Goal: Task Accomplishment & Management: Use online tool/utility

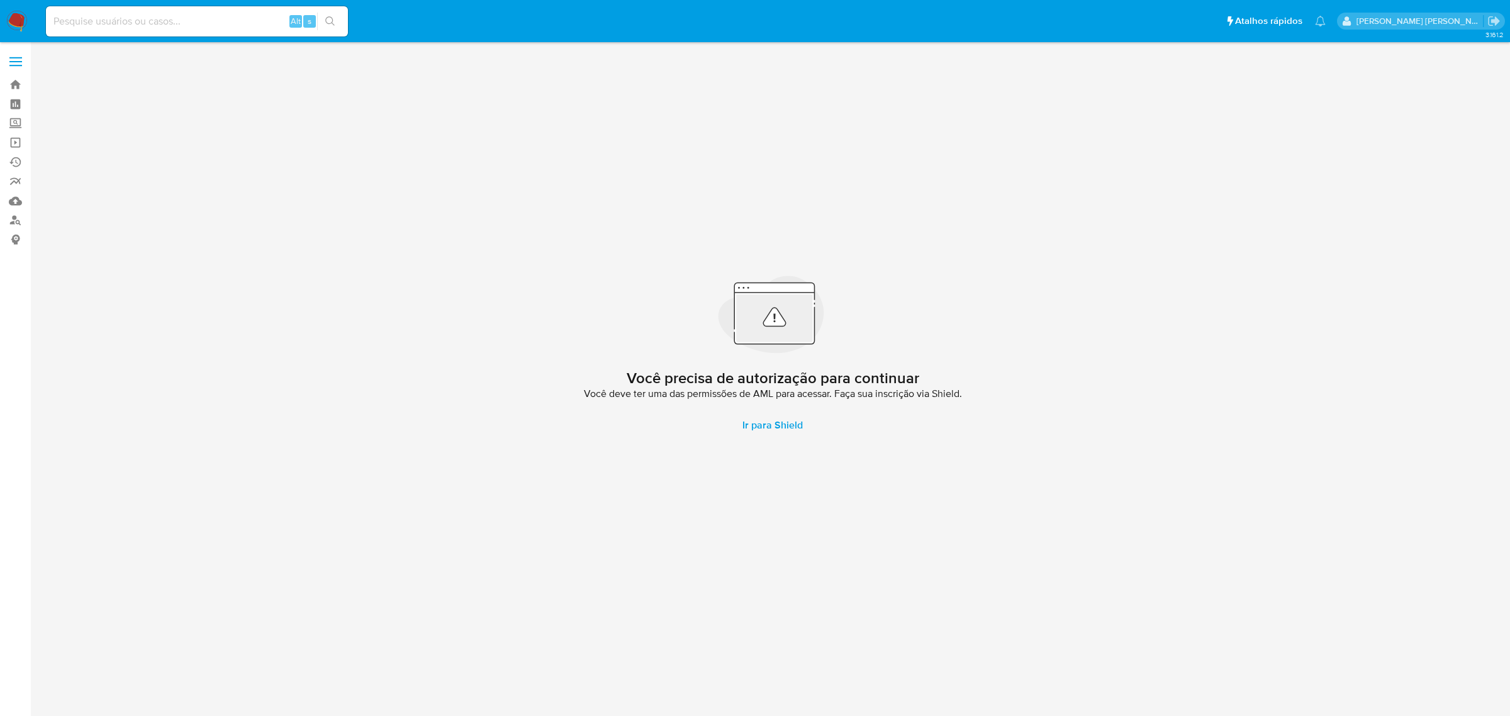
click at [9, 57] on span at bounding box center [15, 58] width 13 height 2
click at [0, 0] on input "checkbox" at bounding box center [0, 0] width 0 height 0
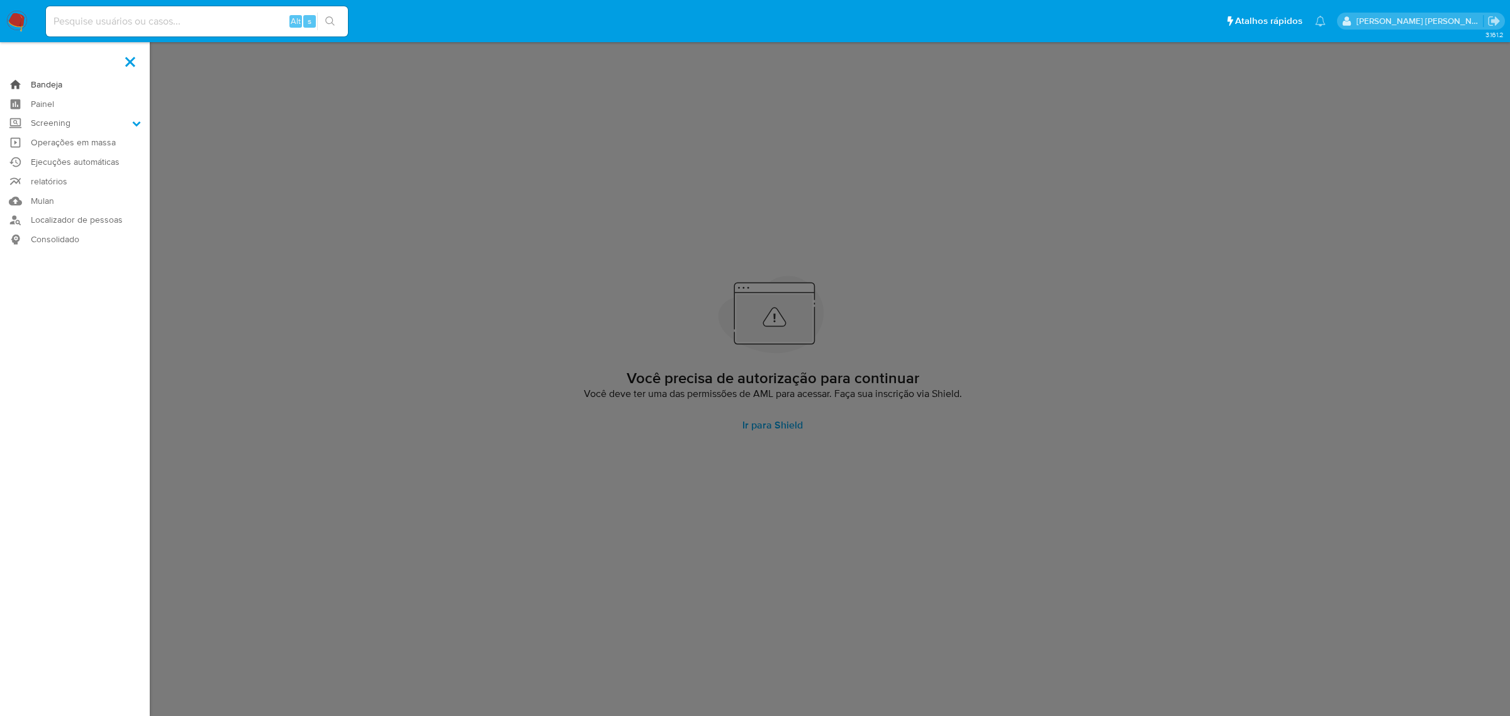
click at [38, 82] on link "Bandeja" at bounding box center [75, 85] width 150 height 20
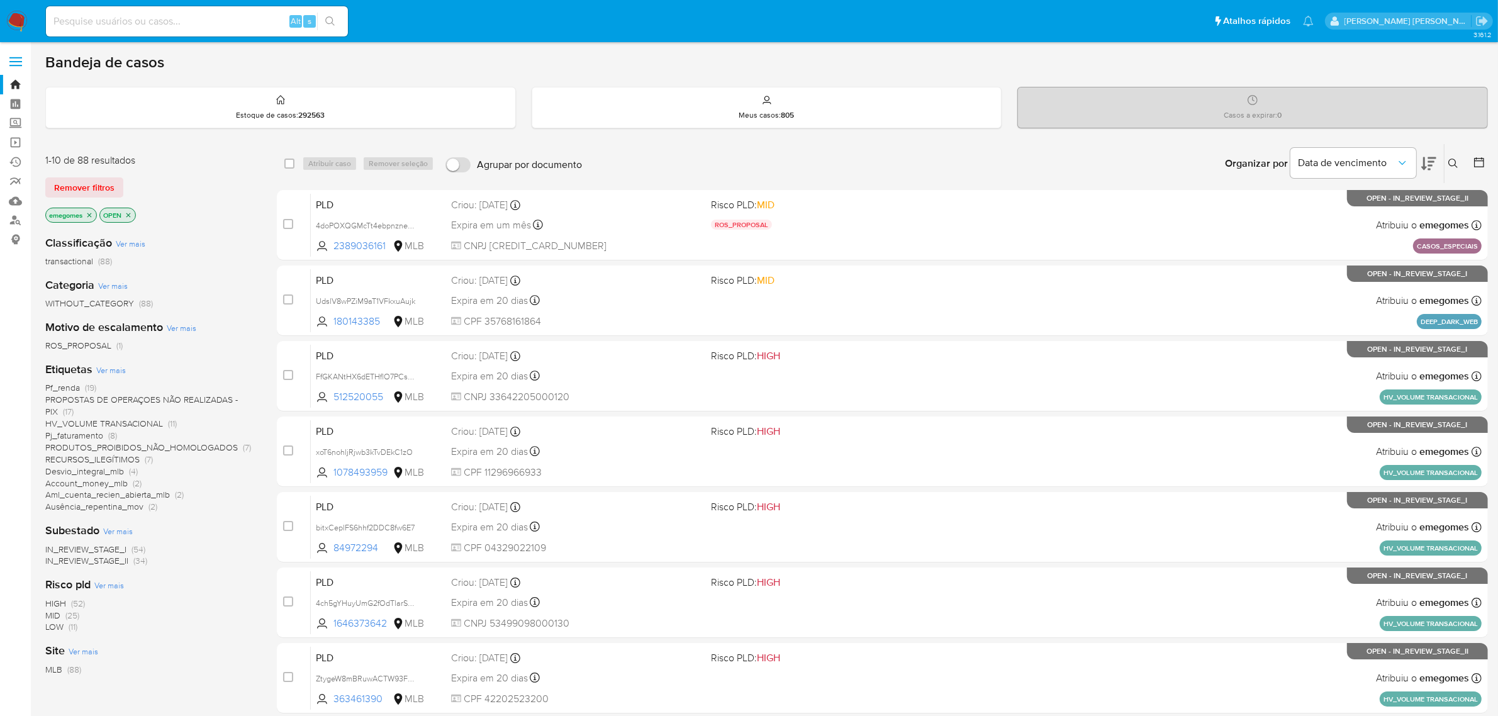
click at [90, 217] on icon "close-filter" at bounding box center [90, 215] width 8 height 8
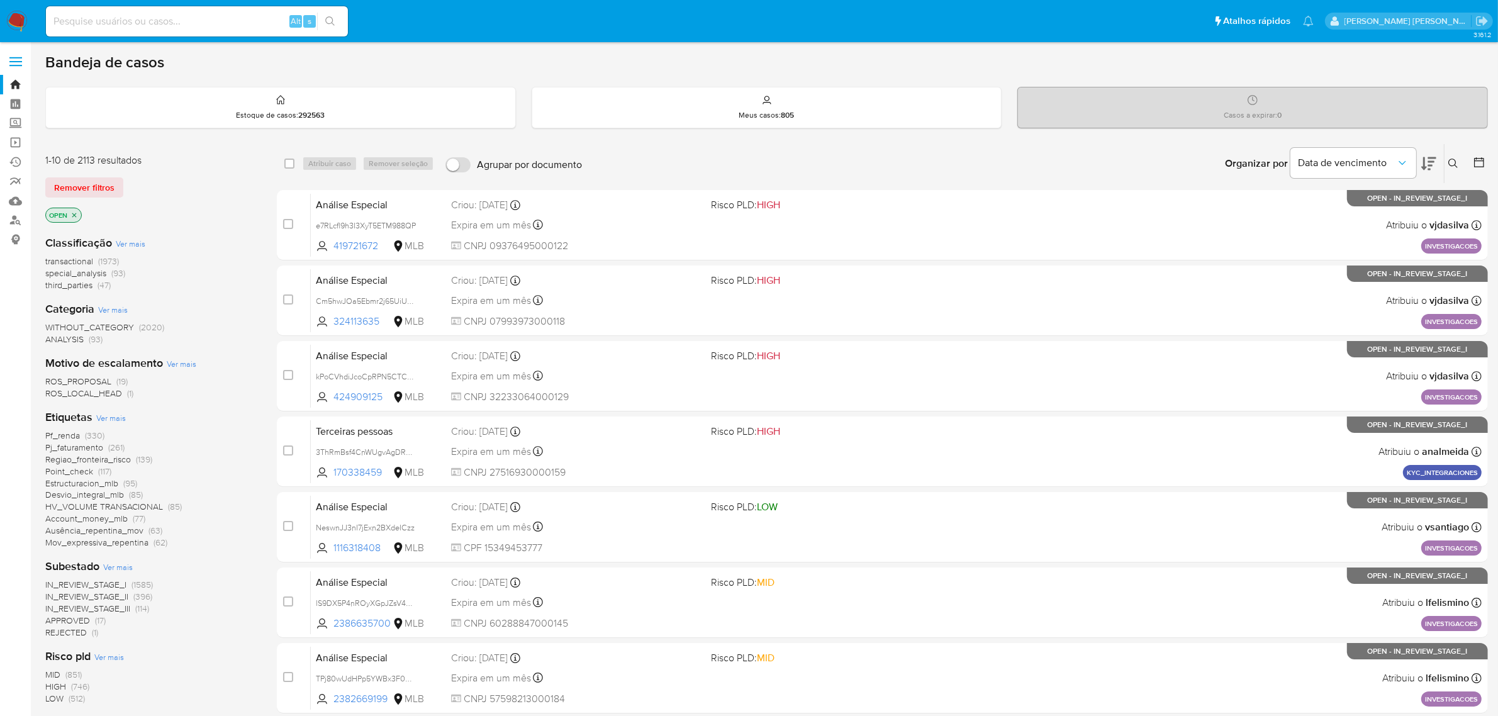
click at [74, 215] on icon "close-filter" at bounding box center [74, 215] width 8 height 8
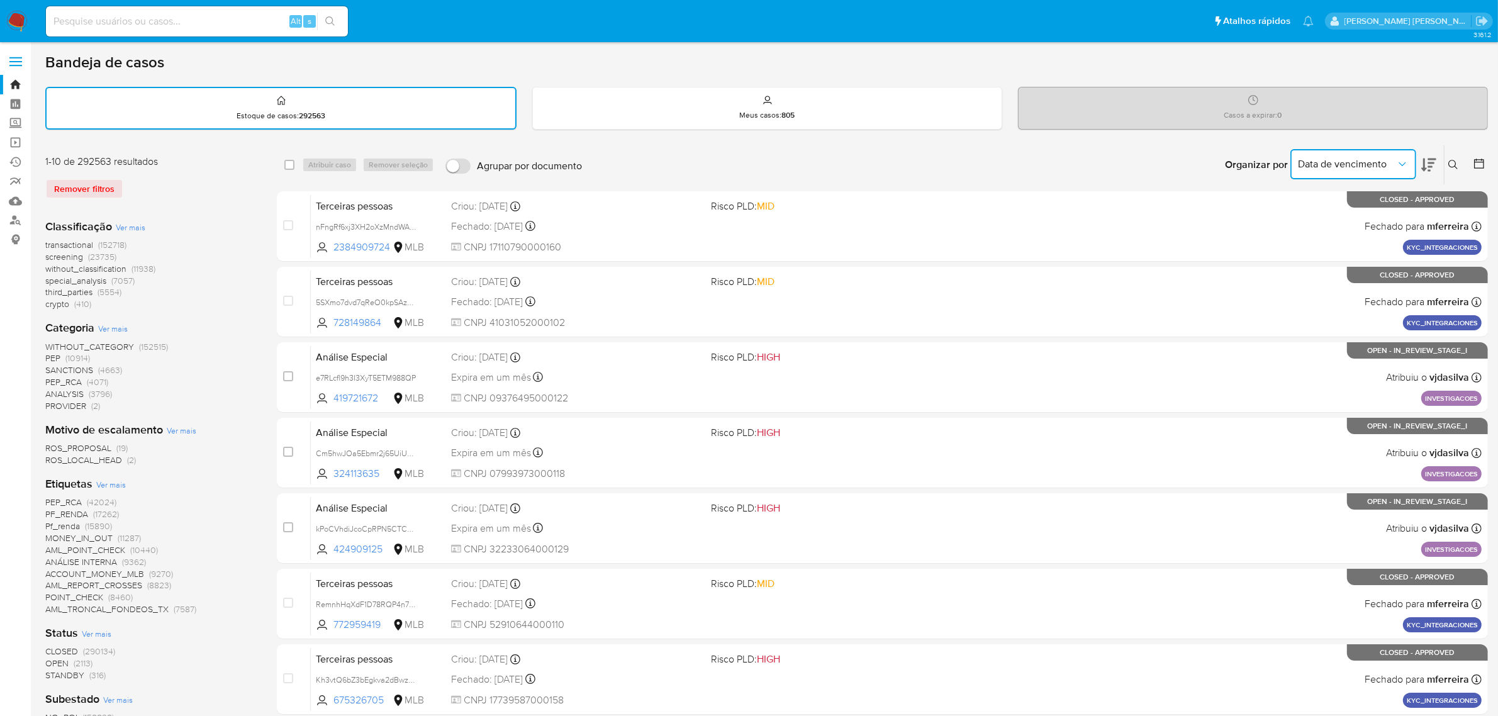
click at [1407, 160] on icon "Organizar por" at bounding box center [1402, 164] width 13 height 13
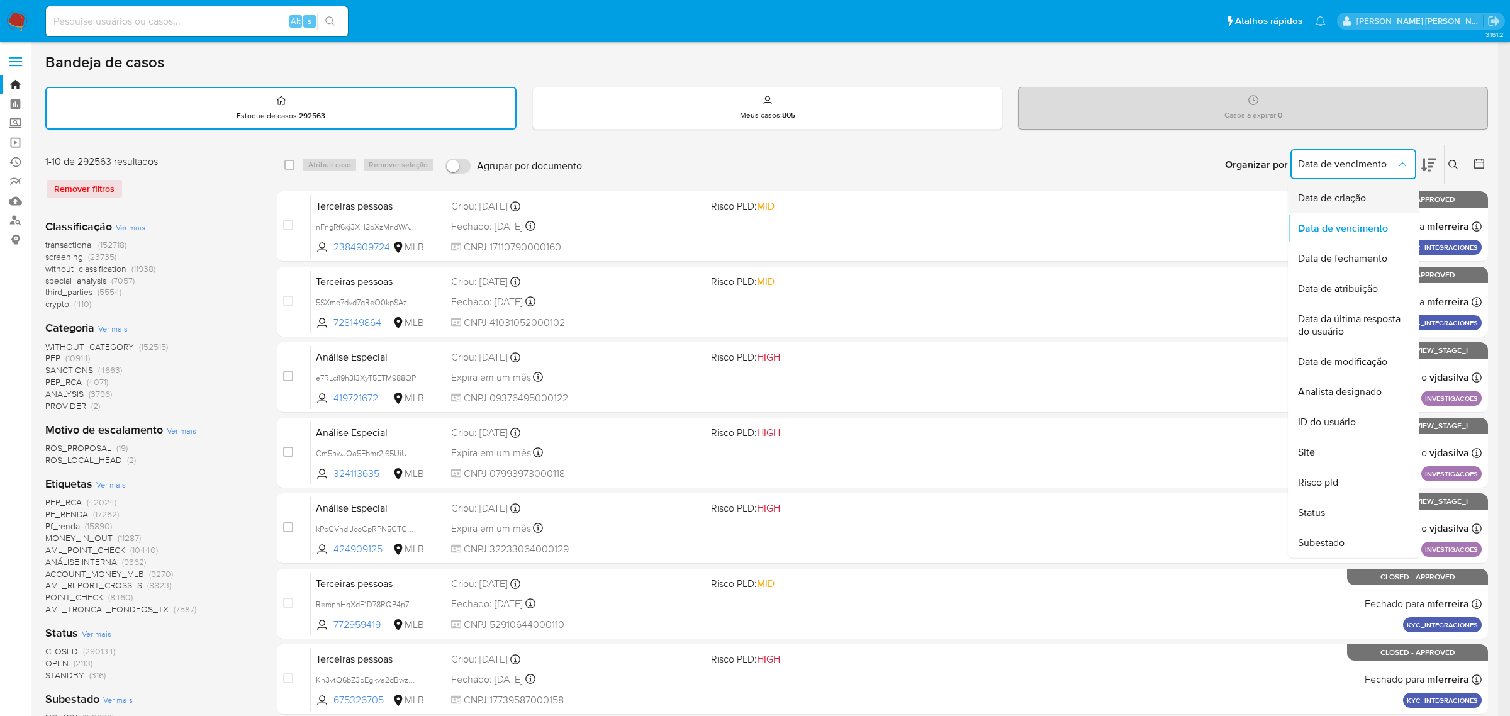
click at [1356, 196] on span "Data de criação" at bounding box center [1332, 198] width 68 height 13
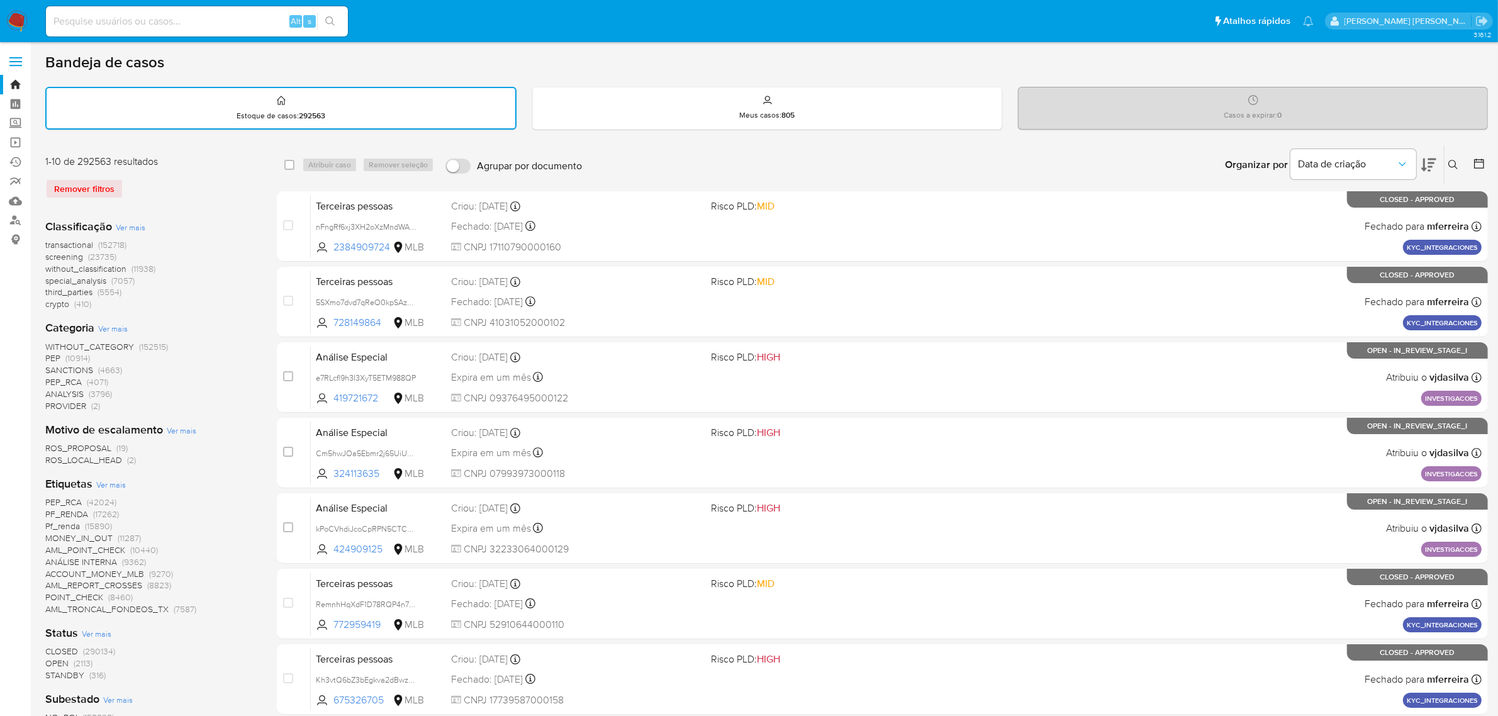
click at [1450, 162] on icon at bounding box center [1453, 165] width 10 height 10
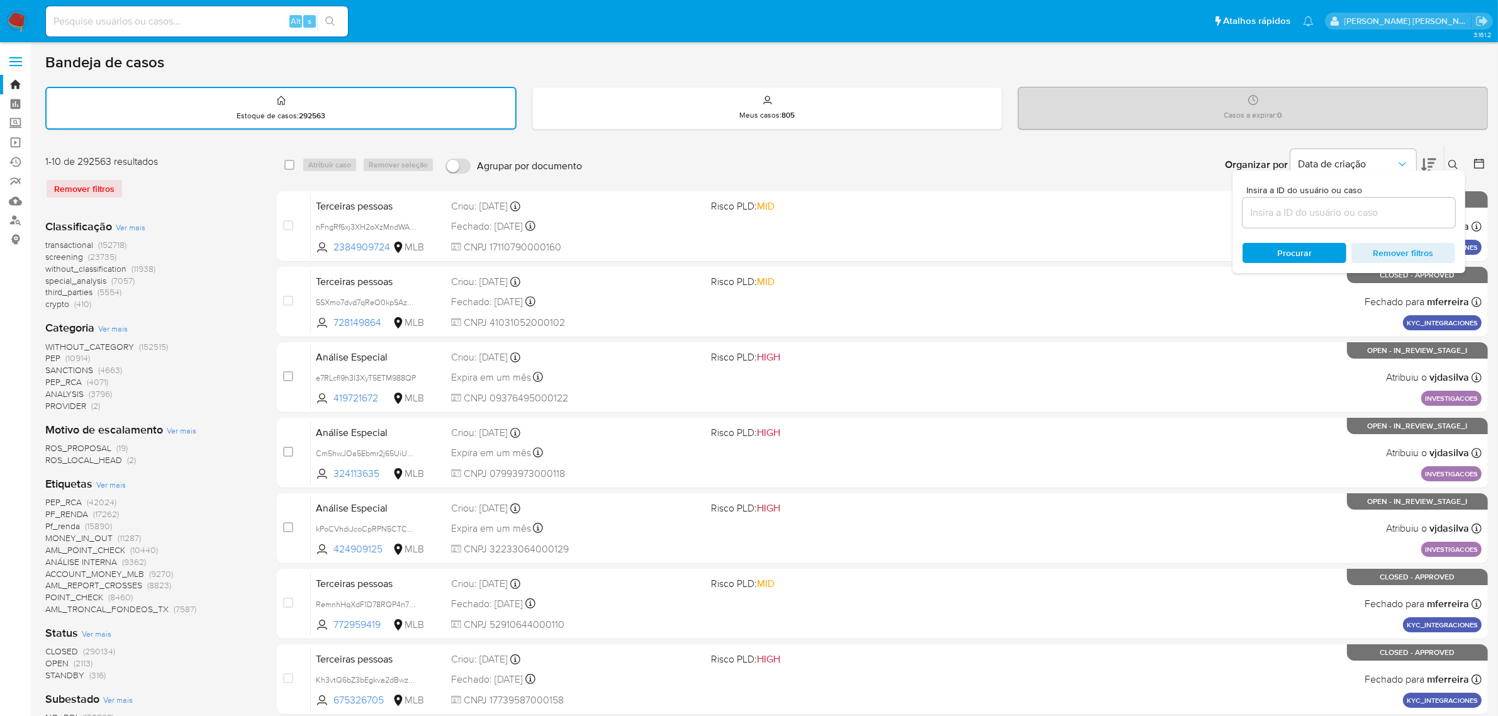
click at [1479, 164] on icon at bounding box center [1479, 163] width 13 height 13
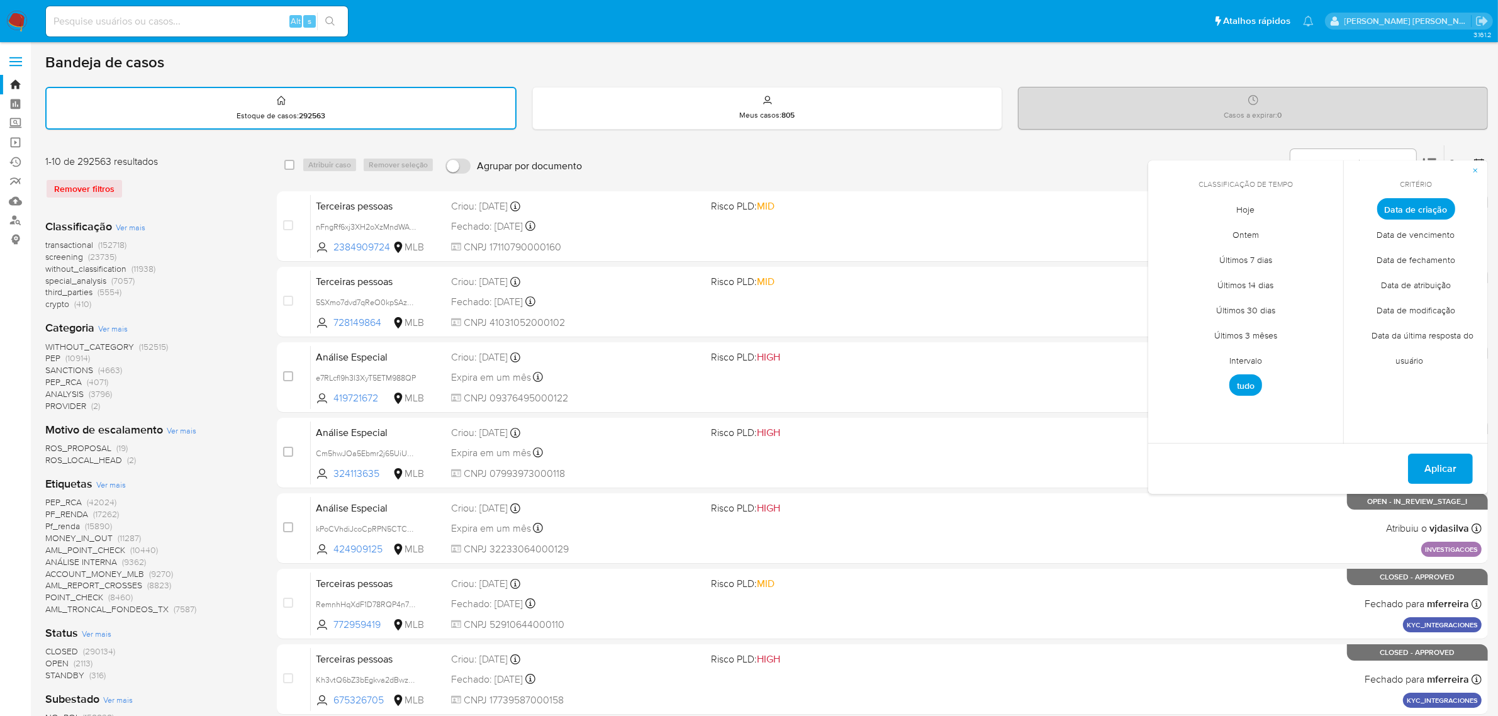
click at [1248, 357] on span "Intervalo" at bounding box center [1245, 361] width 59 height 26
click at [1165, 230] on icon "Mes anterior" at bounding box center [1167, 232] width 15 height 15
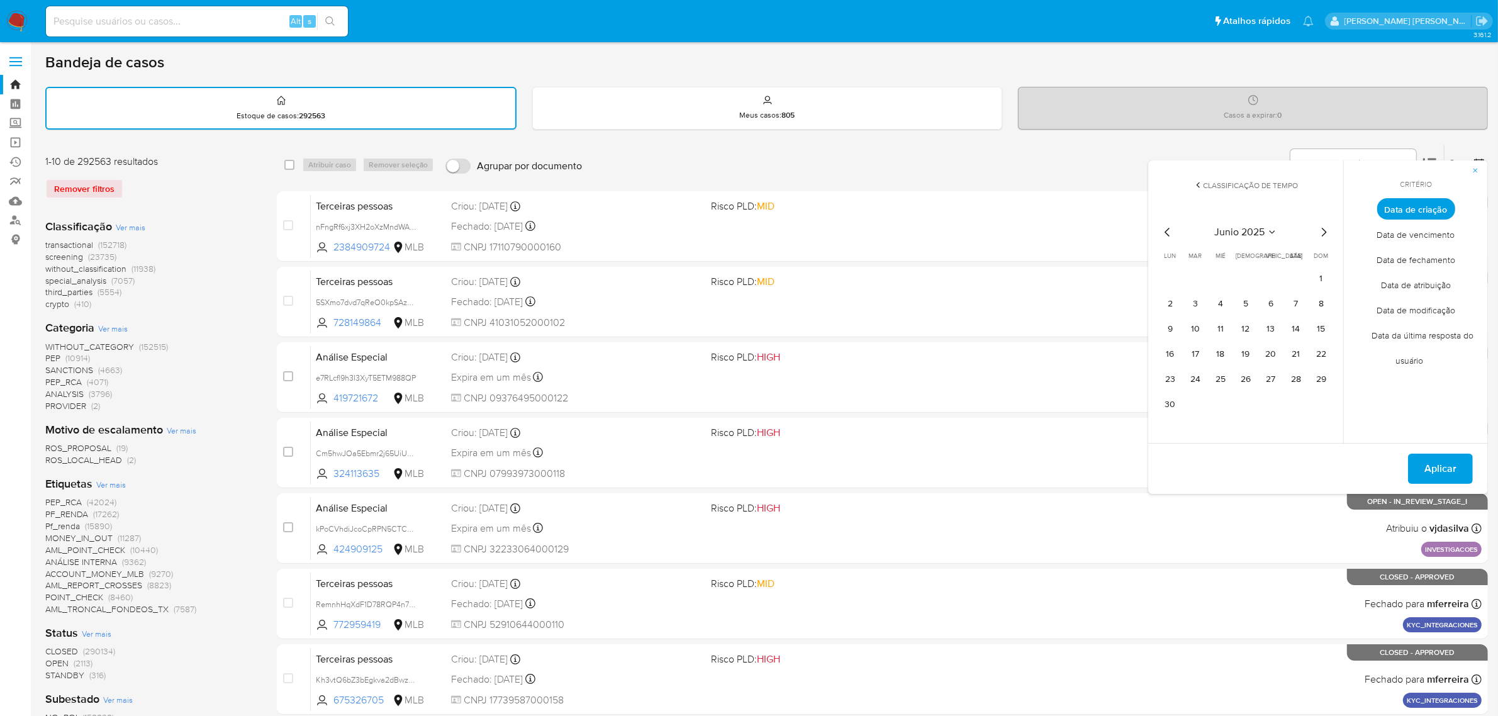
click at [1165, 230] on icon "Mes anterior" at bounding box center [1167, 232] width 15 height 15
click at [1273, 301] on button "9" at bounding box center [1271, 304] width 20 height 20
click at [1272, 325] on button "16" at bounding box center [1271, 329] width 20 height 20
click at [1427, 458] on span "Aplicar" at bounding box center [1440, 469] width 32 height 28
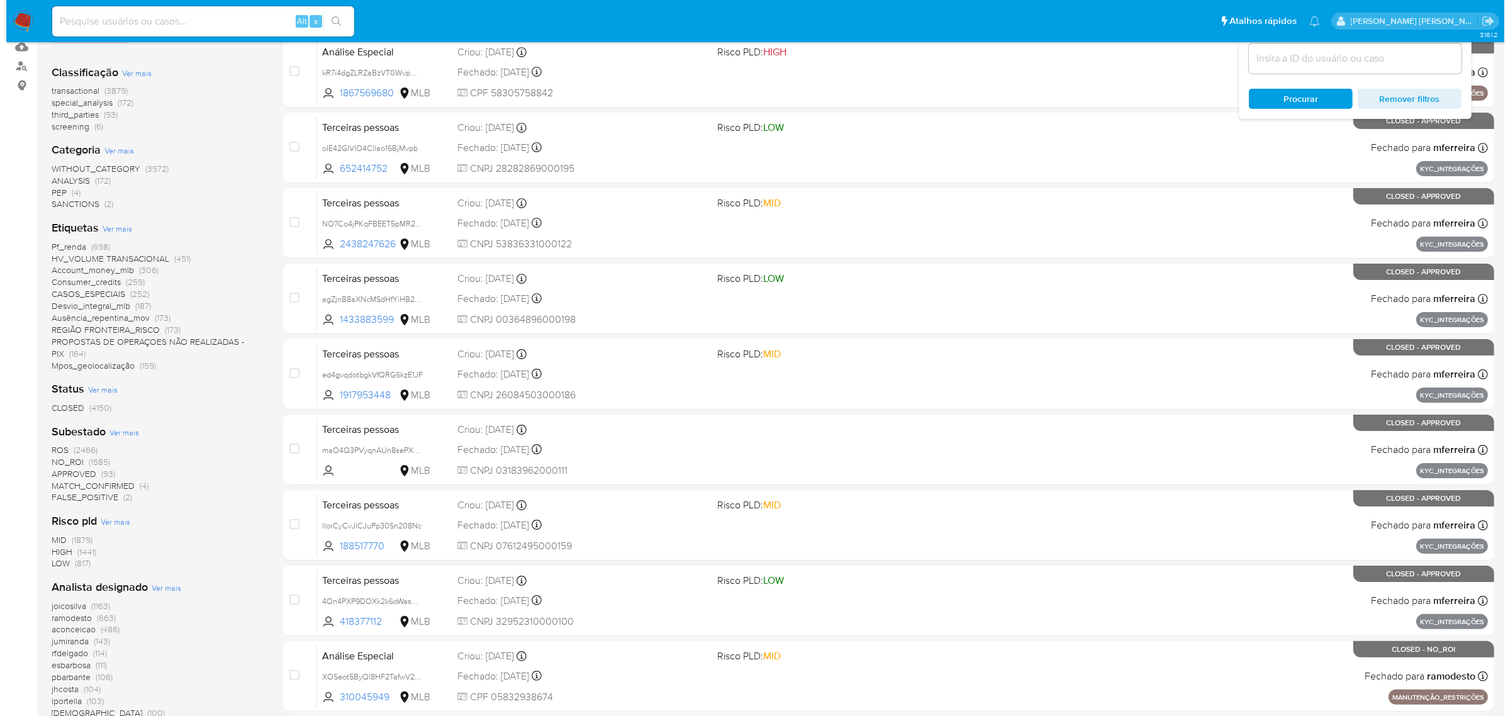
scroll to position [157, 0]
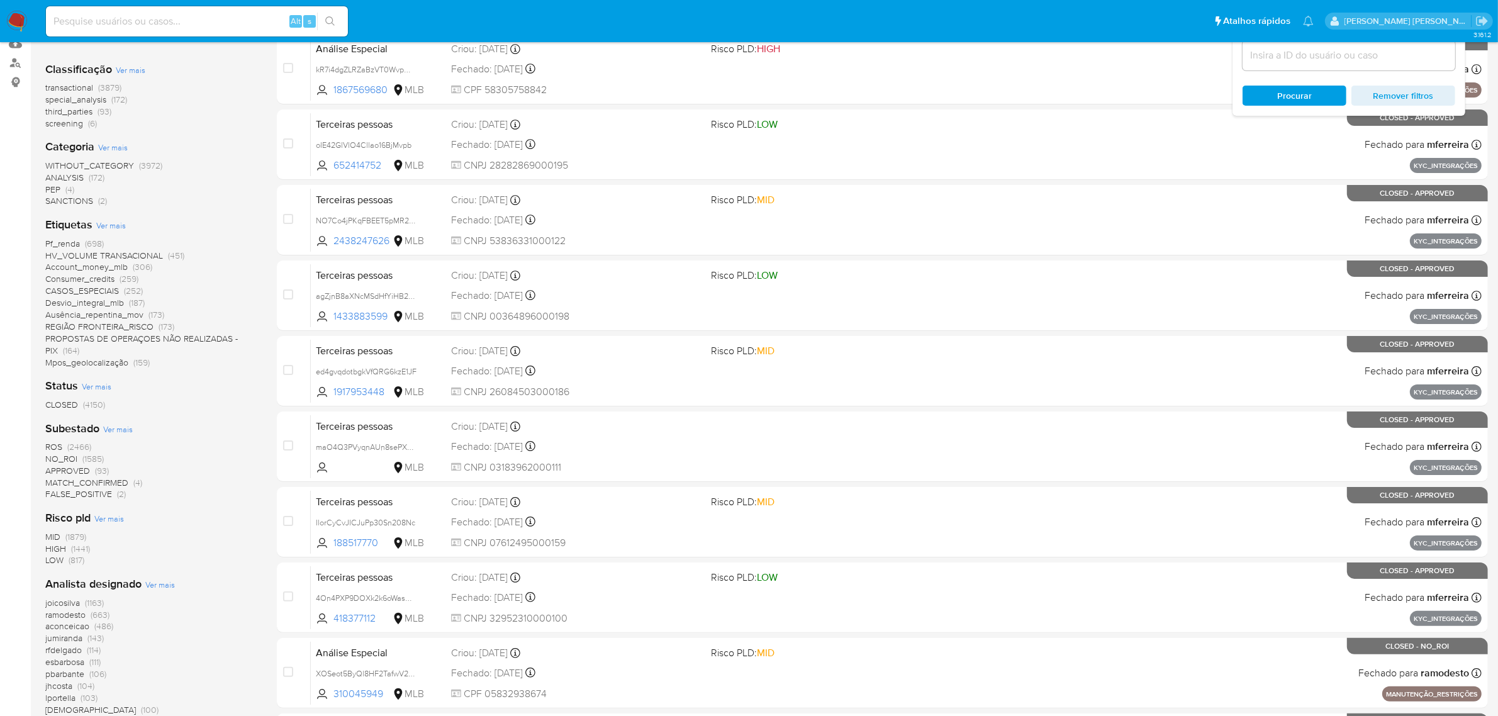
click at [112, 221] on span "Ver mais" at bounding box center [111, 225] width 30 height 11
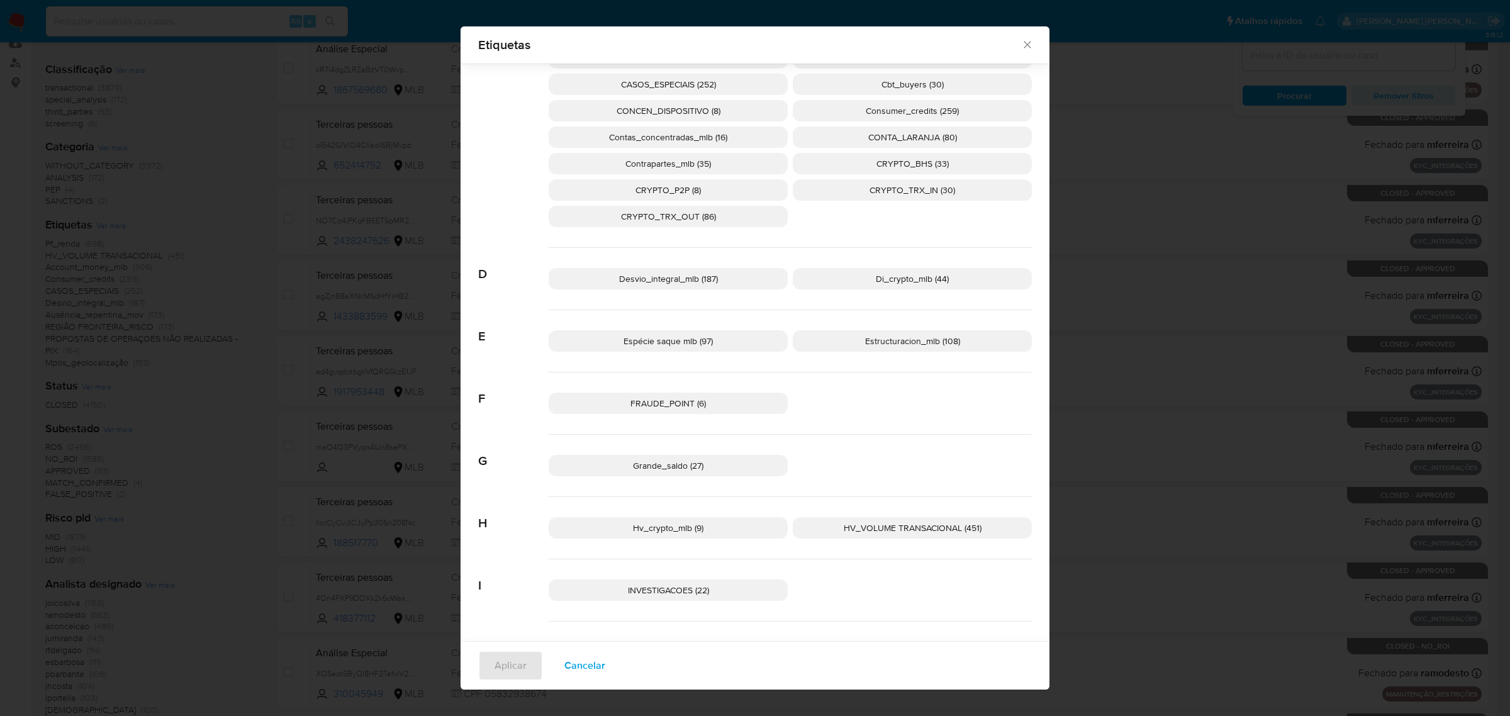
scroll to position [69, 0]
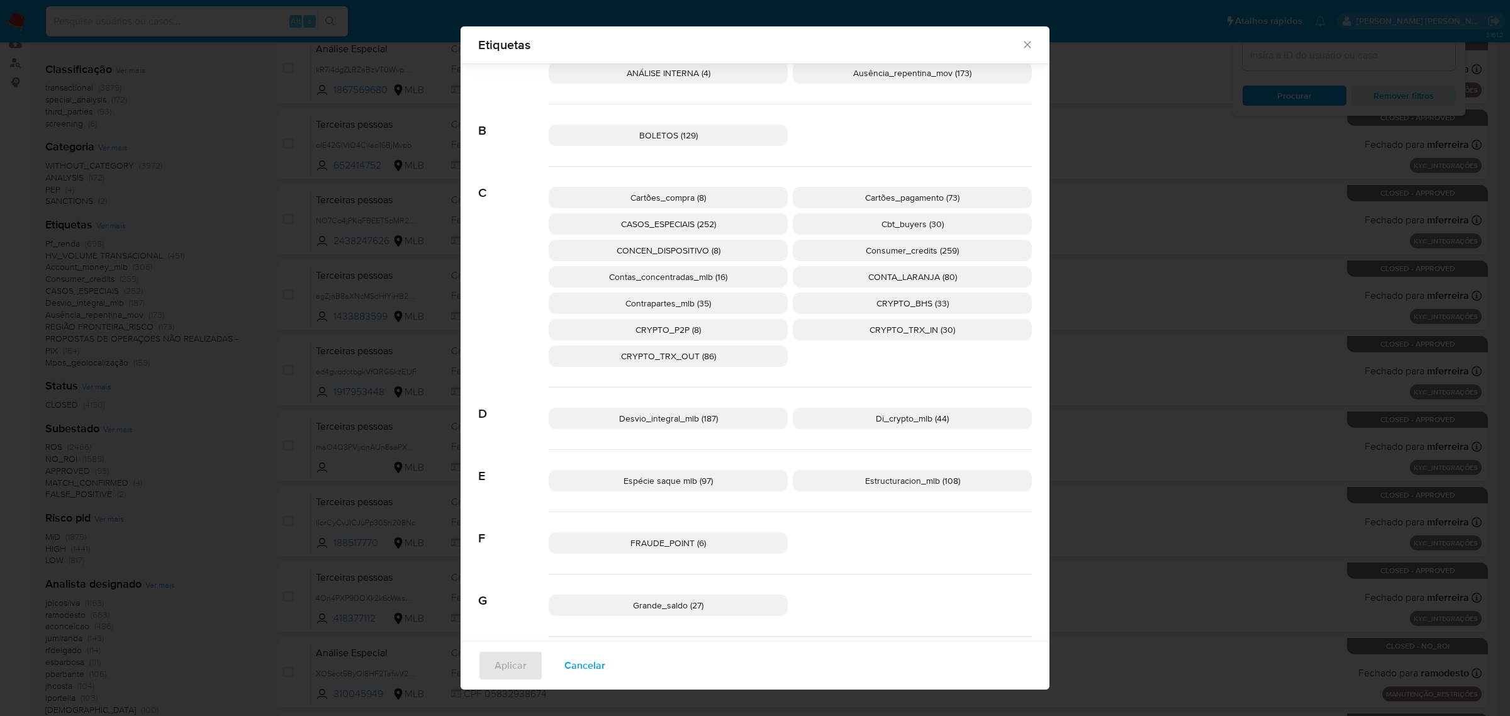
click at [900, 276] on span "CONTA_LARANJA (80)" at bounding box center [912, 277] width 89 height 13
click at [505, 671] on span "Aplicar" at bounding box center [511, 666] width 32 height 28
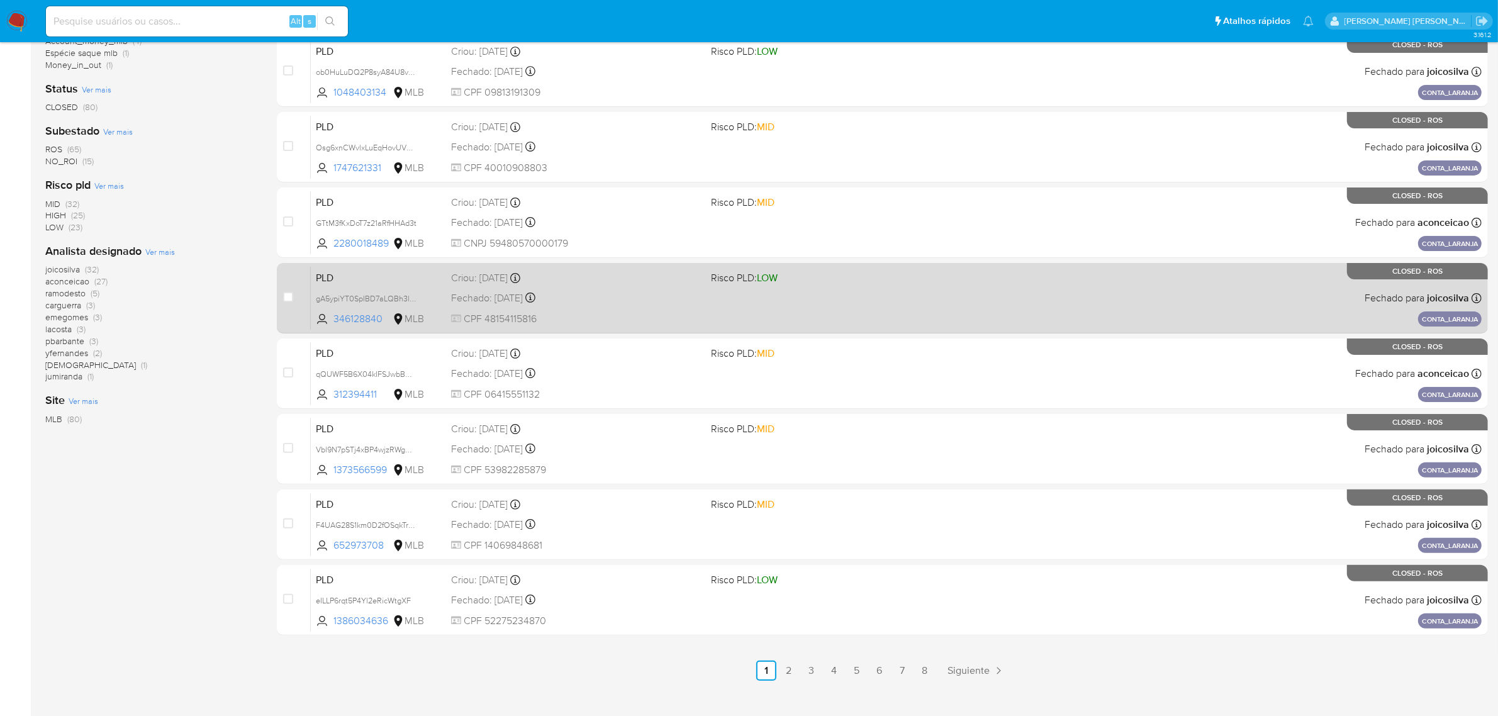
scroll to position [322, 0]
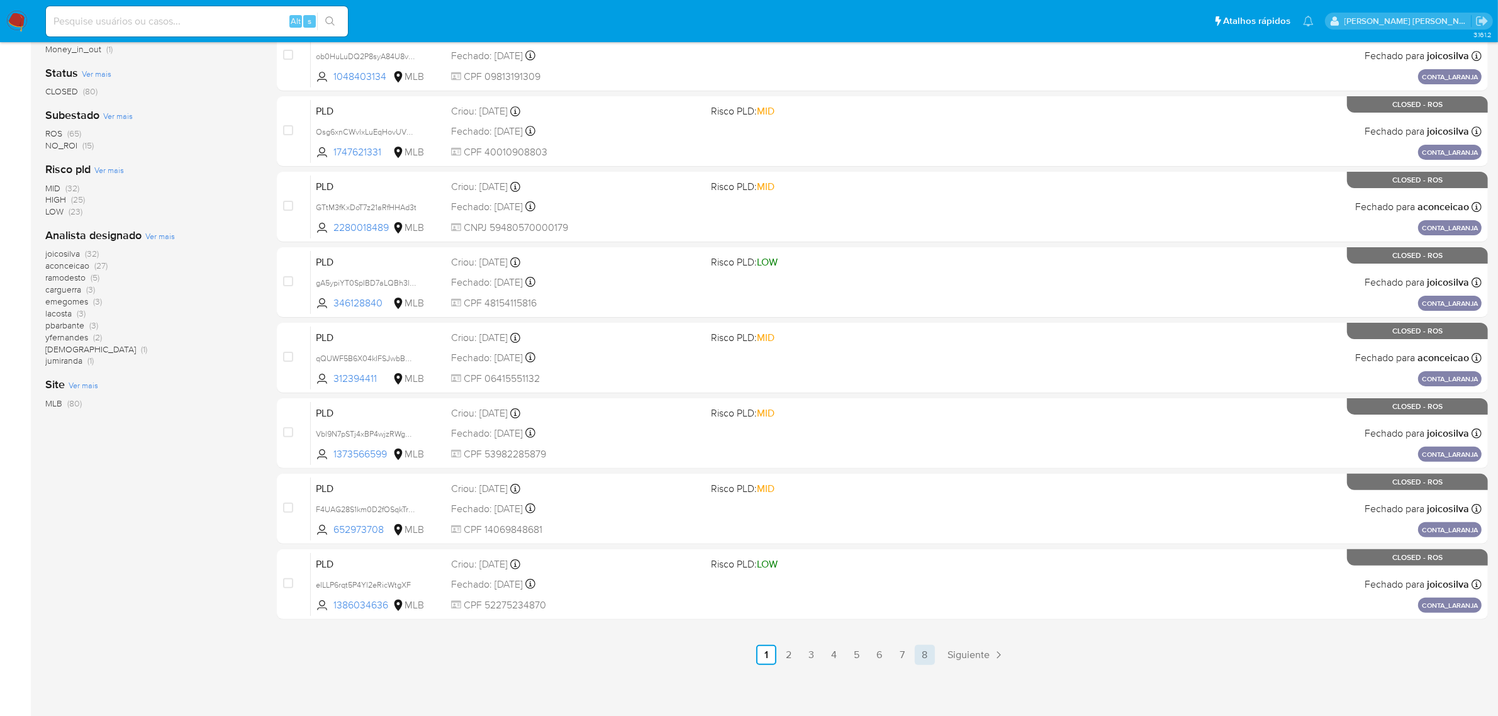
click at [926, 649] on link "8" at bounding box center [925, 655] width 20 height 20
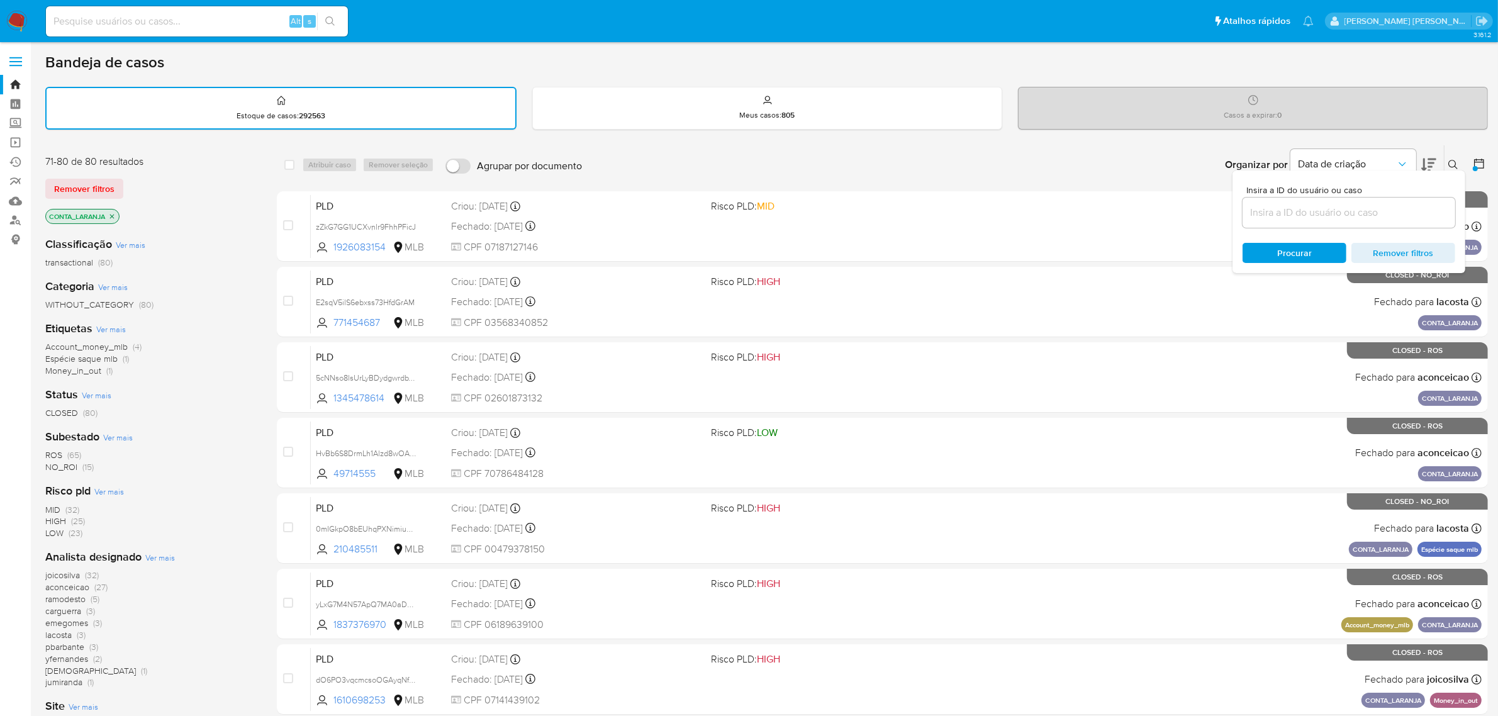
click at [111, 215] on icon "close-filter" at bounding box center [112, 217] width 8 height 8
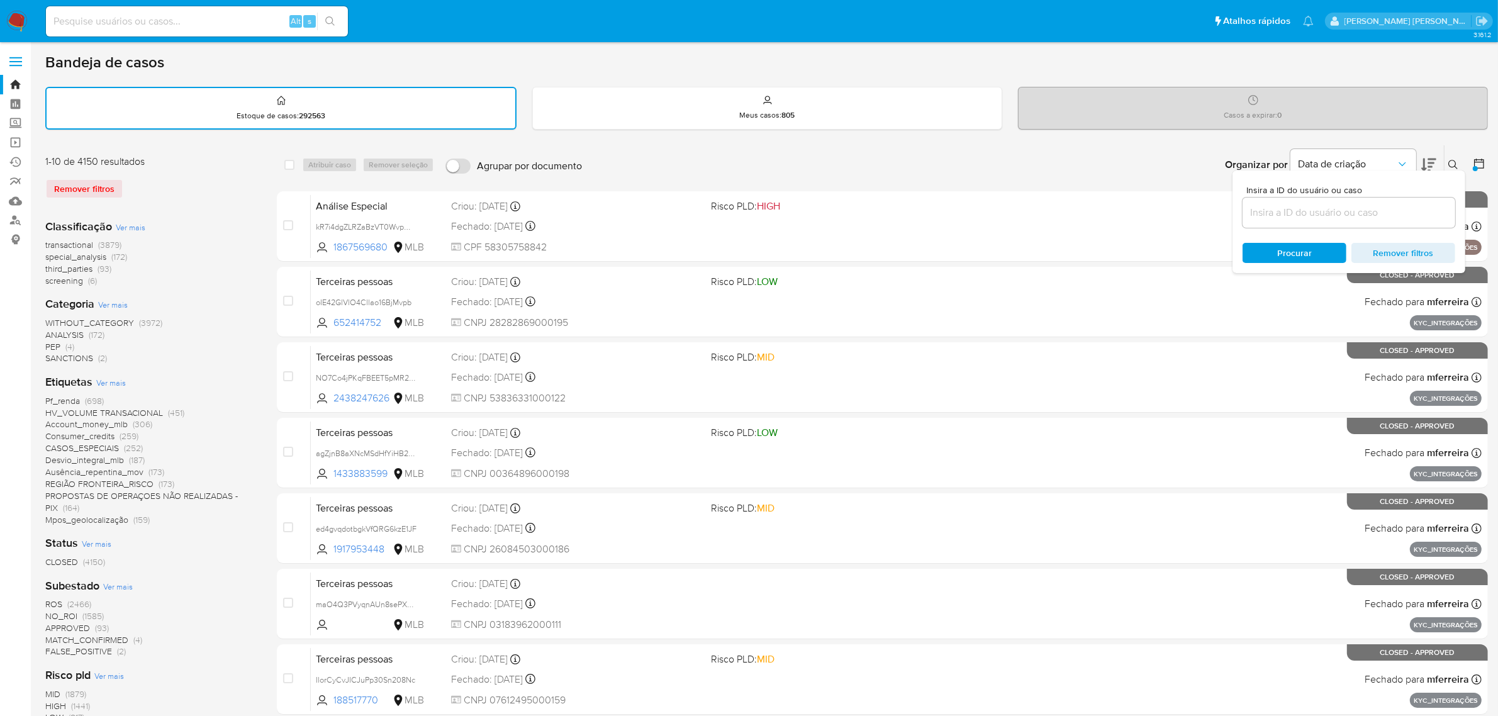
click at [258, 288] on div "1-10 de 4150 resultados Remover filtros Classificação Ver mais transactional (3…" at bounding box center [766, 566] width 1443 height 842
click at [115, 379] on span "Ver mais" at bounding box center [111, 382] width 30 height 11
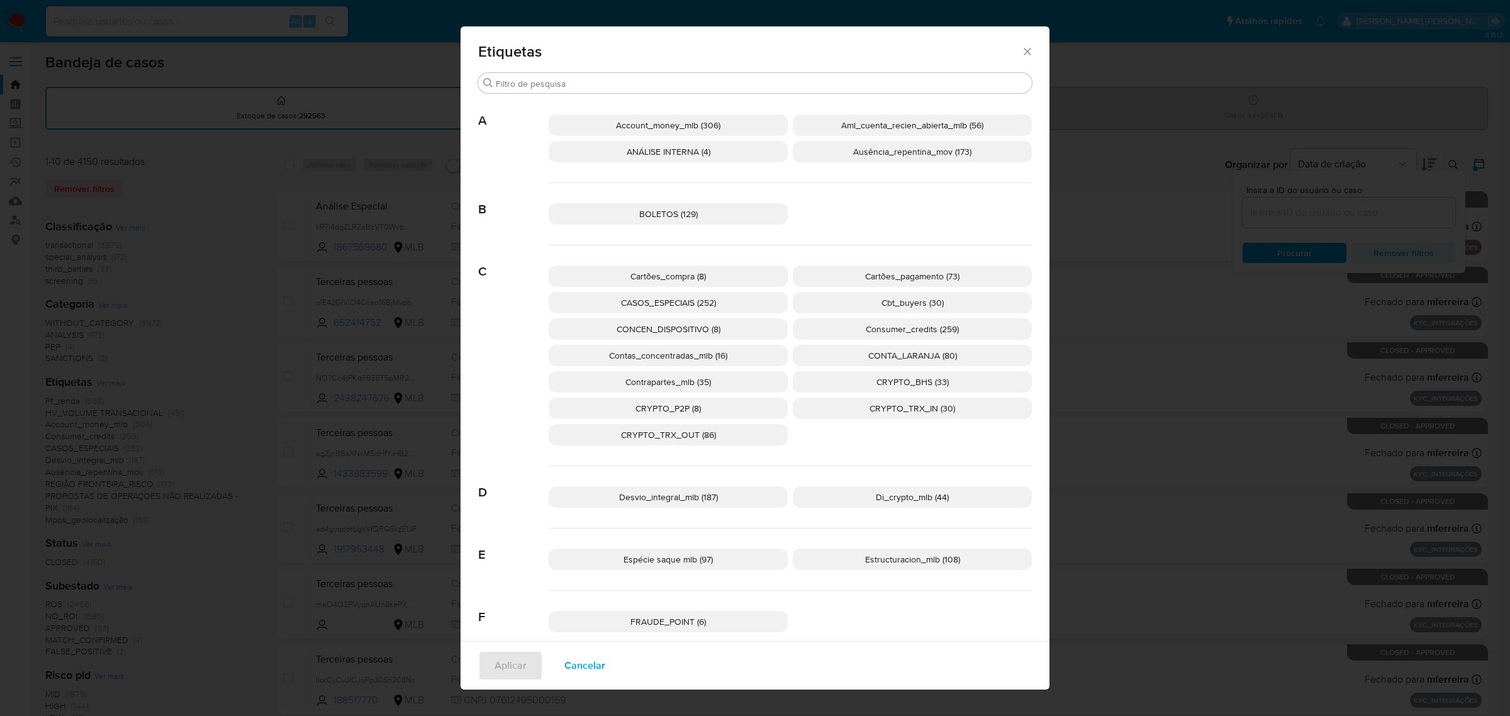
scroll to position [69, 0]
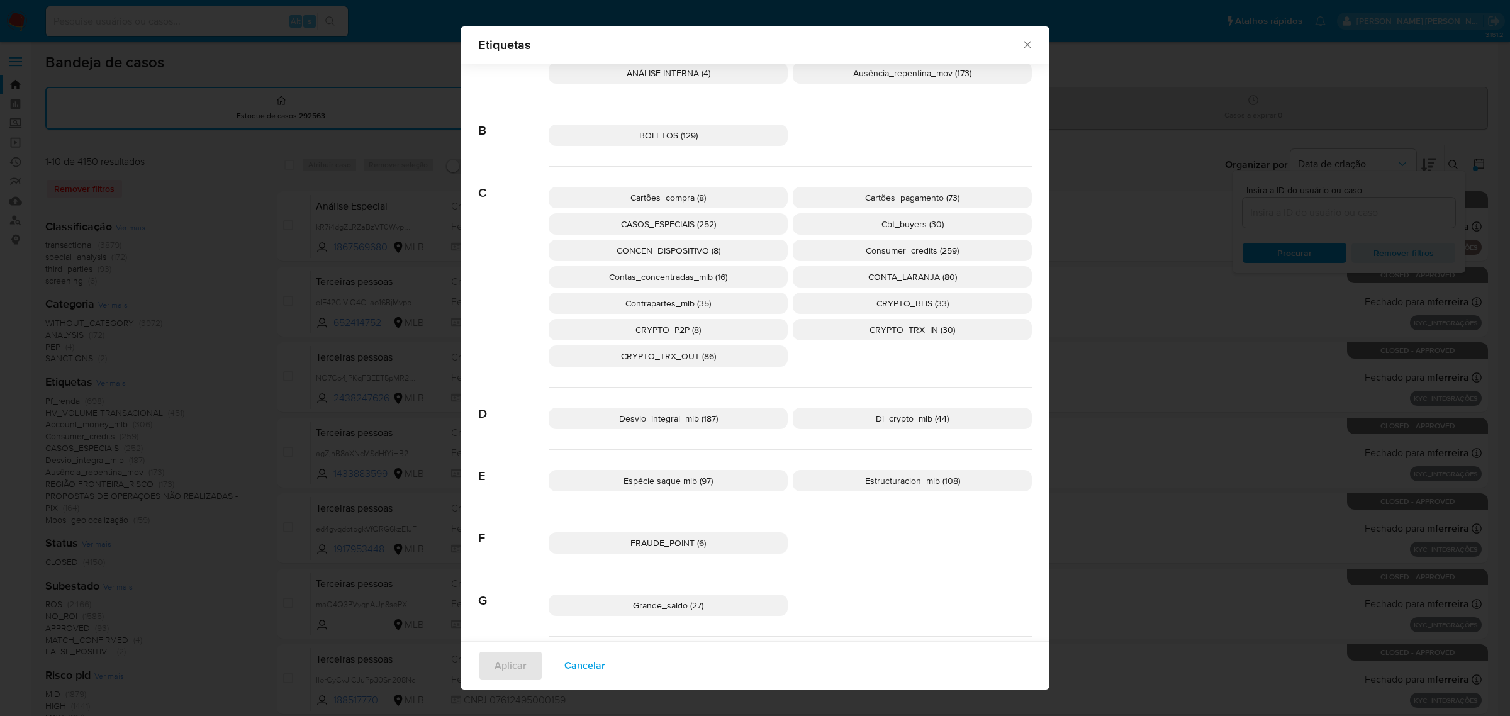
click at [680, 545] on span "FRAUDE_POINT (6)" at bounding box center [668, 543] width 76 height 13
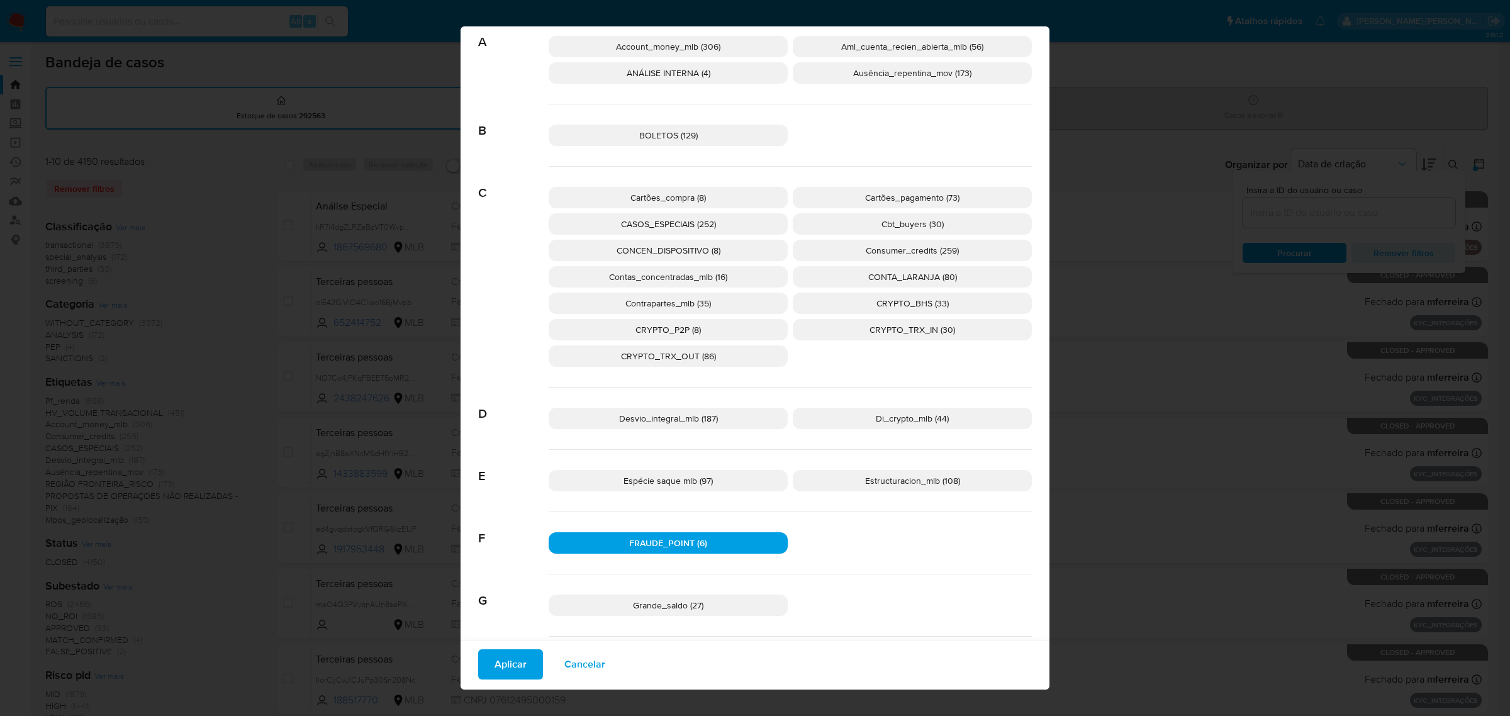
scroll to position [0, 0]
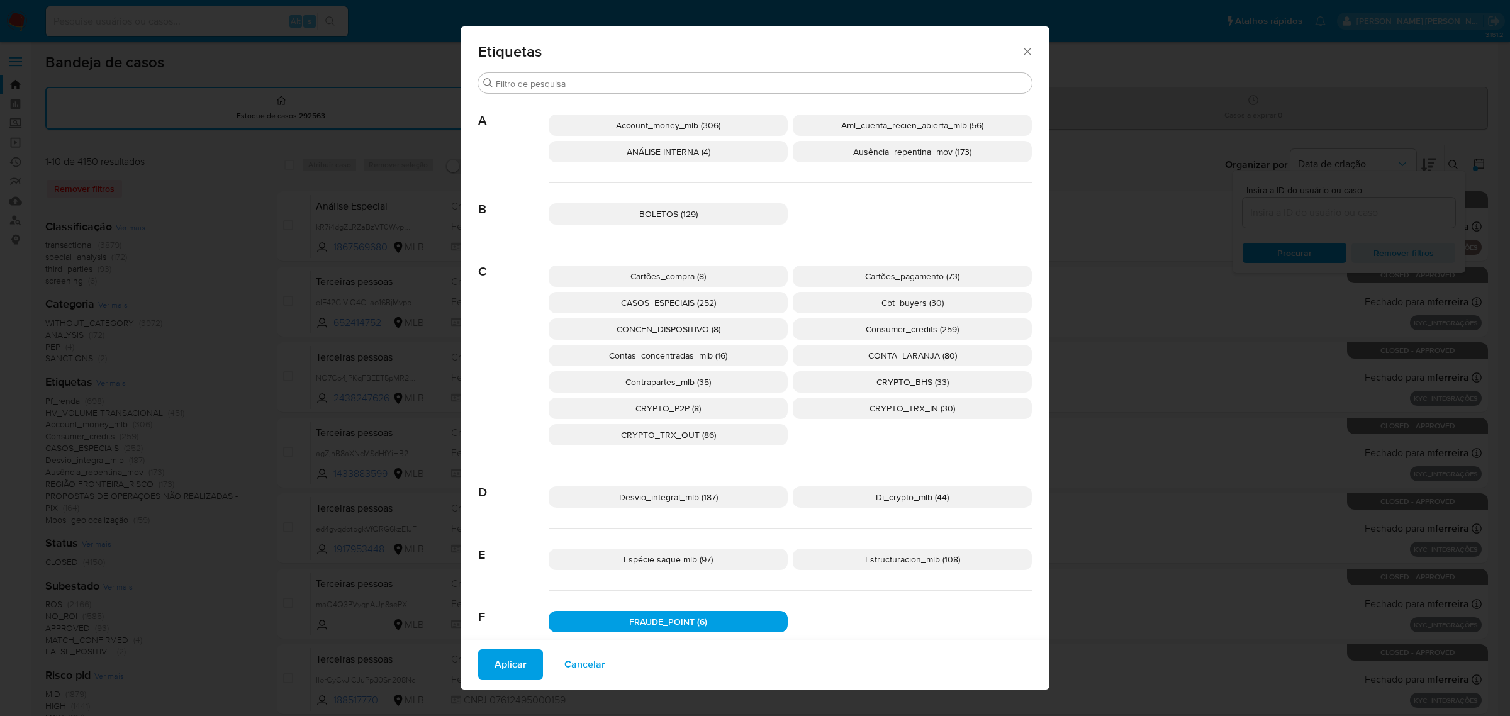
click at [1021, 48] on icon "Fechar" at bounding box center [1027, 51] width 13 height 13
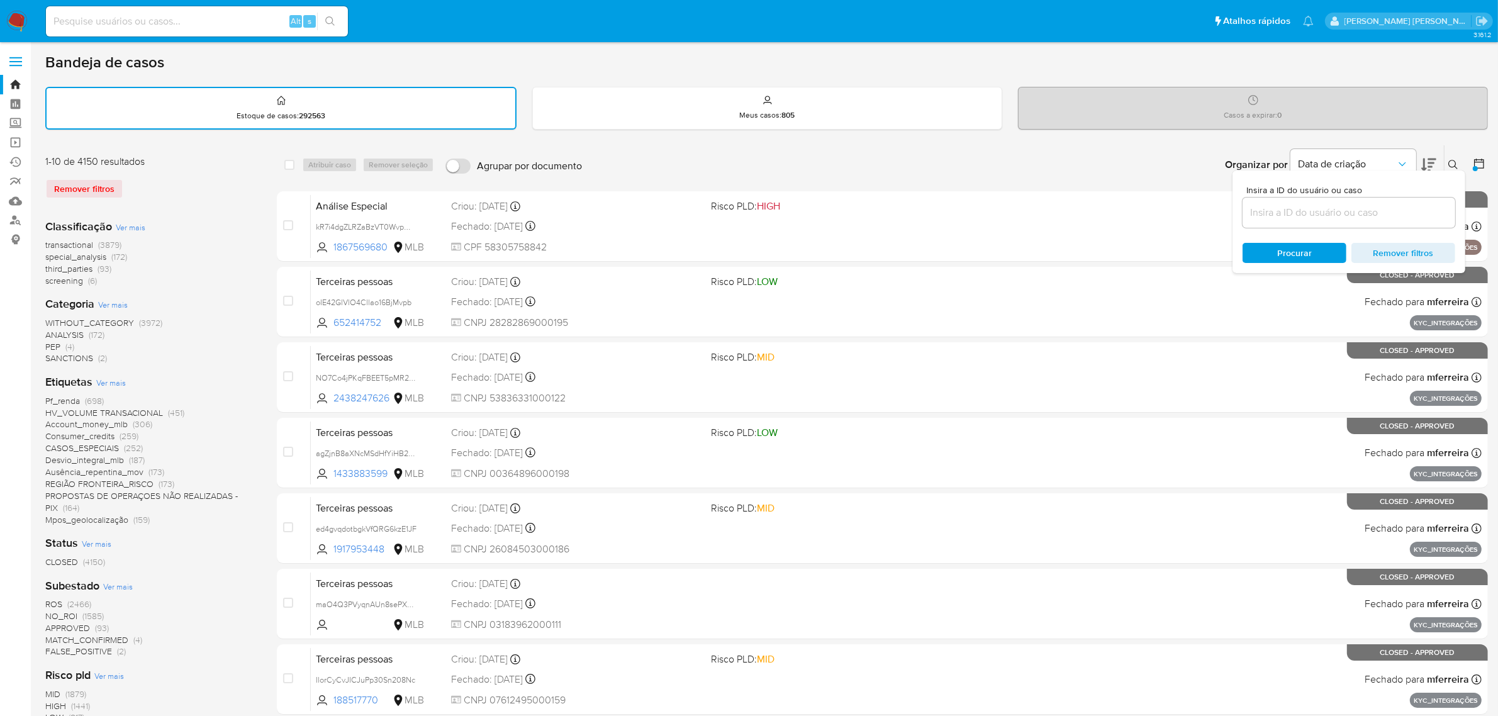
click at [1488, 162] on button at bounding box center [1480, 164] width 15 height 15
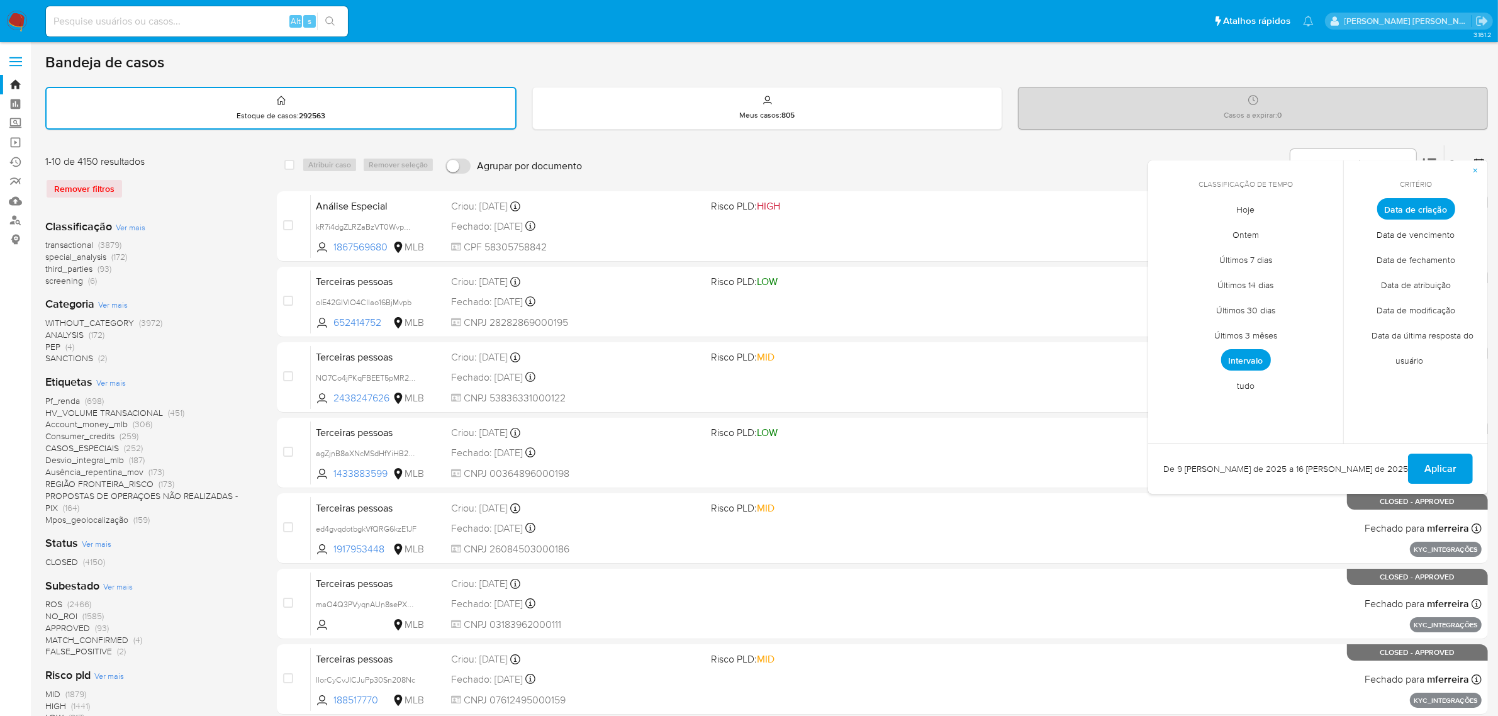
click at [1241, 362] on span "Intervalo" at bounding box center [1246, 359] width 50 height 21
click at [1168, 233] on icon "Mes anterior" at bounding box center [1167, 232] width 5 height 9
click at [1222, 303] on button "9" at bounding box center [1221, 304] width 20 height 20
click at [1219, 325] on button "16" at bounding box center [1221, 329] width 20 height 20
click at [1436, 459] on span "Aplicar" at bounding box center [1440, 469] width 32 height 28
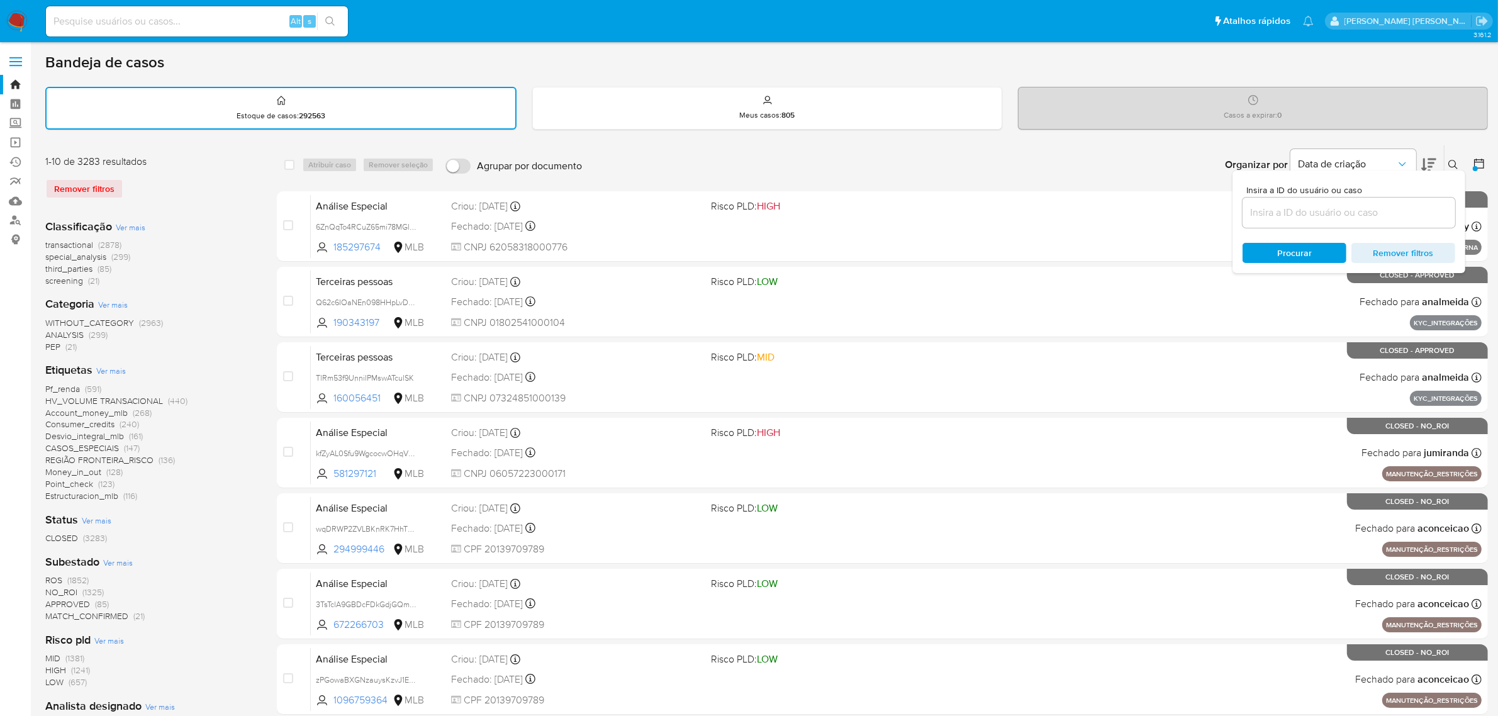
click at [116, 370] on span "Ver mais" at bounding box center [111, 370] width 30 height 11
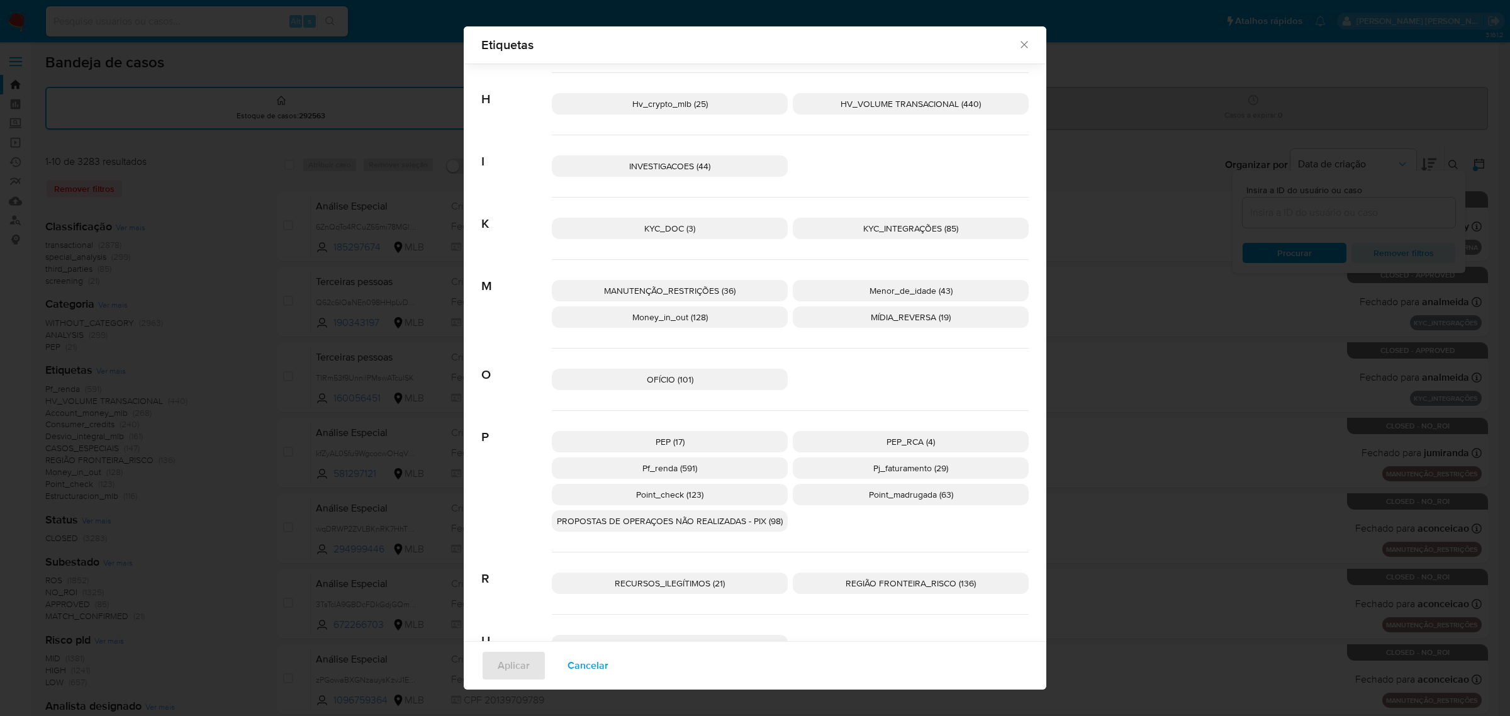
scroll to position [589, 0]
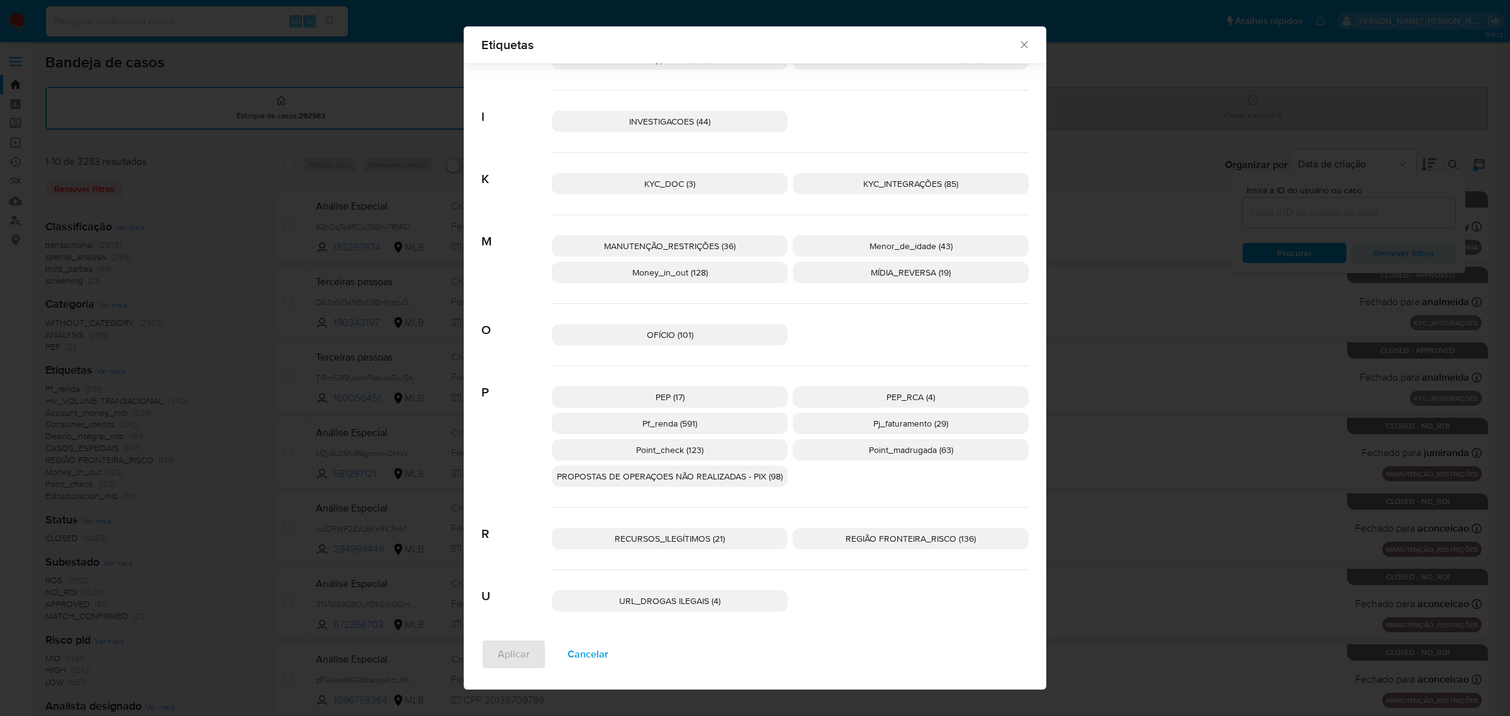
click at [1021, 42] on icon "Fechar" at bounding box center [1024, 45] width 7 height 7
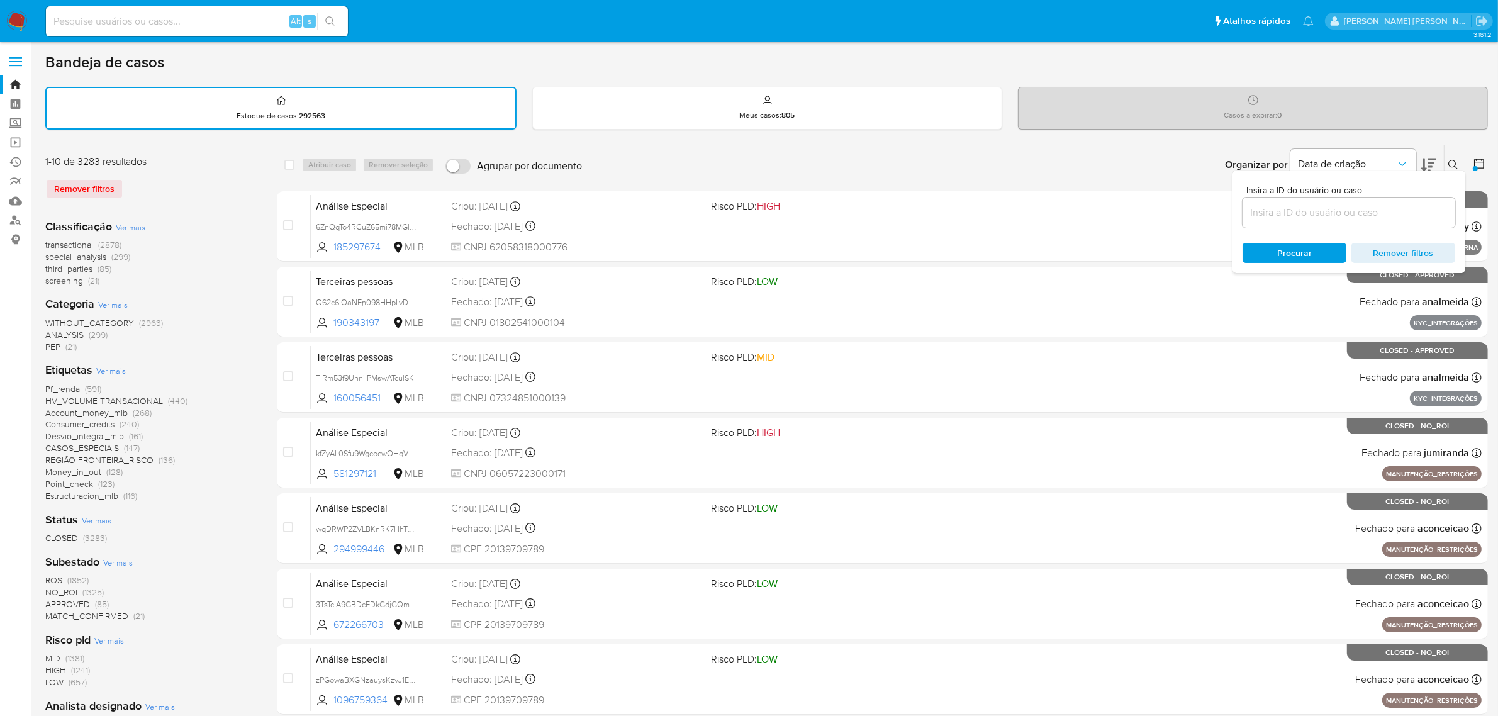
click at [1474, 167] on div at bounding box center [1475, 168] width 5 height 5
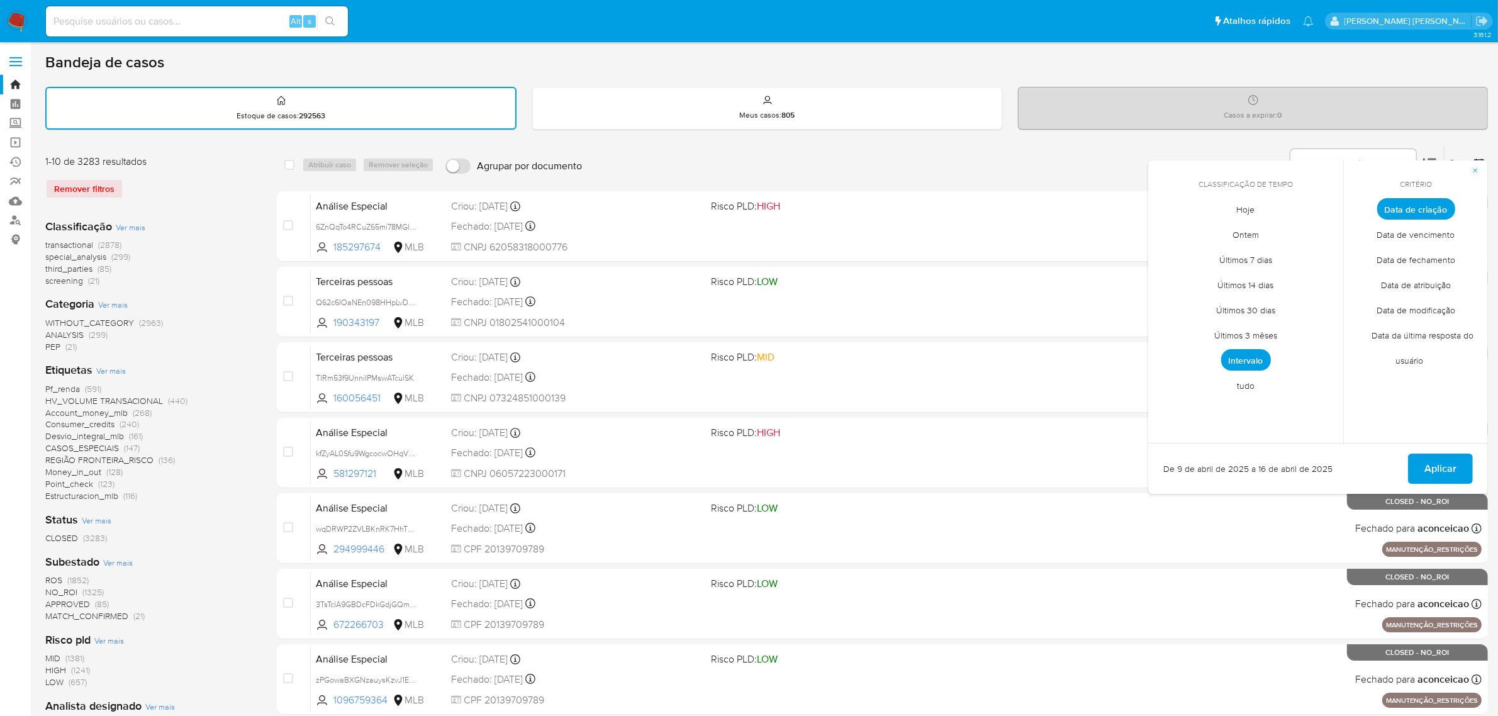
click at [1256, 361] on span "Intervalo" at bounding box center [1246, 359] width 50 height 21
click at [1163, 228] on icon "Mes anterior" at bounding box center [1167, 232] width 15 height 15
click at [1323, 300] on button "9" at bounding box center [1321, 304] width 20 height 20
click at [1326, 322] on button "16" at bounding box center [1321, 329] width 20 height 20
click at [1443, 473] on span "Aplicar" at bounding box center [1440, 469] width 32 height 28
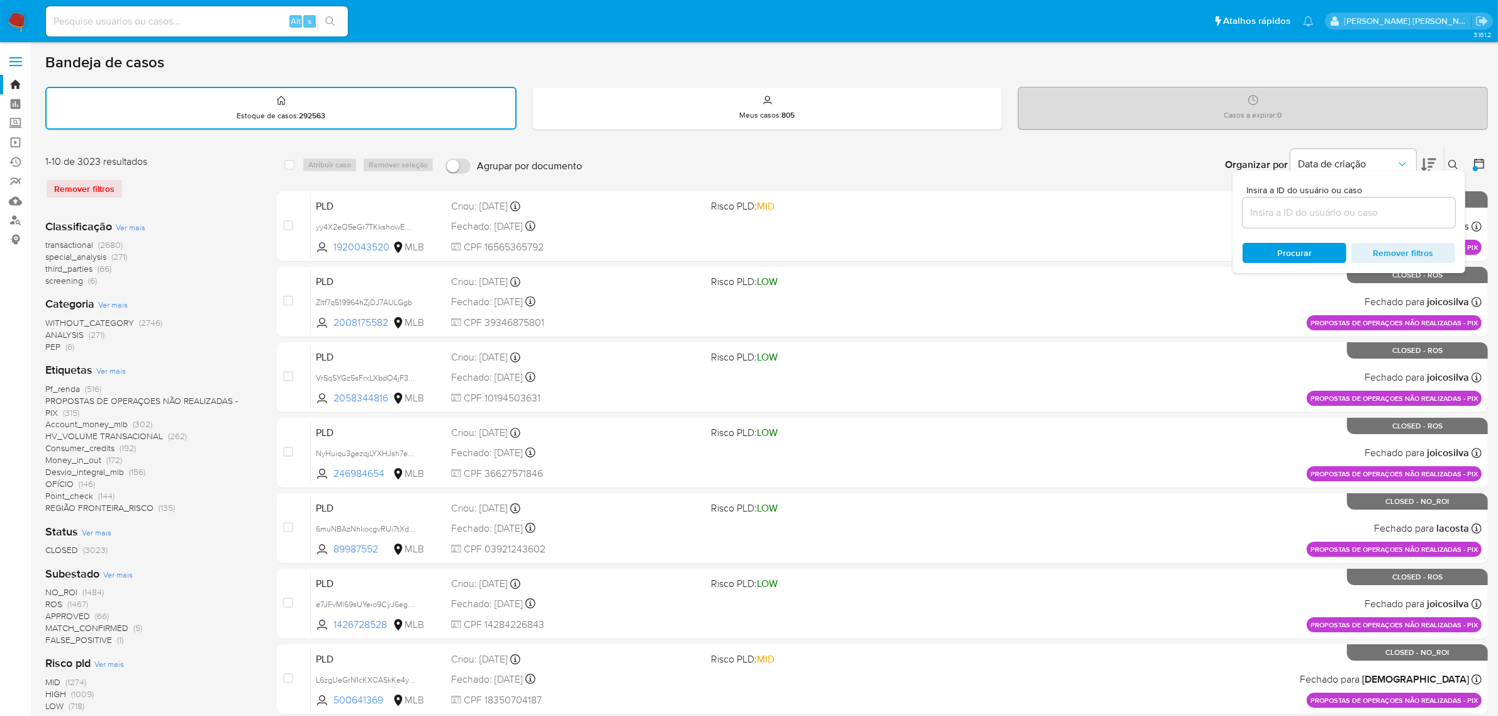
click at [107, 366] on span "Ver mais" at bounding box center [111, 370] width 30 height 11
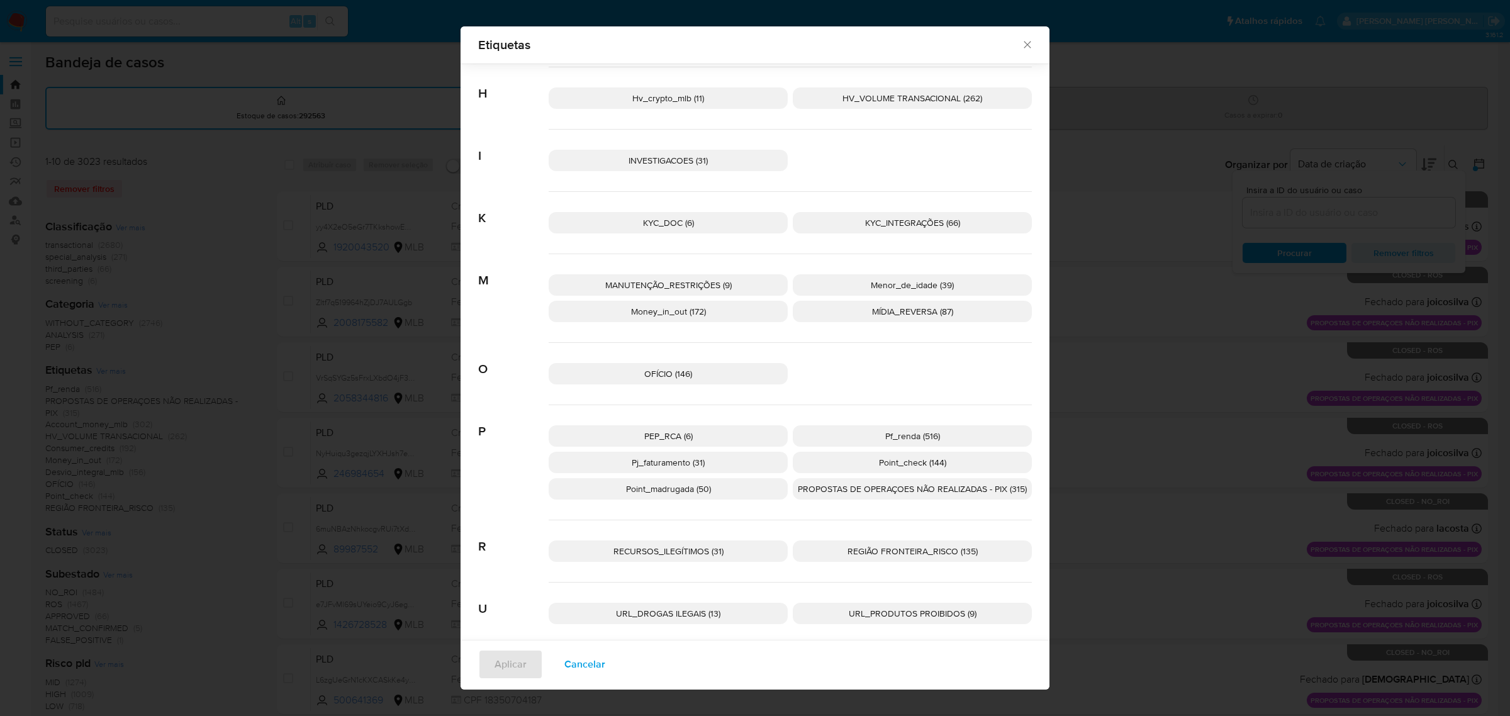
scroll to position [475, 0]
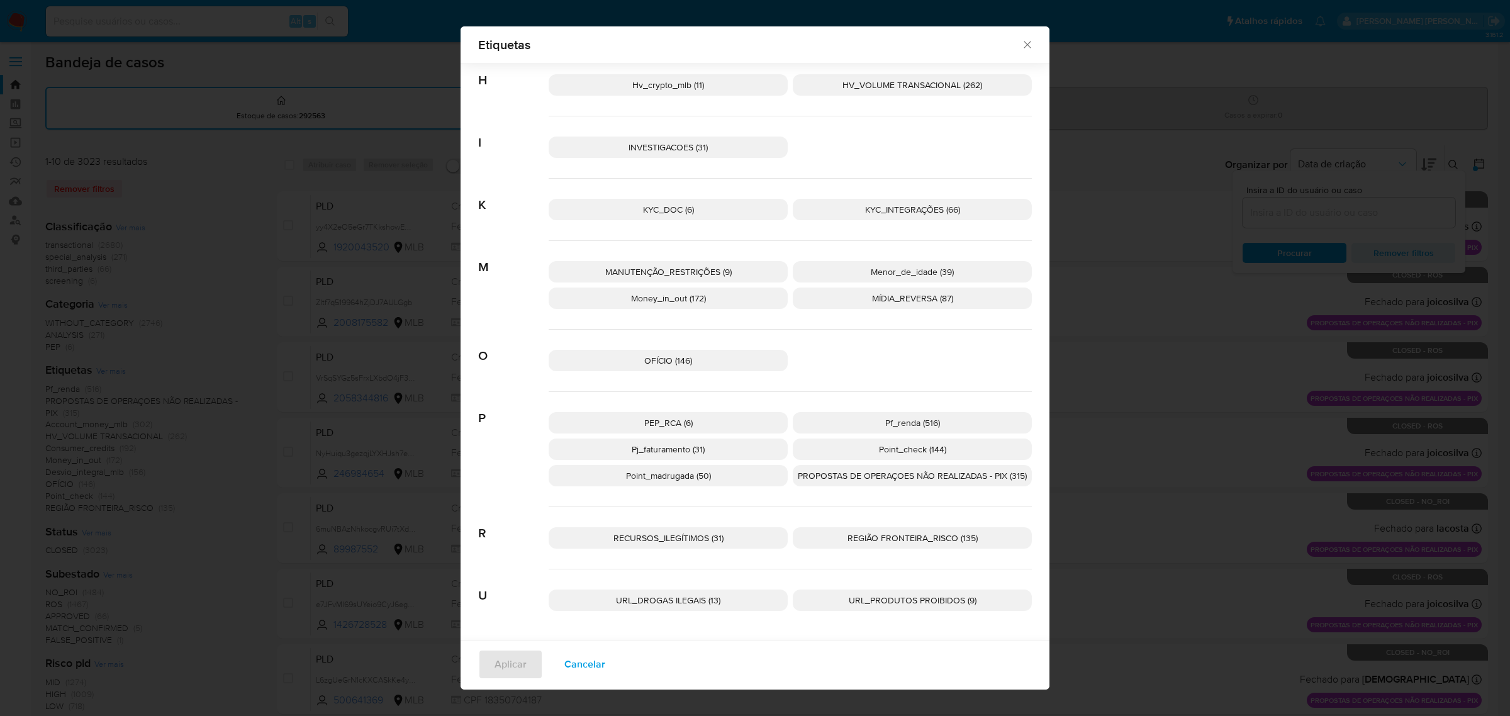
click at [1024, 43] on icon "Fechar" at bounding box center [1027, 44] width 13 height 13
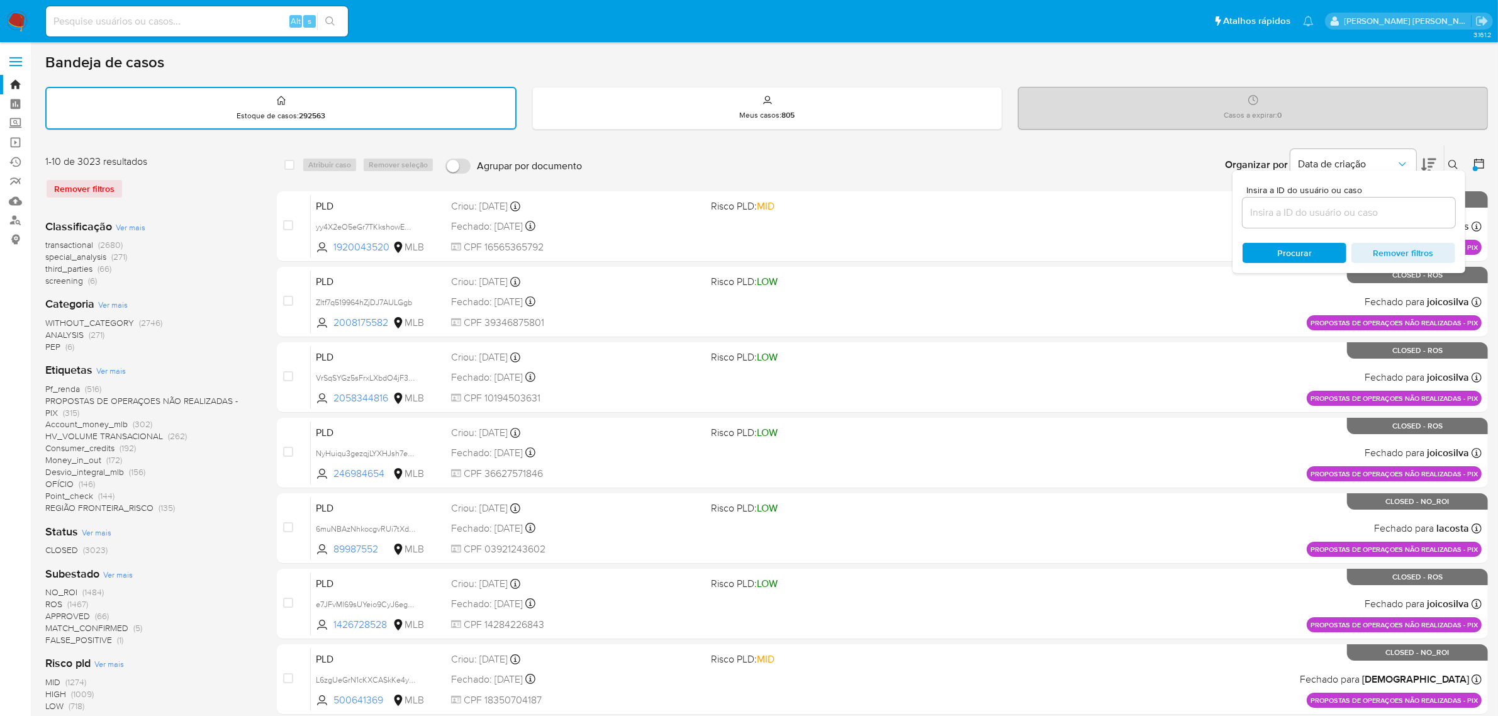
click at [1485, 158] on icon at bounding box center [1479, 163] width 13 height 13
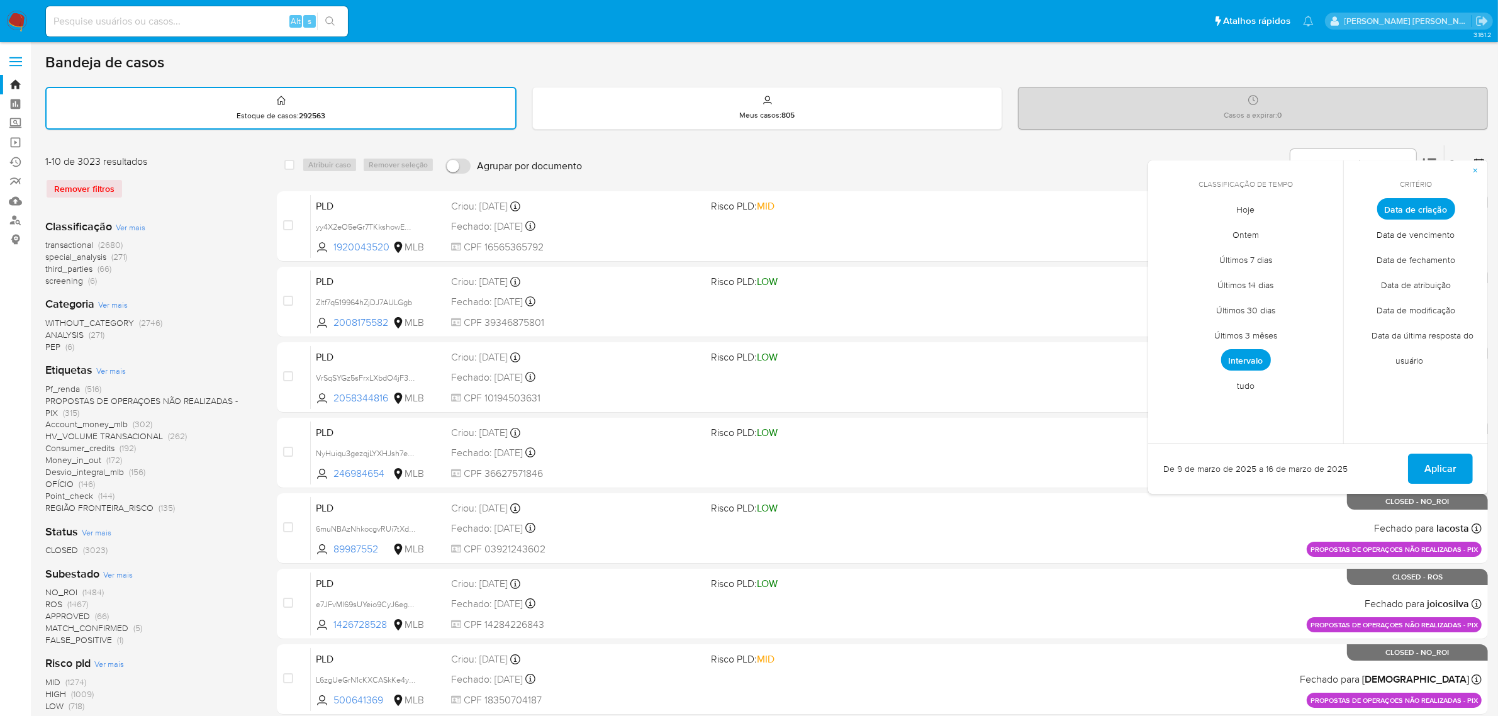
click at [1254, 362] on span "Intervalo" at bounding box center [1246, 359] width 50 height 21
click at [1164, 230] on icon "Mes anterior" at bounding box center [1167, 232] width 15 height 15
click at [1301, 277] on button "1" at bounding box center [1296, 279] width 20 height 20
click at [1313, 303] on button "9" at bounding box center [1321, 304] width 20 height 20
click at [1326, 329] on button "16" at bounding box center [1321, 329] width 20 height 20
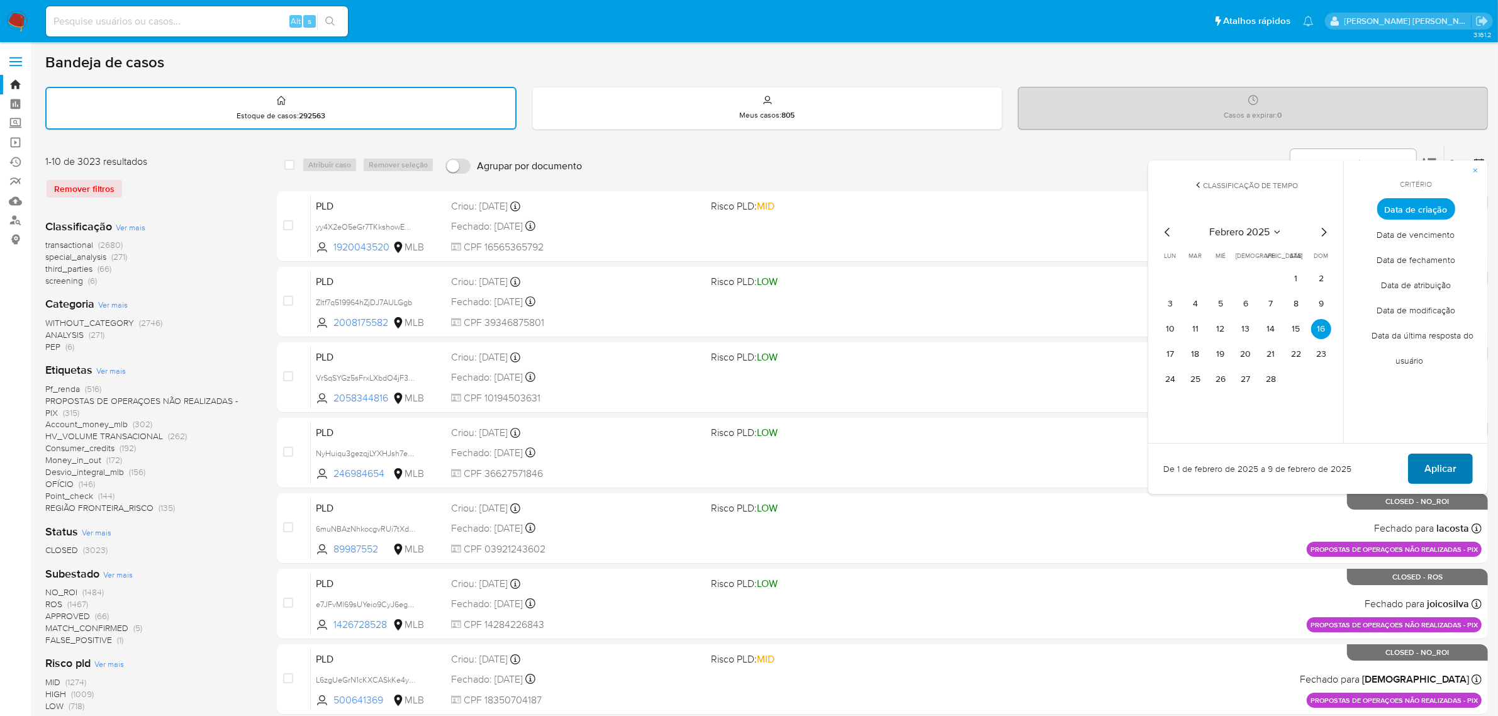
click at [1430, 467] on span "Aplicar" at bounding box center [1440, 469] width 32 height 28
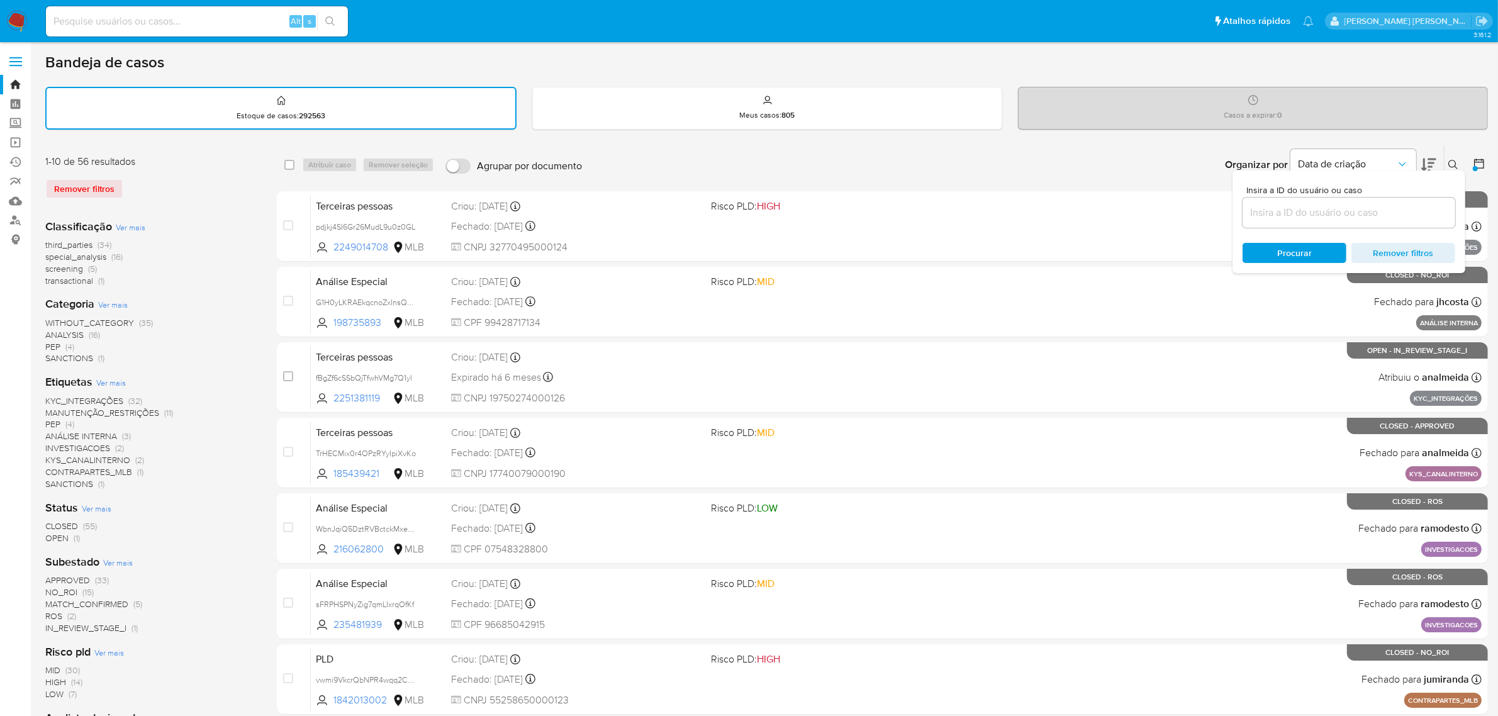
click at [118, 381] on span "Ver mais" at bounding box center [111, 382] width 30 height 11
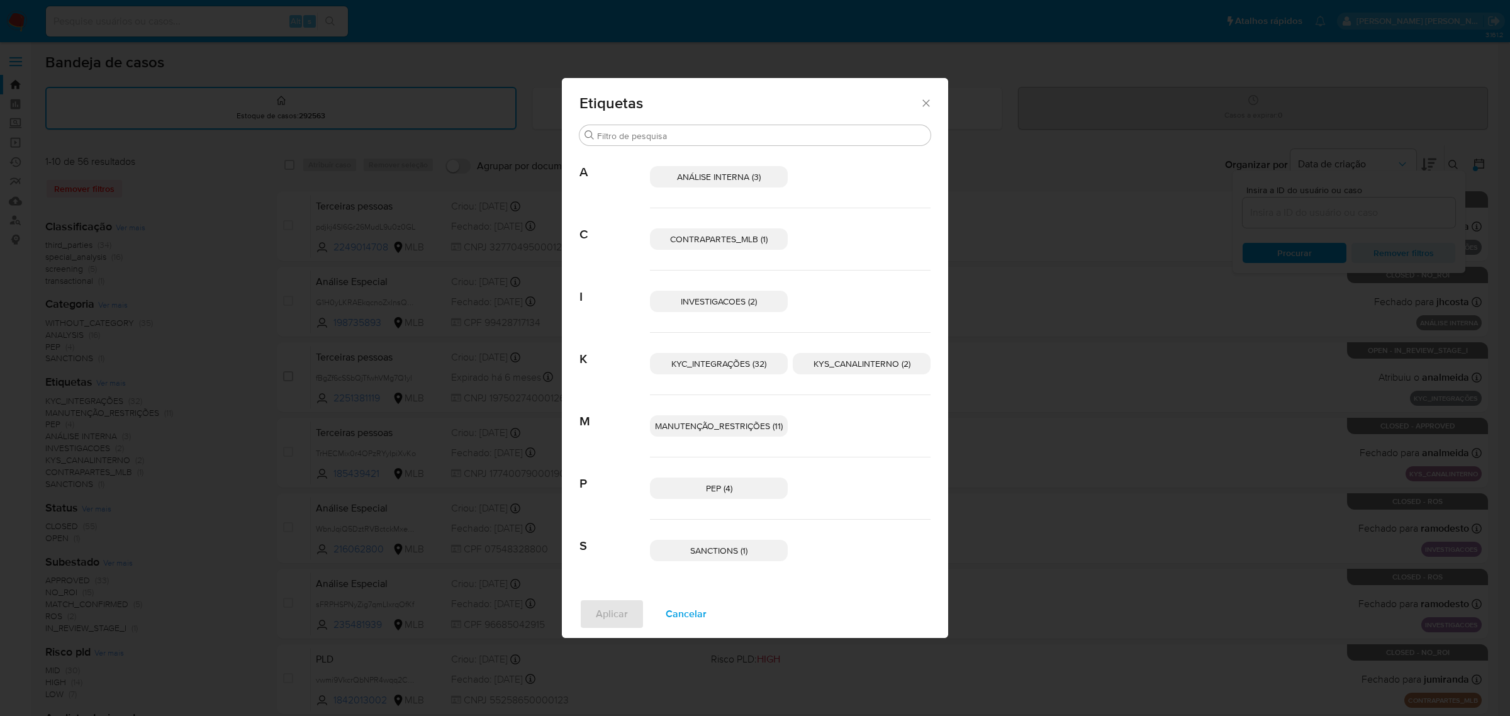
click at [929, 98] on icon "Fechar" at bounding box center [926, 103] width 13 height 13
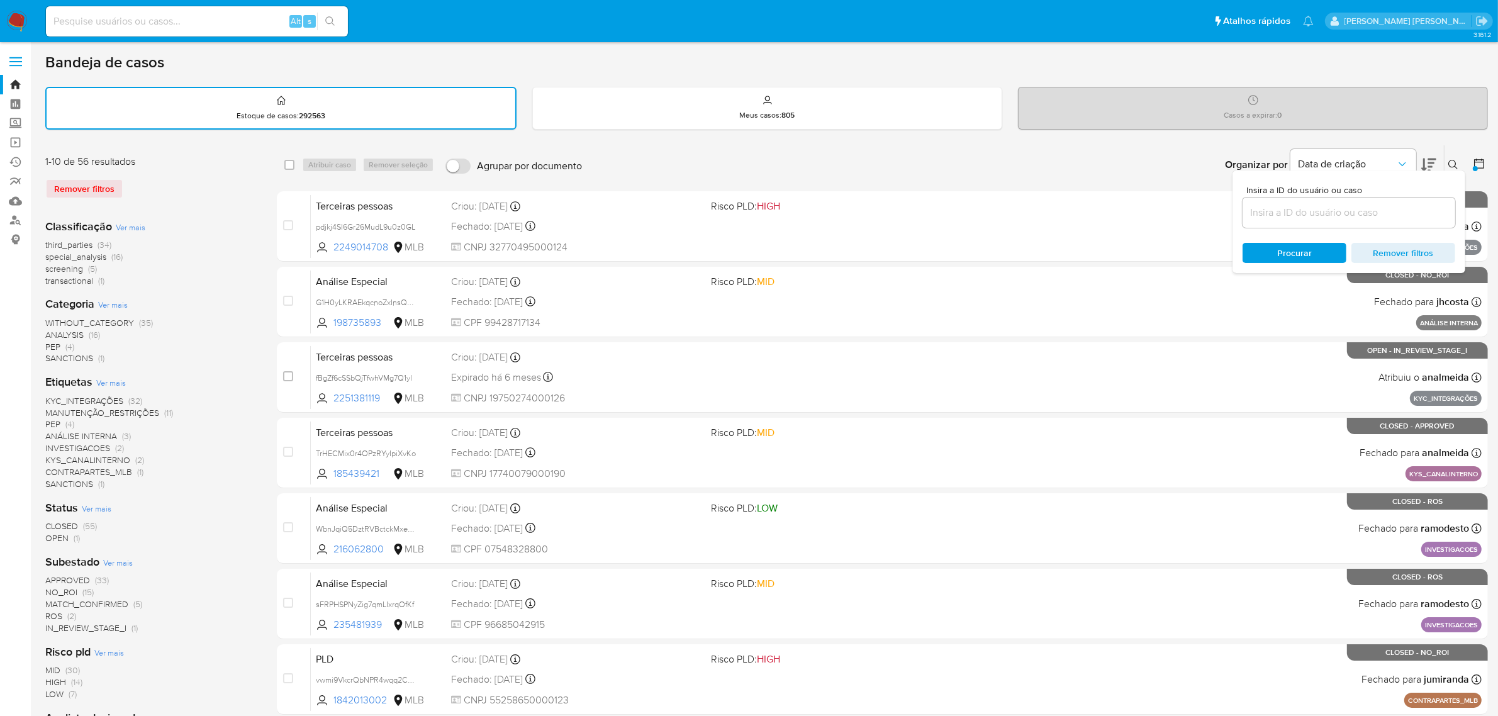
click at [1480, 162] on icon at bounding box center [1479, 163] width 13 height 13
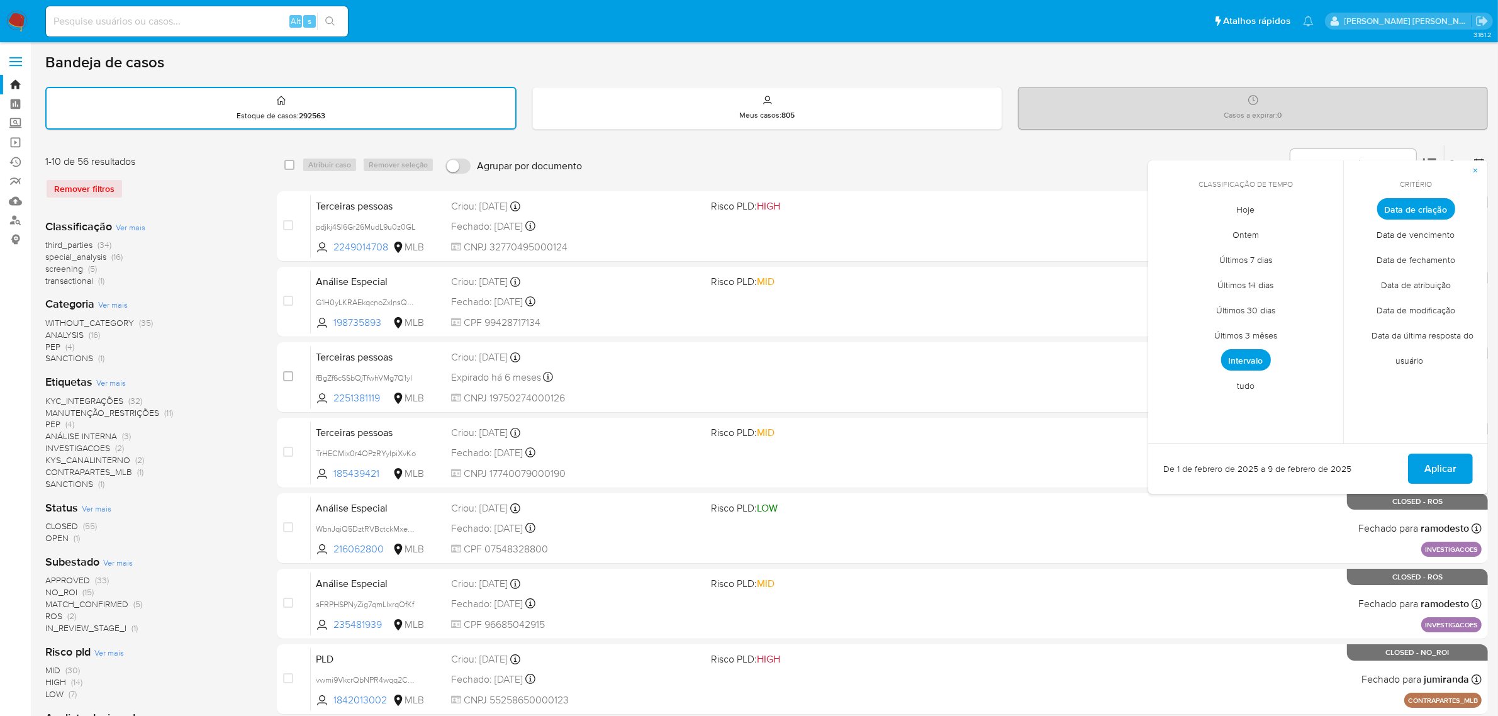
click at [1248, 357] on span "Intervalo" at bounding box center [1246, 359] width 50 height 21
click at [1323, 299] on button "9" at bounding box center [1321, 304] width 20 height 20
click at [1317, 326] on button "16" at bounding box center [1321, 329] width 20 height 20
click at [1429, 461] on span "Aplicar" at bounding box center [1440, 469] width 32 height 28
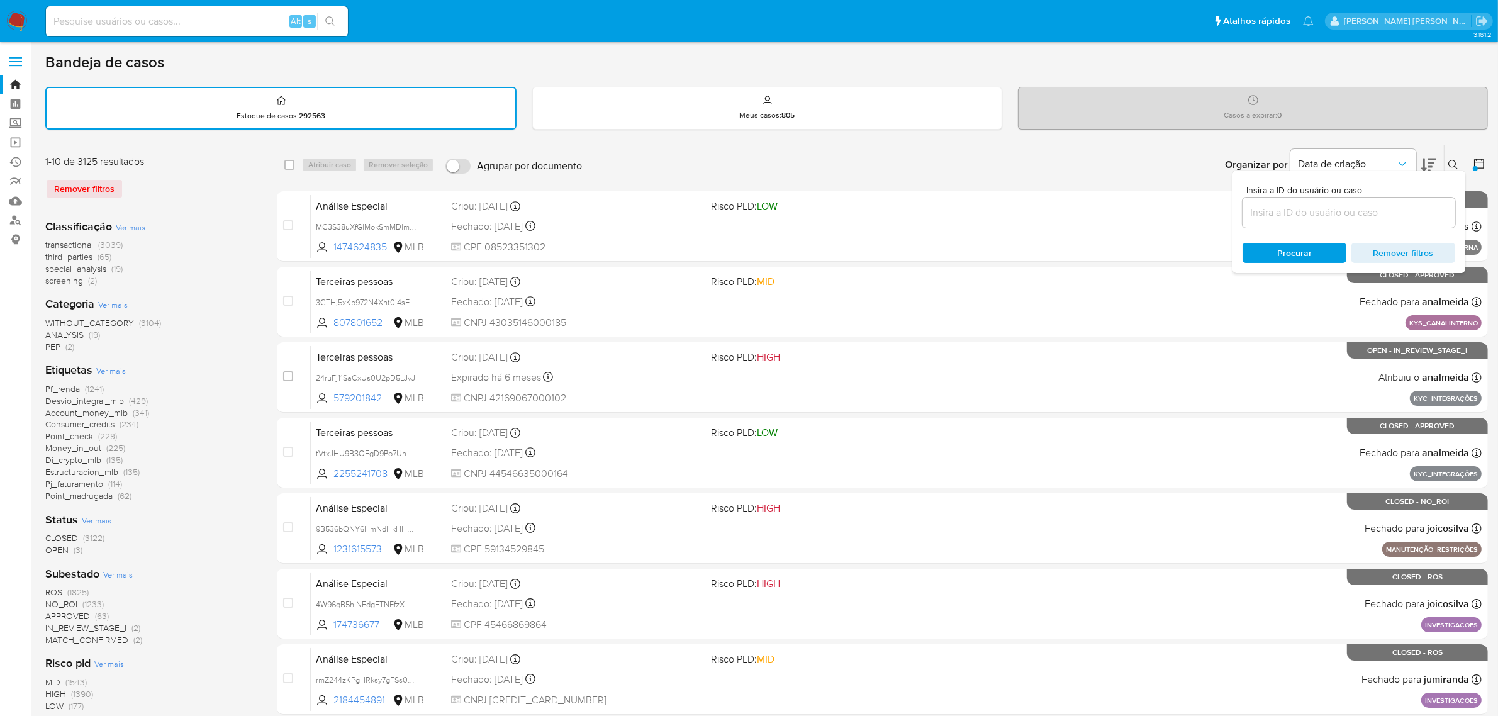
click at [120, 369] on span "Ver mais" at bounding box center [111, 370] width 30 height 11
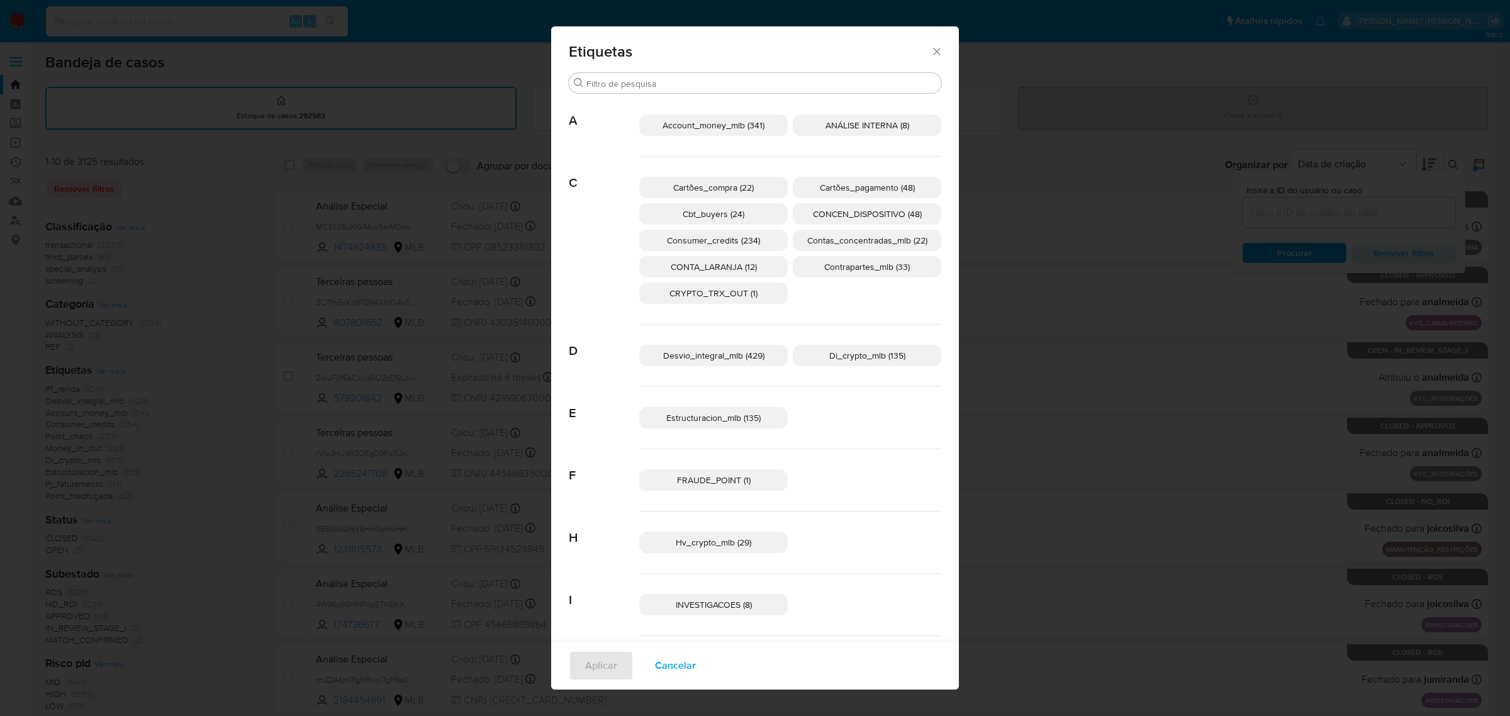
click at [931, 57] on icon "Fechar" at bounding box center [937, 51] width 13 height 13
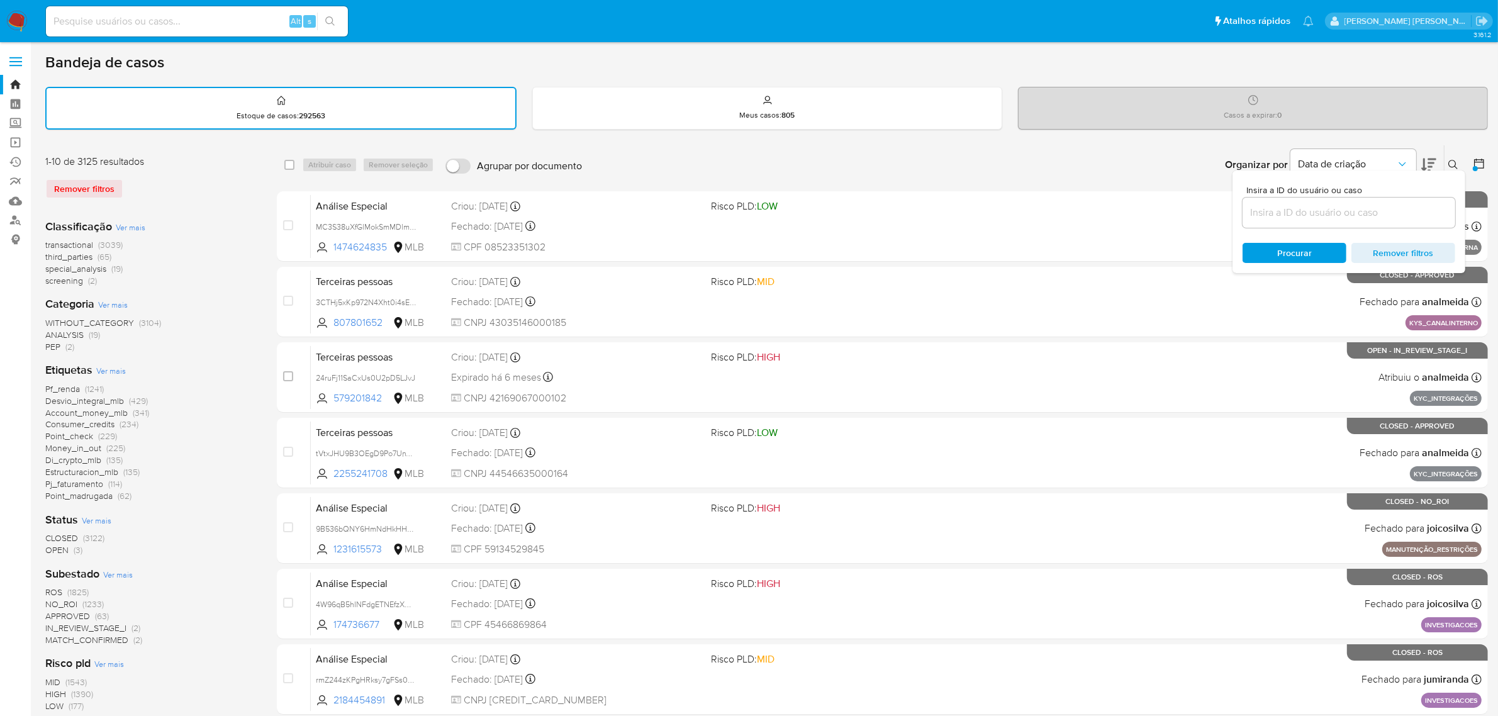
click at [1276, 137] on div "Bandeja de casos Estoque de casos : 292563 Meus casos : 805 Casos a expirar : 0…" at bounding box center [766, 520] width 1443 height 934
click at [1477, 165] on icon at bounding box center [1479, 163] width 13 height 13
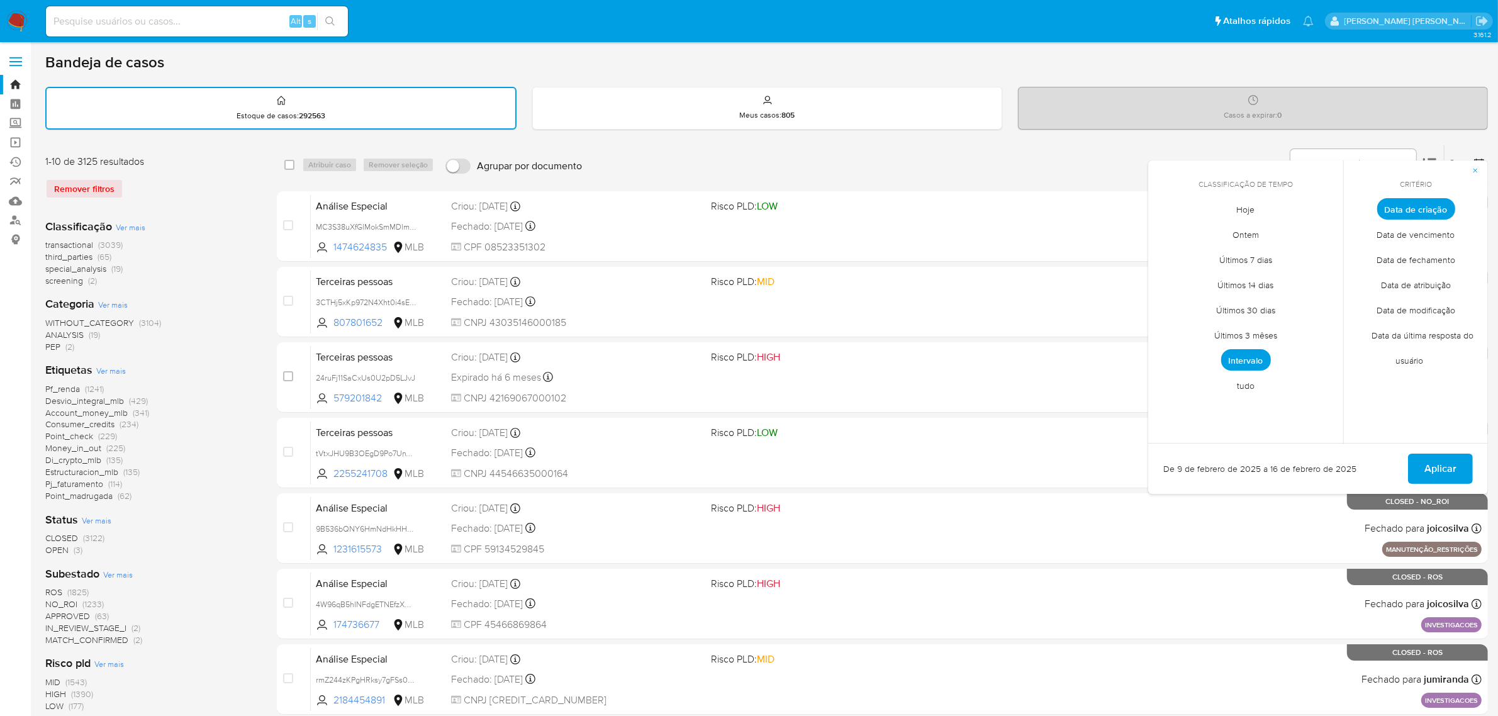
click at [1253, 354] on span "Intervalo" at bounding box center [1246, 359] width 50 height 21
click at [958, 152] on div "Organizar por Data de criação Os resultados não podem ser classificados enquant…" at bounding box center [1038, 164] width 900 height 39
click at [771, 145] on div "Organizar por Data de criação Os resultados não podem ser classificados enquant…" at bounding box center [1038, 164] width 900 height 39
click at [1166, 230] on icon "Mes anterior" at bounding box center [1167, 232] width 5 height 9
click at [1238, 298] on button "9" at bounding box center [1246, 304] width 20 height 20
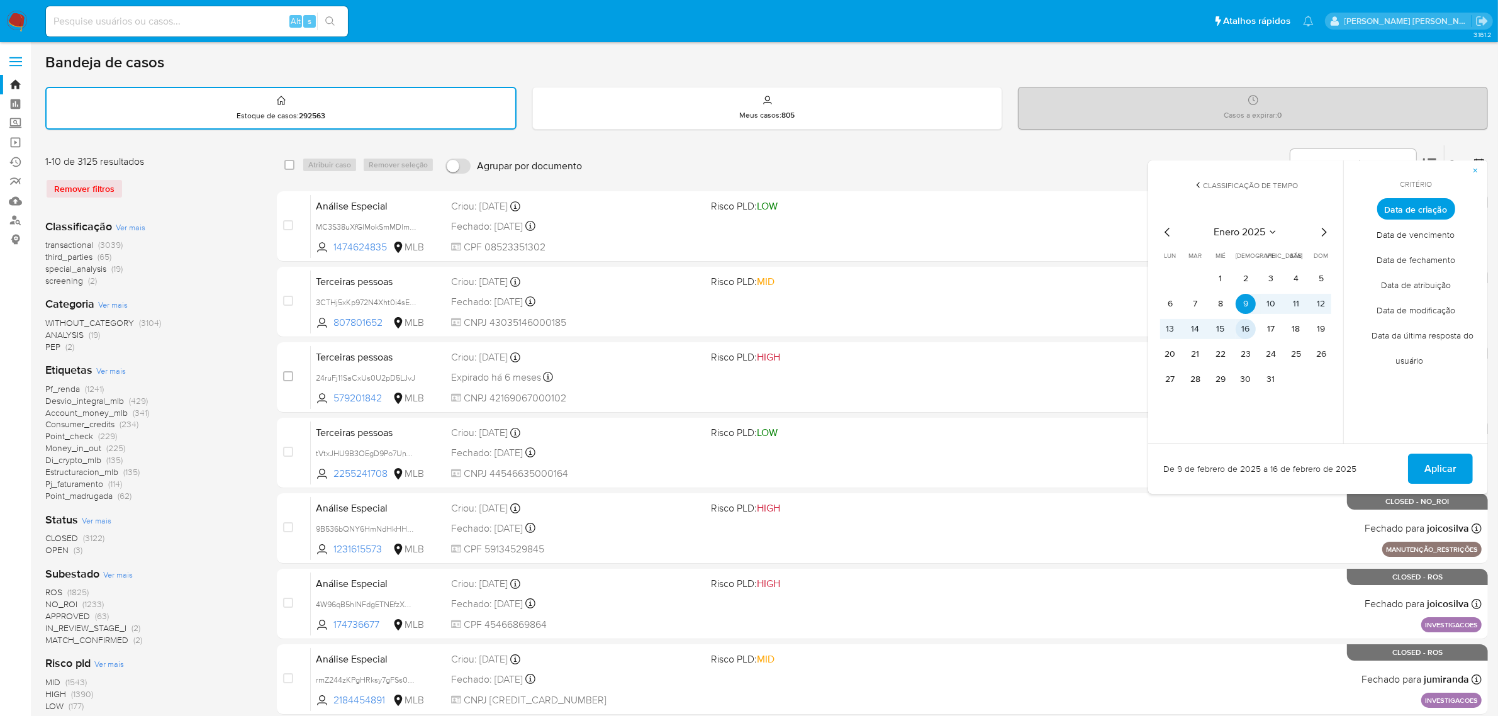
click at [1246, 321] on button "16" at bounding box center [1246, 329] width 20 height 20
click at [1452, 463] on span "Aplicar" at bounding box center [1440, 469] width 32 height 28
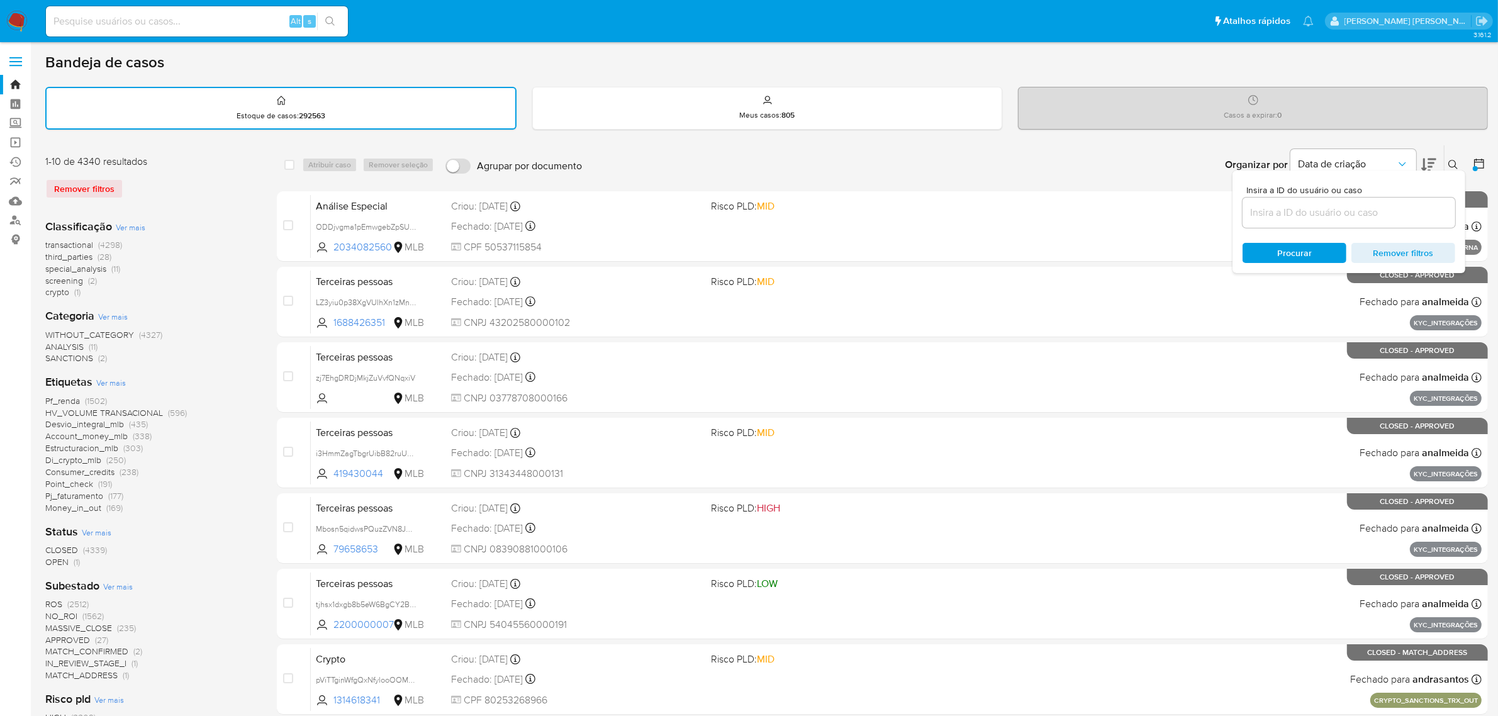
click at [115, 381] on span "Ver mais" at bounding box center [111, 382] width 30 height 11
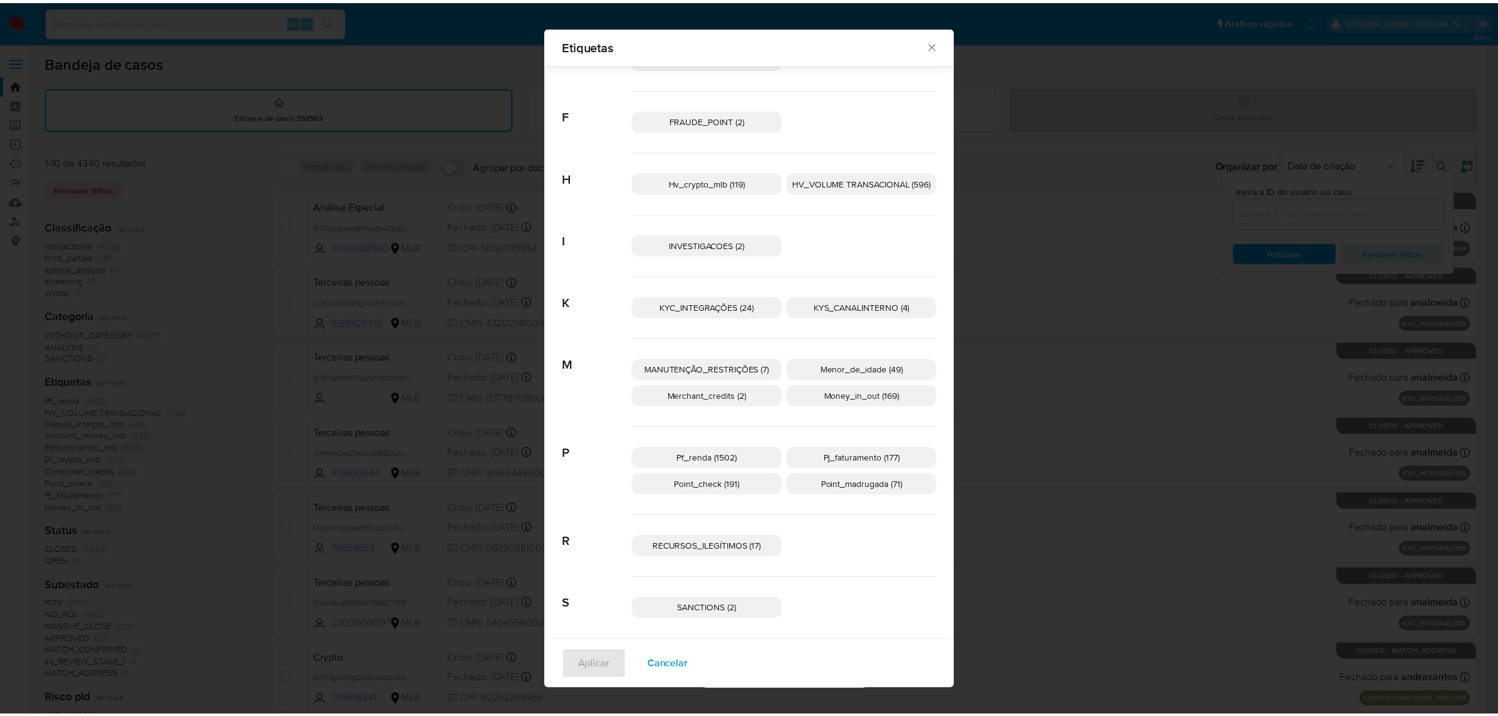
scroll to position [333, 0]
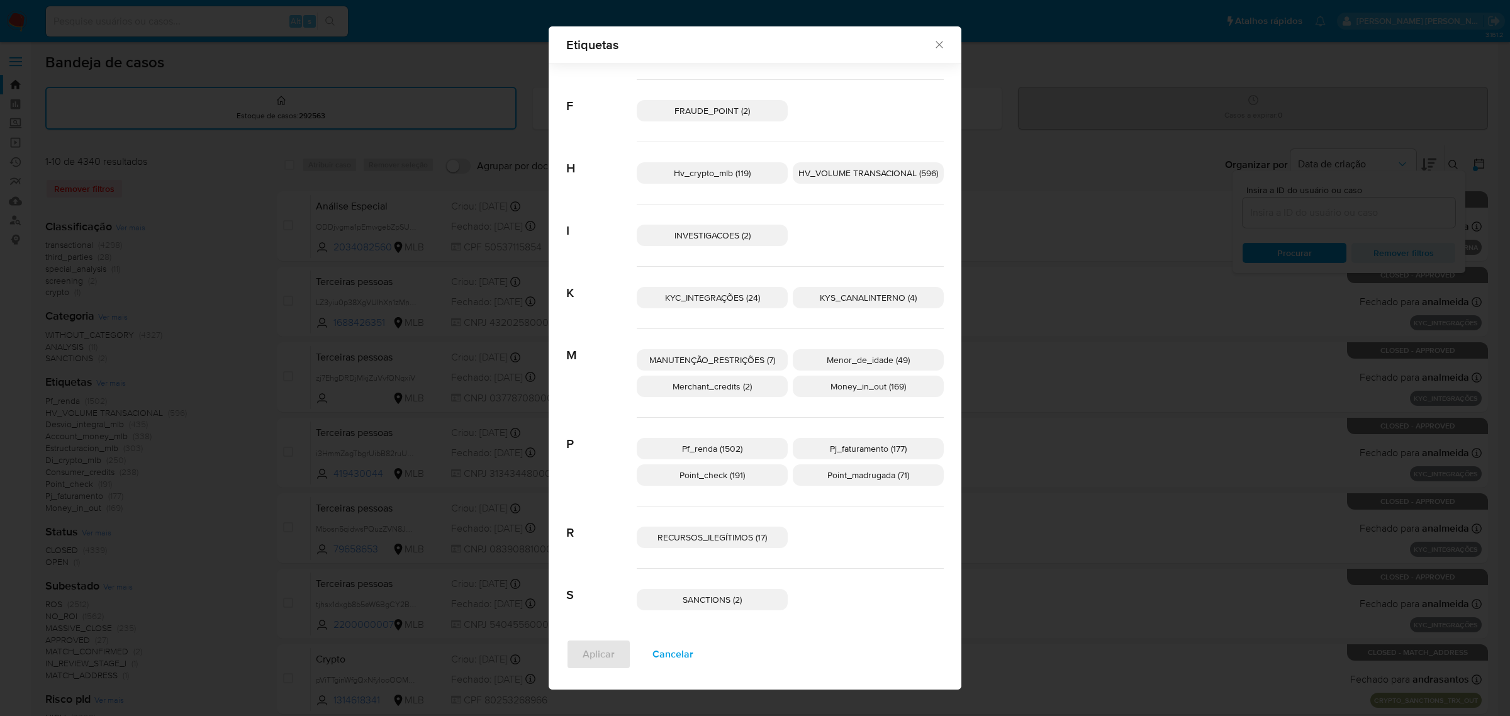
click at [936, 45] on icon "Fechar" at bounding box center [939, 44] width 13 height 13
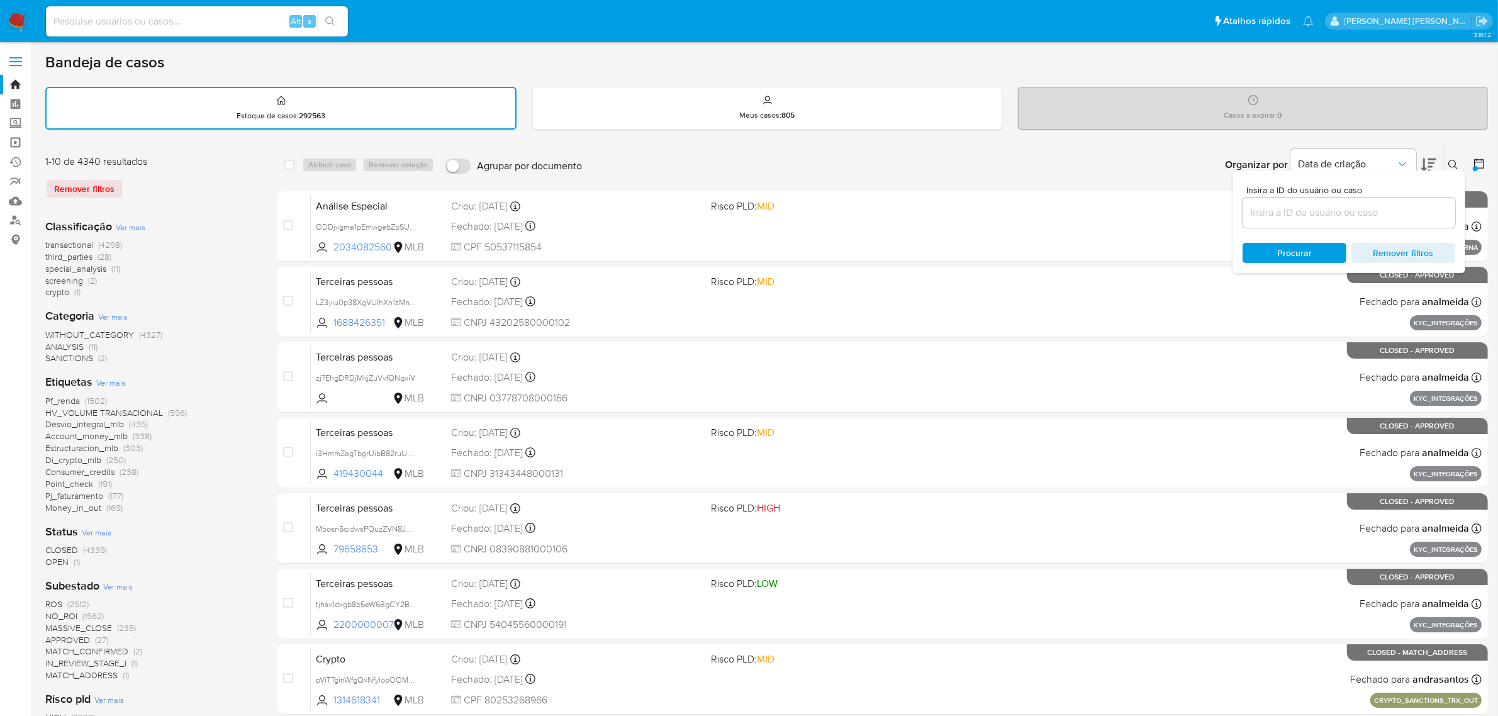
click at [16, 135] on link "Operações em massa" at bounding box center [75, 143] width 150 height 20
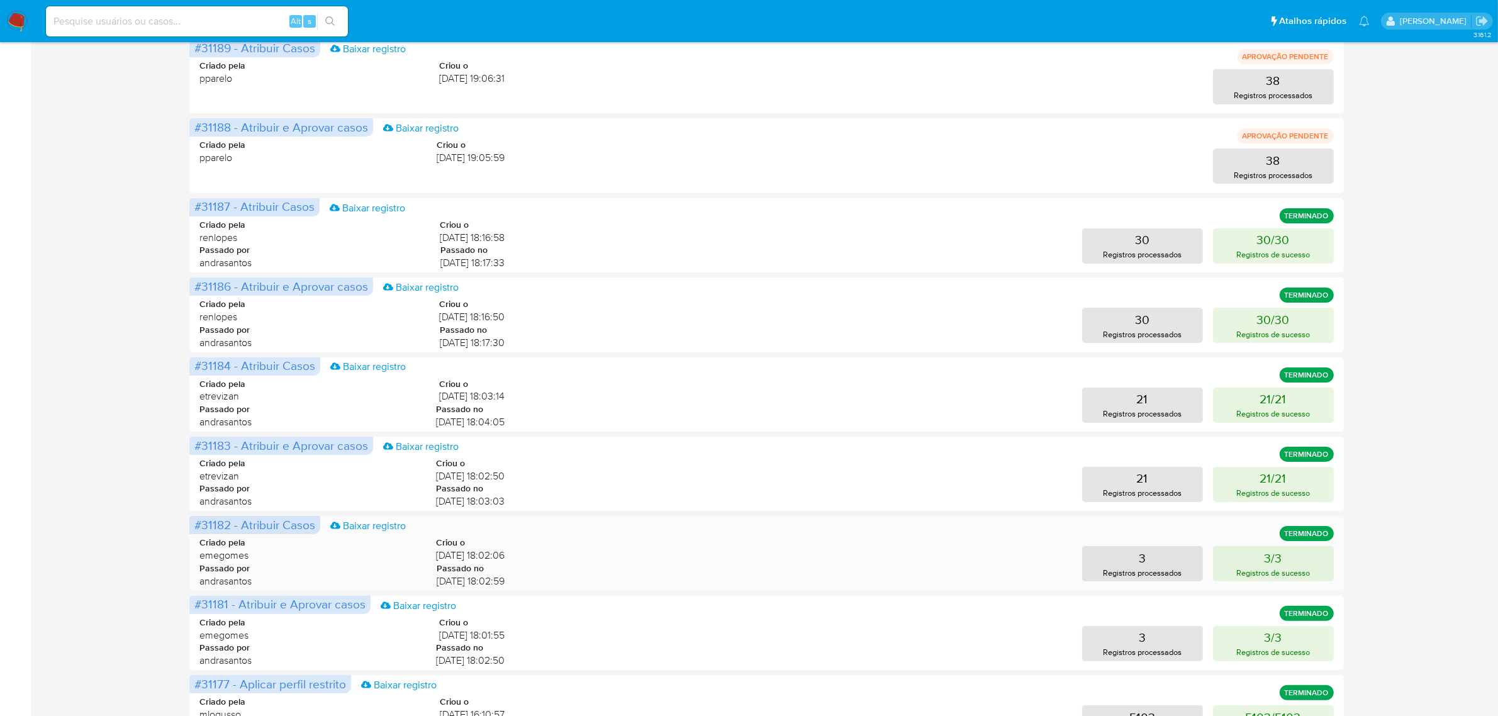
scroll to position [334, 0]
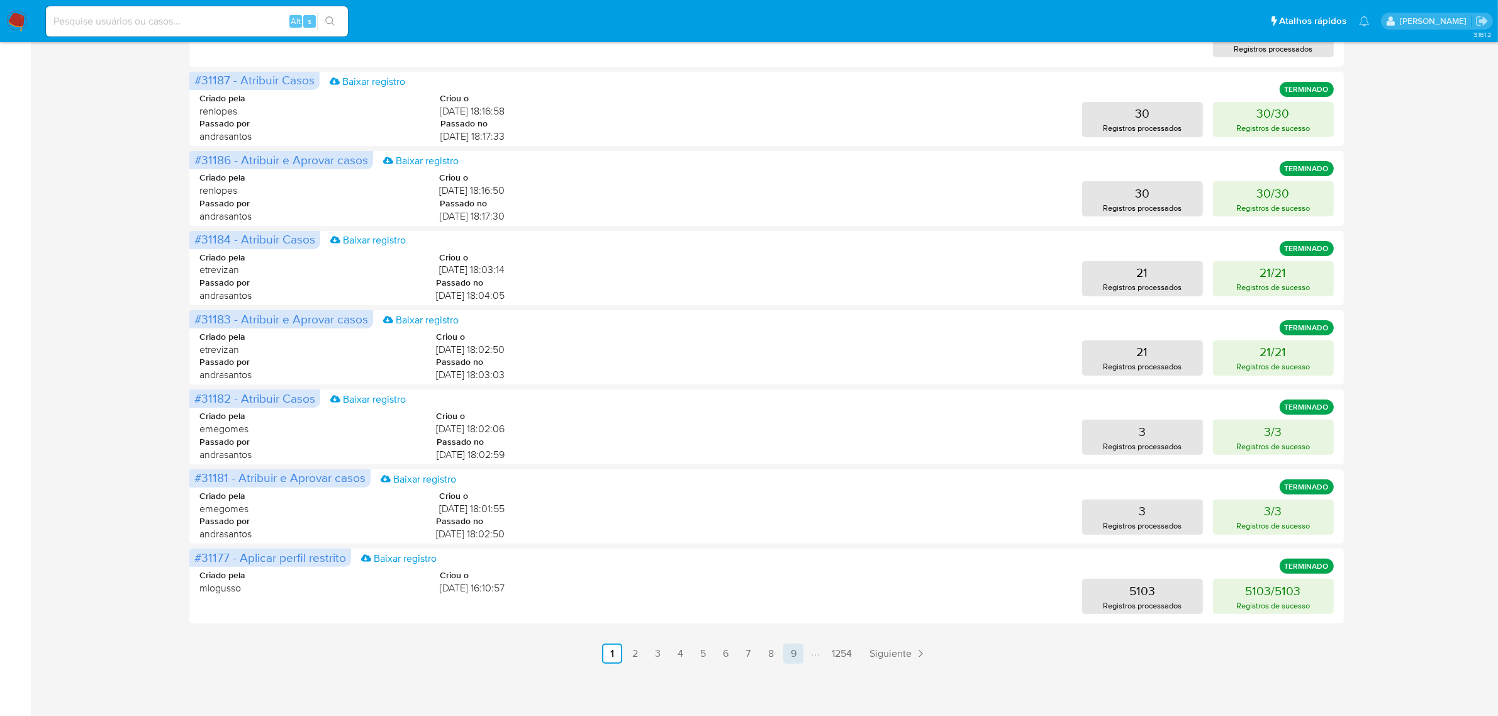
click at [796, 652] on link "9" at bounding box center [793, 654] width 20 height 20
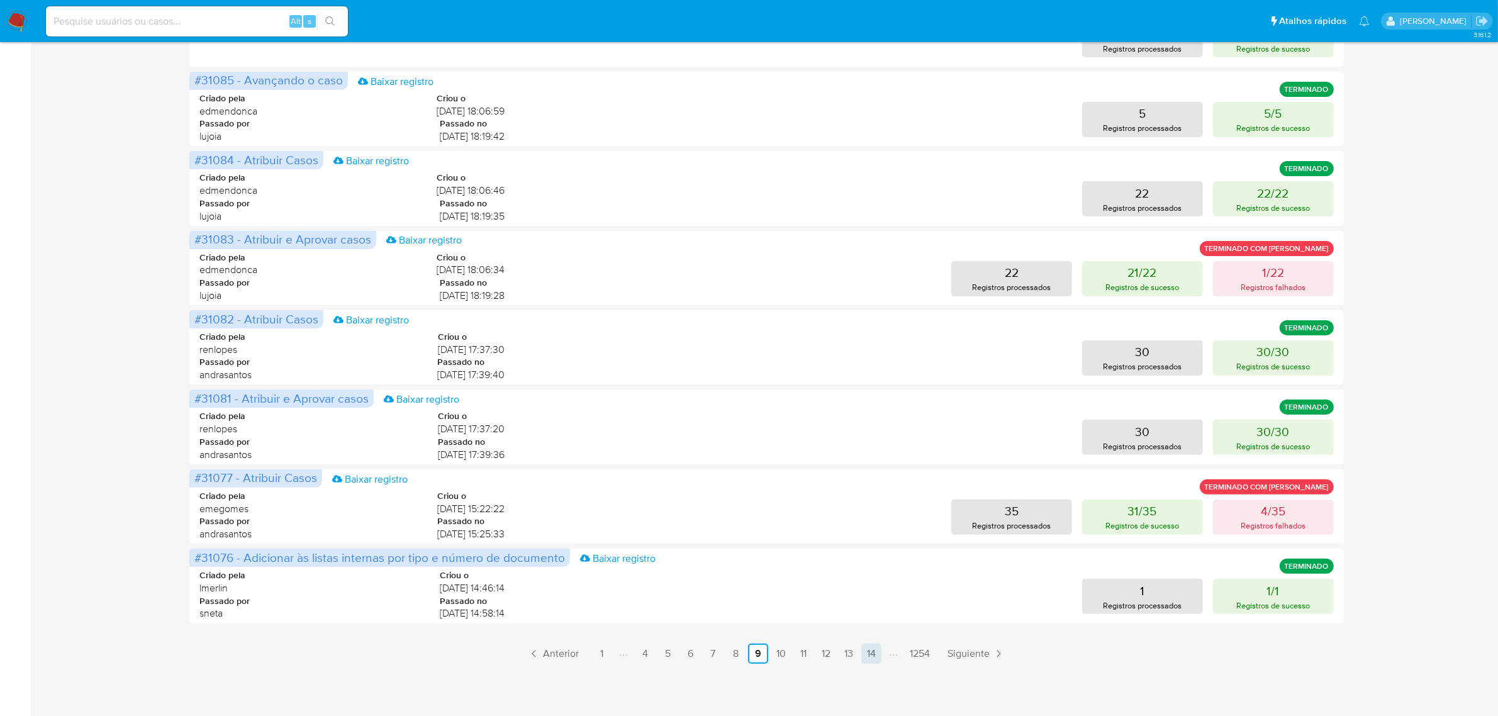
click at [869, 654] on link "14" at bounding box center [871, 654] width 20 height 20
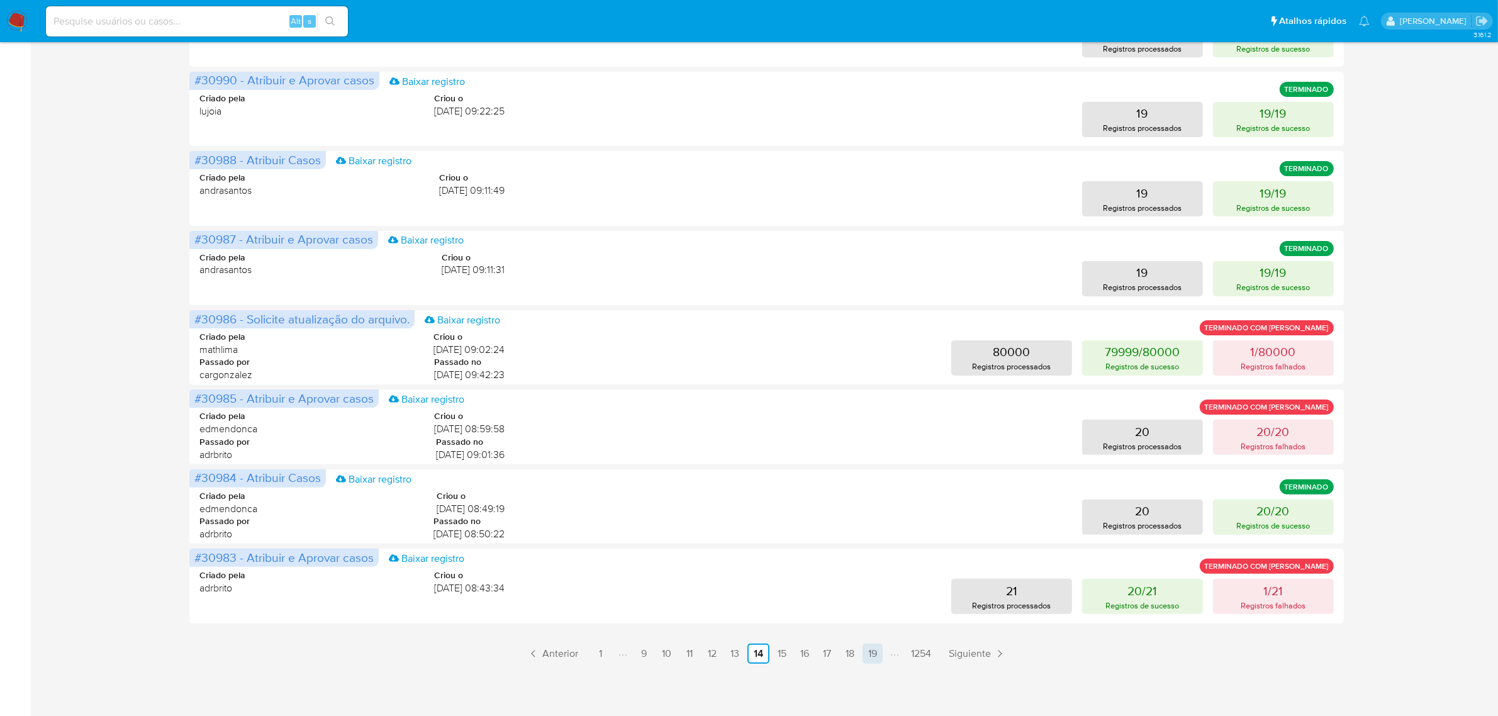
click at [871, 655] on link "19" at bounding box center [873, 654] width 20 height 20
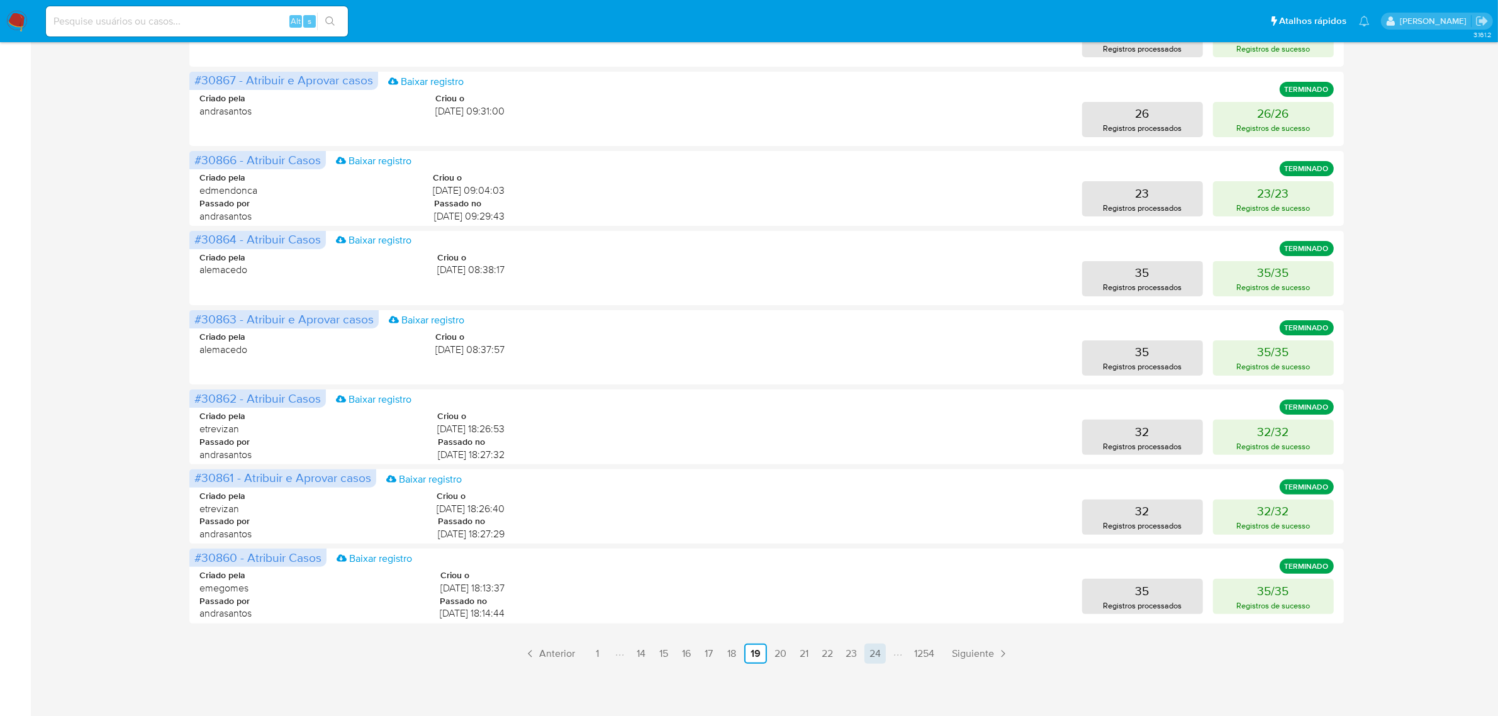
click at [873, 655] on link "24" at bounding box center [874, 654] width 21 height 20
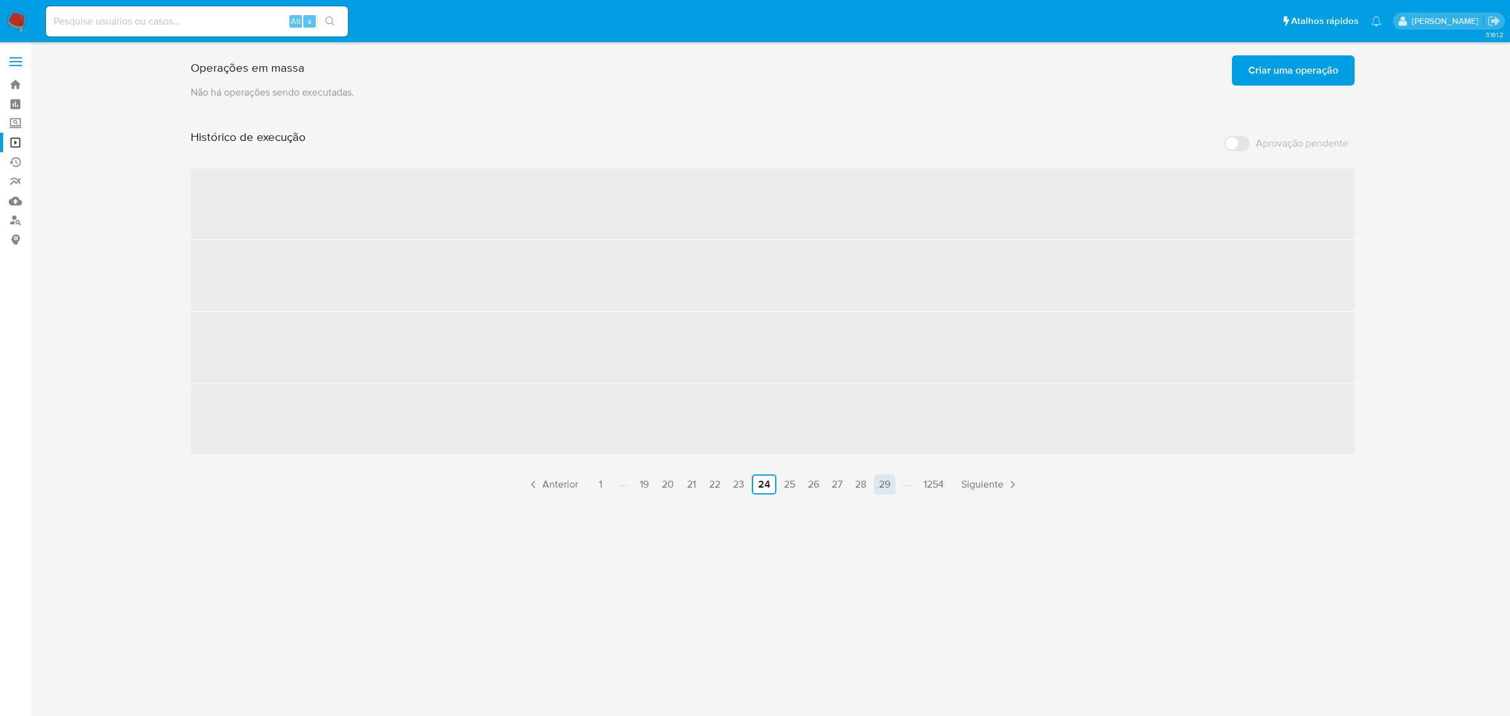
click at [884, 480] on link "29" at bounding box center [884, 484] width 21 height 20
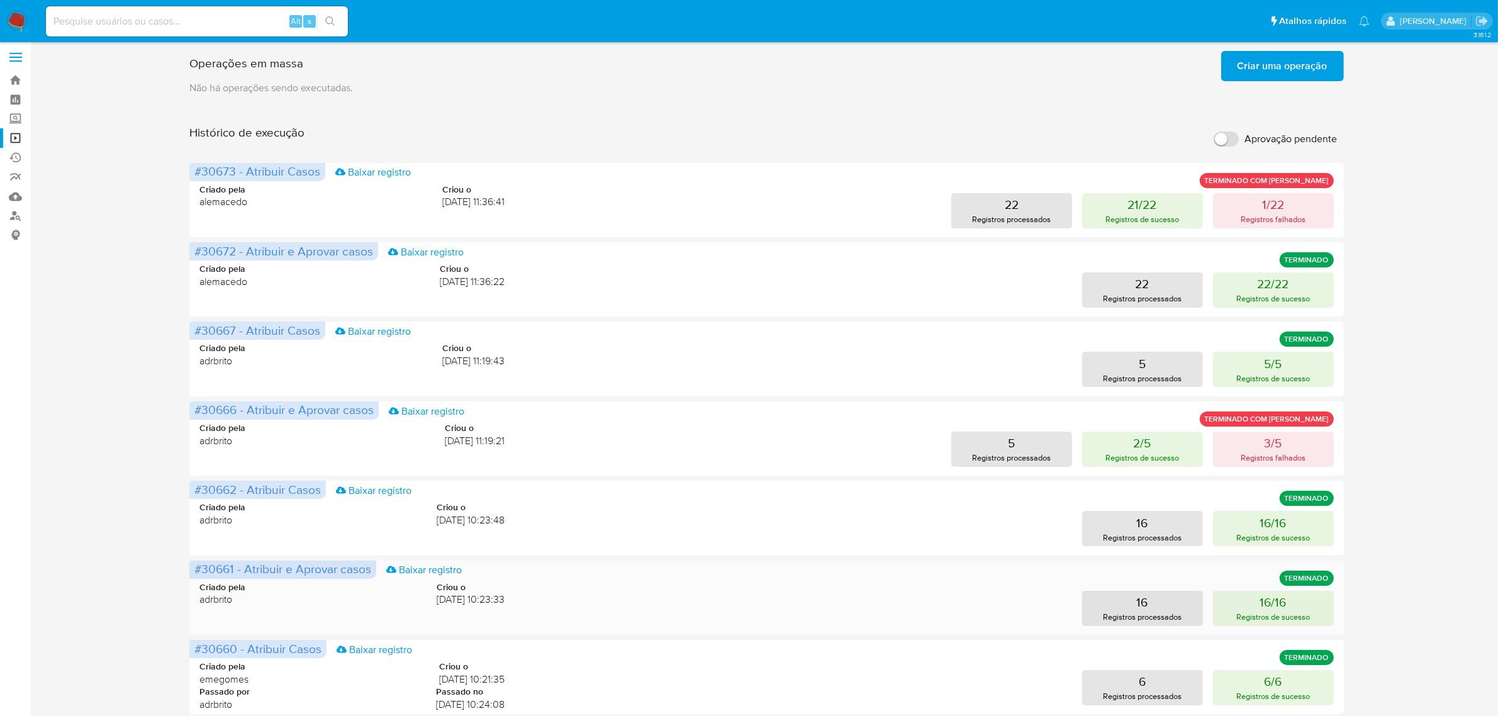
scroll to position [334, 0]
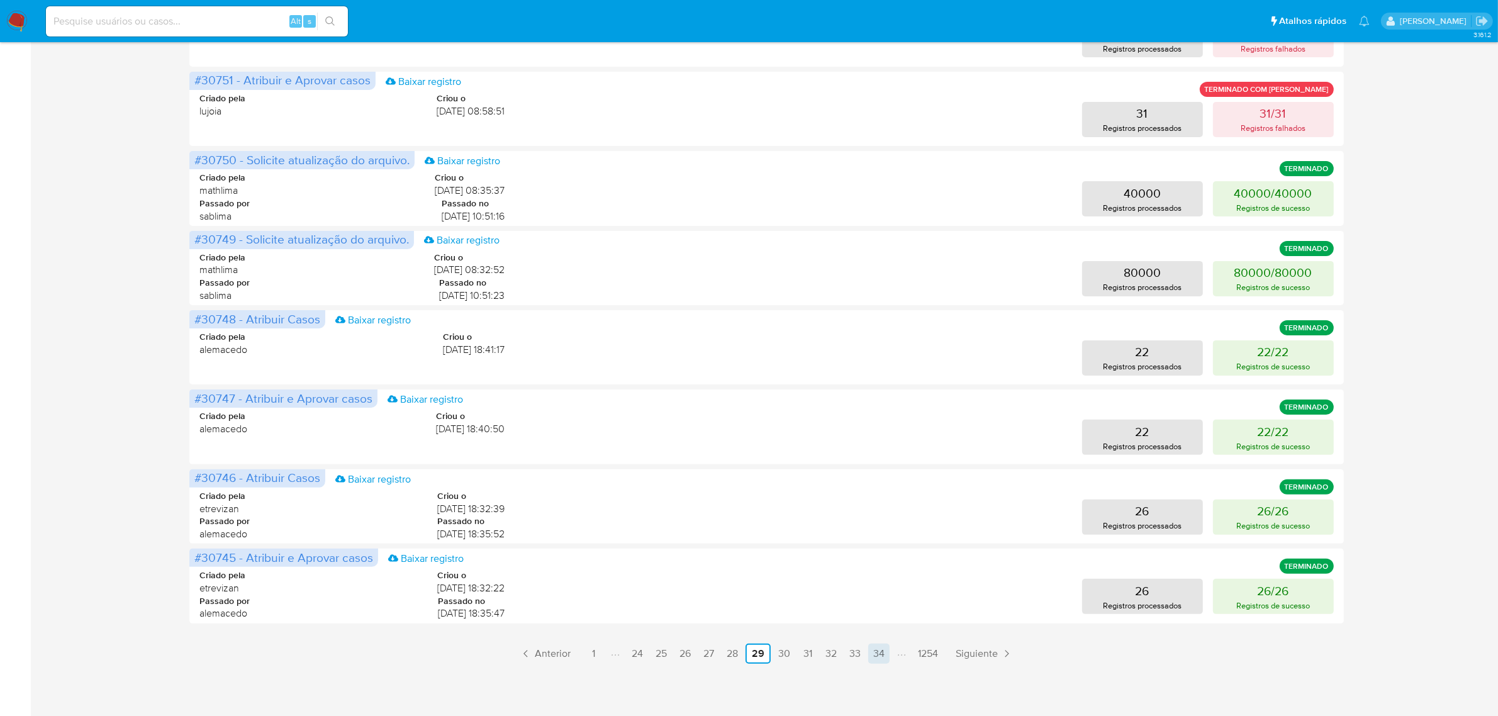
click at [883, 654] on link "34" at bounding box center [878, 654] width 21 height 20
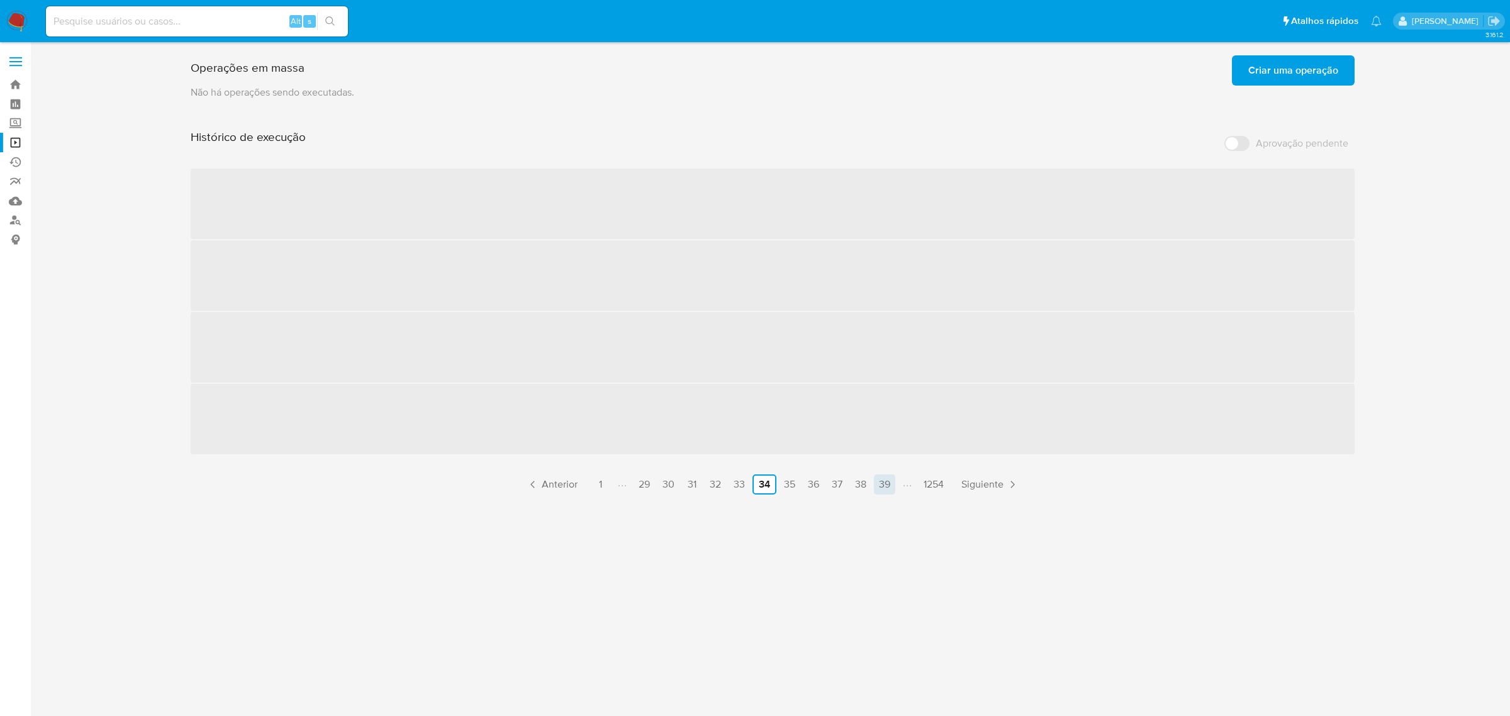
click at [888, 483] on link "39" at bounding box center [884, 484] width 21 height 20
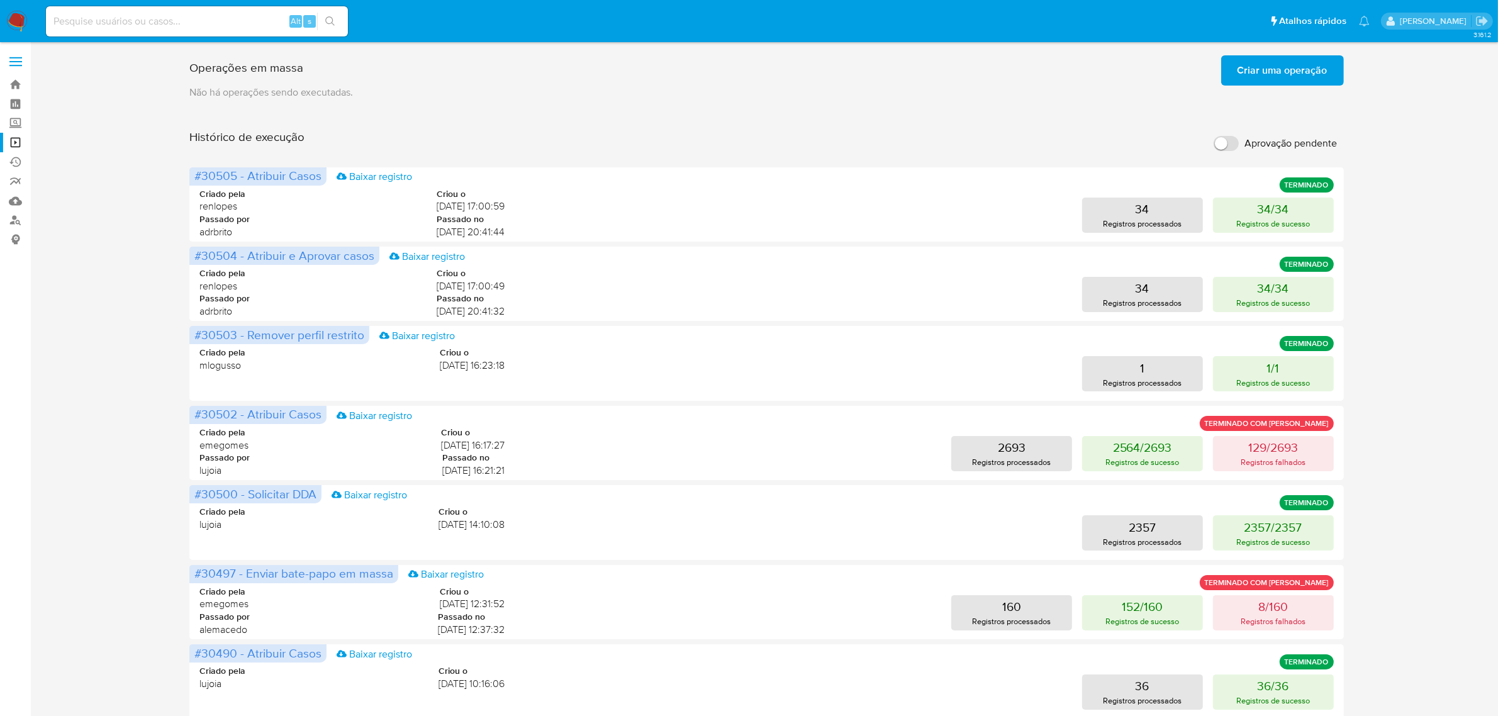
click at [884, 481] on div "Criado pela emegomes Criou o 16/09/2025 16:17:27 Passado por lujoia Passado no …" at bounding box center [766, 449] width 1134 height 76
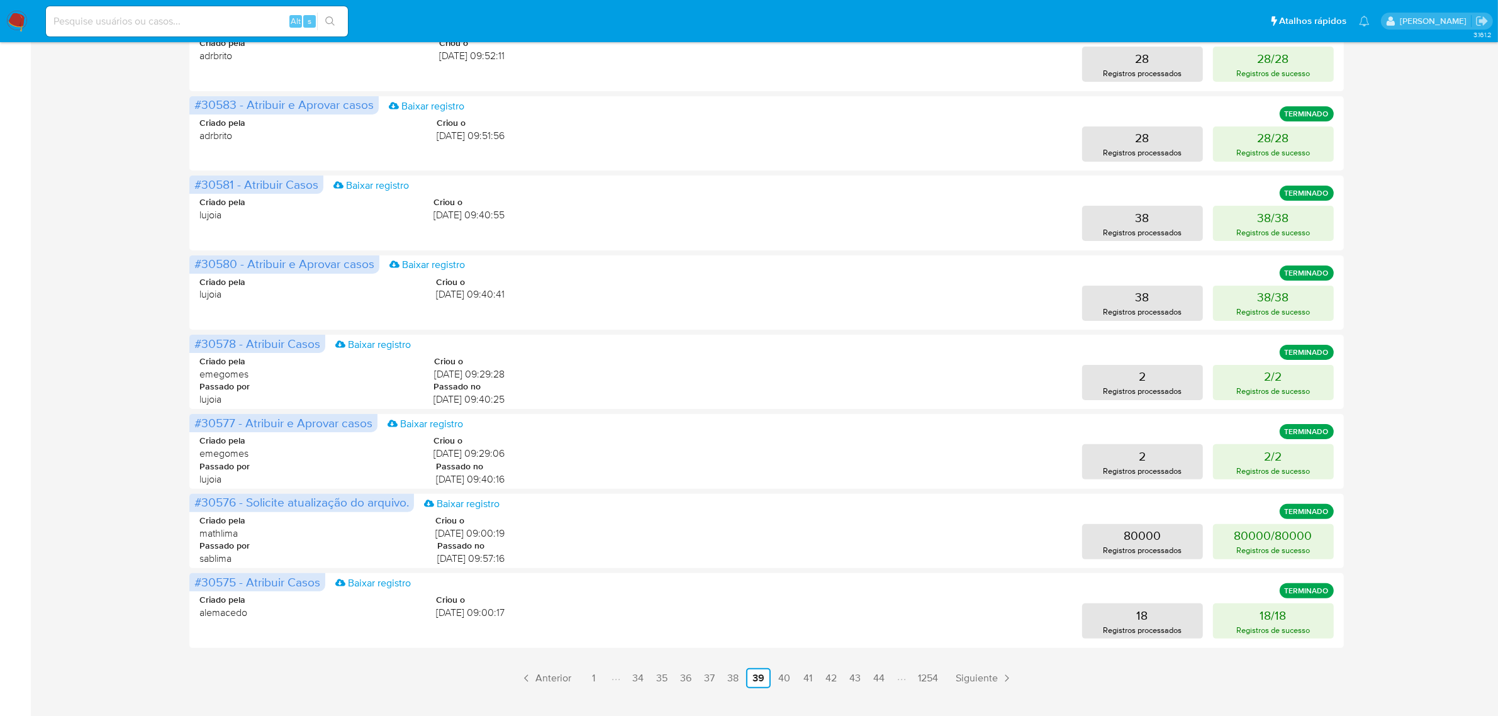
scroll to position [334, 0]
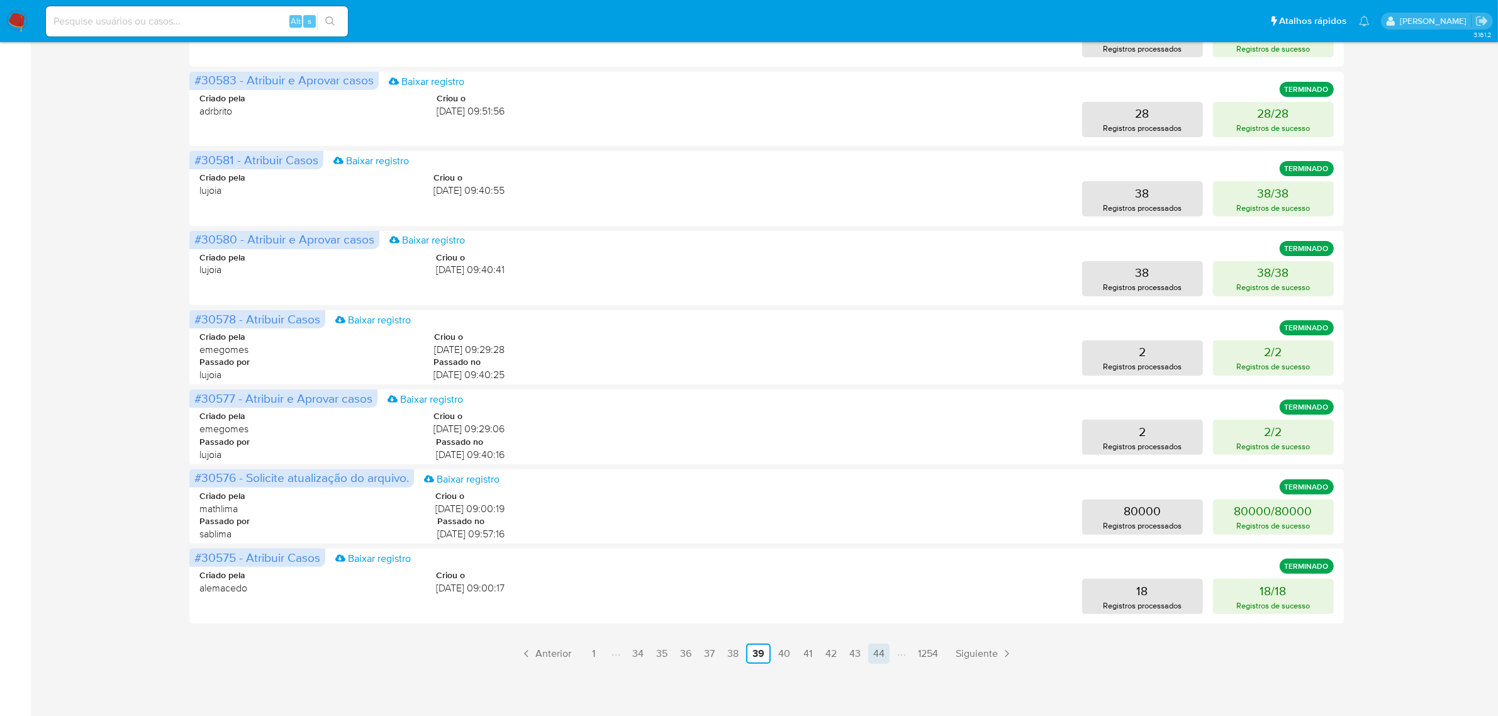
click at [881, 652] on link "44" at bounding box center [878, 654] width 21 height 20
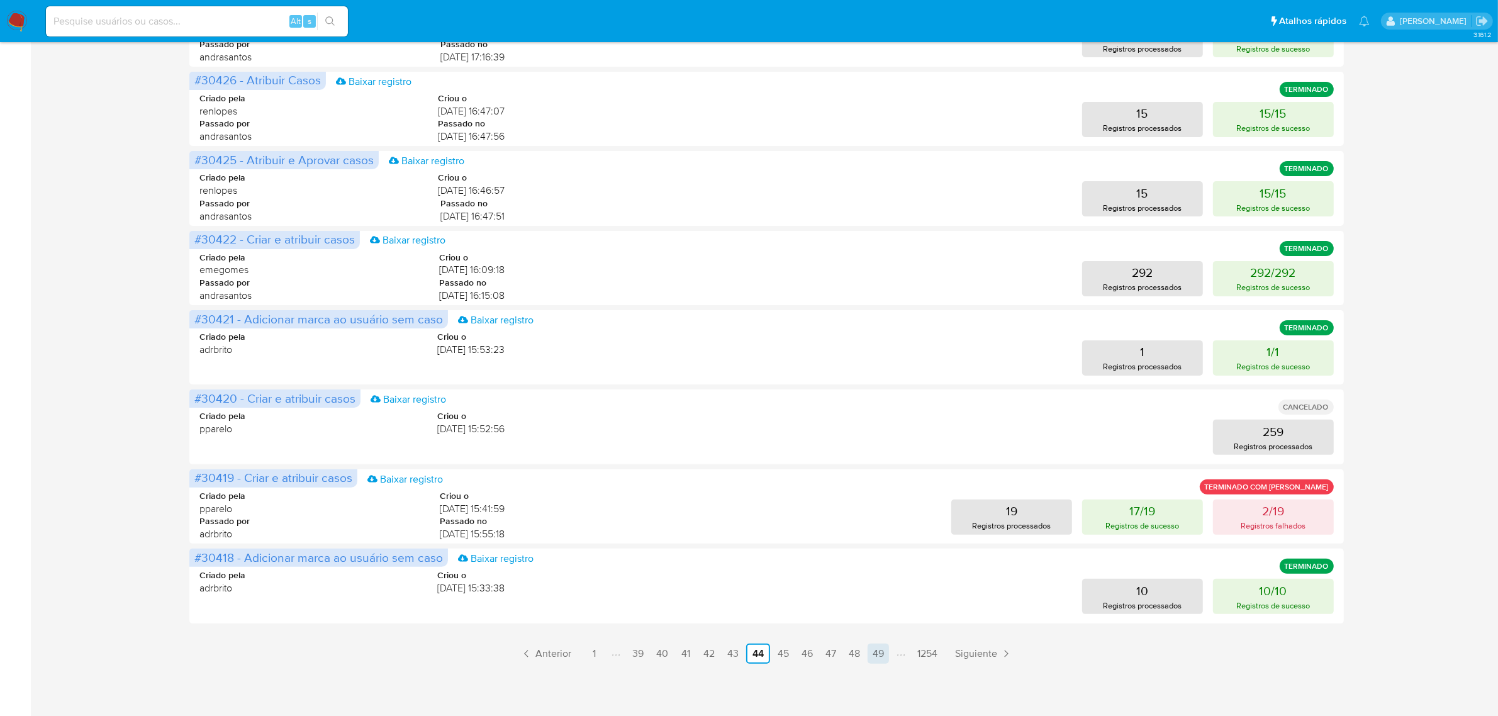
click at [884, 650] on link "49" at bounding box center [878, 654] width 21 height 20
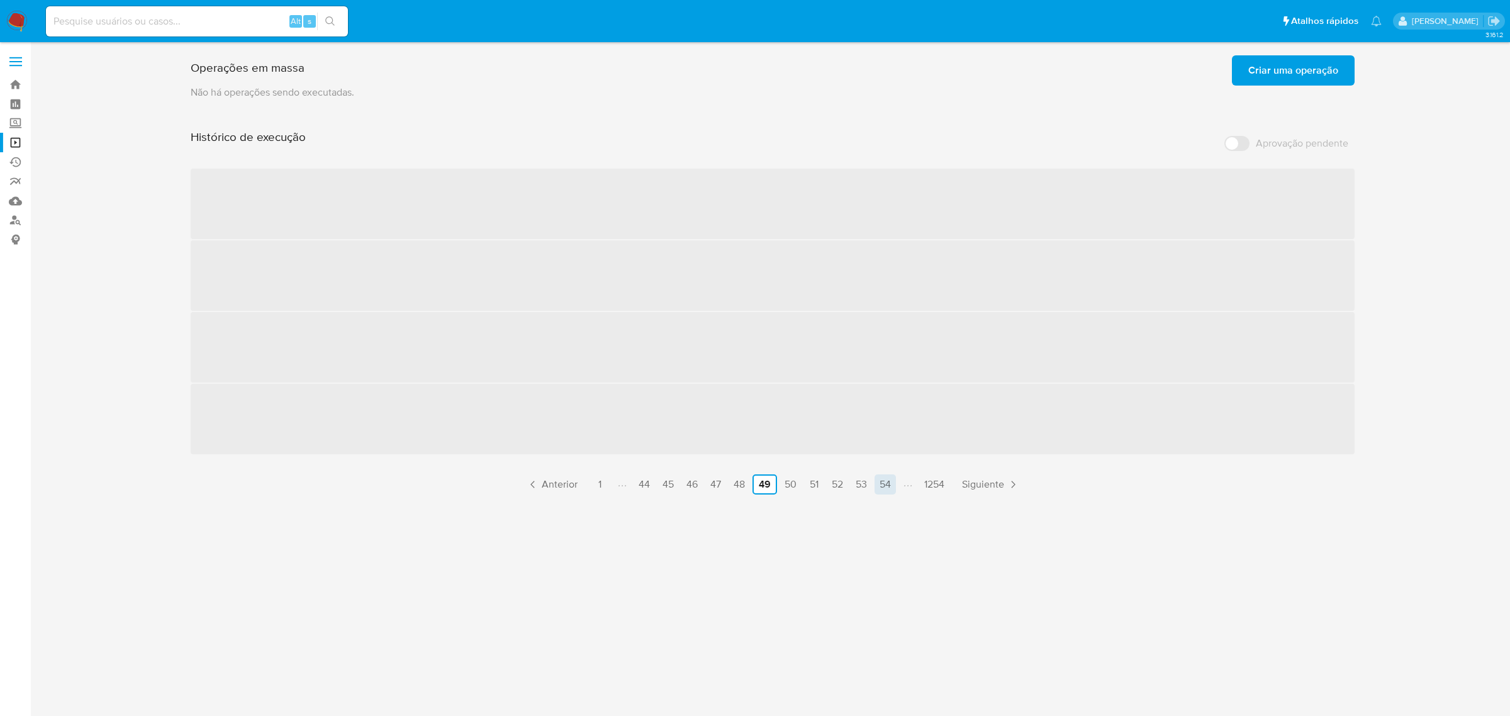
click at [884, 493] on link "54" at bounding box center [885, 484] width 21 height 20
click at [895, 486] on link "59" at bounding box center [885, 484] width 21 height 20
click at [880, 484] on link "64" at bounding box center [885, 484] width 21 height 20
click at [891, 486] on link "69" at bounding box center [885, 484] width 21 height 20
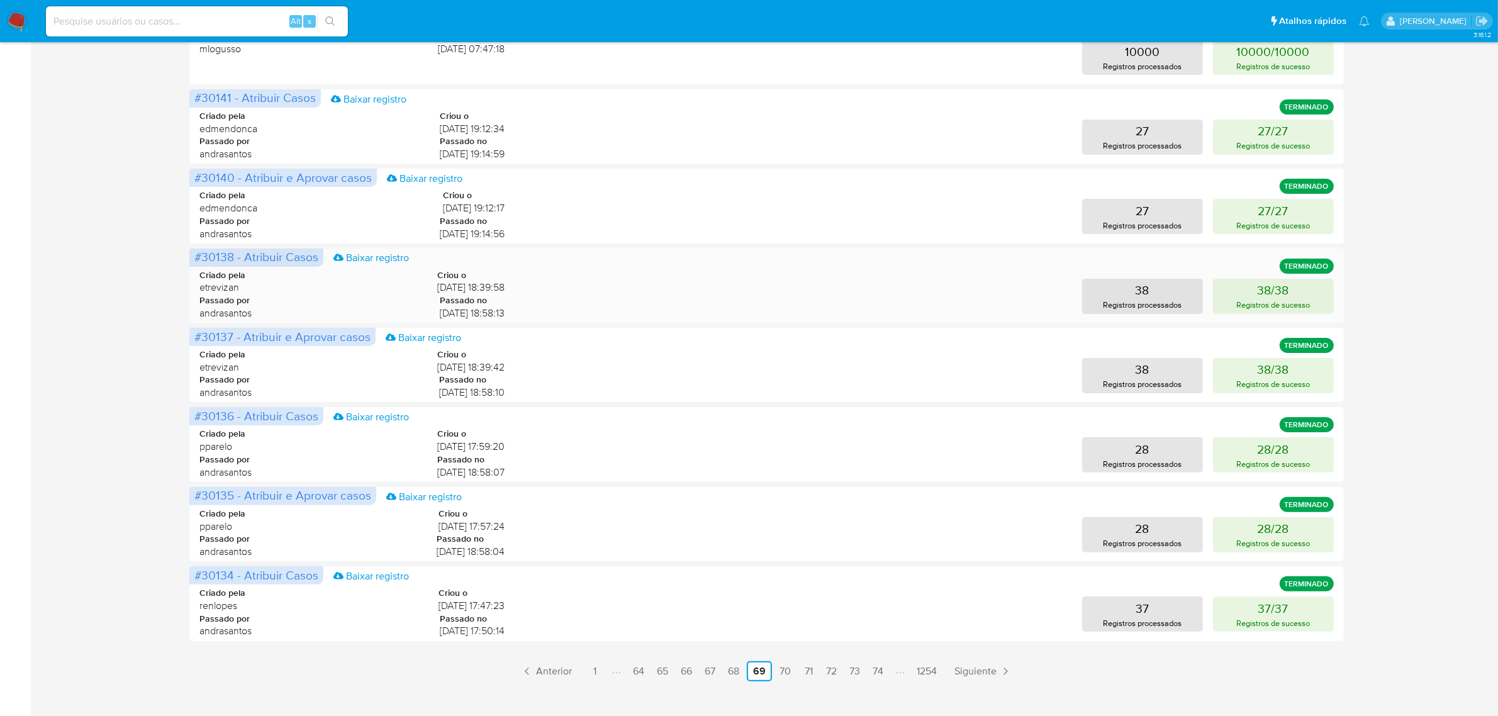
scroll to position [334, 0]
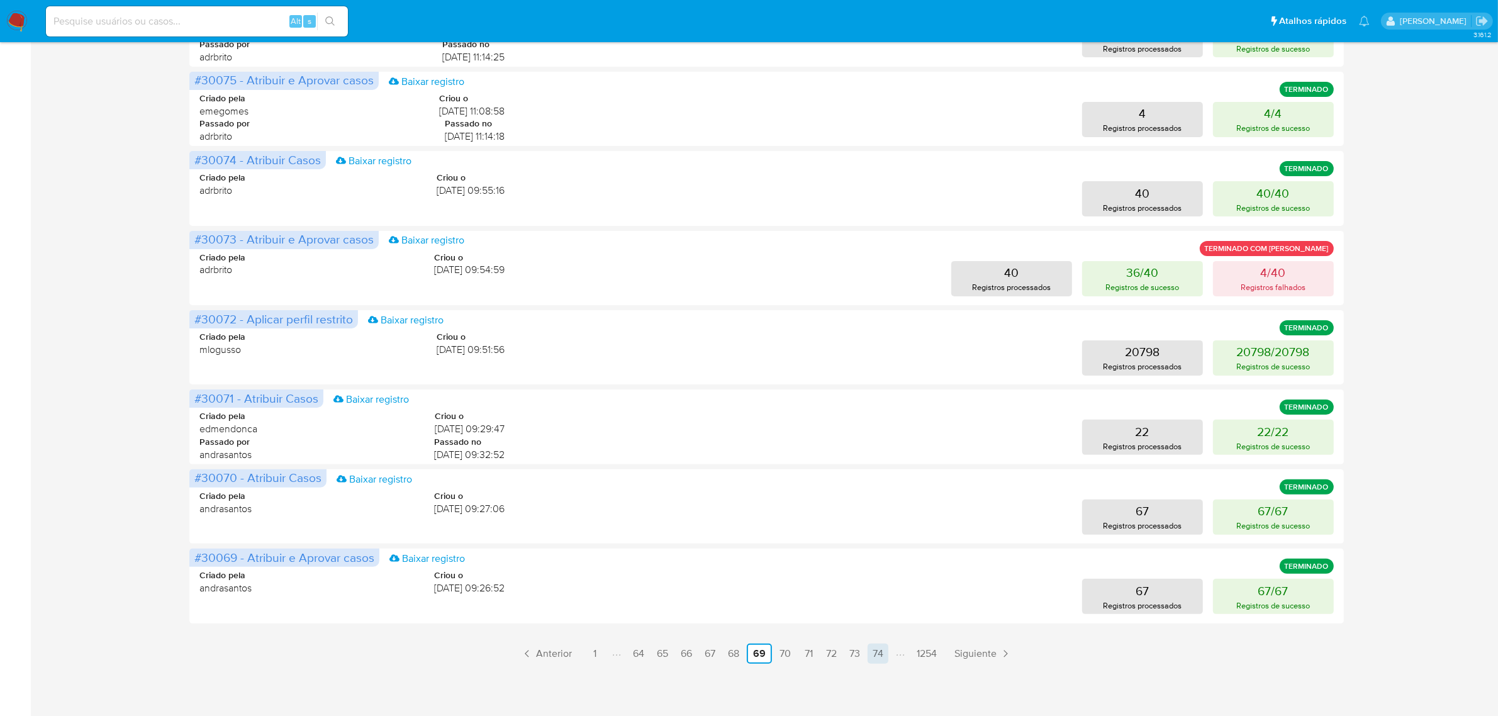
click at [875, 655] on link "74" at bounding box center [878, 654] width 21 height 20
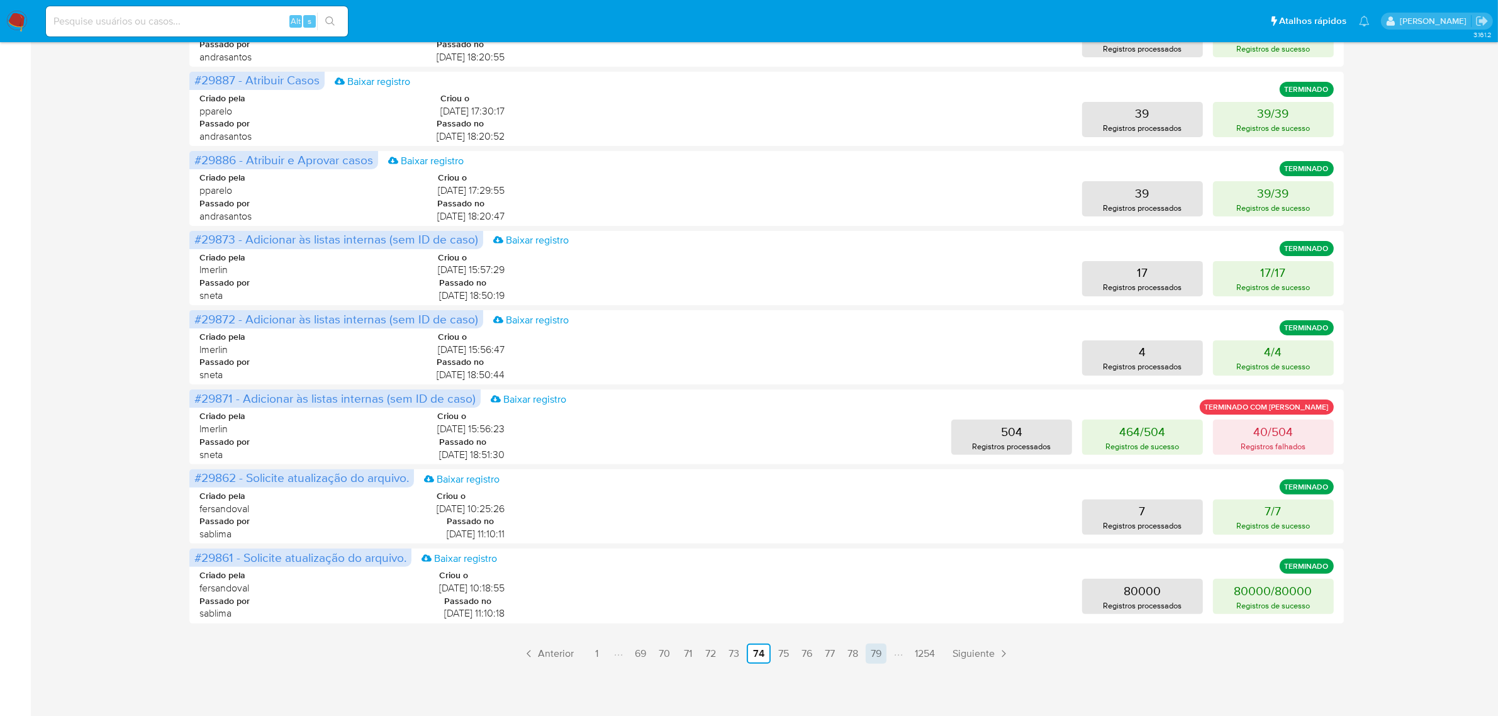
click at [881, 652] on link "79" at bounding box center [876, 654] width 21 height 20
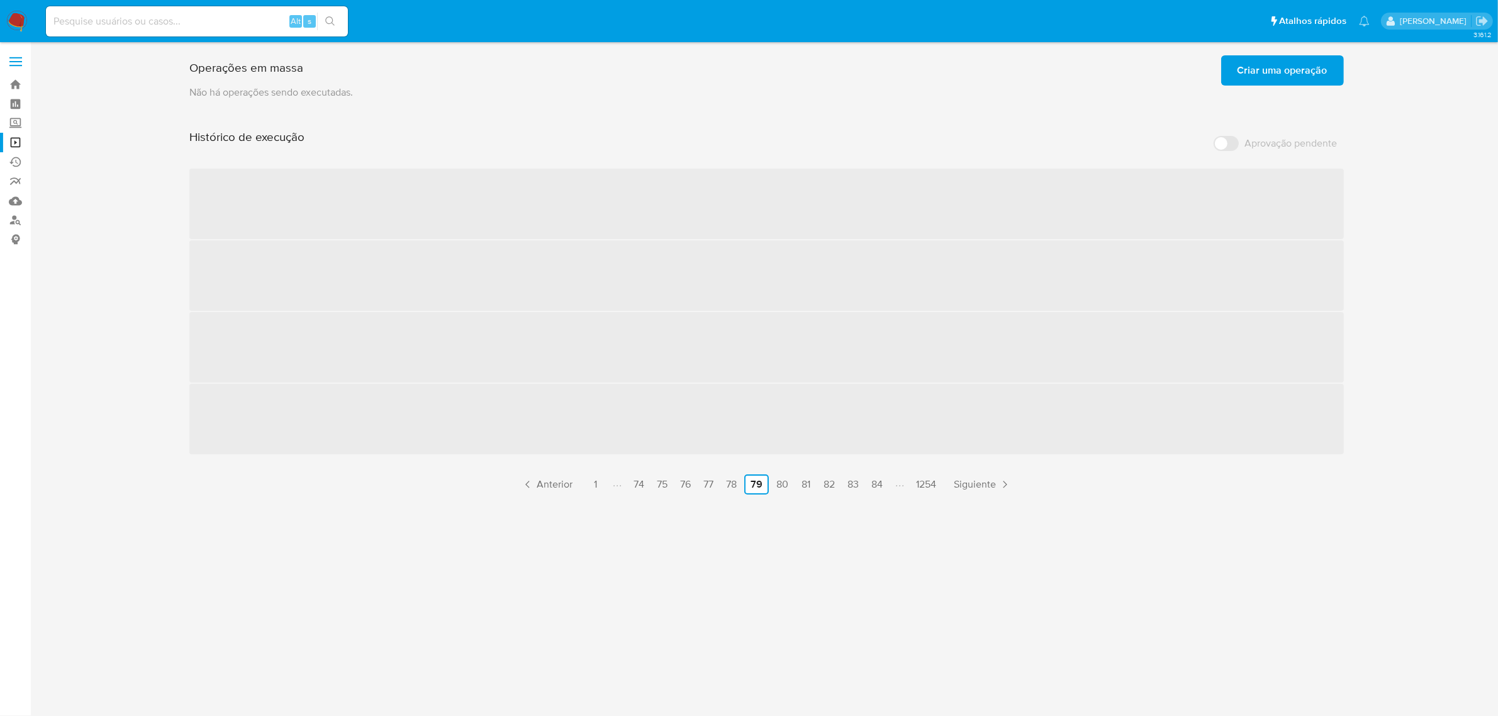
scroll to position [0, 0]
click at [882, 486] on link "84" at bounding box center [883, 484] width 21 height 20
click at [882, 486] on link "89" at bounding box center [884, 484] width 21 height 20
click at [882, 486] on link "94" at bounding box center [885, 484] width 21 height 20
click at [882, 486] on link "99" at bounding box center [885, 484] width 21 height 20
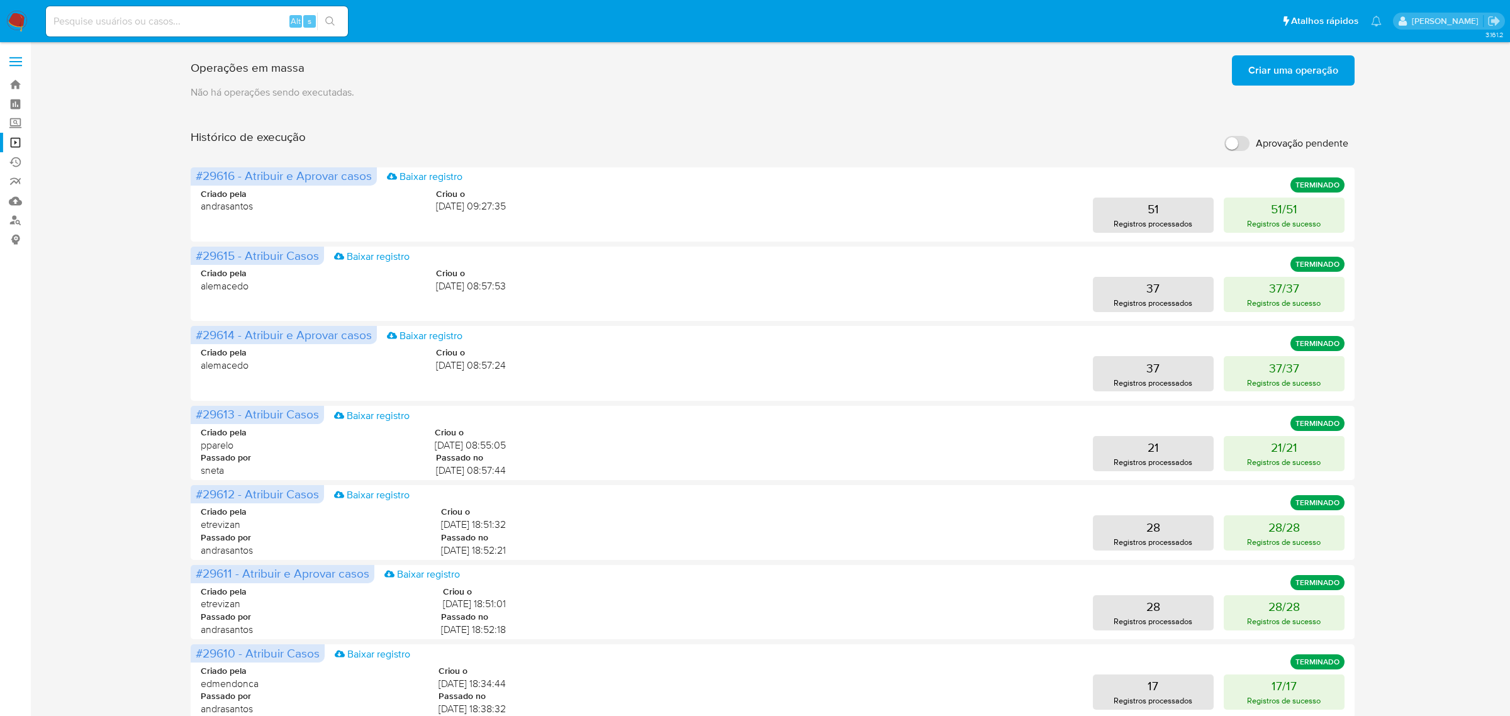
click at [882, 486] on div "Histórico de execução Aprovação pendente #29616 - Atribuir e Aprovar casos Baix…" at bounding box center [773, 564] width 1164 height 868
click at [882, 486] on div "#29612 - Atribuir Casos Baixar registro TERMINADO Criado pela etrevizan Criou o…" at bounding box center [766, 522] width 1154 height 74
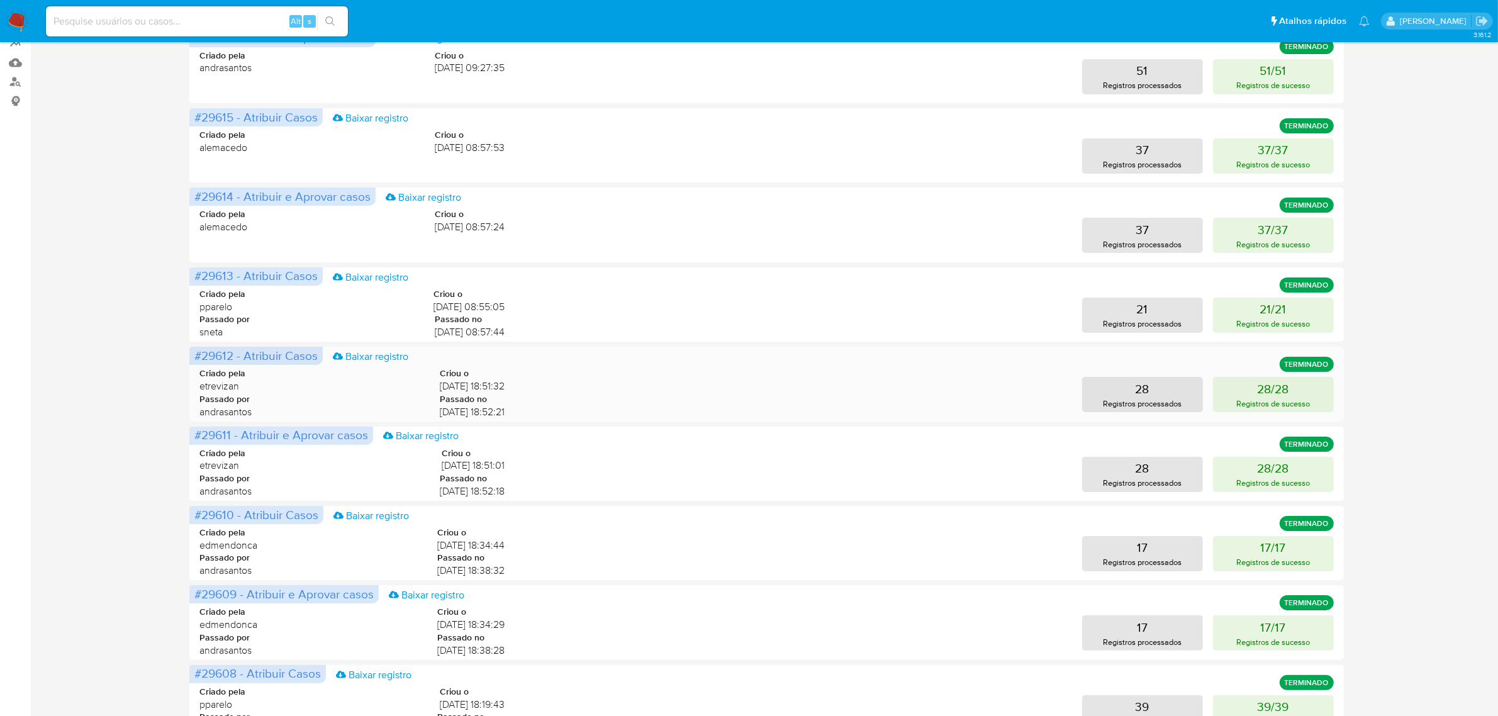
scroll to position [334, 0]
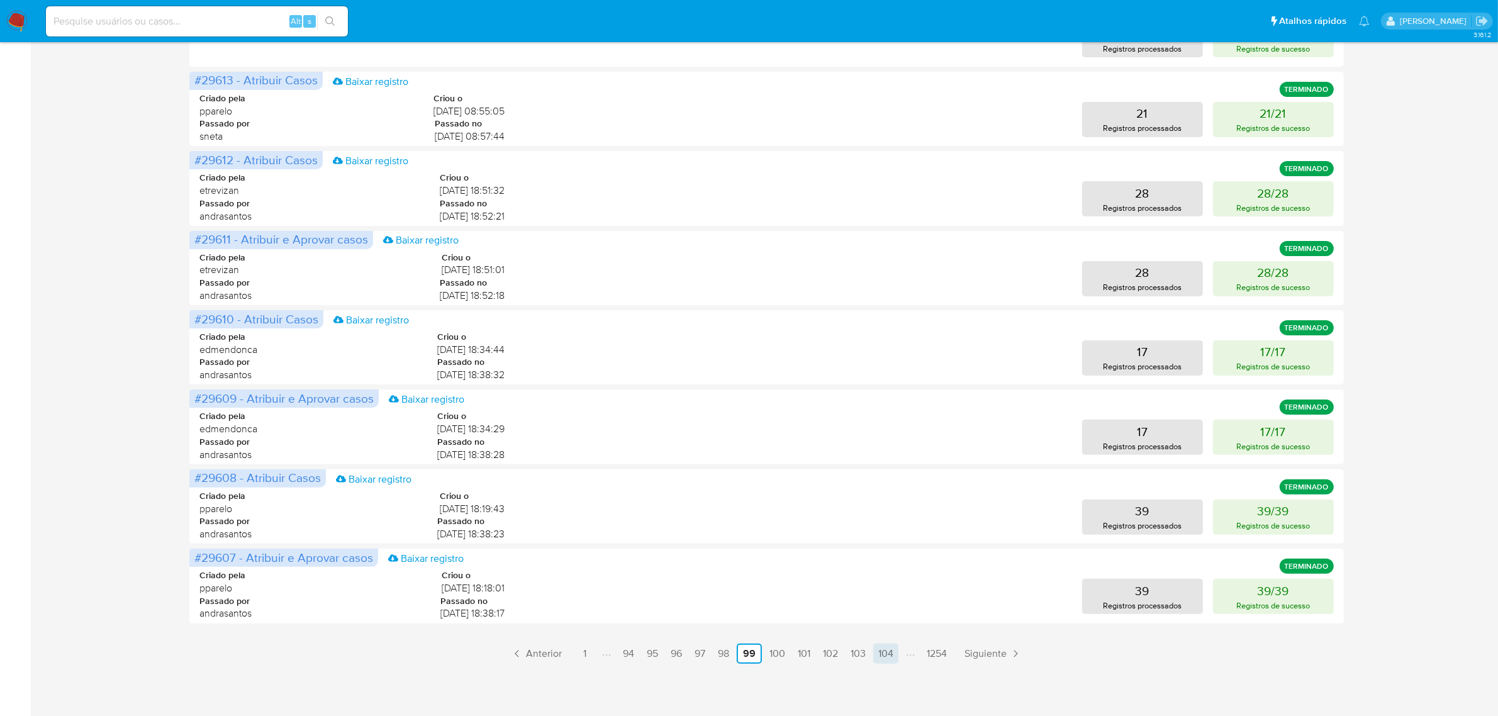
click at [888, 652] on link "104" at bounding box center [885, 654] width 25 height 20
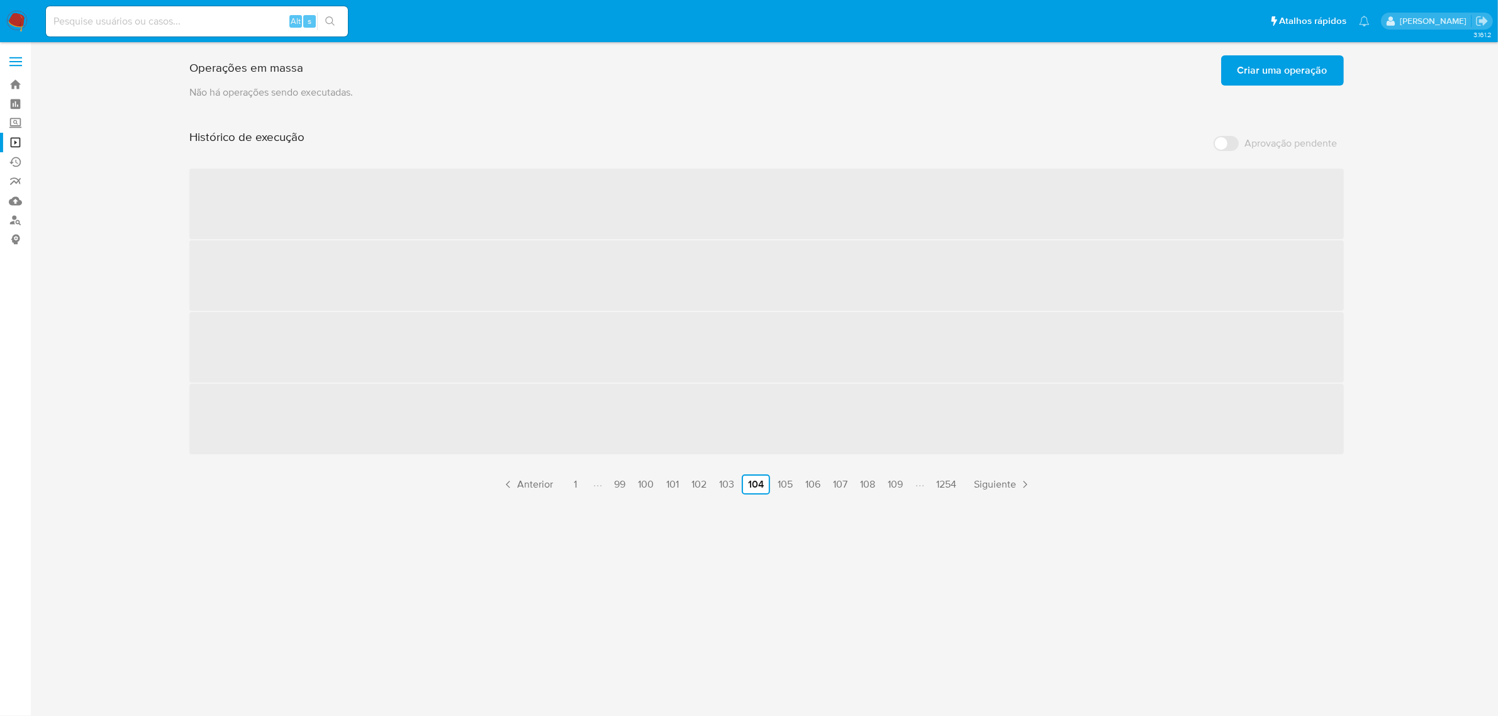
scroll to position [0, 0]
click at [902, 481] on link "109" at bounding box center [901, 484] width 25 height 20
click at [902, 481] on link "114" at bounding box center [898, 484] width 22 height 20
click at [901, 481] on link "119" at bounding box center [890, 484] width 22 height 20
click at [902, 481] on link "124" at bounding box center [893, 484] width 25 height 20
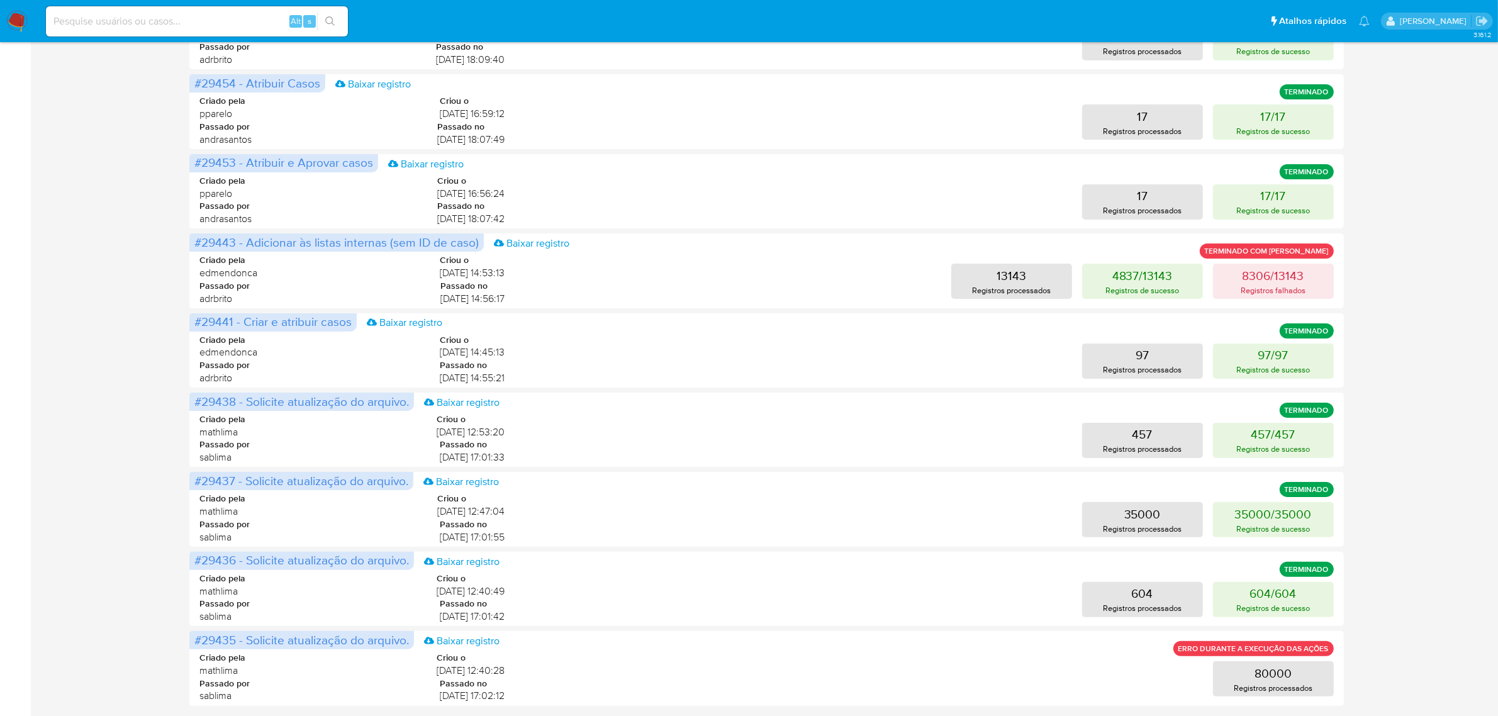
scroll to position [334, 0]
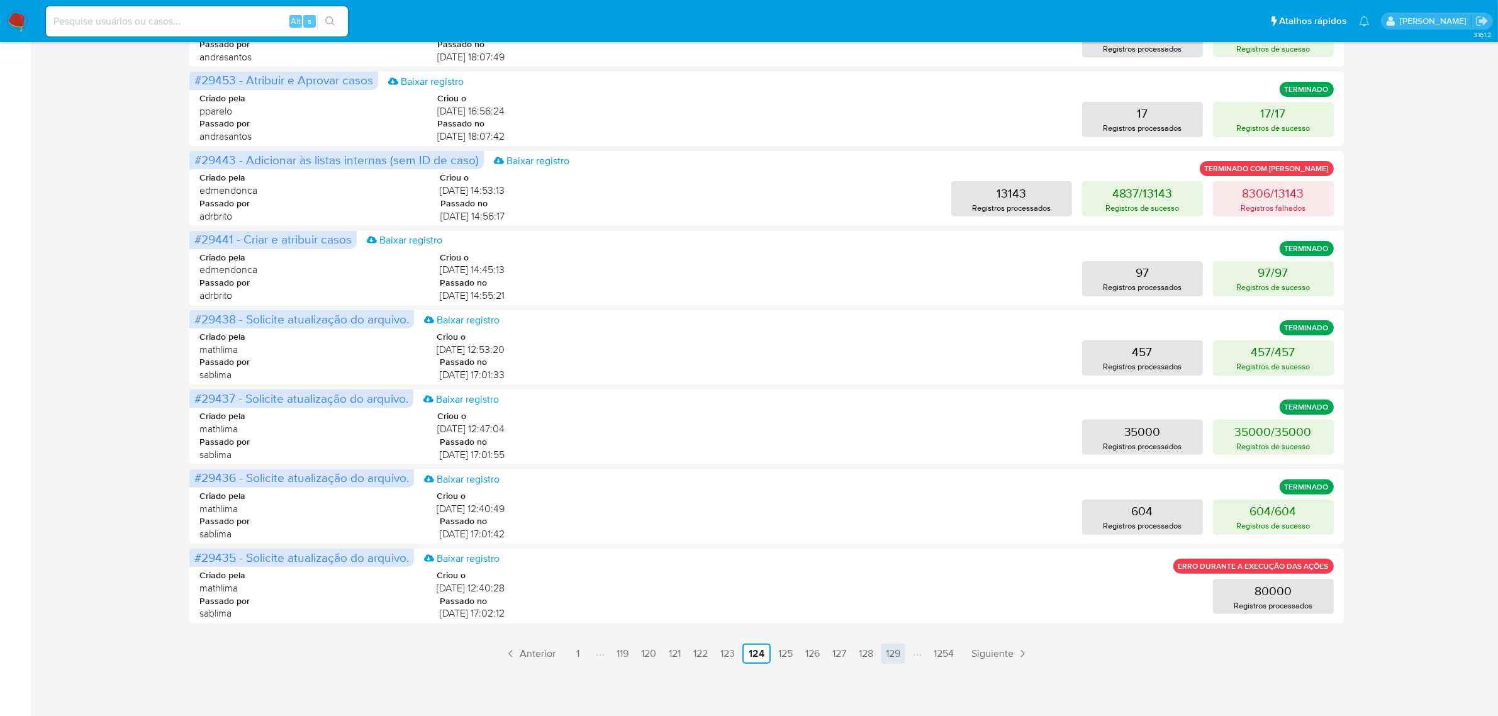
click at [898, 655] on link "129" at bounding box center [893, 654] width 25 height 20
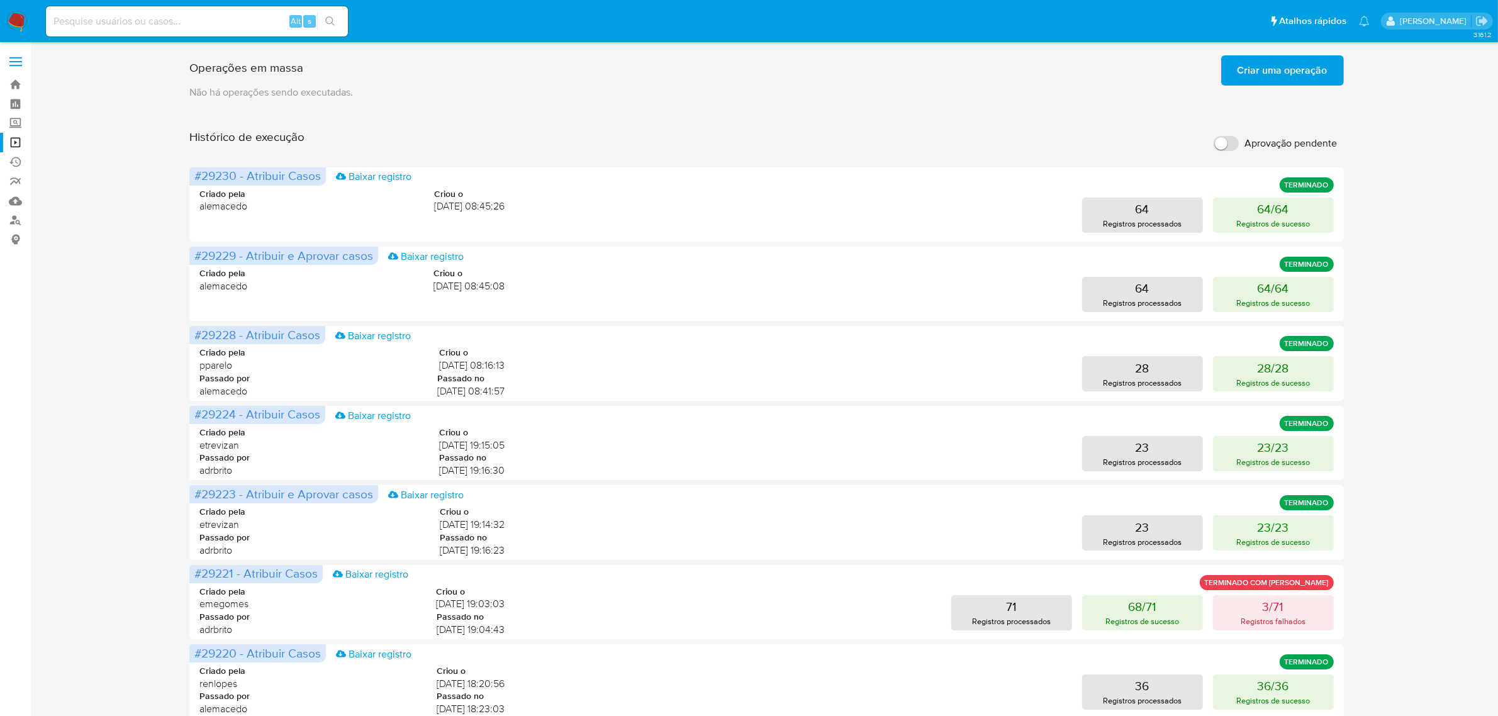
click at [901, 486] on div "#29223 - Atribuir e Aprovar casos Baixar registro TERMINADO Criado pela etreviz…" at bounding box center [766, 522] width 1154 height 74
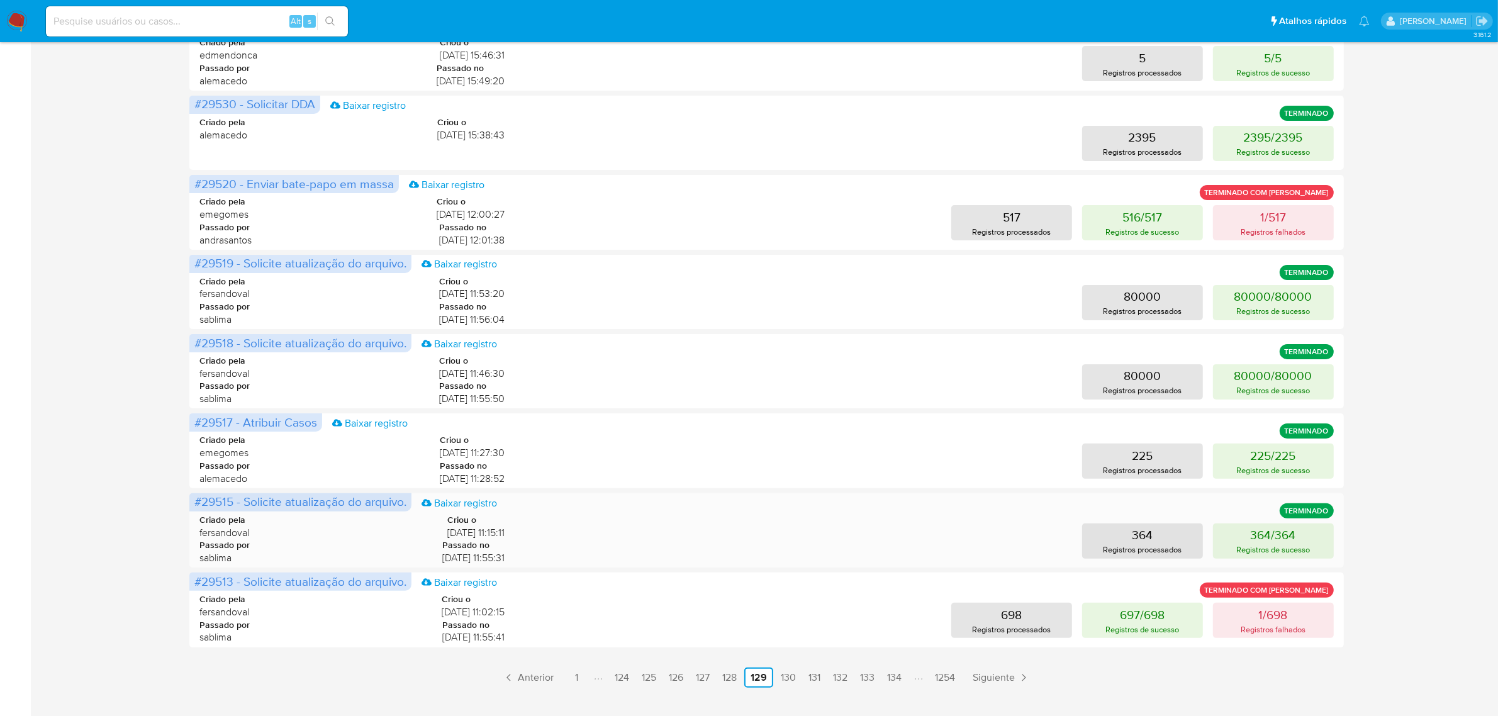
scroll to position [334, 0]
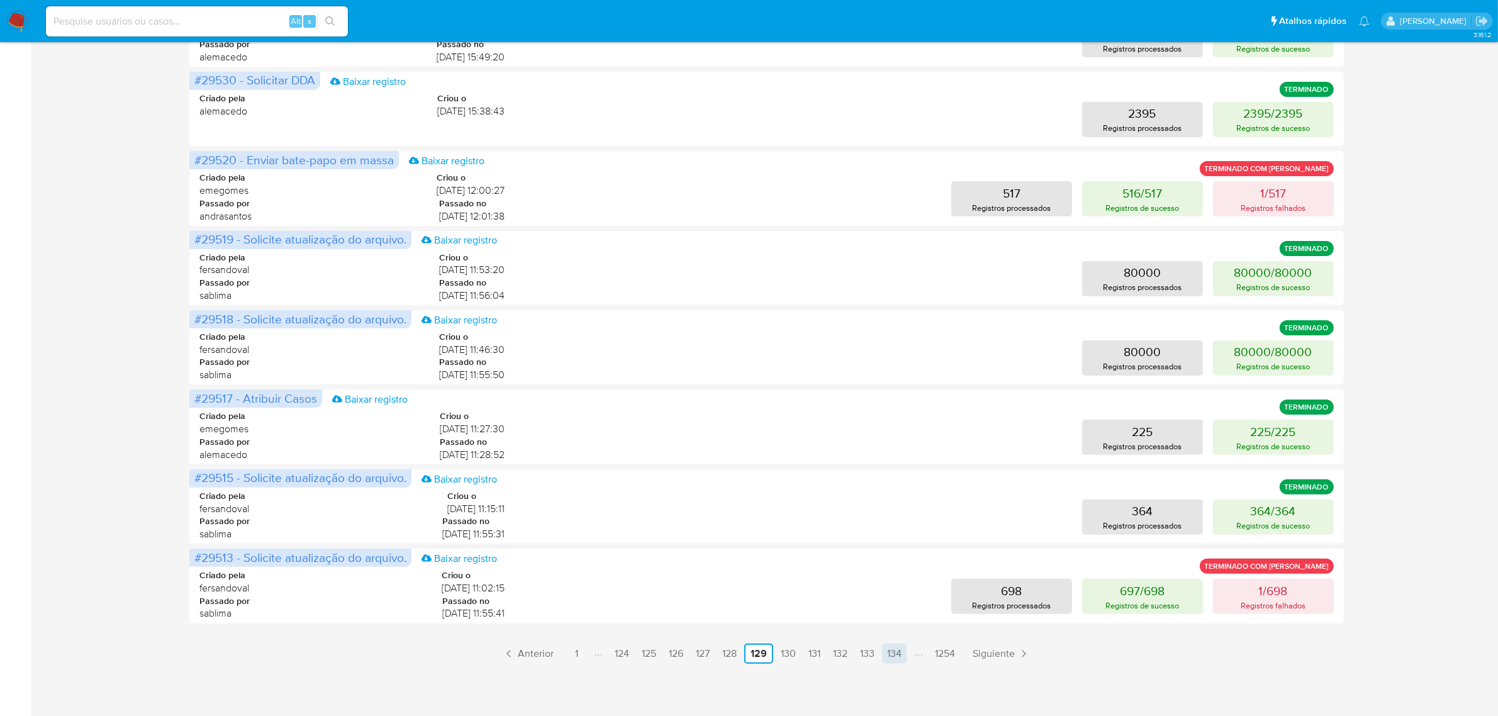
click at [901, 655] on link "134" at bounding box center [894, 654] width 25 height 20
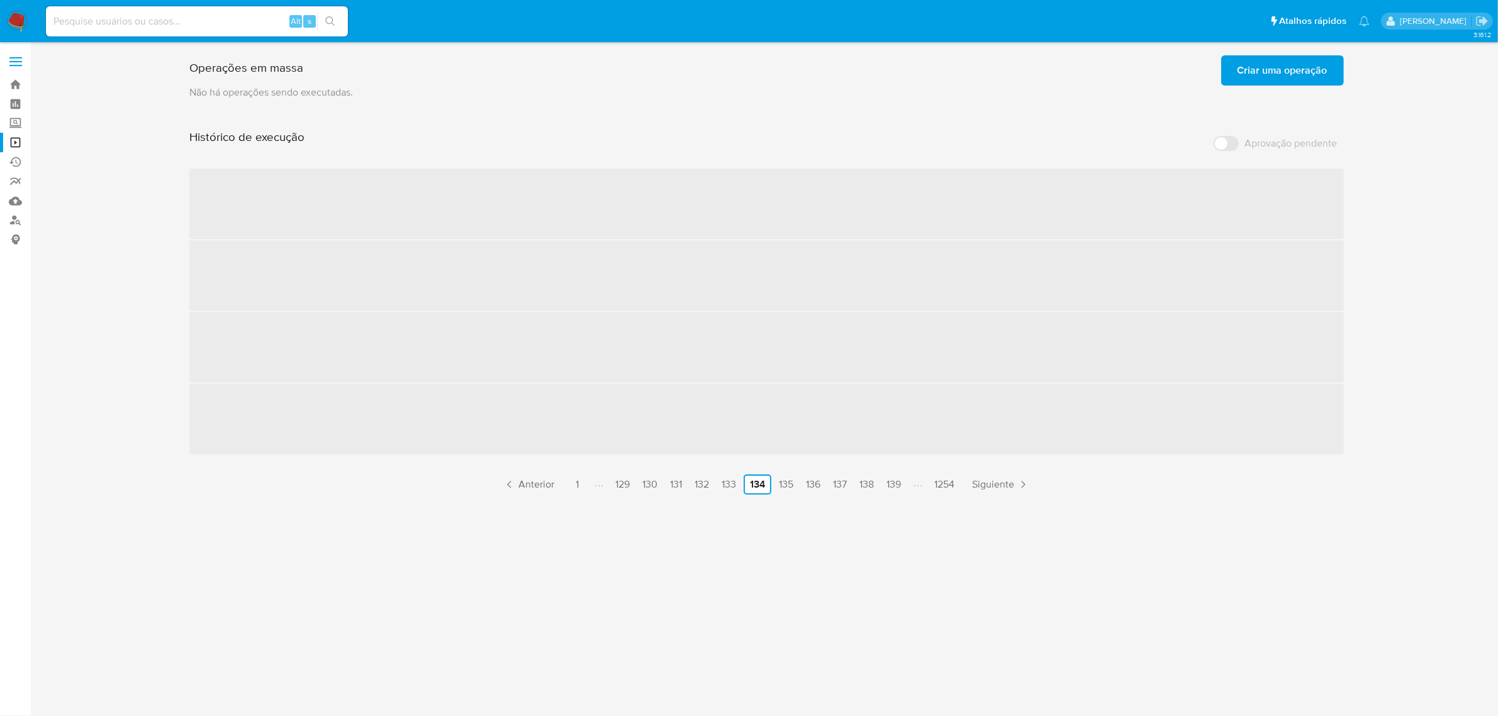
scroll to position [0, 0]
click at [907, 486] on link "139" at bounding box center [900, 484] width 25 height 20
click at [907, 486] on link "144" at bounding box center [900, 484] width 25 height 20
click at [907, 486] on link "149" at bounding box center [900, 484] width 25 height 20
click at [907, 486] on link "159" at bounding box center [900, 484] width 25 height 20
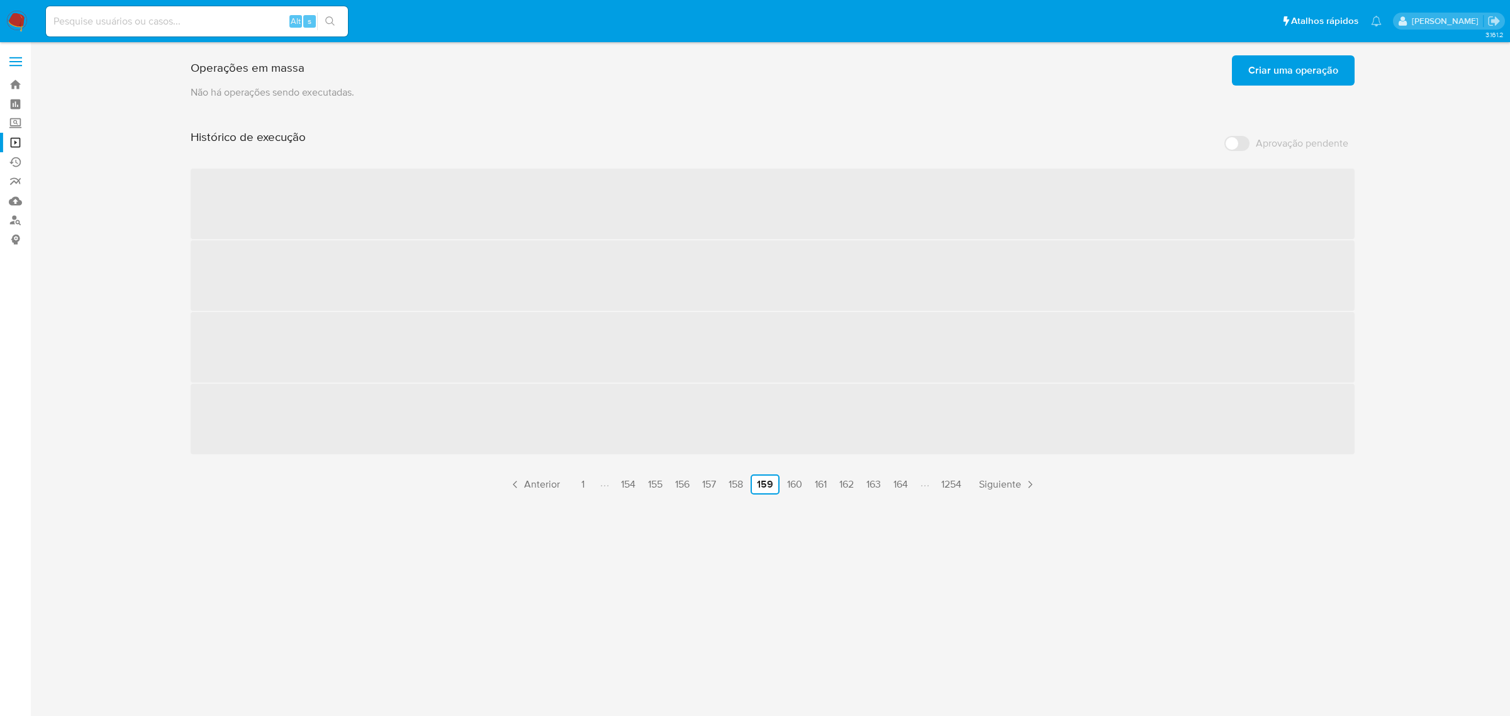
click at [907, 486] on link "164" at bounding box center [900, 484] width 25 height 20
click at [907, 486] on link "174" at bounding box center [900, 484] width 24 height 20
click at [907, 486] on link "179" at bounding box center [898, 484] width 24 height 20
click at [907, 486] on link "189" at bounding box center [900, 484] width 25 height 20
click at [907, 486] on link "194" at bounding box center [900, 484] width 25 height 20
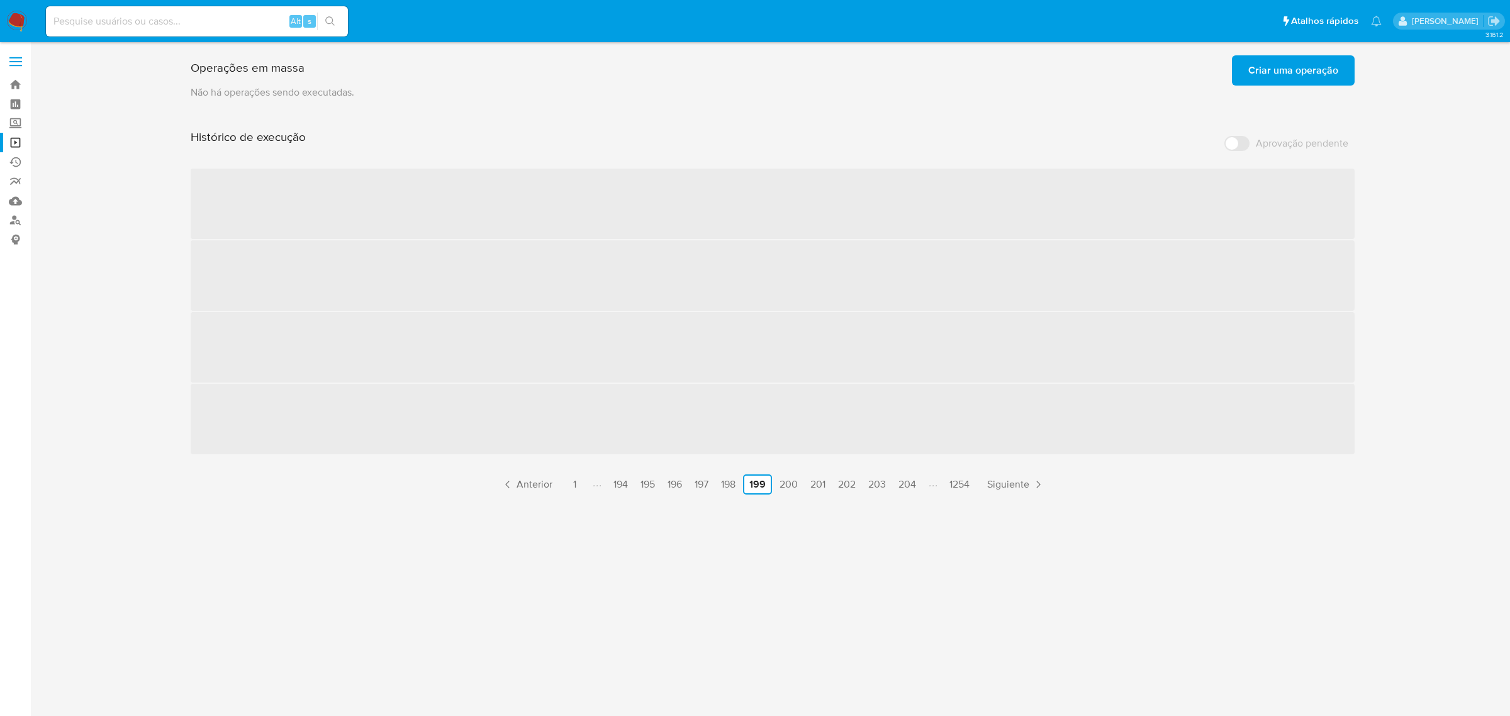
click at [907, 486] on link "204" at bounding box center [907, 484] width 28 height 20
click at [907, 486] on link "209" at bounding box center [914, 484] width 28 height 20
click at [907, 486] on link "219" at bounding box center [902, 484] width 25 height 20
click at [907, 486] on link "224" at bounding box center [905, 484] width 27 height 20
click at [907, 486] on link "234" at bounding box center [913, 484] width 27 height 20
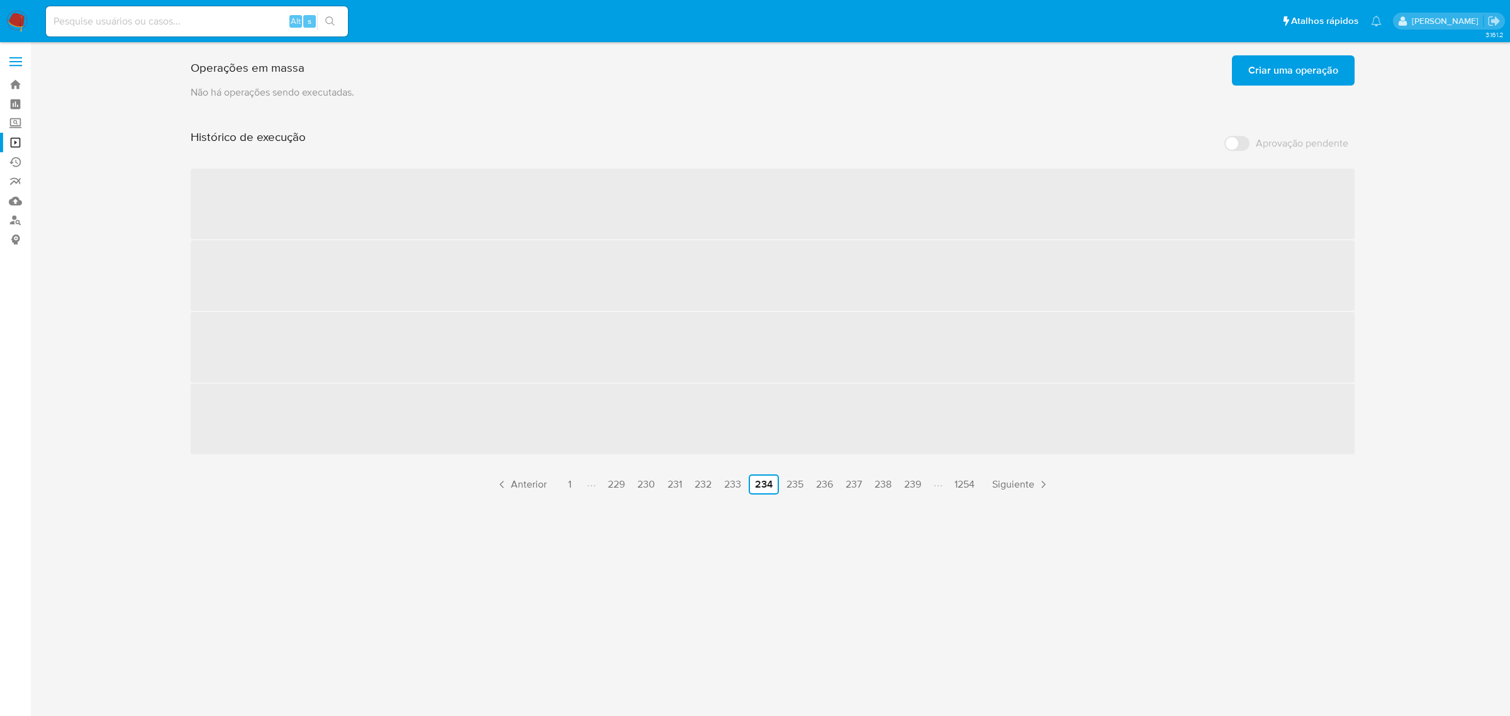
click at [907, 486] on link "239" at bounding box center [912, 484] width 27 height 20
click at [907, 486] on link "249" at bounding box center [912, 484] width 27 height 20
click at [907, 486] on link "254" at bounding box center [913, 484] width 27 height 20
click at [907, 486] on link "264" at bounding box center [913, 484] width 27 height 20
click at [907, 486] on link "269" at bounding box center [913, 484] width 27 height 20
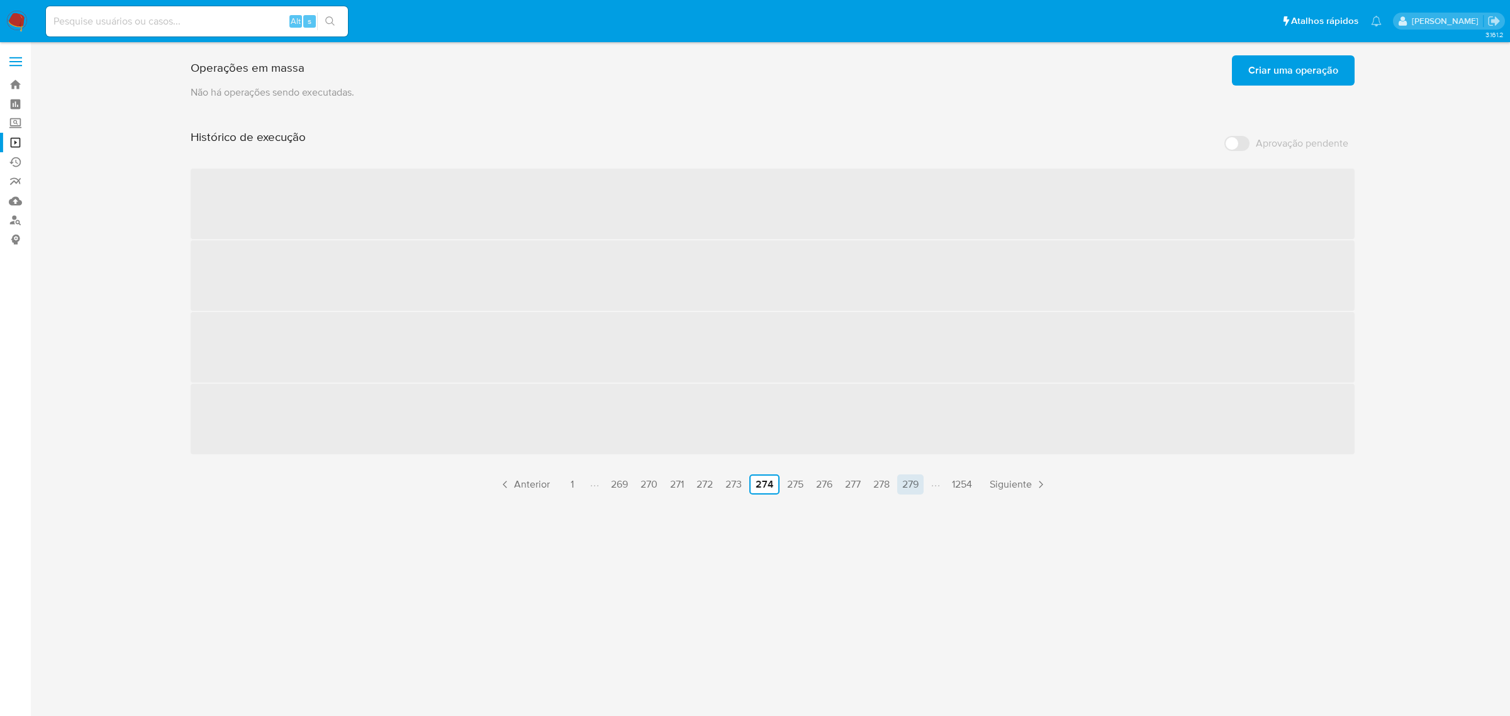
click at [907, 486] on link "279" at bounding box center [910, 484] width 26 height 20
click at [907, 486] on link "284" at bounding box center [911, 484] width 27 height 20
click at [907, 486] on link "289" at bounding box center [912, 484] width 27 height 20
click at [907, 486] on link "299" at bounding box center [913, 484] width 27 height 20
click at [907, 486] on link "309" at bounding box center [916, 484] width 28 height 20
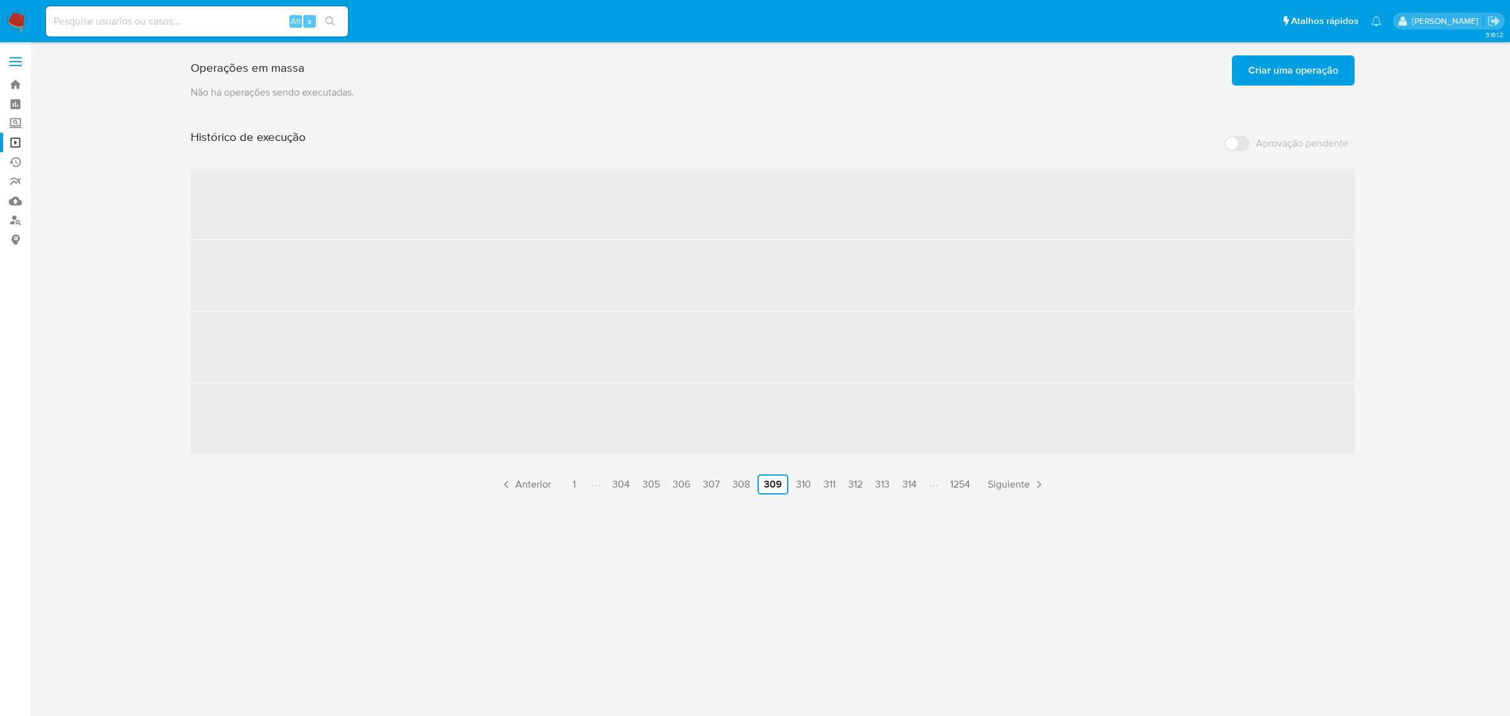
click at [907, 486] on link "314" at bounding box center [909, 484] width 25 height 20
click at [907, 486] on link "324" at bounding box center [905, 484] width 27 height 20
click at [907, 486] on link "329" at bounding box center [911, 484] width 27 height 20
click at [908, 486] on link "339" at bounding box center [912, 484] width 27 height 20
click at [908, 486] on link "344" at bounding box center [912, 484] width 27 height 20
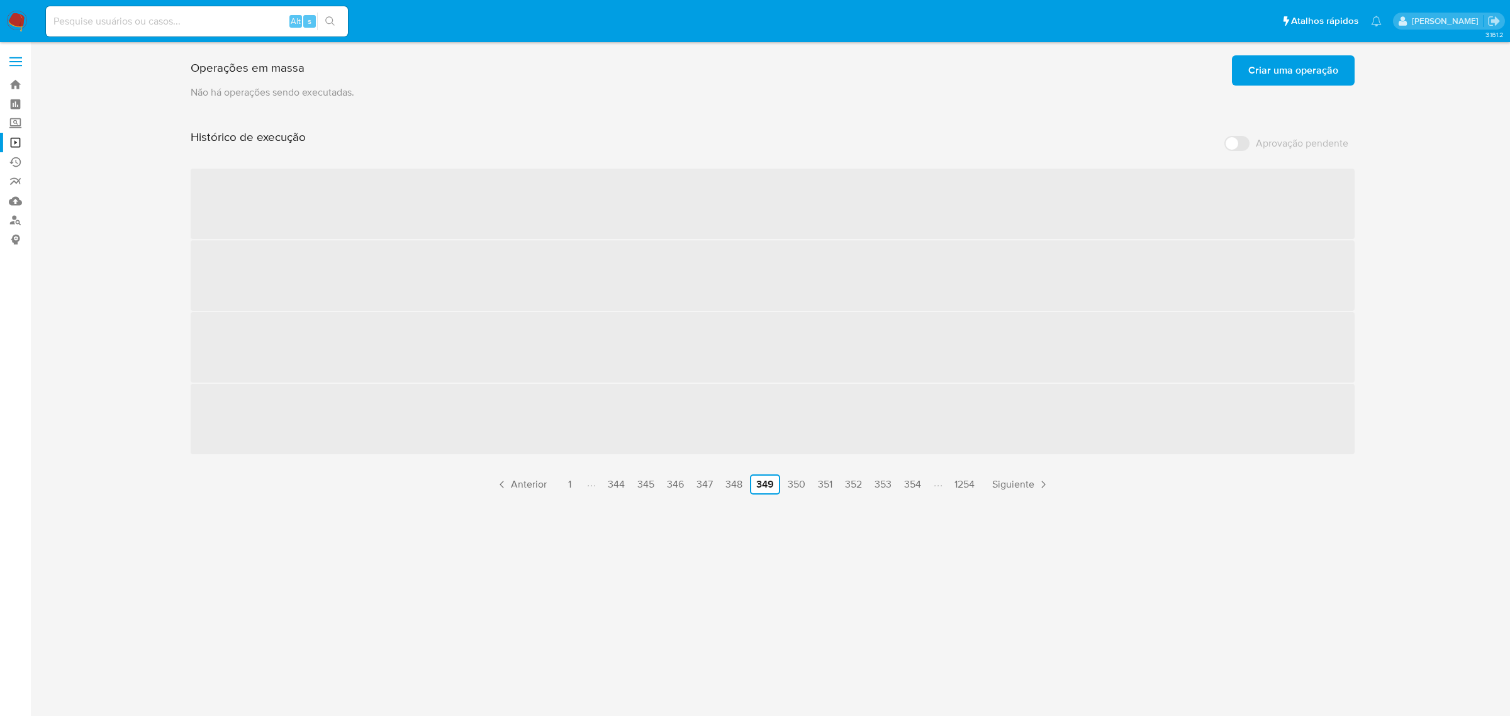
click at [908, 486] on link "354" at bounding box center [912, 484] width 27 height 20
click at [908, 486] on link "359" at bounding box center [912, 484] width 27 height 20
click at [908, 486] on link "364" at bounding box center [913, 484] width 27 height 20
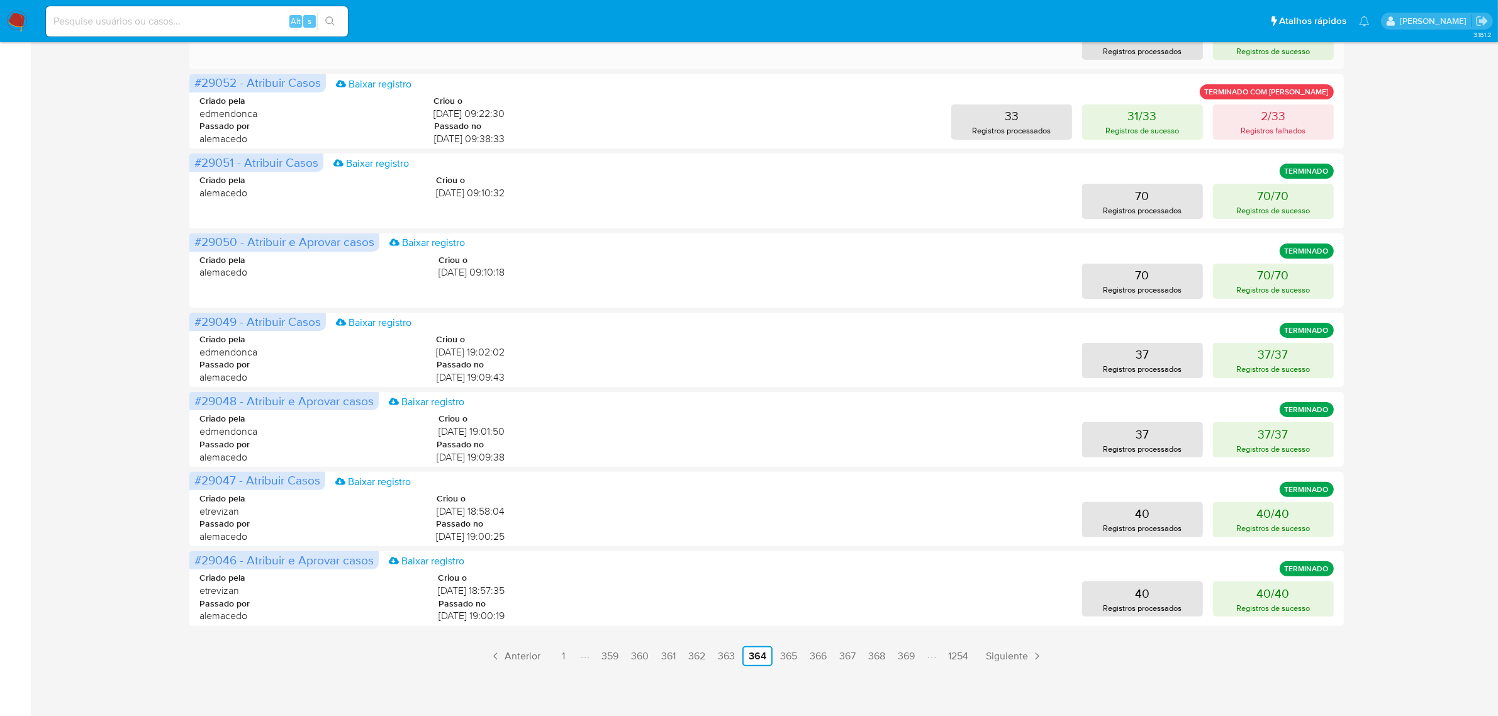
scroll to position [334, 0]
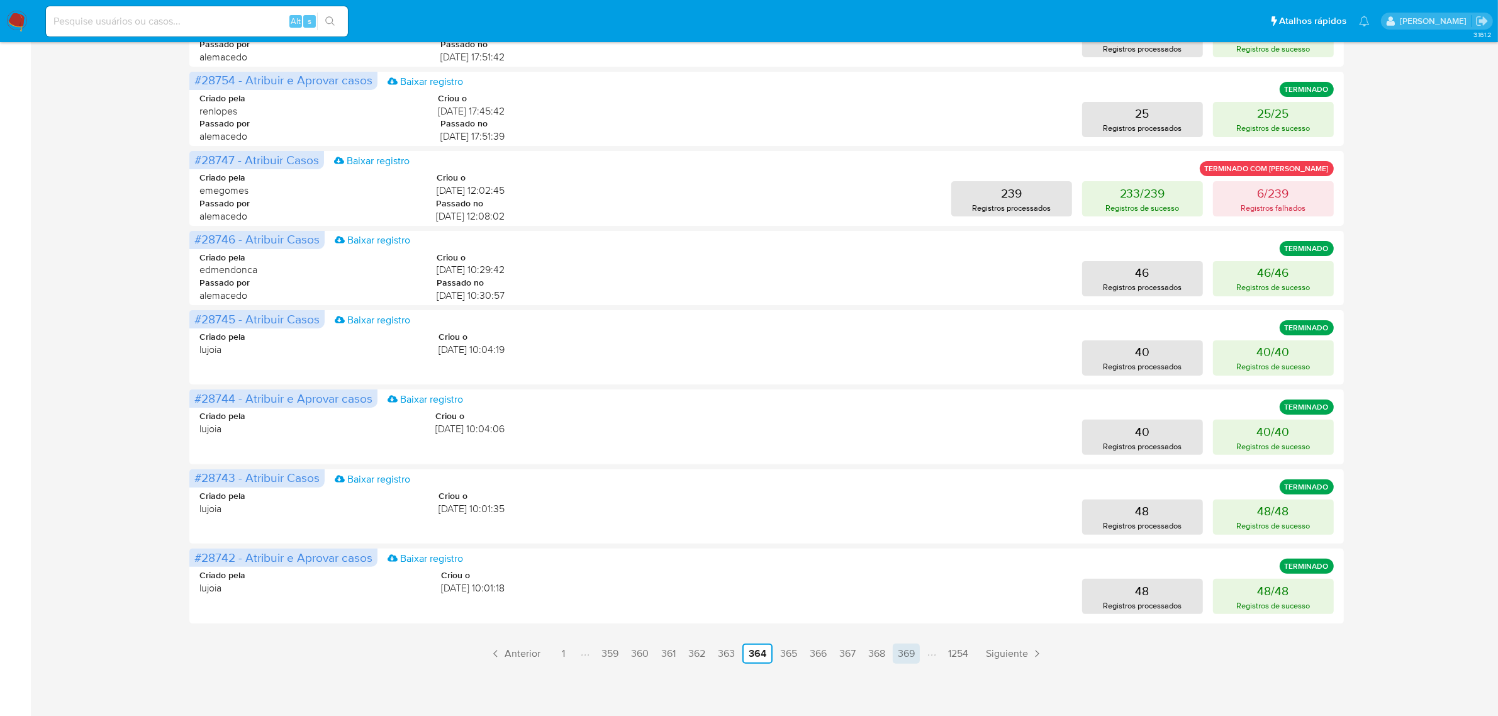
click at [908, 649] on link "369" at bounding box center [906, 654] width 27 height 20
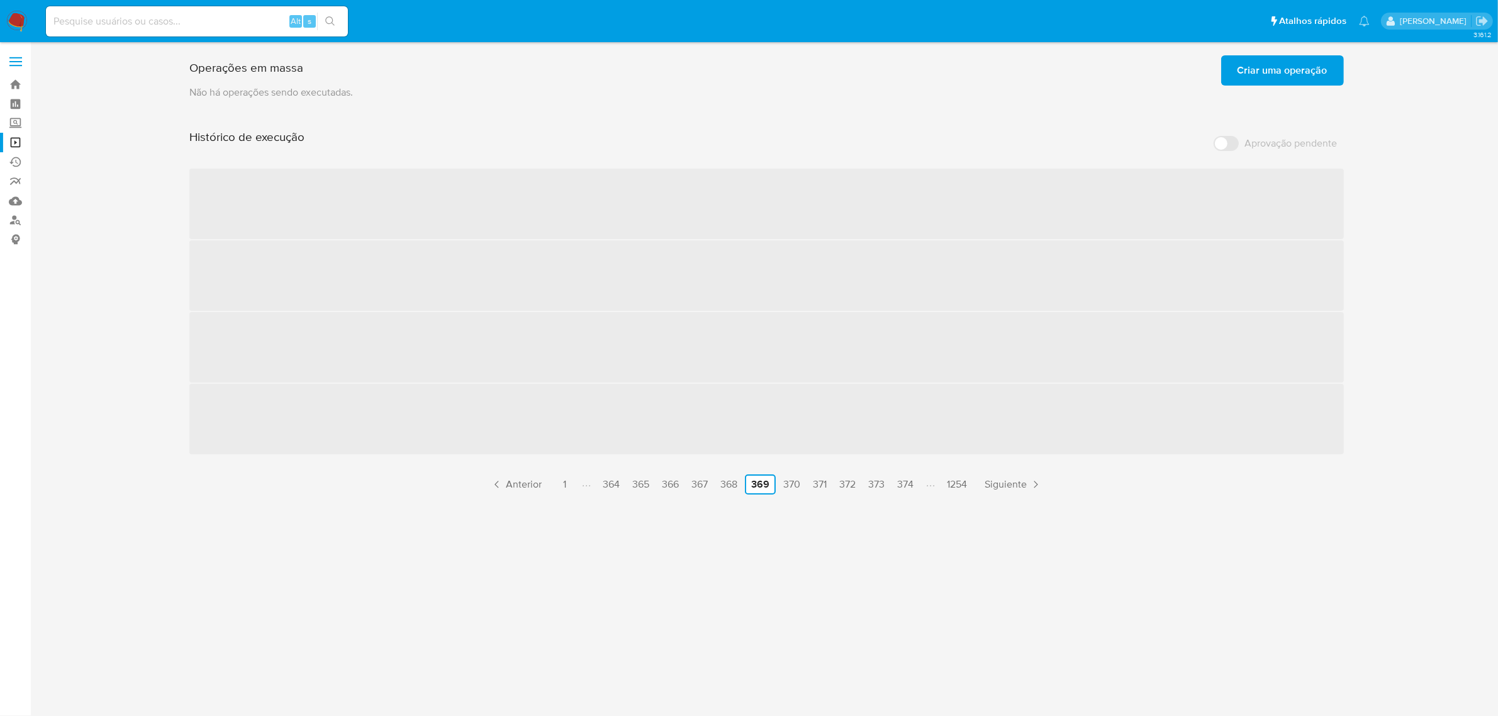
scroll to position [0, 0]
click at [920, 485] on link "374" at bounding box center [911, 484] width 26 height 20
click at [920, 485] on link "384" at bounding box center [911, 484] width 27 height 20
click at [920, 485] on link "389" at bounding box center [912, 484] width 27 height 20
click at [920, 485] on link "394" at bounding box center [913, 484] width 27 height 20
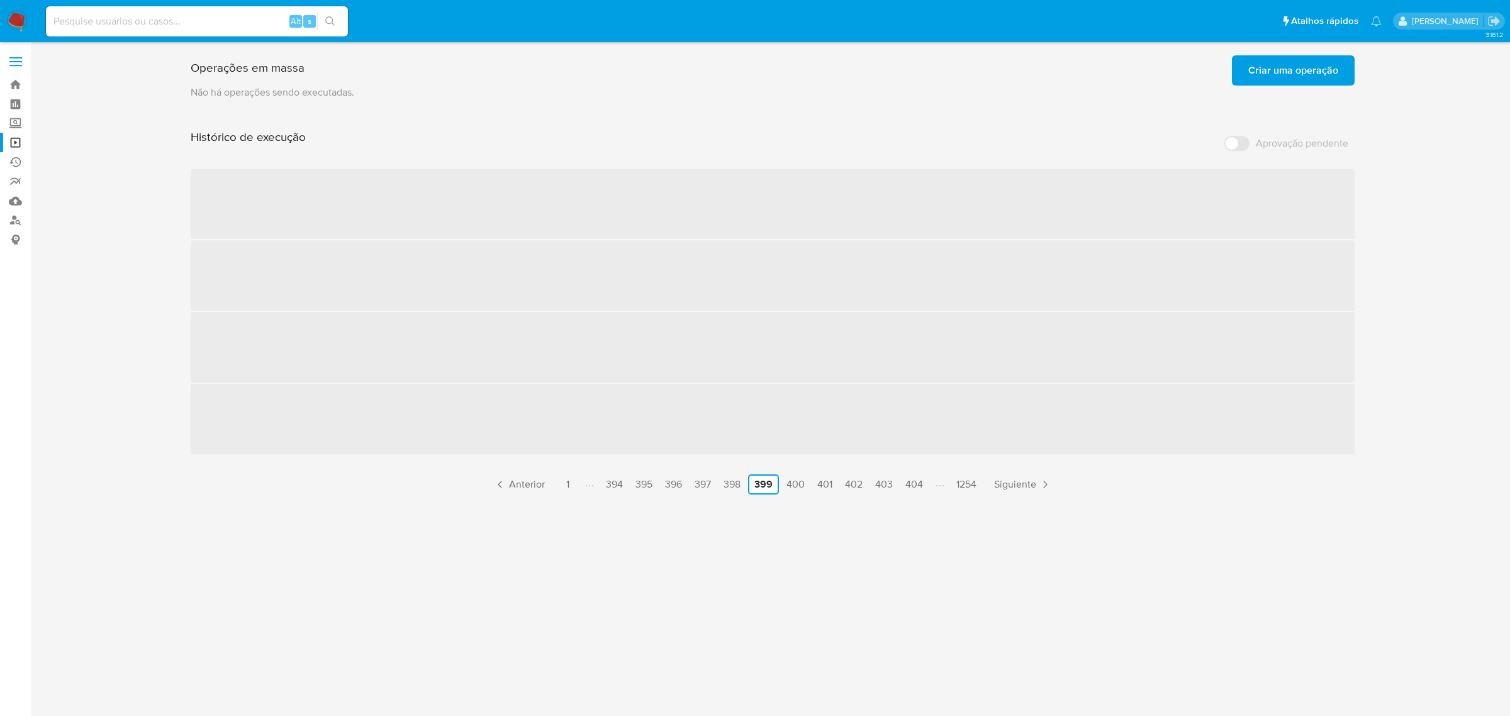
click at [920, 485] on link "404" at bounding box center [914, 484] width 28 height 20
click at [920, 485] on link "409" at bounding box center [916, 484] width 28 height 20
click at [920, 485] on li "Paginación" at bounding box center [925, 485] width 21 height 14
click at [898, 482] on link "419" at bounding box center [902, 484] width 25 height 20
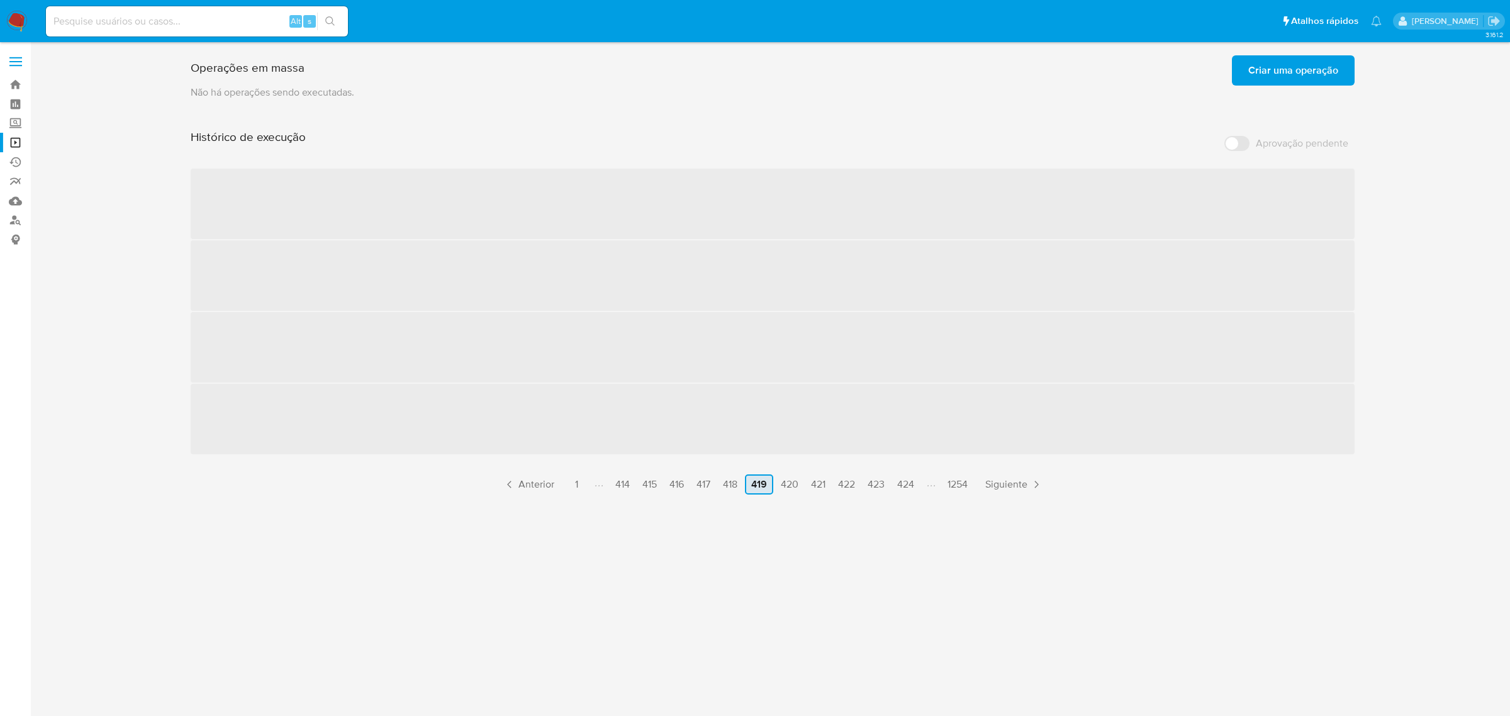
click at [898, 482] on link "424" at bounding box center [905, 484] width 27 height 20
click at [898, 482] on link "429" at bounding box center [911, 484] width 27 height 20
click at [900, 482] on link "434" at bounding box center [913, 484] width 27 height 20
click at [907, 479] on link "439" at bounding box center [912, 484] width 27 height 20
click at [907, 479] on link "444" at bounding box center [912, 484] width 27 height 20
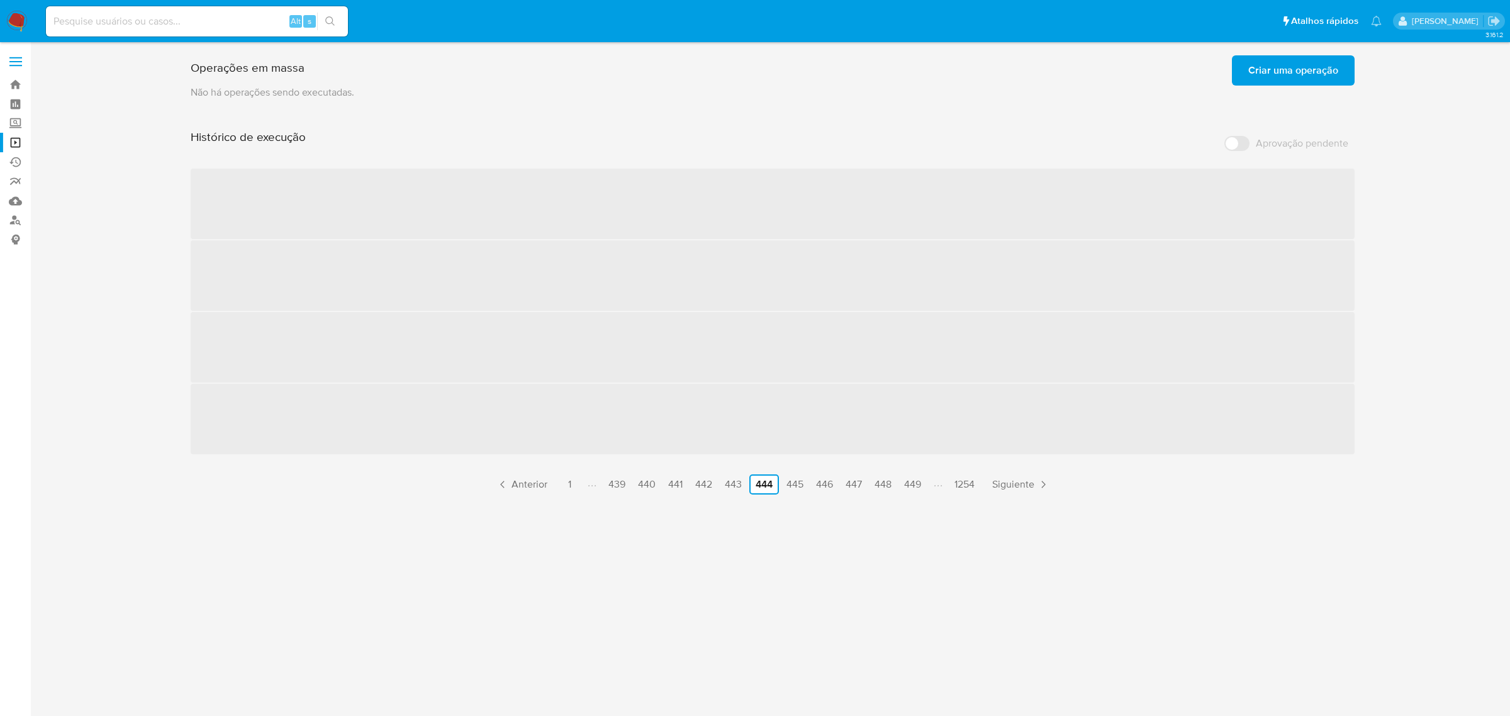
click at [907, 479] on link "449" at bounding box center [912, 484] width 27 height 20
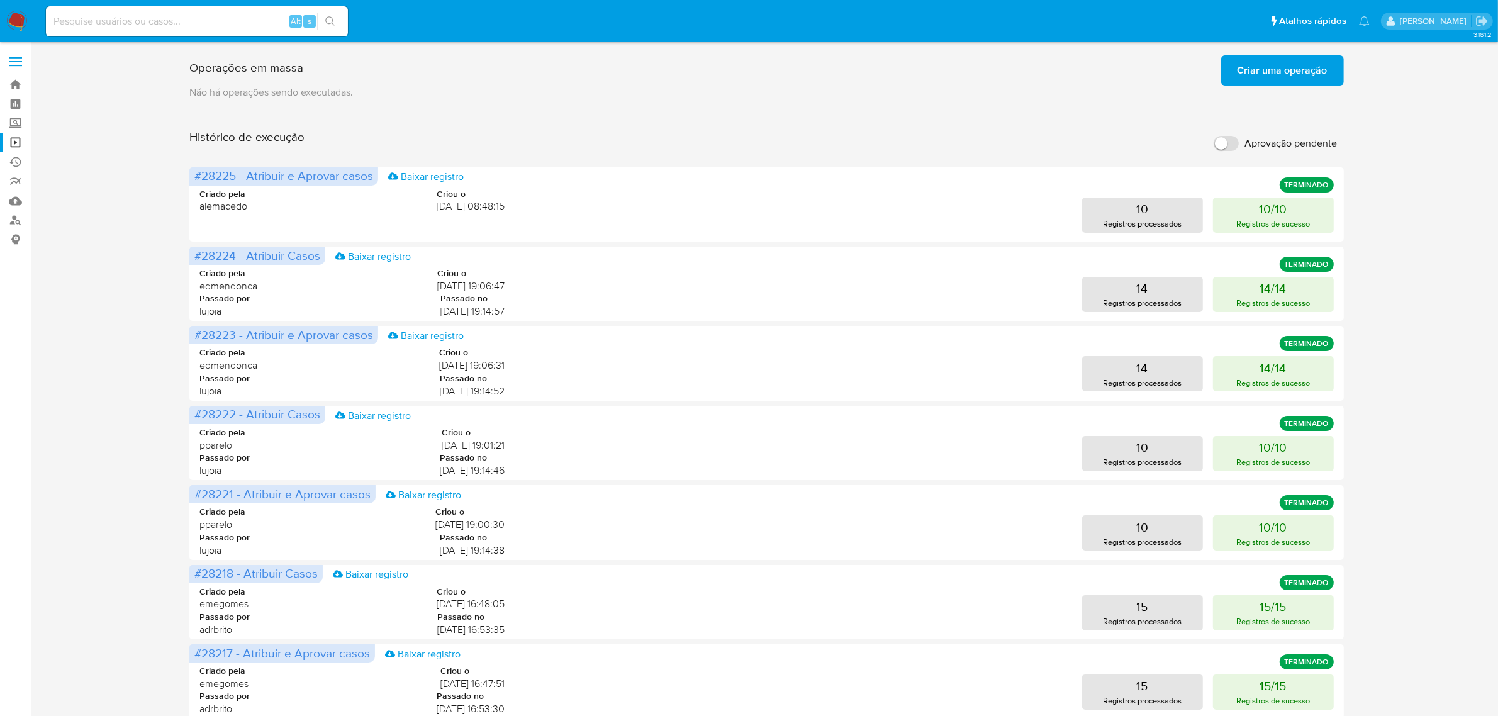
click at [907, 479] on div "Criado pela pparelo Criou o 03/07/2025 19:01:21 Passado por lujoia Passado no 0…" at bounding box center [766, 449] width 1134 height 76
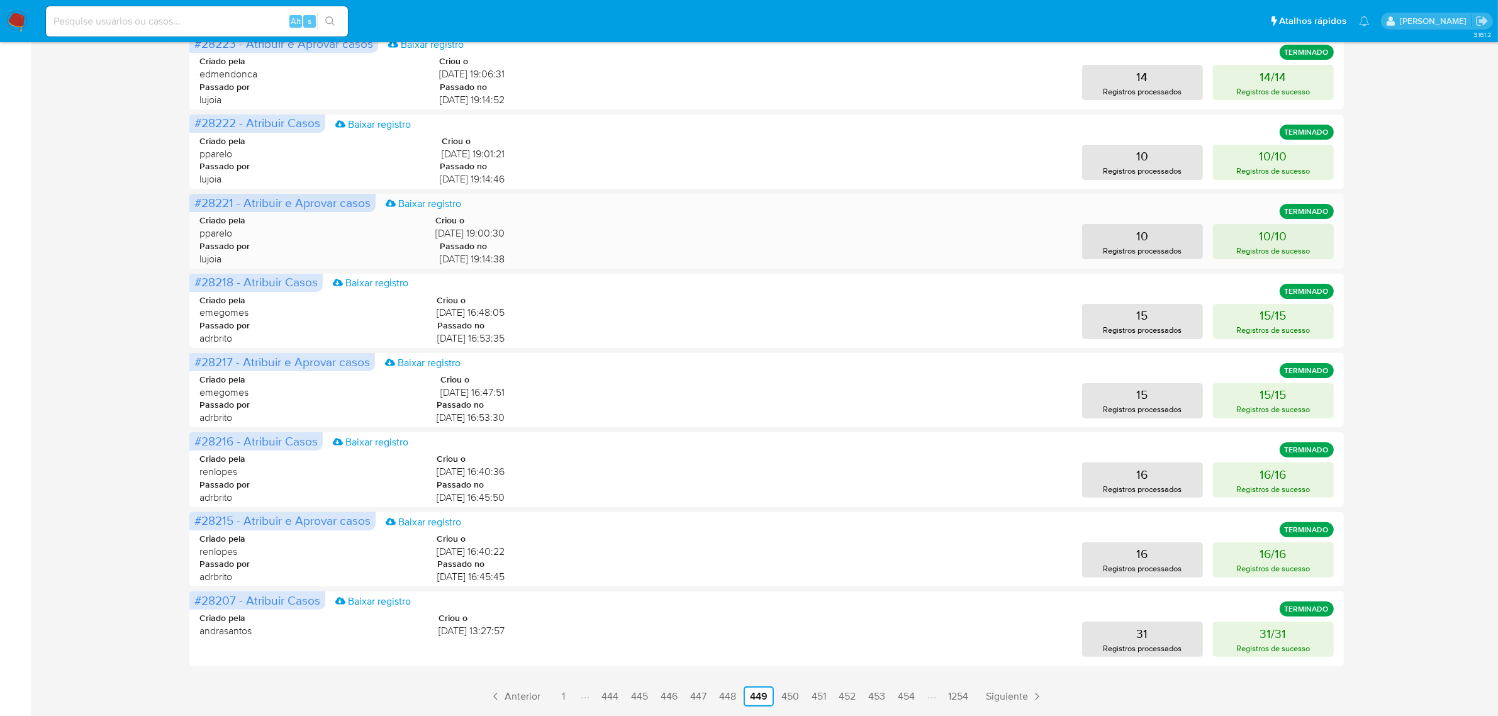
scroll to position [334, 0]
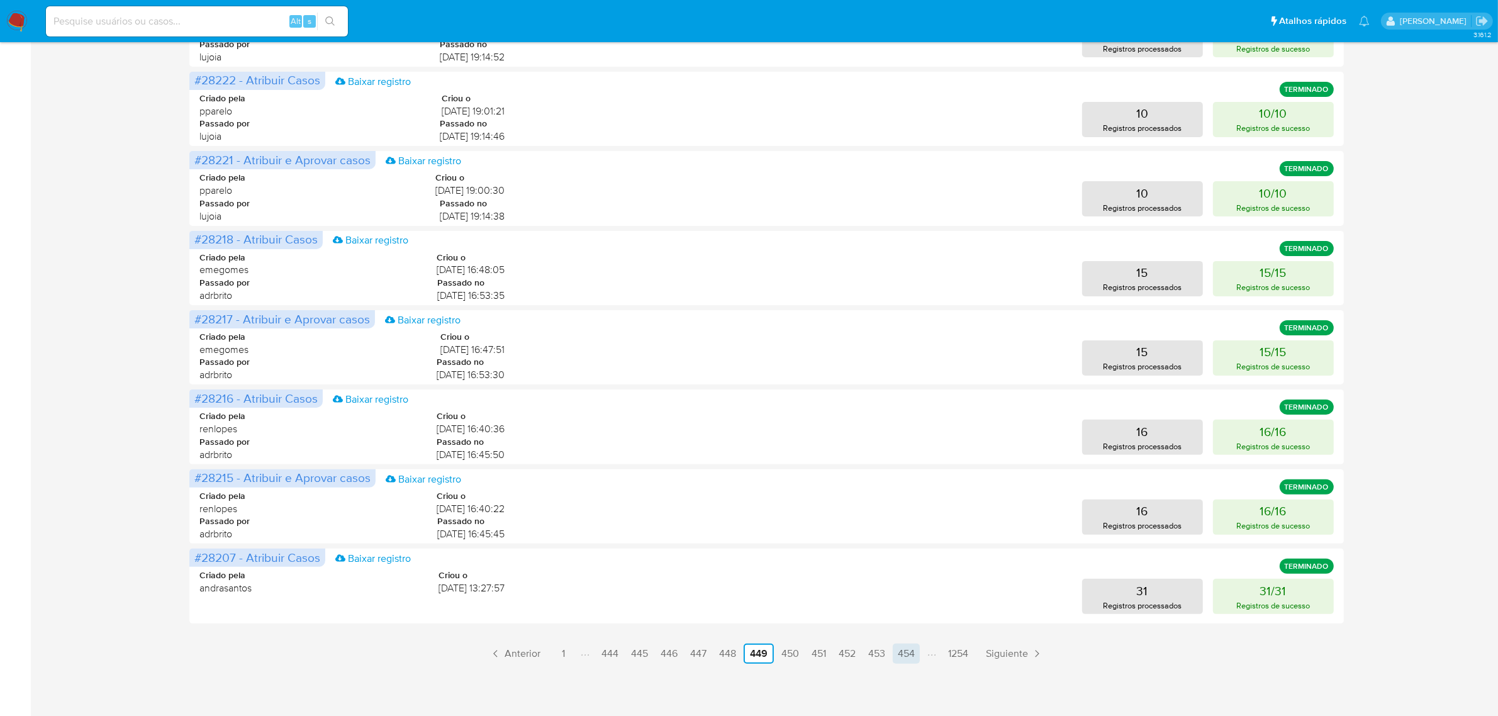
click at [911, 650] on link "454" at bounding box center [906, 654] width 27 height 20
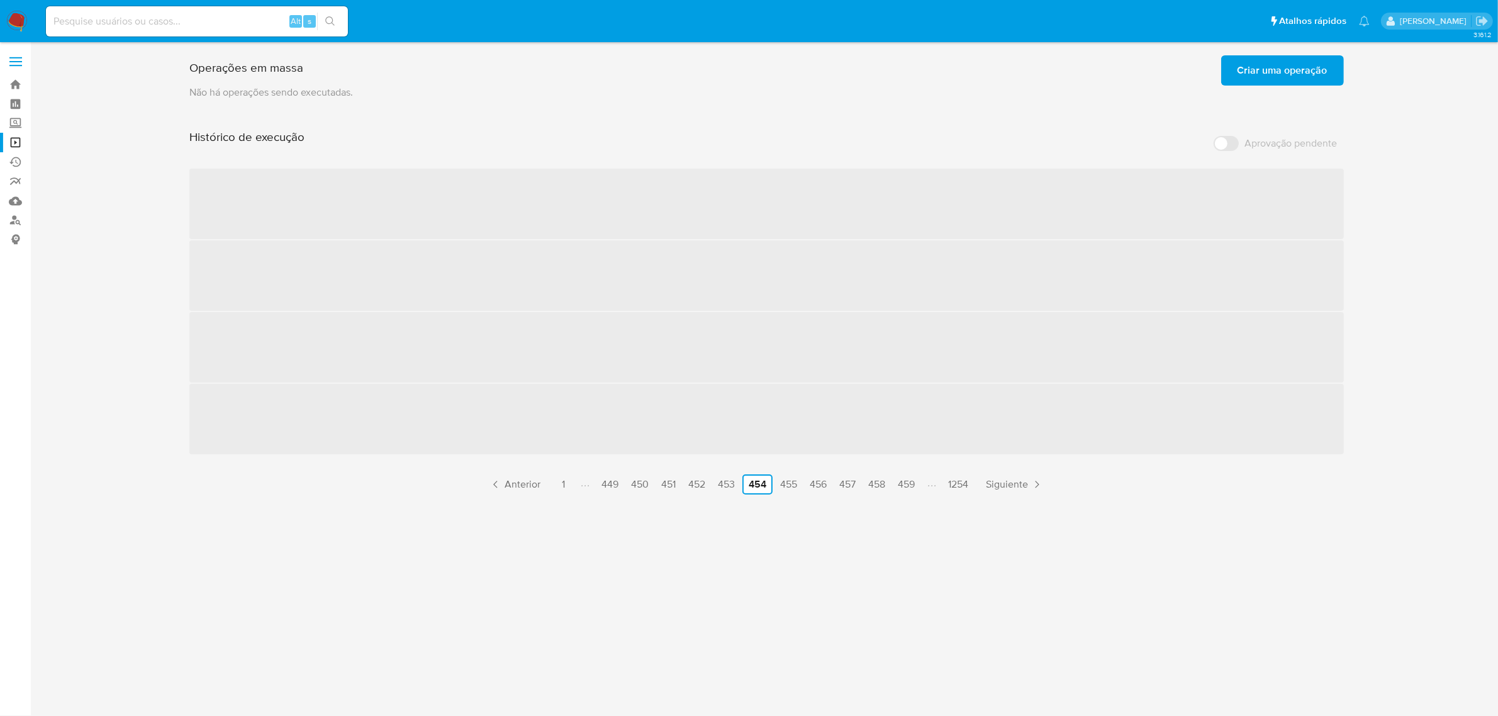
scroll to position [0, 0]
click at [922, 483] on link "459" at bounding box center [912, 484] width 27 height 20
click at [922, 483] on link "469" at bounding box center [912, 484] width 27 height 20
click at [922, 483] on link "474" at bounding box center [911, 484] width 26 height 20
click at [922, 483] on link "484" at bounding box center [911, 484] width 27 height 20
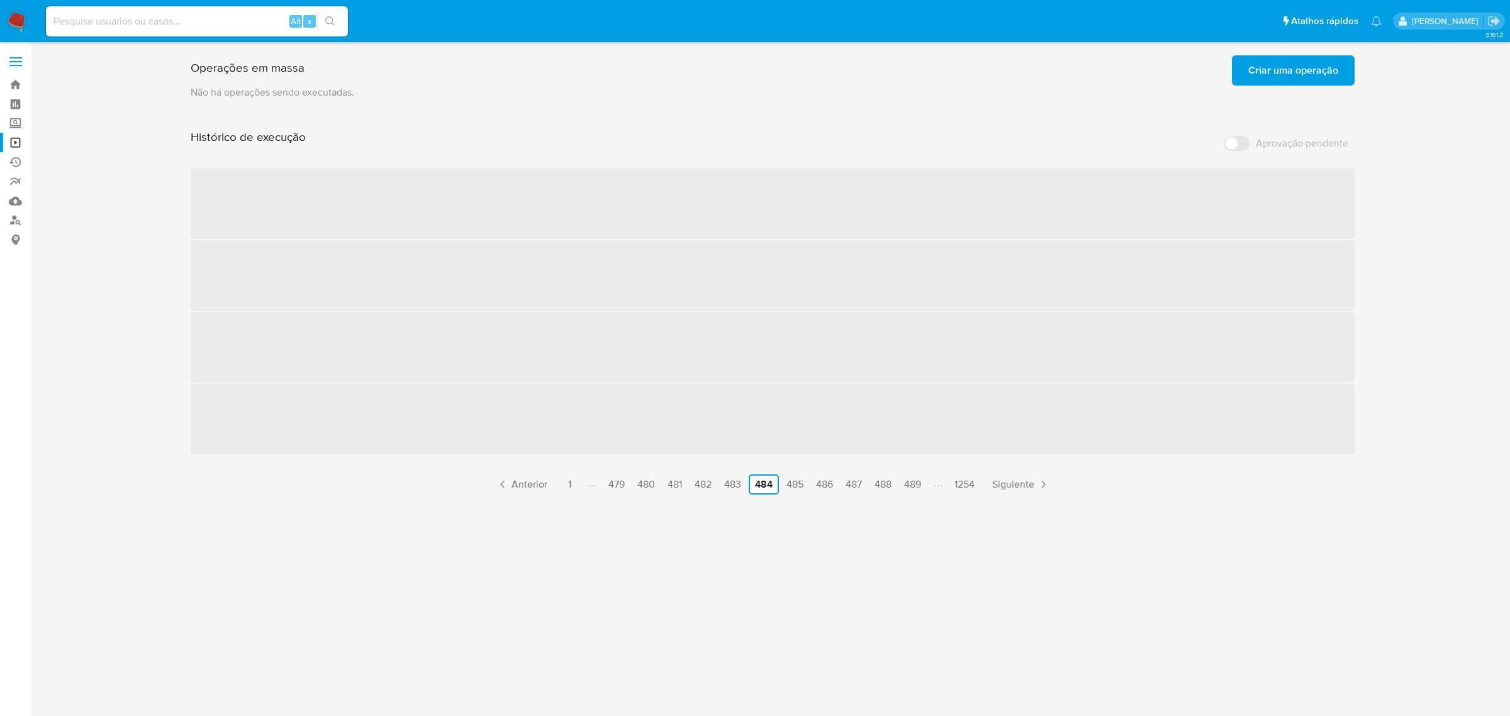
click at [920, 482] on link "489" at bounding box center [912, 484] width 27 height 20
click at [920, 482] on link "494" at bounding box center [913, 484] width 27 height 20
click at [920, 482] on link "504" at bounding box center [914, 484] width 28 height 20
click at [920, 482] on link "509" at bounding box center [916, 484] width 28 height 20
click at [920, 482] on li "Paginación" at bounding box center [925, 485] width 21 height 14
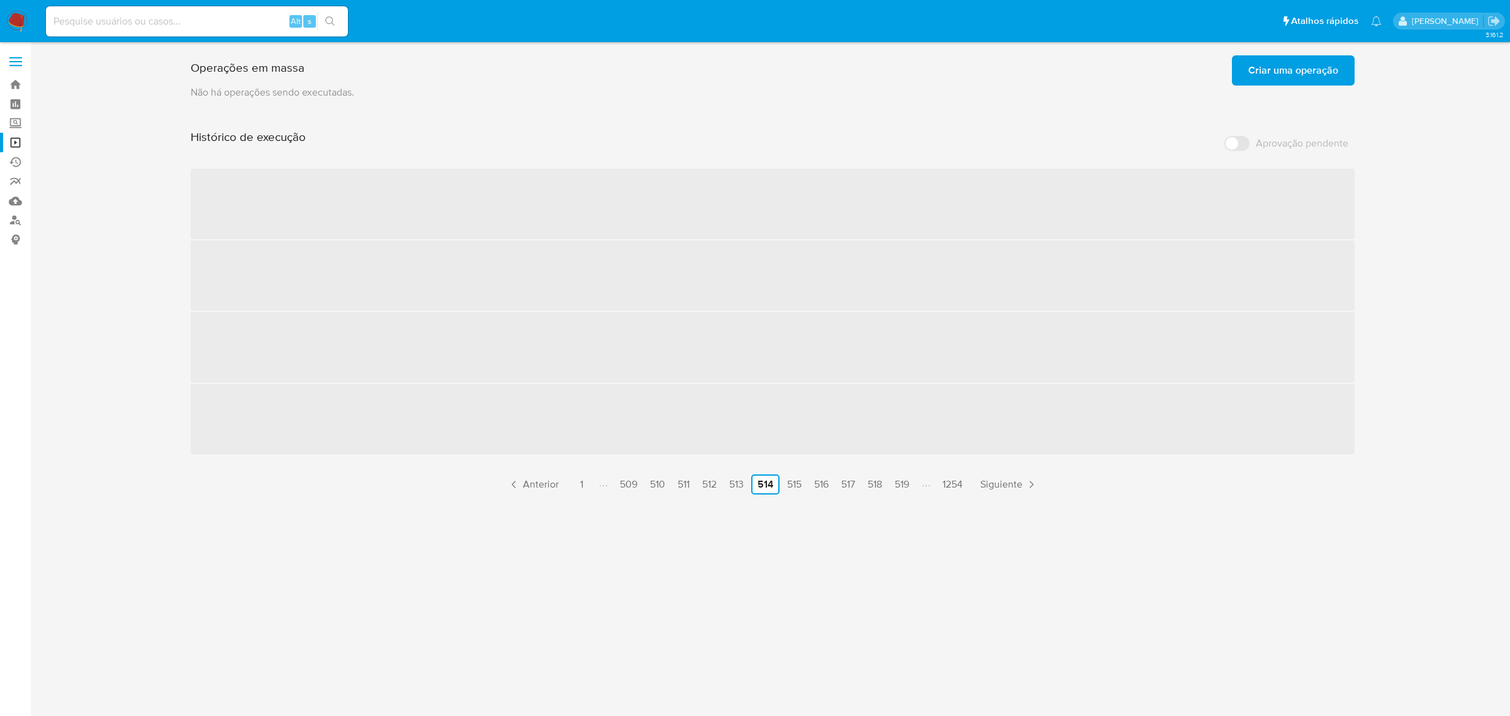
click at [920, 482] on li "Paginación" at bounding box center [925, 485] width 21 height 14
click at [910, 482] on link "519" at bounding box center [902, 484] width 25 height 20
click at [910, 482] on link "524" at bounding box center [905, 484] width 27 height 20
click at [910, 482] on link "529" at bounding box center [911, 484] width 27 height 20
click at [910, 482] on link "539" at bounding box center [912, 484] width 27 height 20
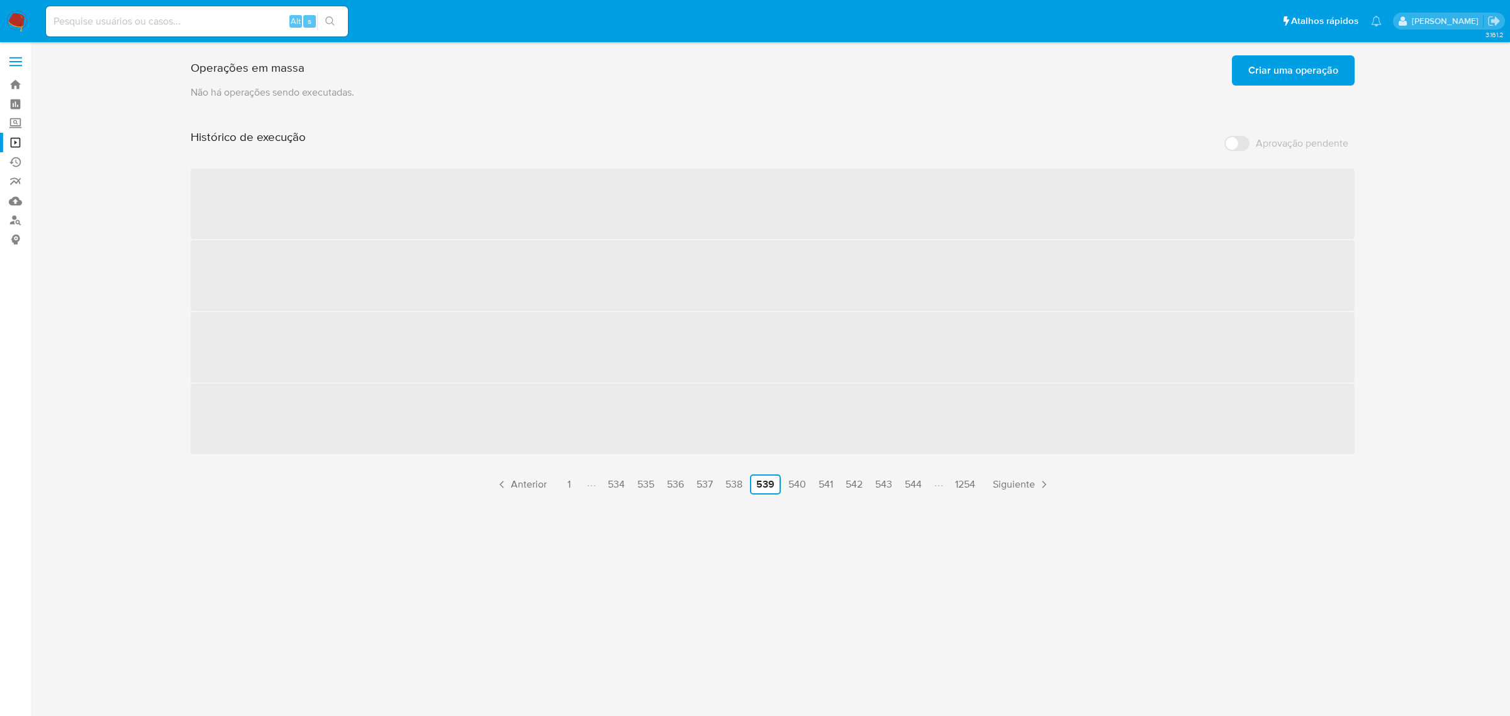
click at [910, 482] on link "544" at bounding box center [913, 484] width 27 height 20
click at [910, 482] on link "554" at bounding box center [913, 484] width 27 height 20
click at [910, 482] on link "559" at bounding box center [913, 484] width 27 height 20
click at [910, 482] on link "564" at bounding box center [913, 484] width 27 height 20
click at [910, 482] on link "574" at bounding box center [912, 484] width 26 height 20
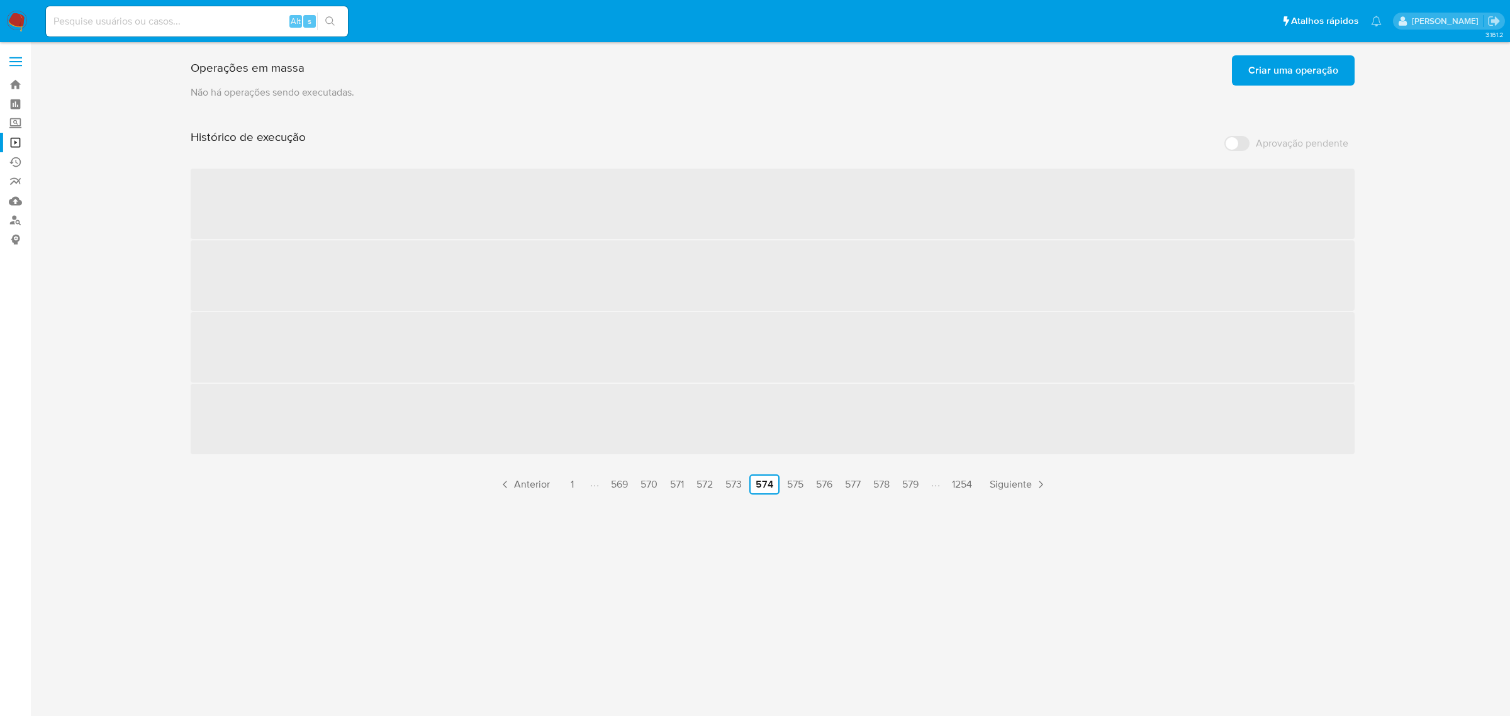
click at [910, 482] on link "579" at bounding box center [910, 484] width 26 height 20
click at [910, 482] on link "589" at bounding box center [912, 484] width 27 height 20
click at [910, 482] on link "594" at bounding box center [913, 484] width 27 height 20
click at [910, 482] on link "599" at bounding box center [913, 484] width 27 height 20
click at [910, 482] on link "609" at bounding box center [916, 484] width 28 height 20
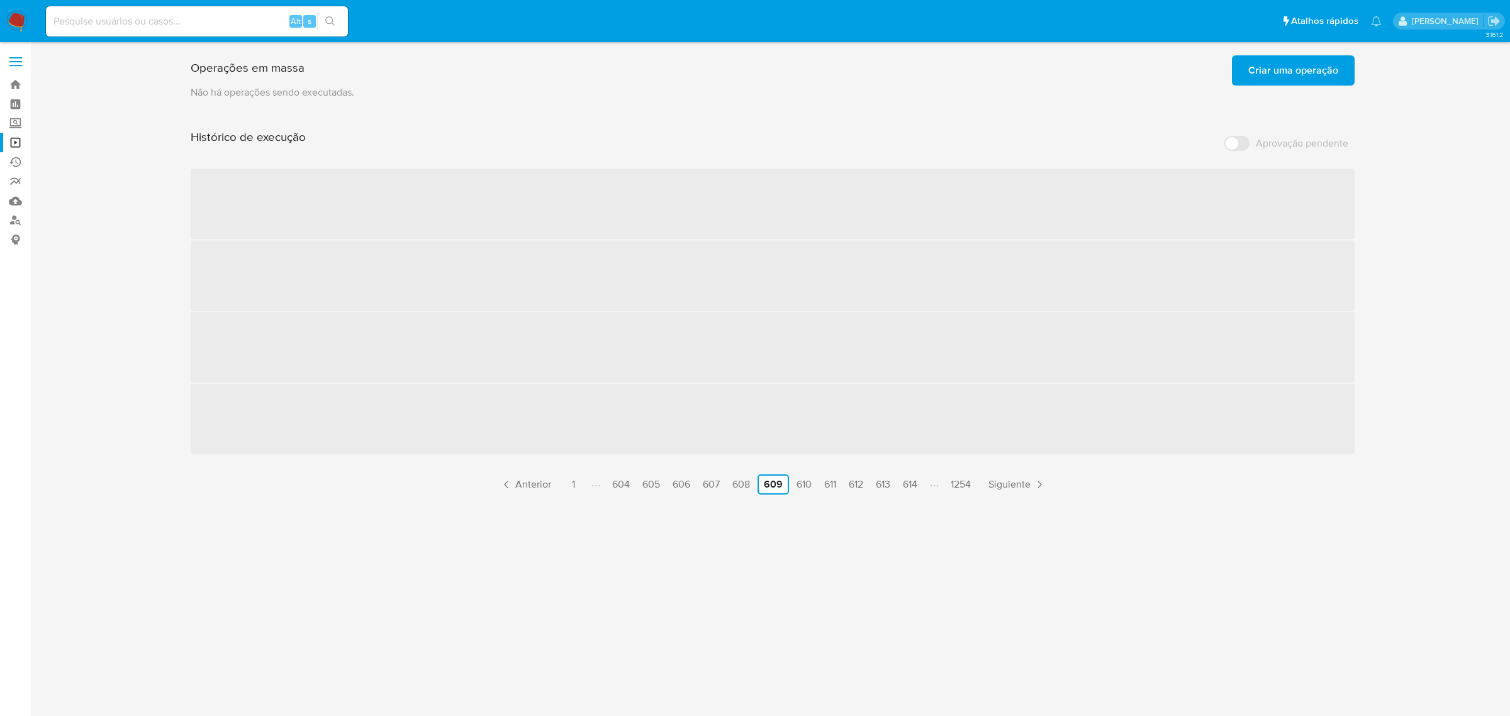
click at [910, 482] on link "614" at bounding box center [910, 484] width 25 height 20
click at [910, 482] on link "624" at bounding box center [905, 484] width 27 height 20
click at [910, 482] on link "629" at bounding box center [911, 484] width 27 height 20
click at [910, 482] on link "639" at bounding box center [912, 484] width 27 height 20
click at [910, 482] on link "644" at bounding box center [913, 484] width 27 height 20
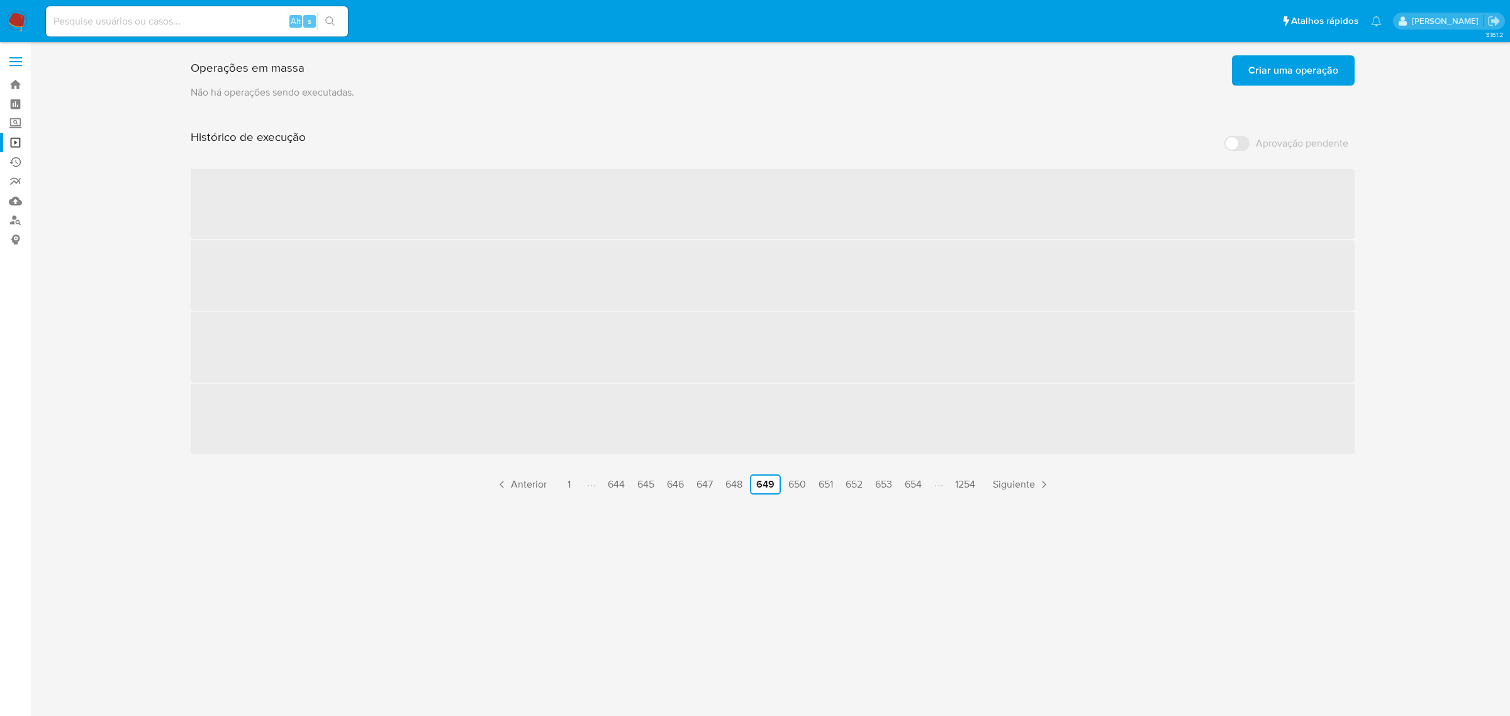
click at [910, 482] on link "654" at bounding box center [913, 484] width 27 height 20
click at [910, 482] on link "659" at bounding box center [913, 484] width 27 height 20
click at [910, 482] on link "664" at bounding box center [913, 484] width 27 height 20
click at [910, 482] on link "674" at bounding box center [912, 484] width 26 height 20
click at [910, 482] on link "679" at bounding box center [910, 484] width 26 height 20
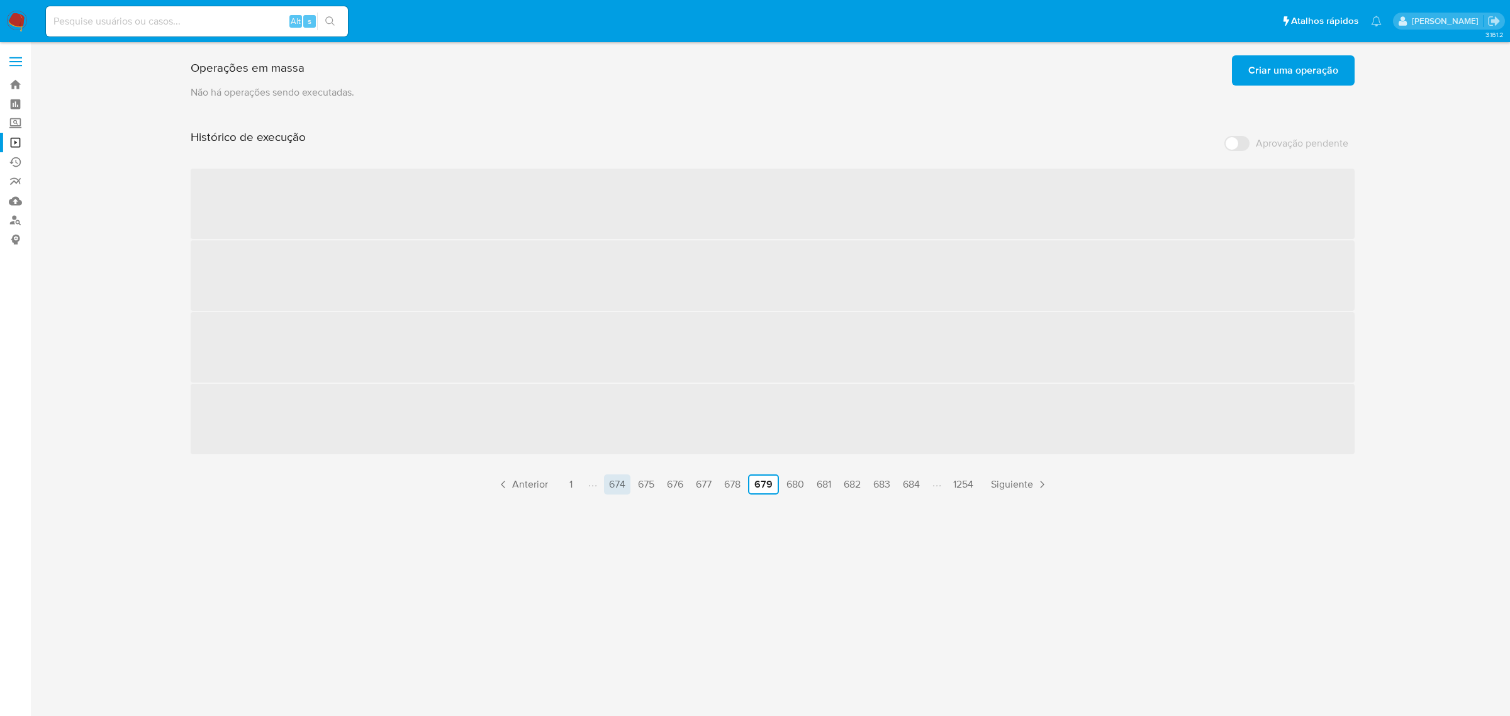
click at [910, 482] on link "684" at bounding box center [911, 484] width 27 height 20
click at [910, 482] on link "694" at bounding box center [913, 484] width 27 height 20
click at [910, 482] on link "699" at bounding box center [913, 484] width 27 height 20
click at [910, 482] on link "704" at bounding box center [913, 484] width 27 height 20
click at [910, 482] on link "714" at bounding box center [907, 484] width 24 height 20
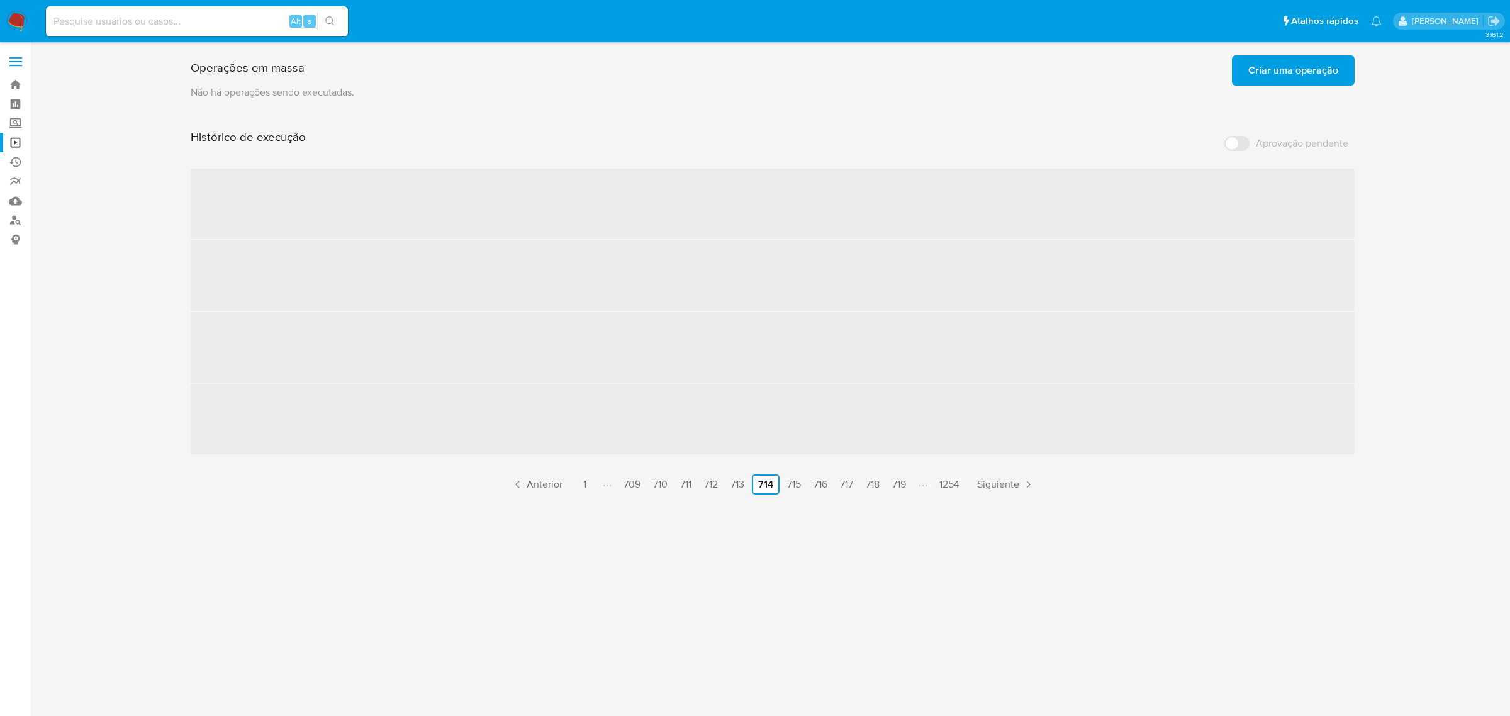
click at [910, 482] on link "719" at bounding box center [899, 484] width 24 height 20
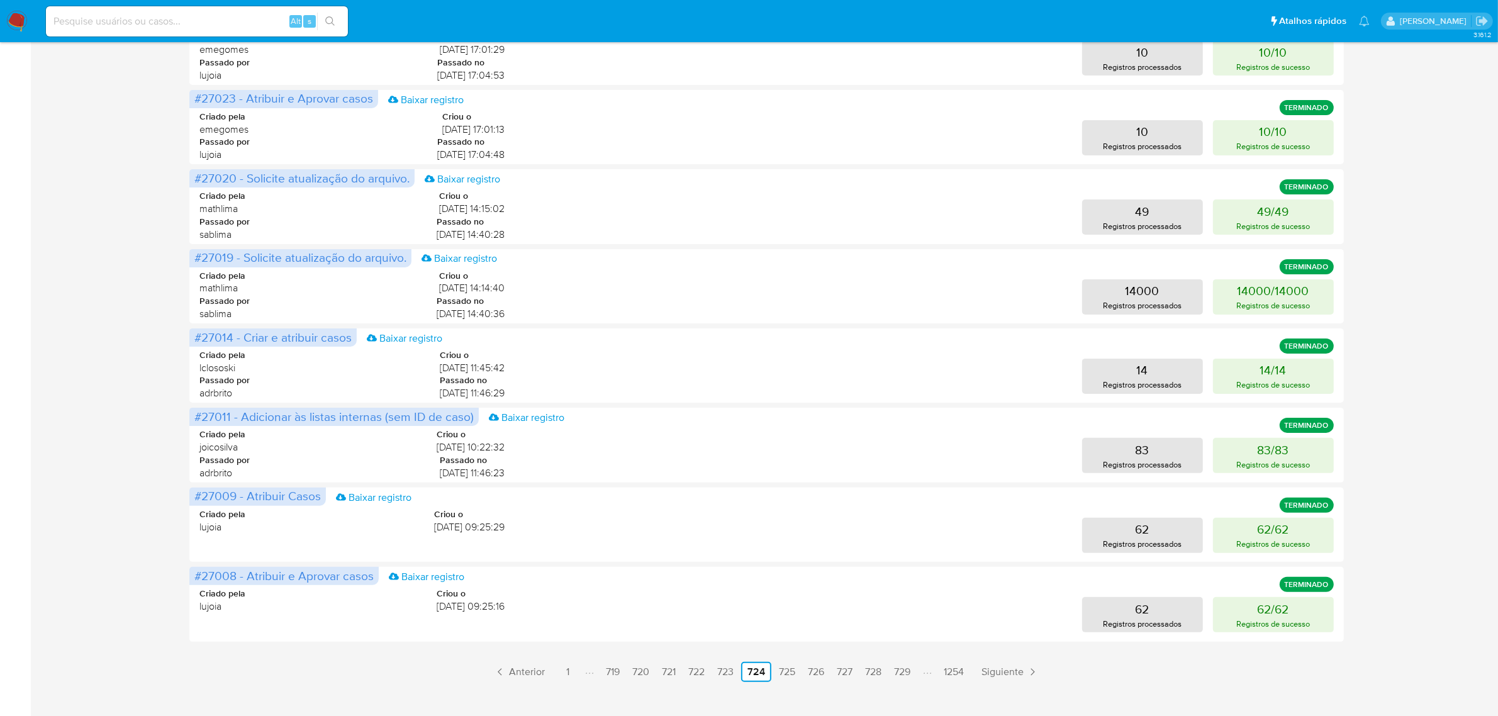
scroll to position [334, 0]
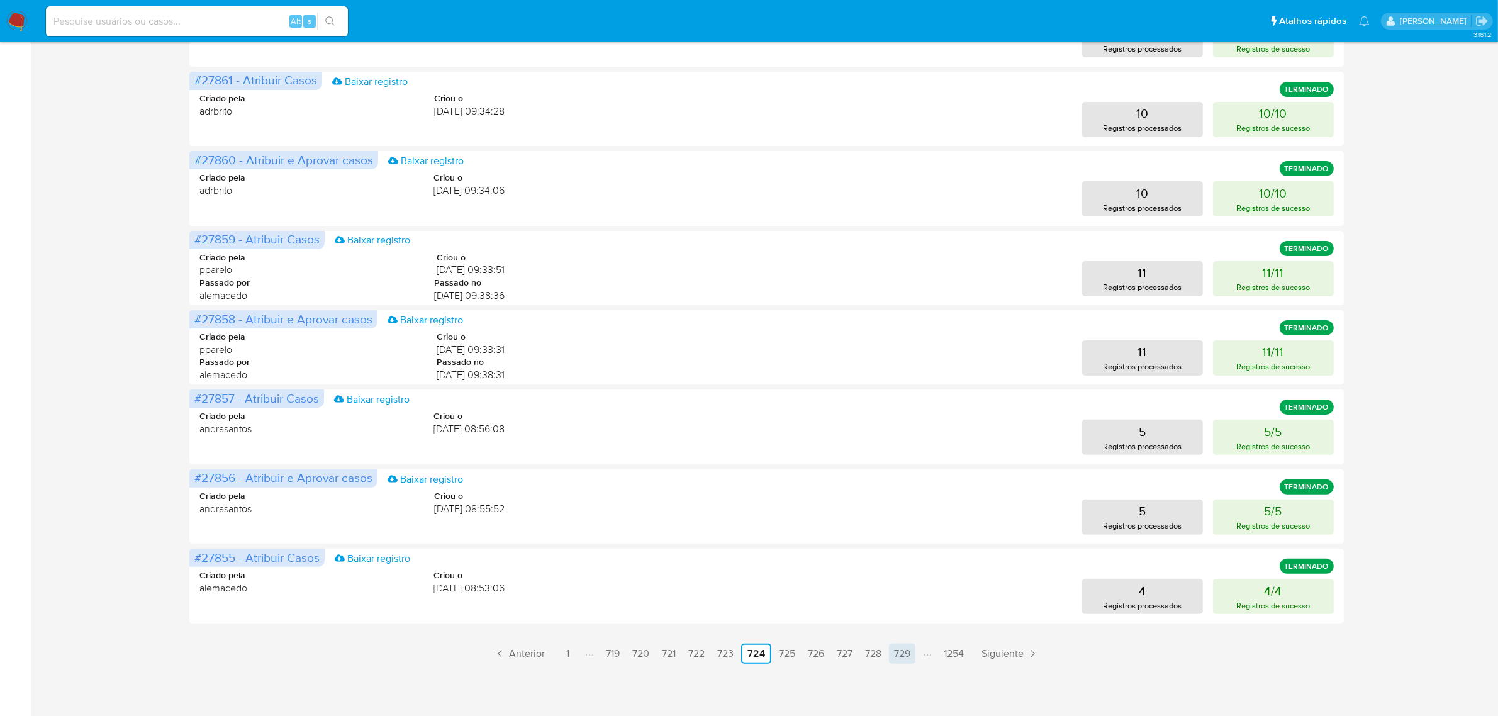
click at [910, 651] on link "729" at bounding box center [902, 654] width 26 height 20
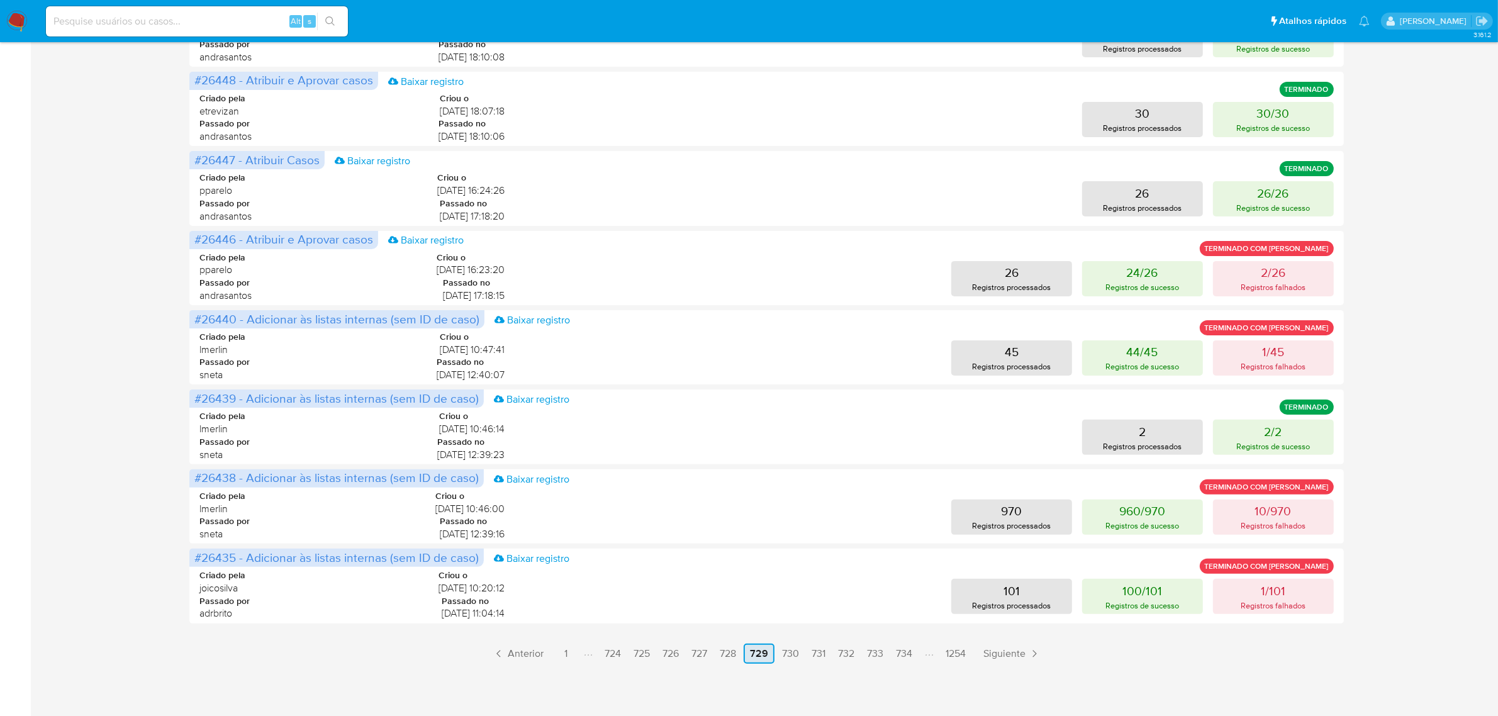
click at [910, 651] on link "734" at bounding box center [904, 654] width 26 height 20
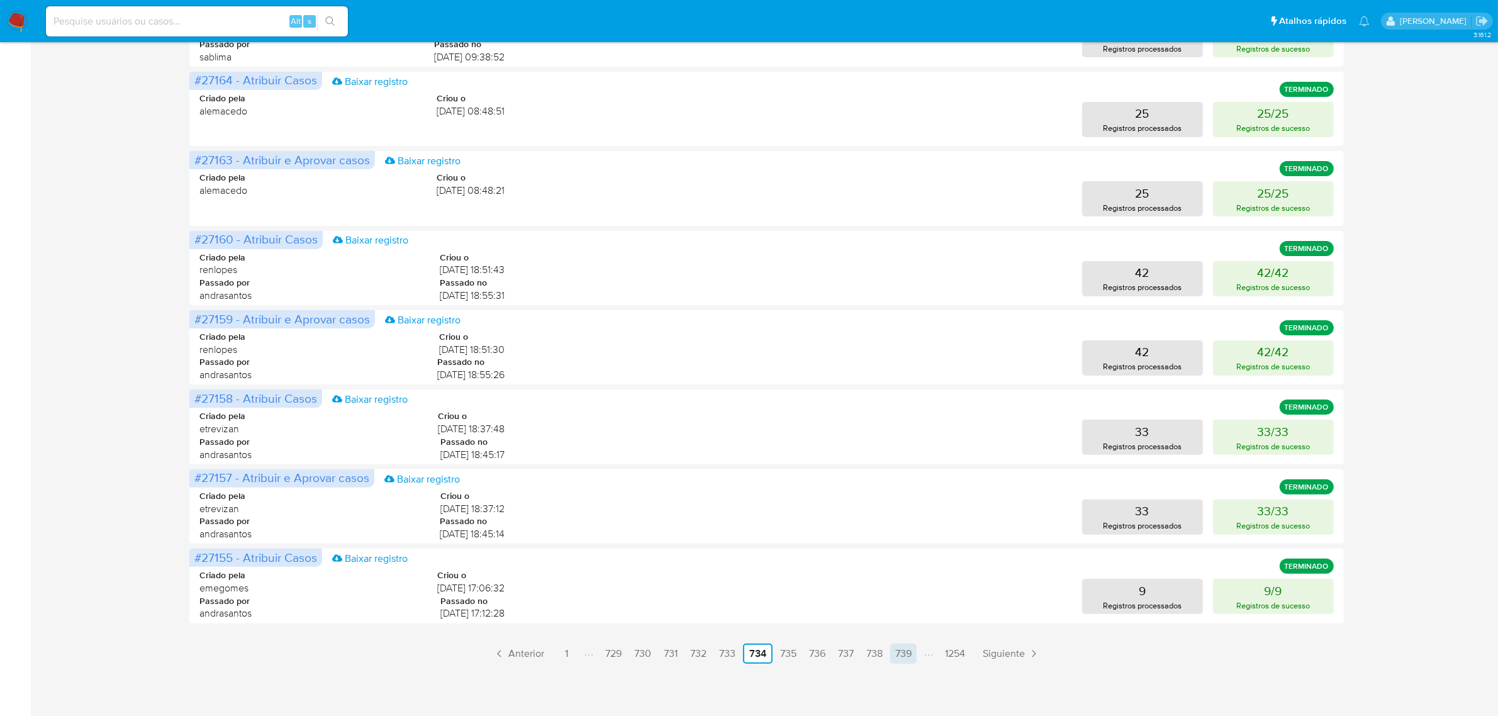
click at [910, 650] on link "739" at bounding box center [903, 654] width 26 height 20
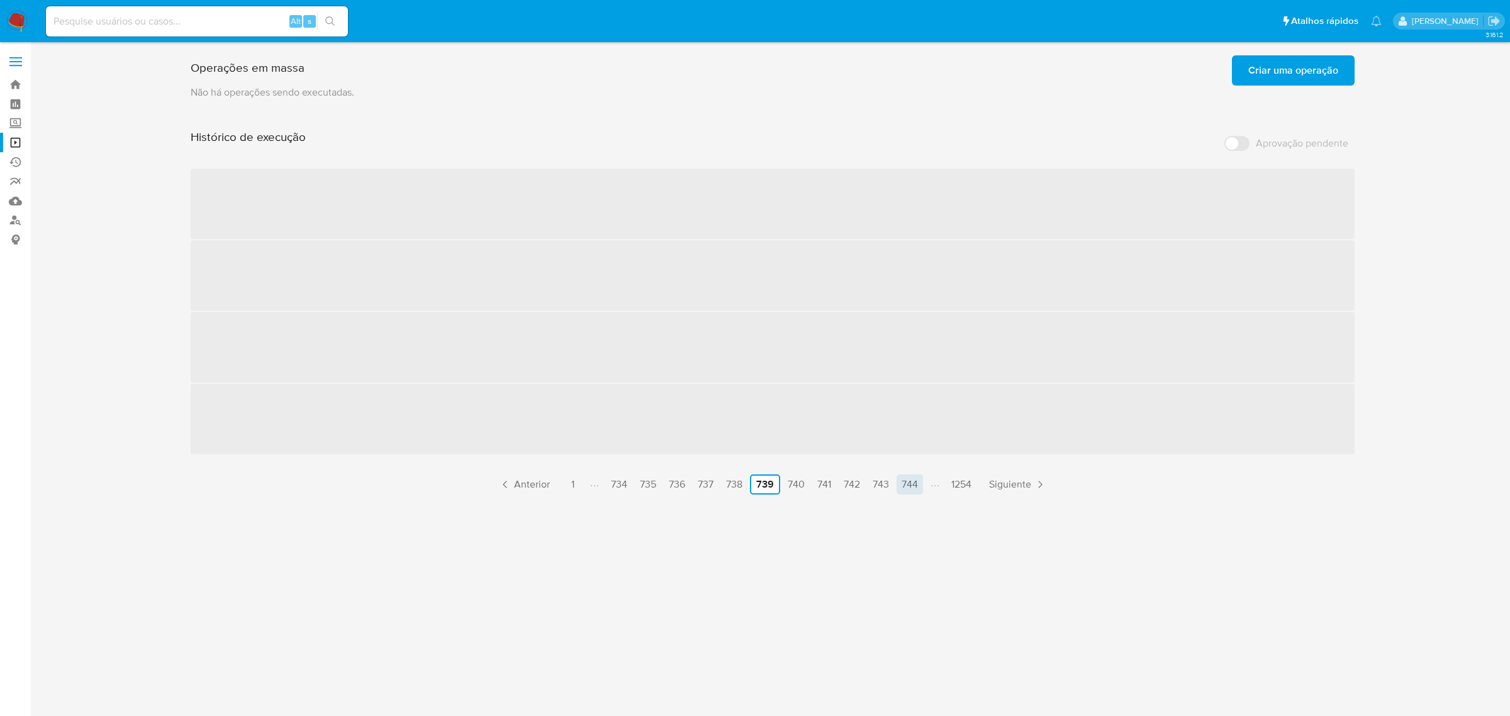
click at [915, 476] on link "744" at bounding box center [910, 484] width 26 height 20
click at [915, 476] on link "749" at bounding box center [910, 484] width 26 height 20
click at [915, 476] on link "754" at bounding box center [910, 484] width 26 height 20
click at [915, 476] on div "Histórico de execução Aprovação pendente ‌ ‌ ‌ ‌ Anterior 1 754 755 756 757 758…" at bounding box center [773, 312] width 1164 height 365
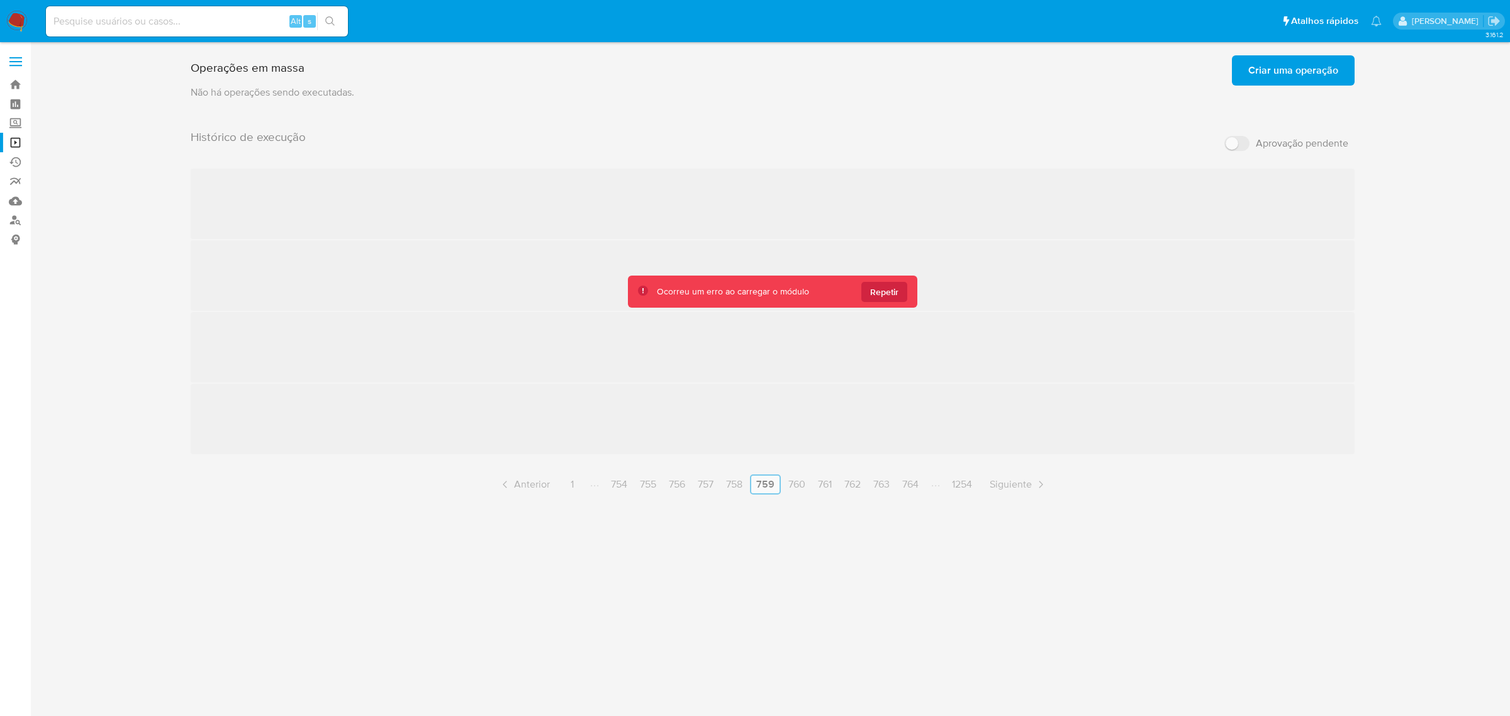
click at [915, 476] on div "Histórico de execução Aprovação pendente ‌ ‌ ‌ ‌ Anterior 1 754 755 756 757 758…" at bounding box center [773, 312] width 1164 height 365
click at [903, 488] on div "Histórico de execução Aprovação pendente ‌ ‌ ‌ ‌ Anterior 1 754 755 756 757 758…" at bounding box center [773, 312] width 1164 height 365
click at [895, 297] on span "Repetir" at bounding box center [884, 292] width 28 height 20
click at [892, 293] on span "Repetir" at bounding box center [884, 292] width 28 height 20
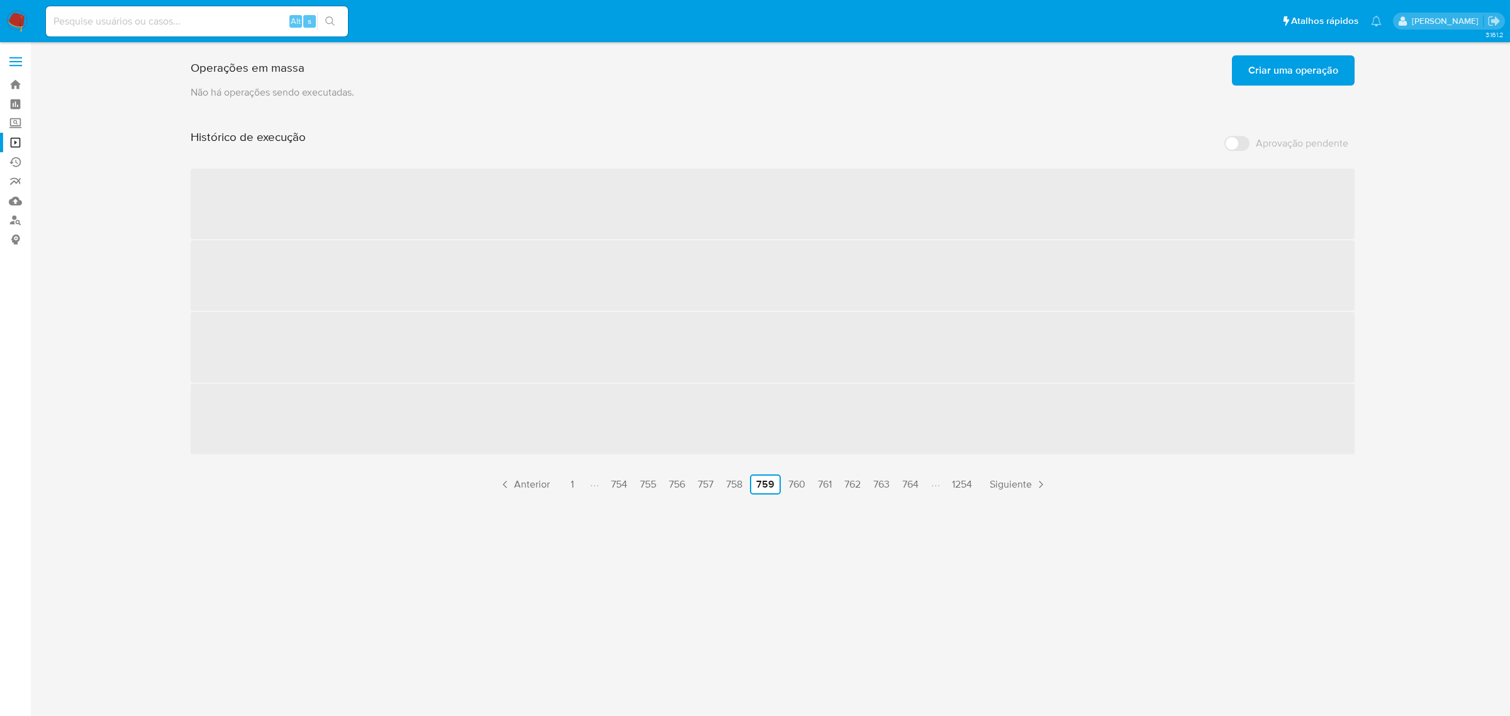
click at [892, 293] on div "Histórico de execução Aprovação pendente ‌ ‌ ‌ ‌ Anterior 1 754 755 756 757 758…" at bounding box center [773, 312] width 1164 height 365
click at [892, 293] on span "Repetir" at bounding box center [884, 292] width 28 height 20
click at [892, 293] on span "‌" at bounding box center [773, 275] width 1164 height 70
click at [744, 480] on link "758" at bounding box center [734, 484] width 26 height 20
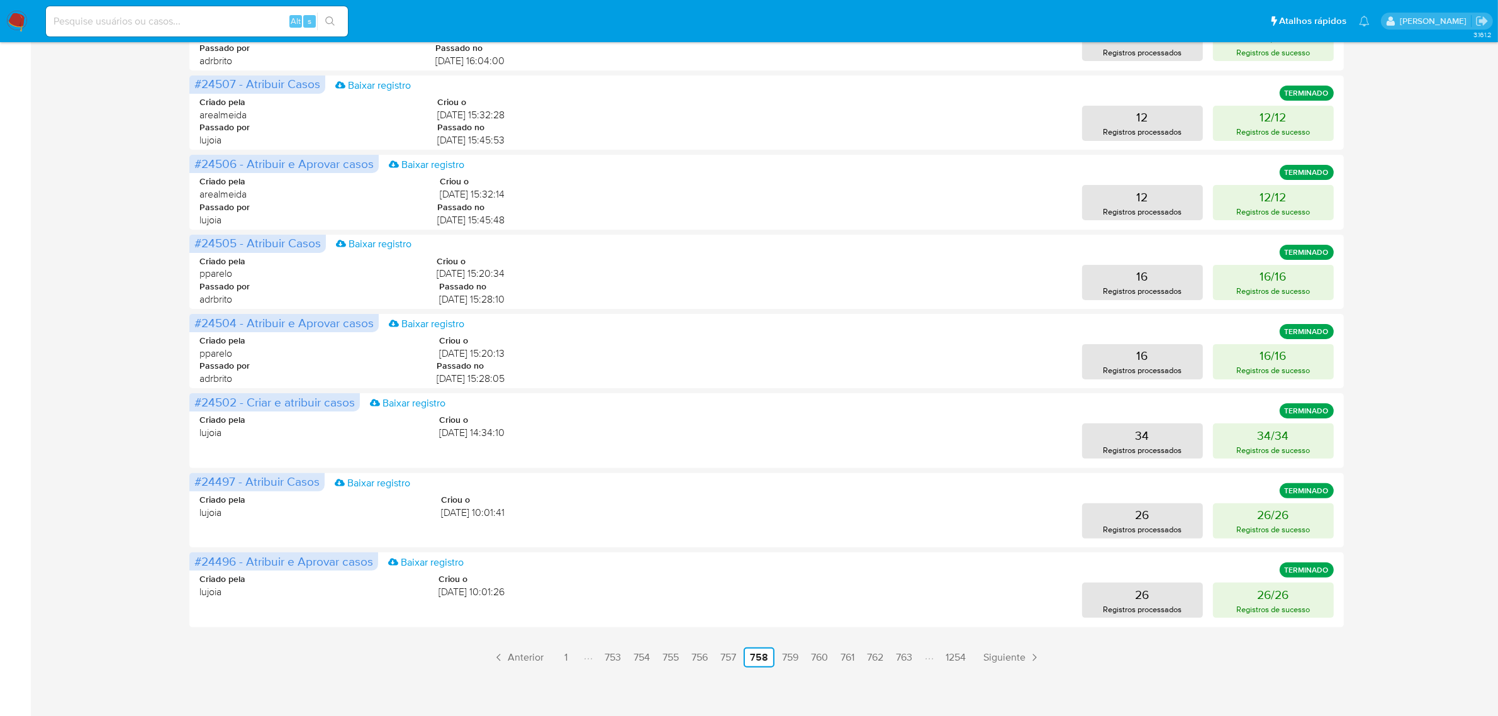
scroll to position [334, 0]
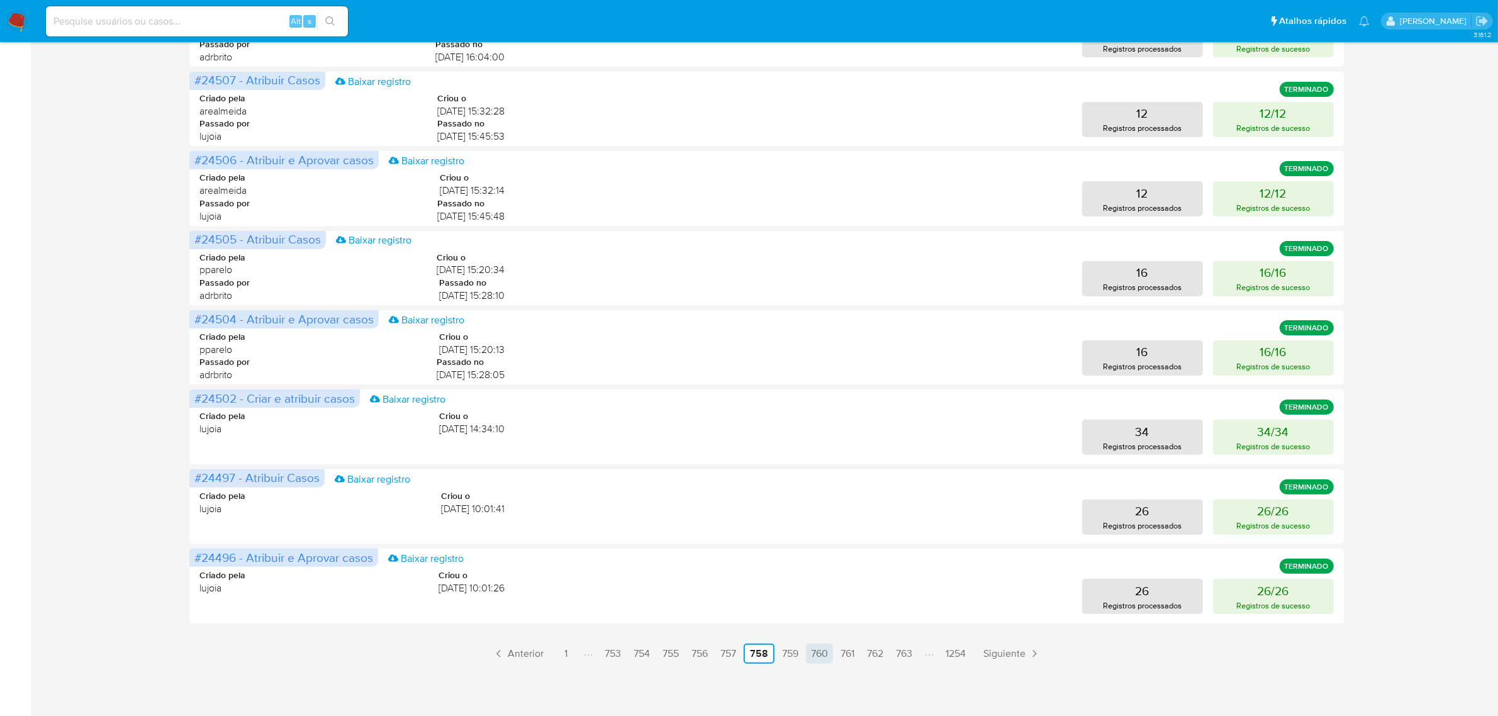
click at [829, 652] on link "760" at bounding box center [819, 654] width 27 height 20
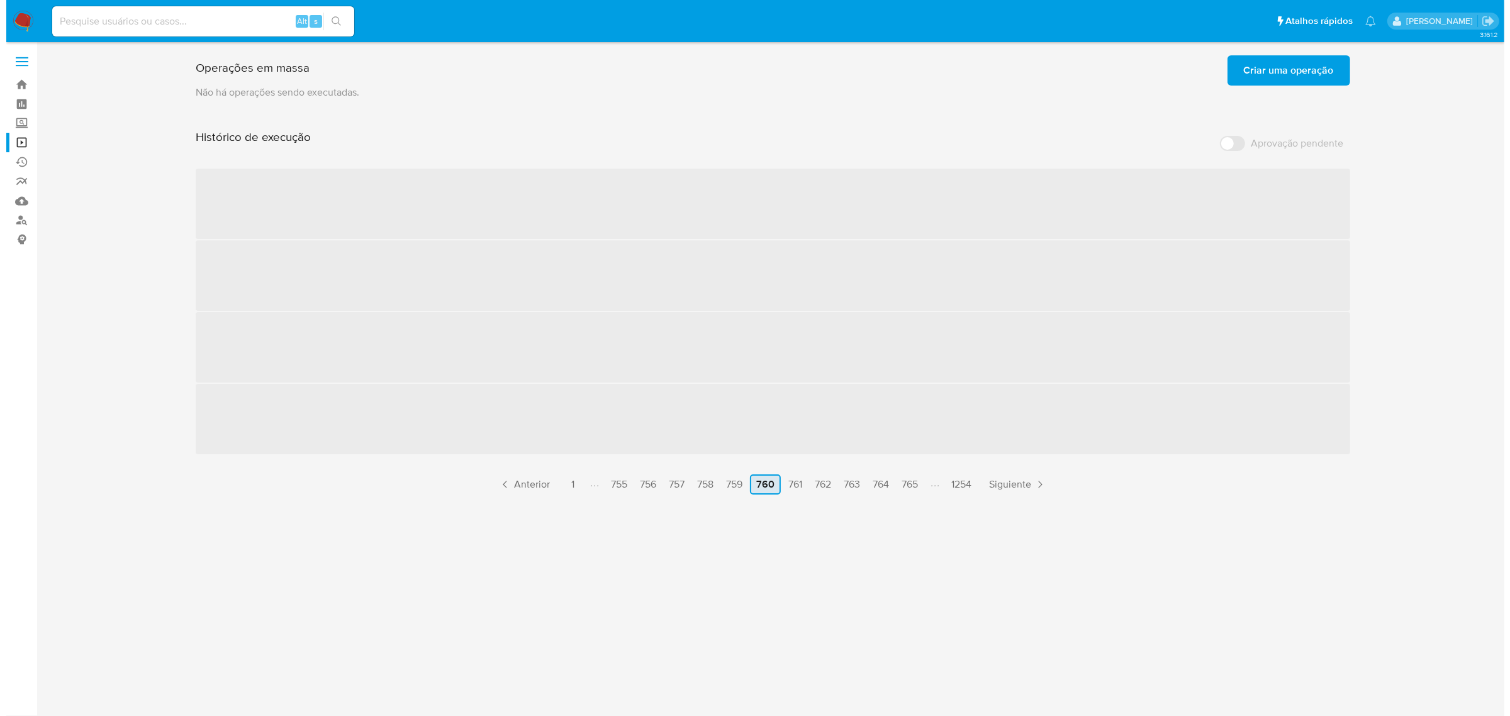
scroll to position [0, 0]
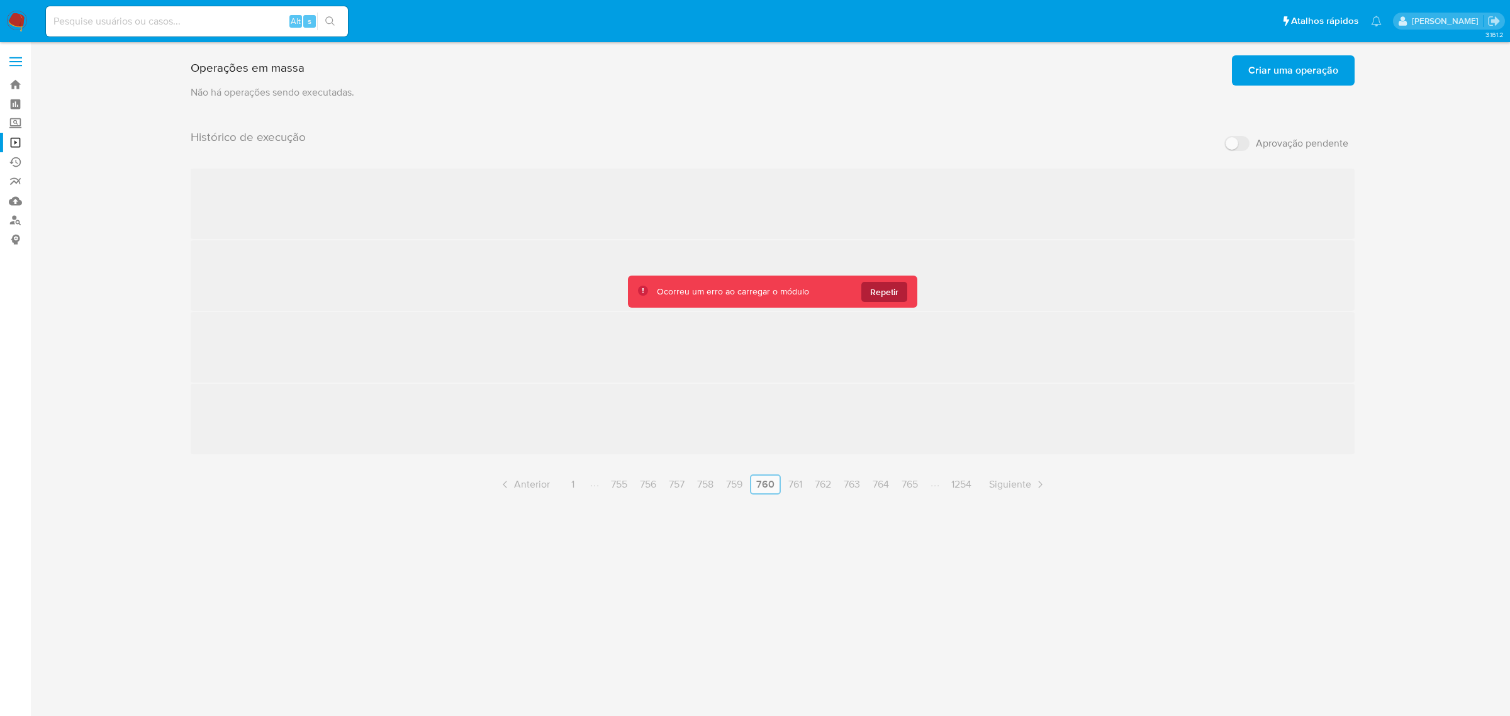
click at [895, 297] on span "Repetir" at bounding box center [884, 292] width 28 height 20
click at [897, 301] on span "Repetir" at bounding box center [884, 292] width 28 height 20
click at [897, 300] on span "Repetir" at bounding box center [884, 292] width 28 height 20
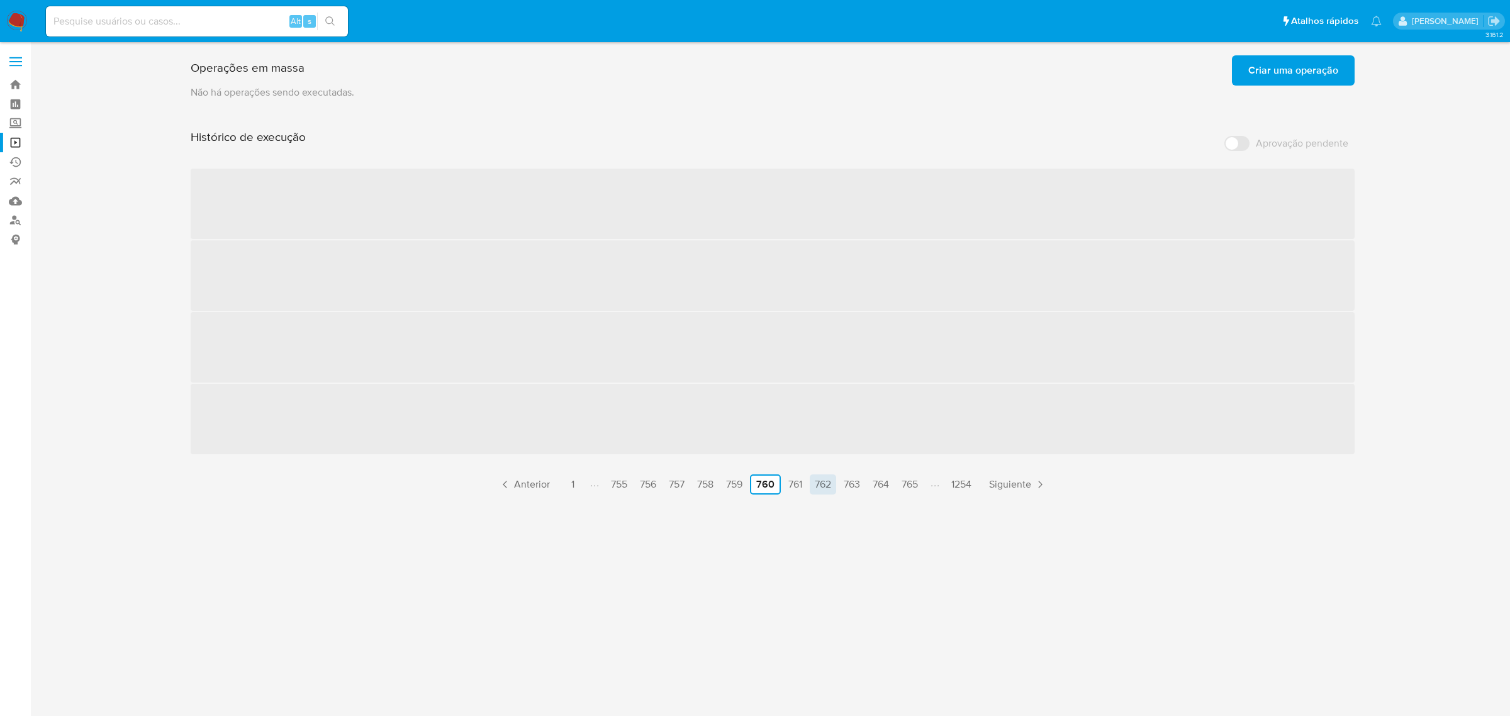
click at [822, 482] on link "762" at bounding box center [823, 484] width 26 height 20
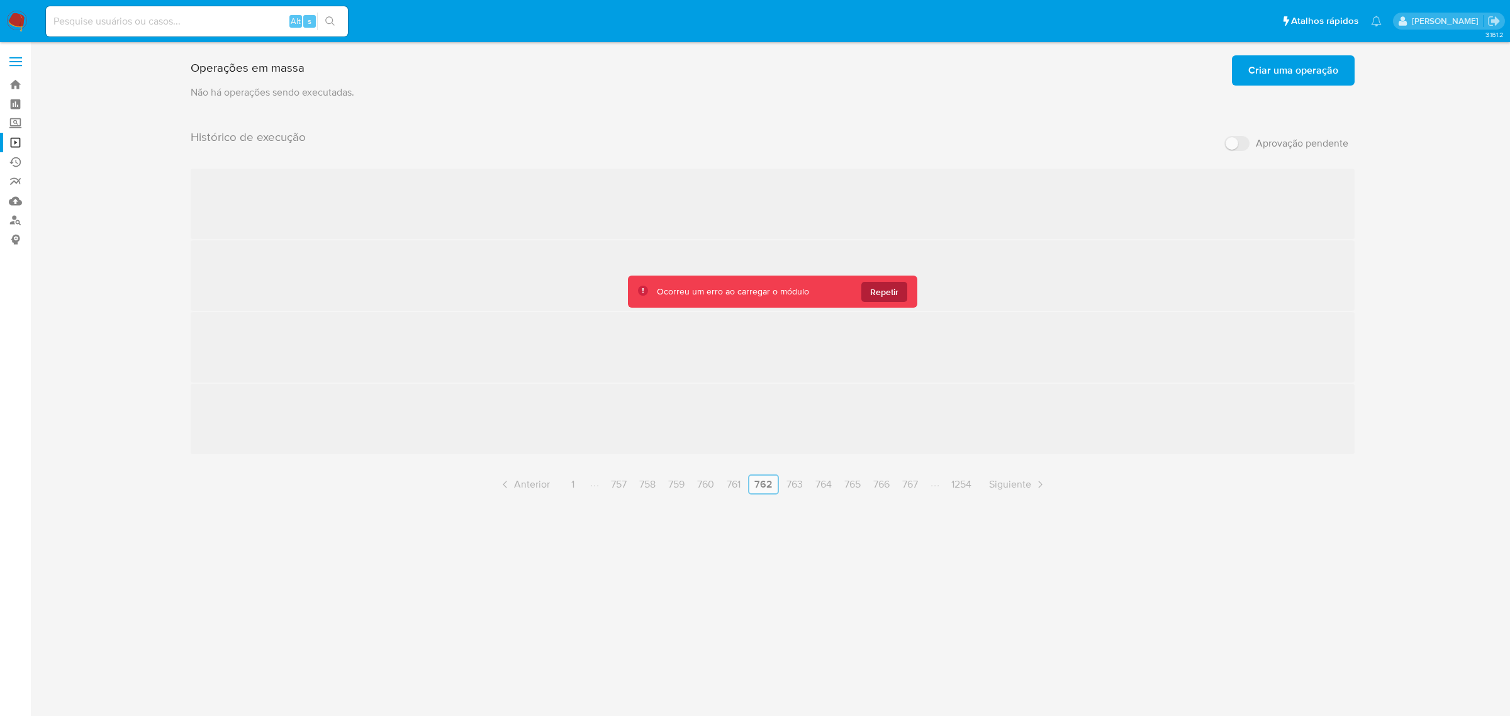
click at [895, 296] on span "Repetir" at bounding box center [884, 292] width 28 height 20
click at [915, 485] on div "Histórico de execução Aprovação pendente ‌ ‌ ‌ ‌ Anterior 1 757 758 759 760 761…" at bounding box center [773, 312] width 1164 height 365
click at [883, 301] on span "Repetir" at bounding box center [884, 292] width 28 height 20
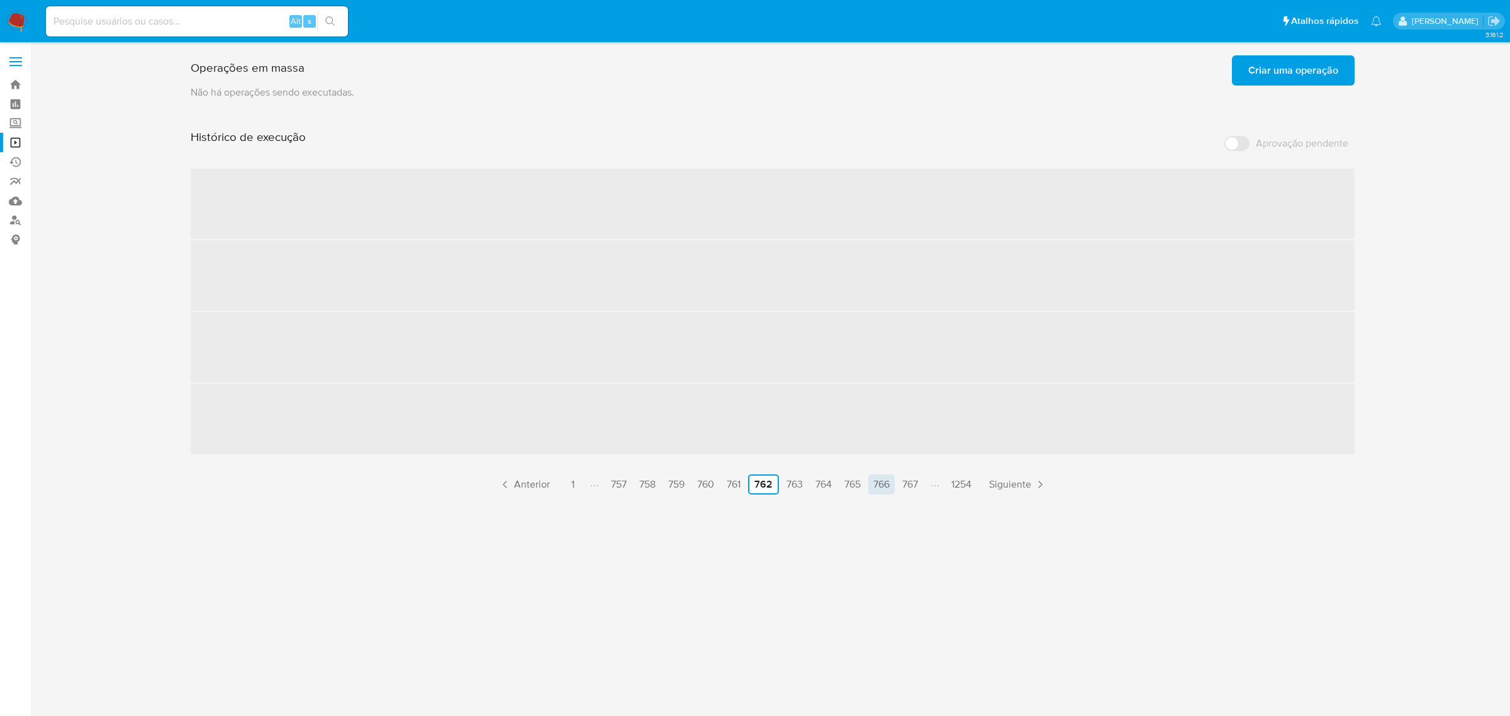
click at [891, 480] on link "766" at bounding box center [881, 484] width 26 height 20
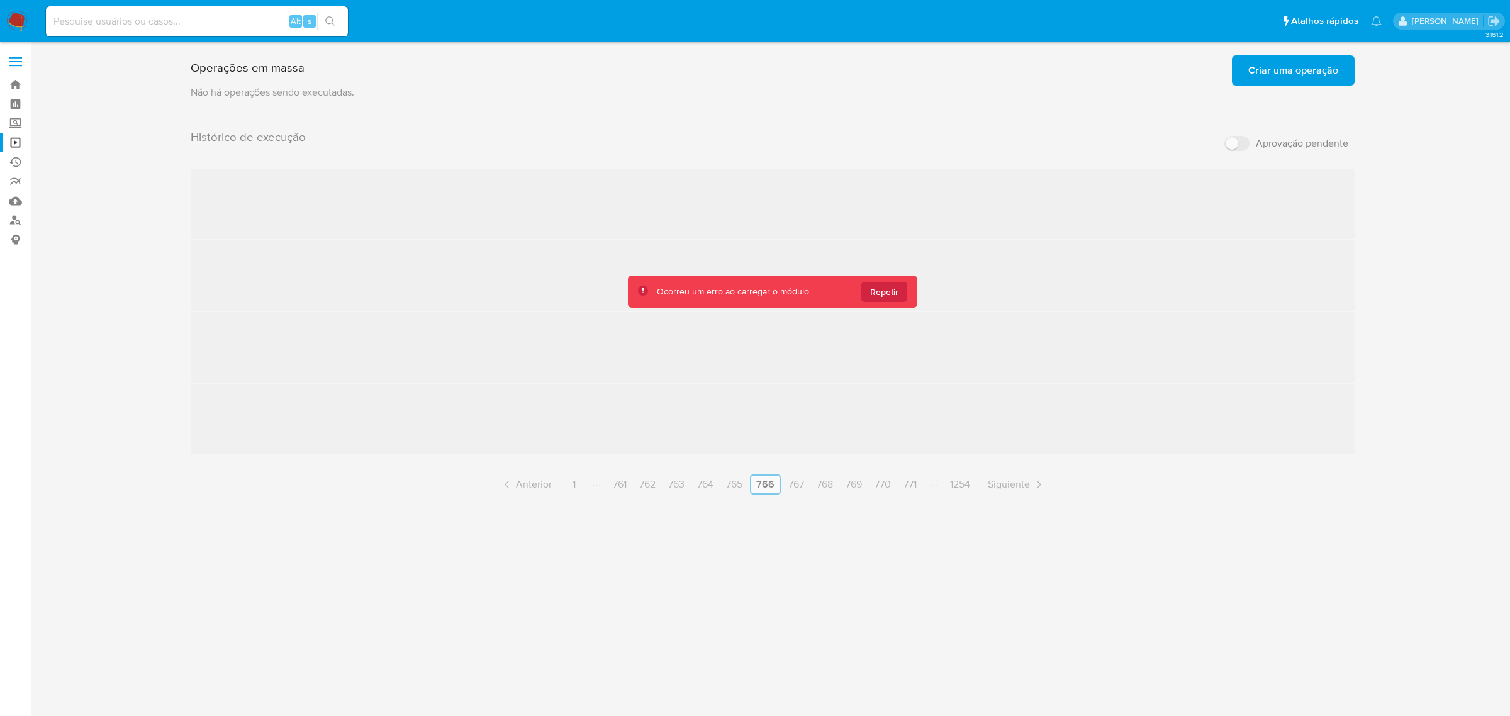
click at [920, 488] on div "Histórico de execução Aprovação pendente ‌ ‌ ‌ ‌ Anterior 1 761 762 763 764 765…" at bounding box center [773, 312] width 1164 height 365
click at [900, 293] on button "Repetir" at bounding box center [884, 292] width 46 height 20
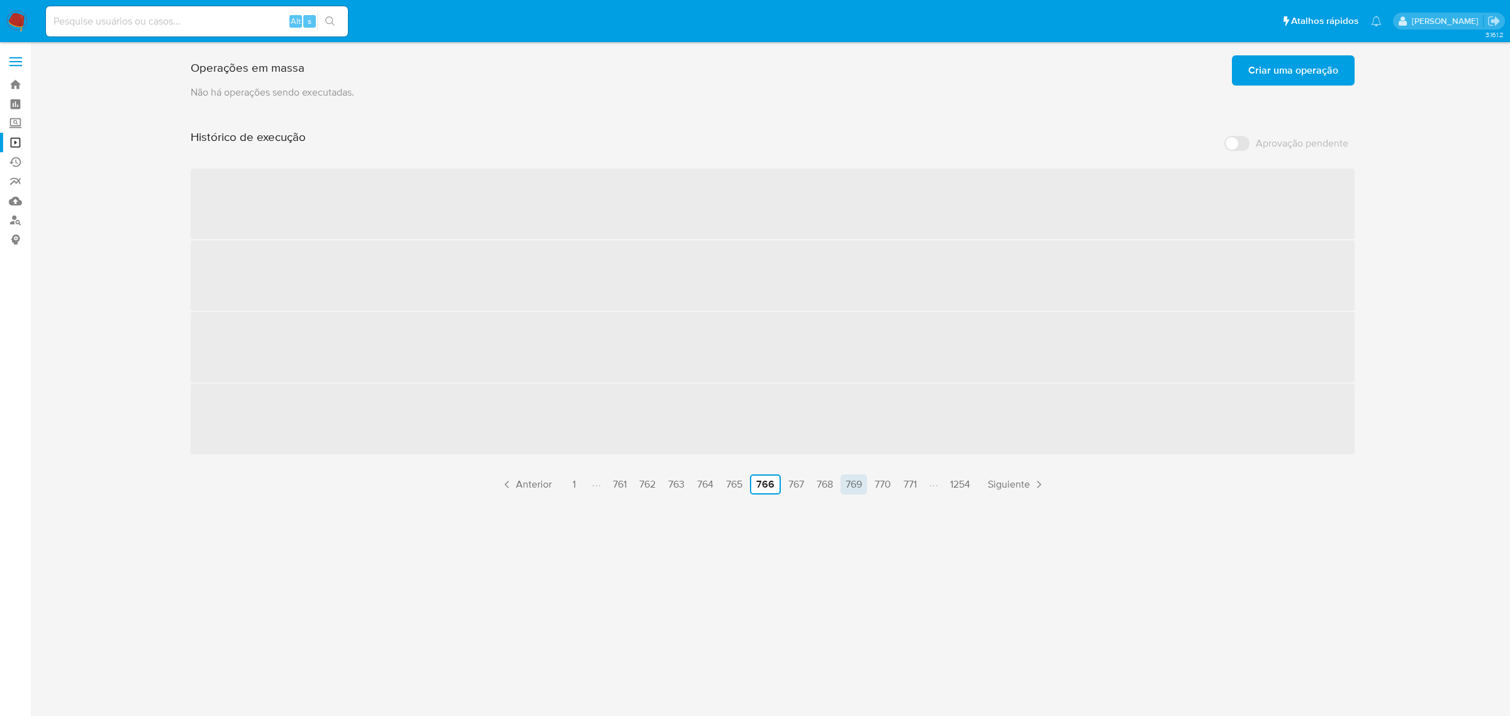
click at [861, 483] on link "769" at bounding box center [854, 484] width 26 height 20
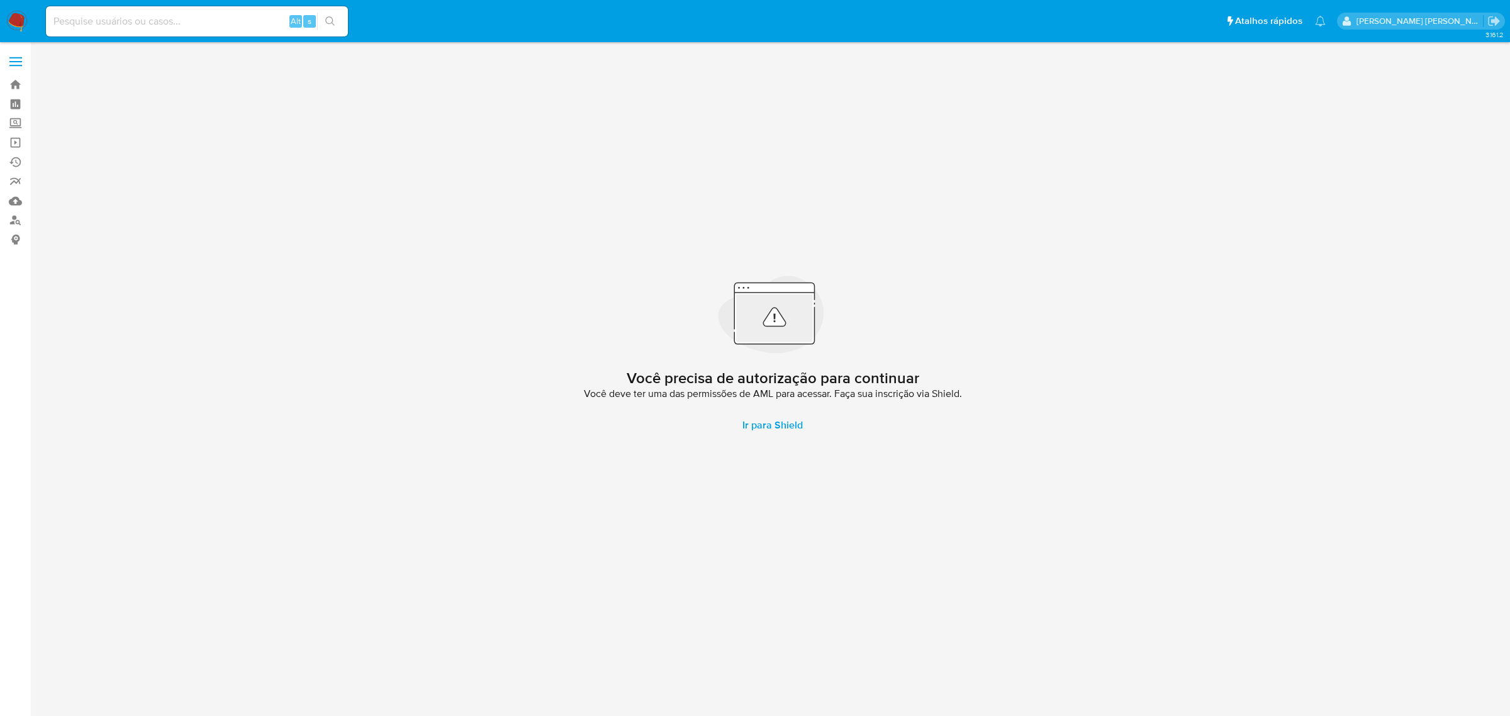
click at [16, 53] on label at bounding box center [15, 61] width 31 height 26
click at [0, 0] on input "checkbox" at bounding box center [0, 0] width 0 height 0
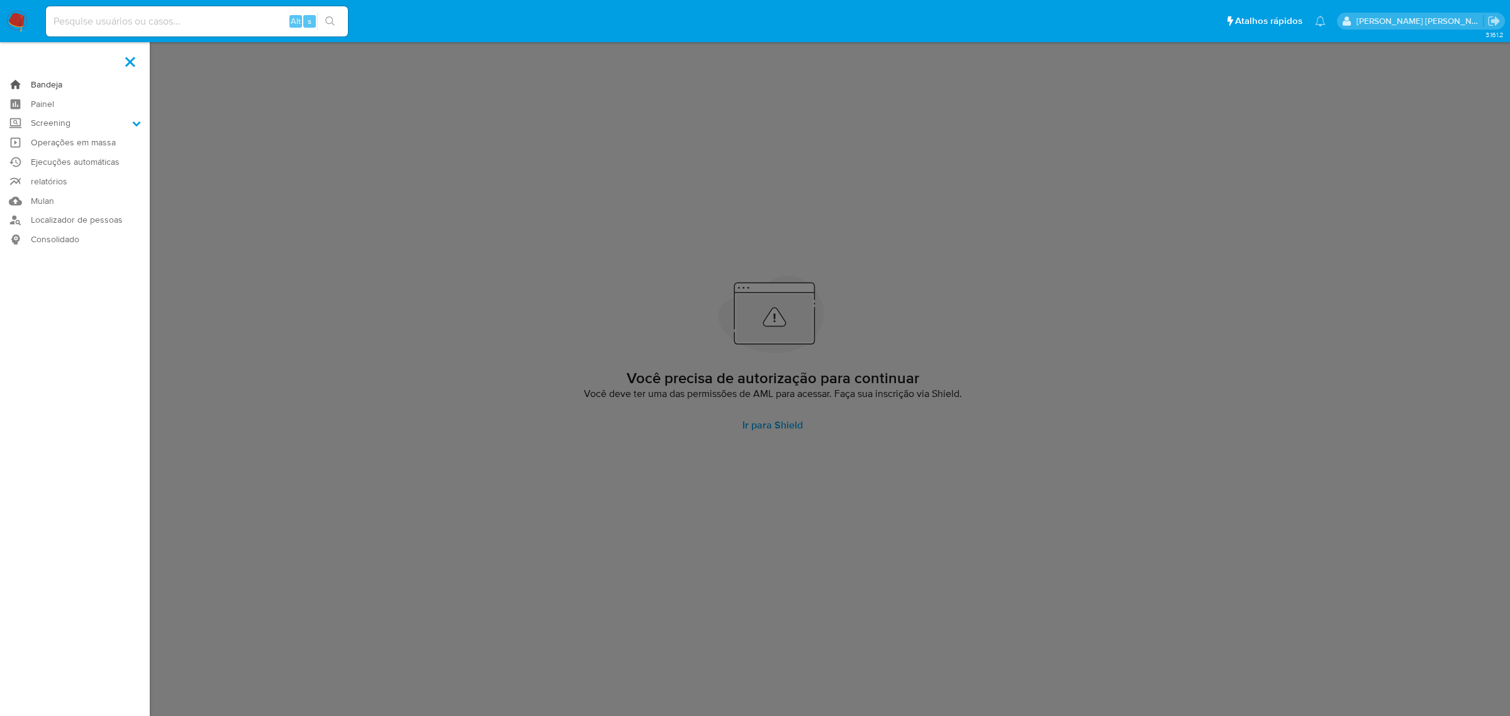
click at [53, 86] on link "Bandeja" at bounding box center [75, 85] width 150 height 20
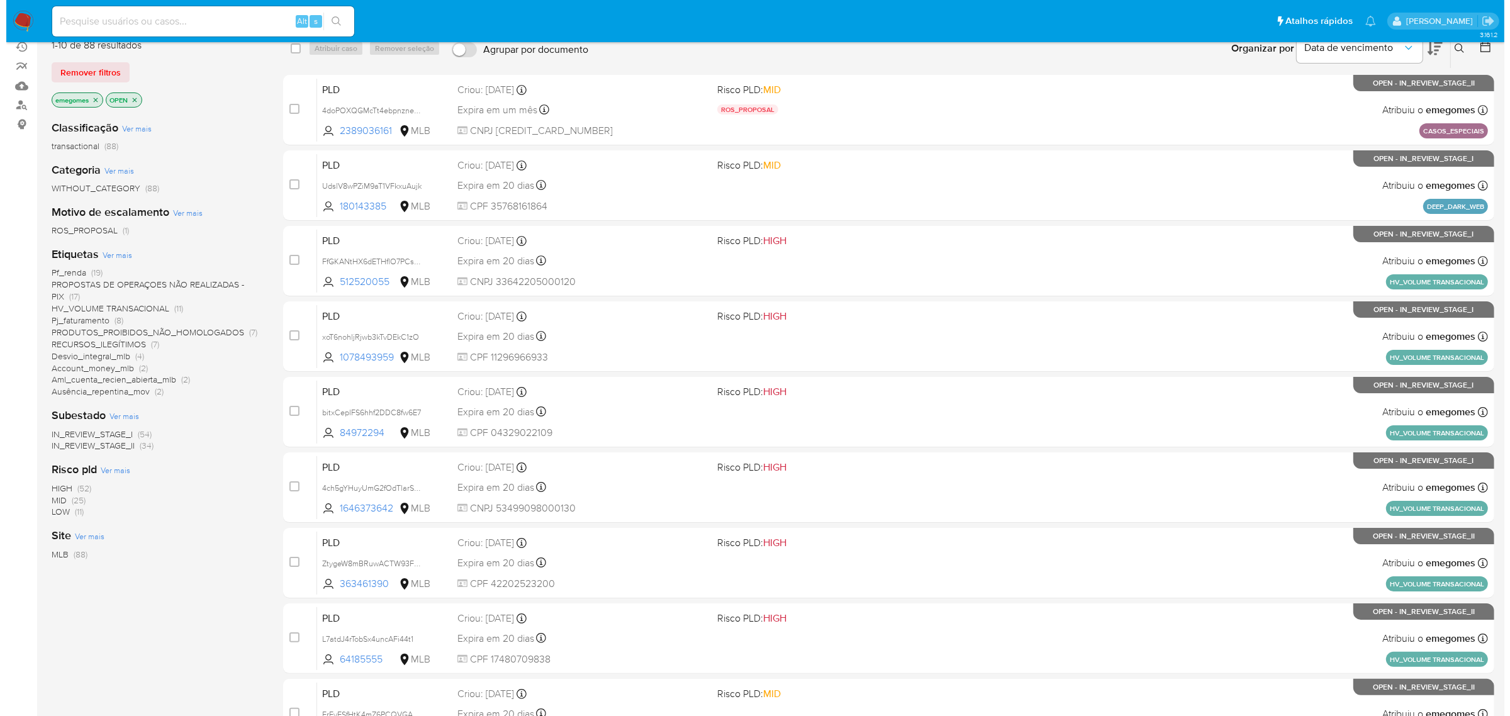
scroll to position [157, 0]
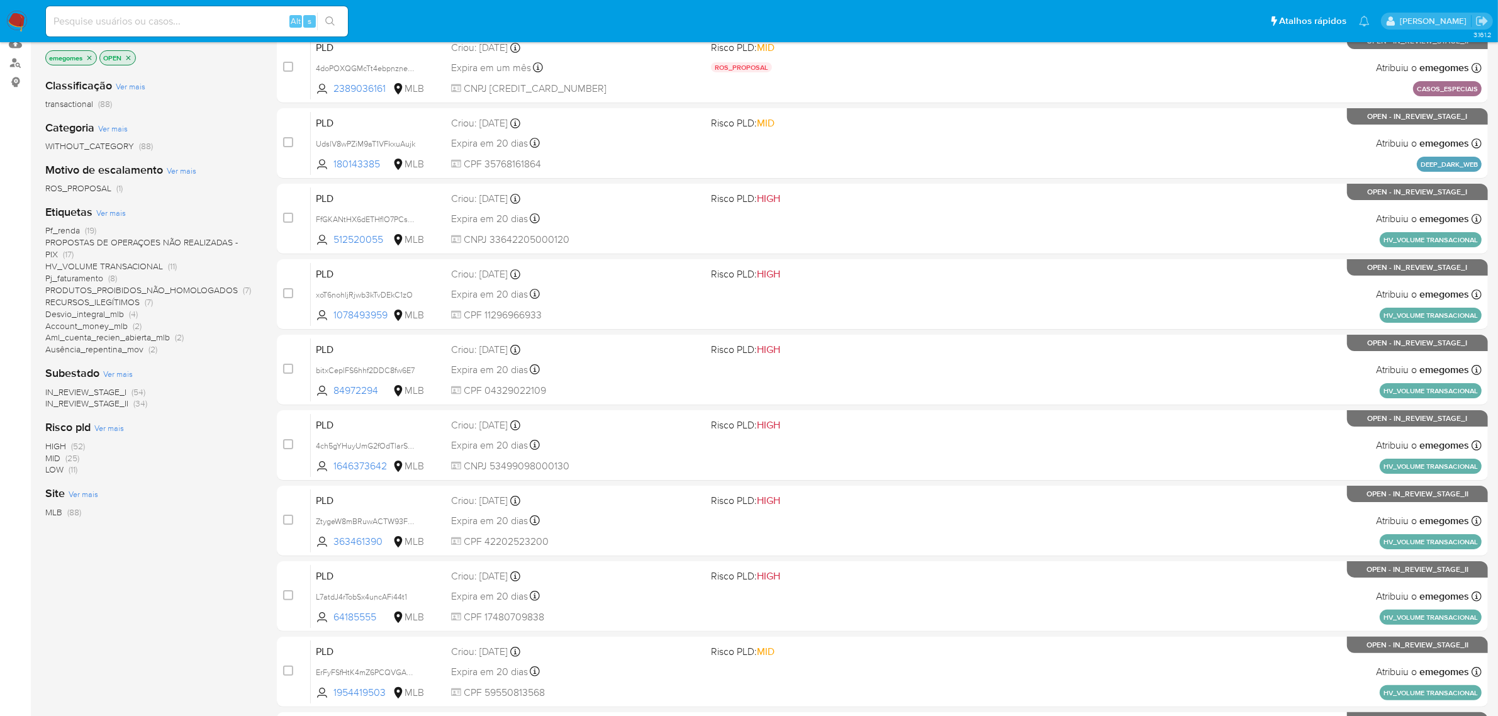
click at [112, 218] on span "Ver mais" at bounding box center [111, 212] width 30 height 11
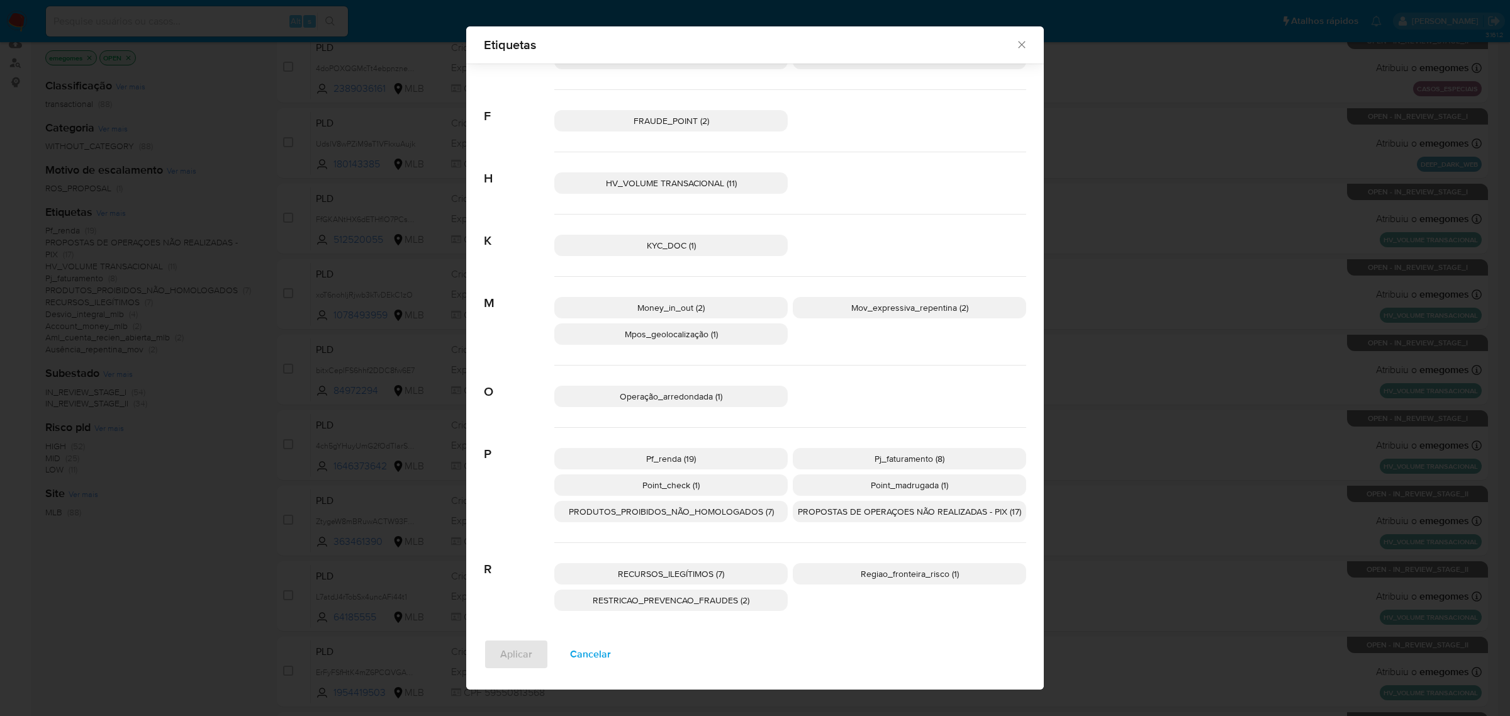
scroll to position [360, 0]
click at [729, 335] on p "Mpos_geolocalização (1)" at bounding box center [670, 333] width 233 height 21
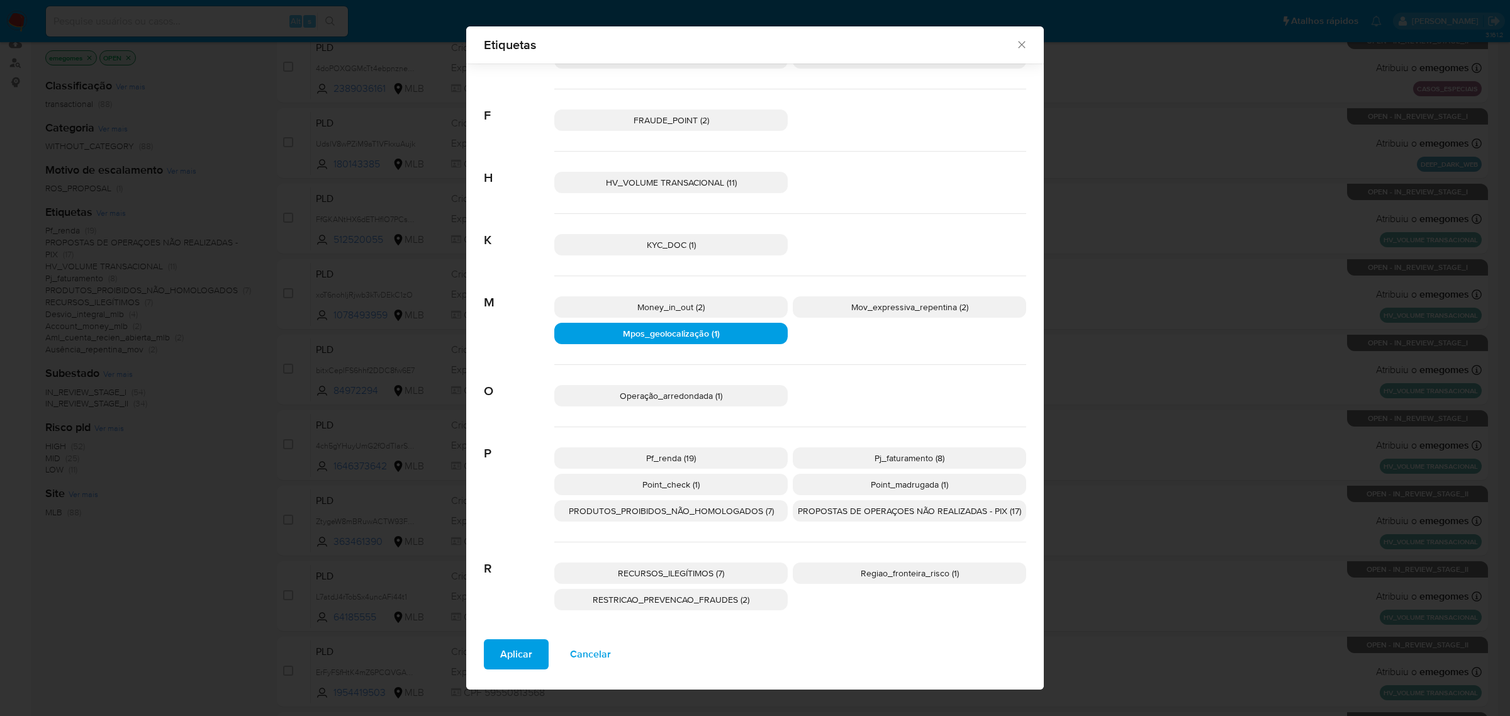
click at [502, 657] on span "Aplicar" at bounding box center [516, 655] width 32 height 28
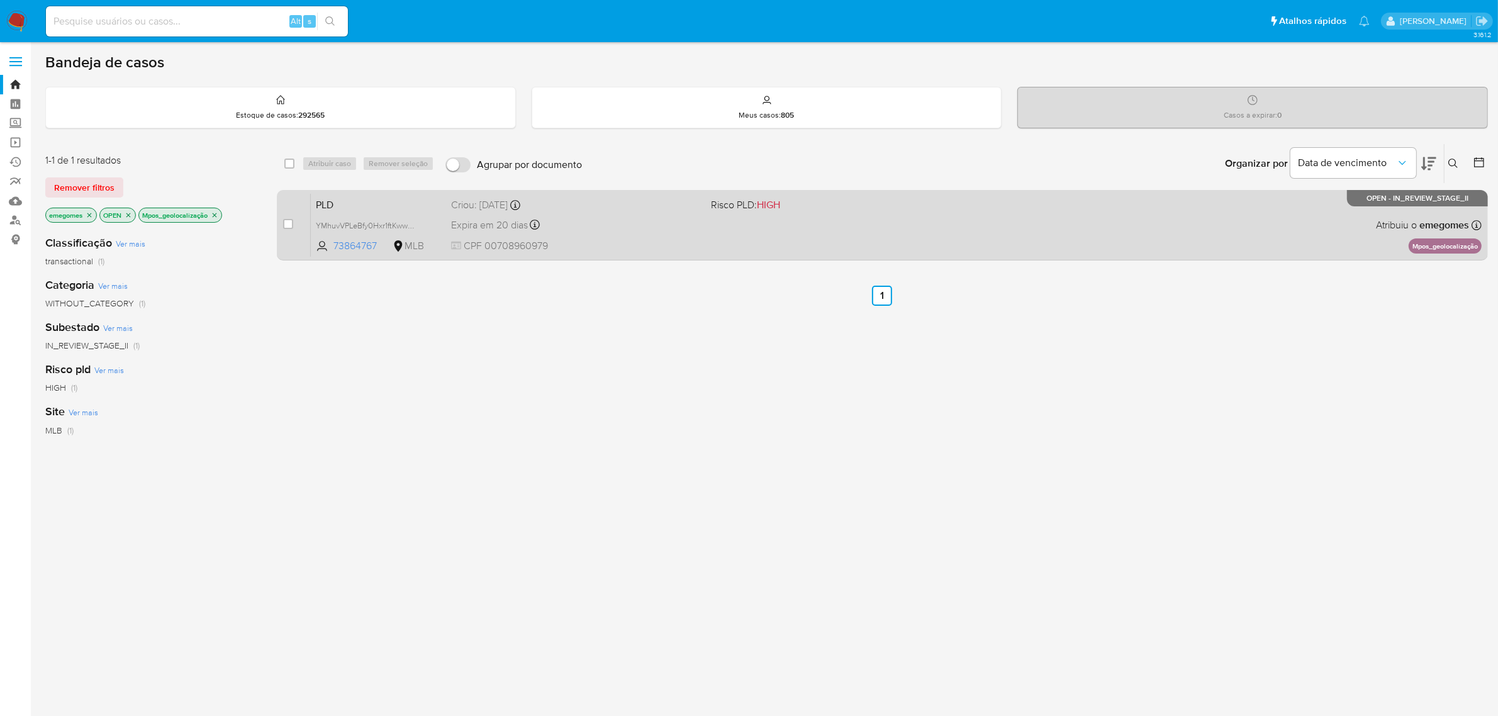
click at [630, 240] on span "CPF 00708960979" at bounding box center [576, 246] width 250 height 14
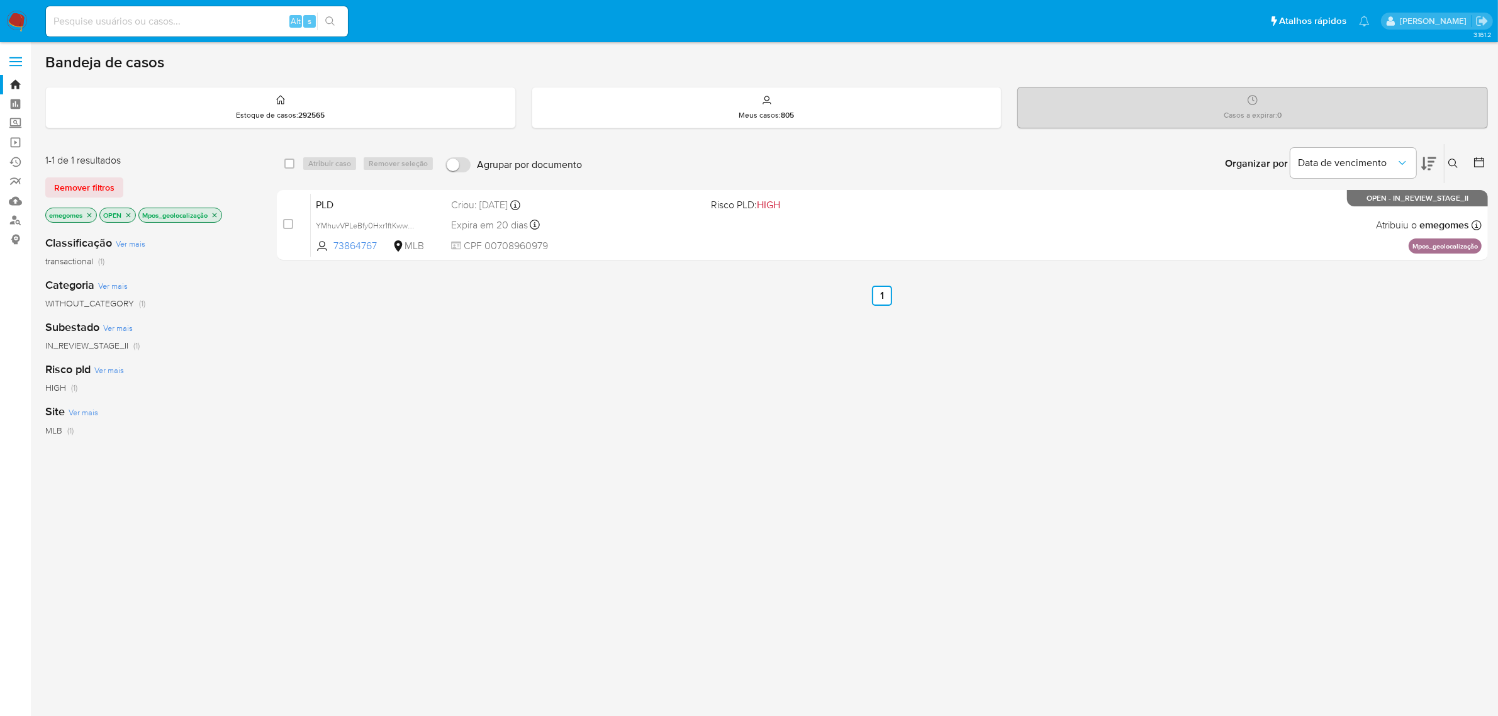
click at [218, 215] on icon "close-filter" at bounding box center [215, 215] width 8 height 8
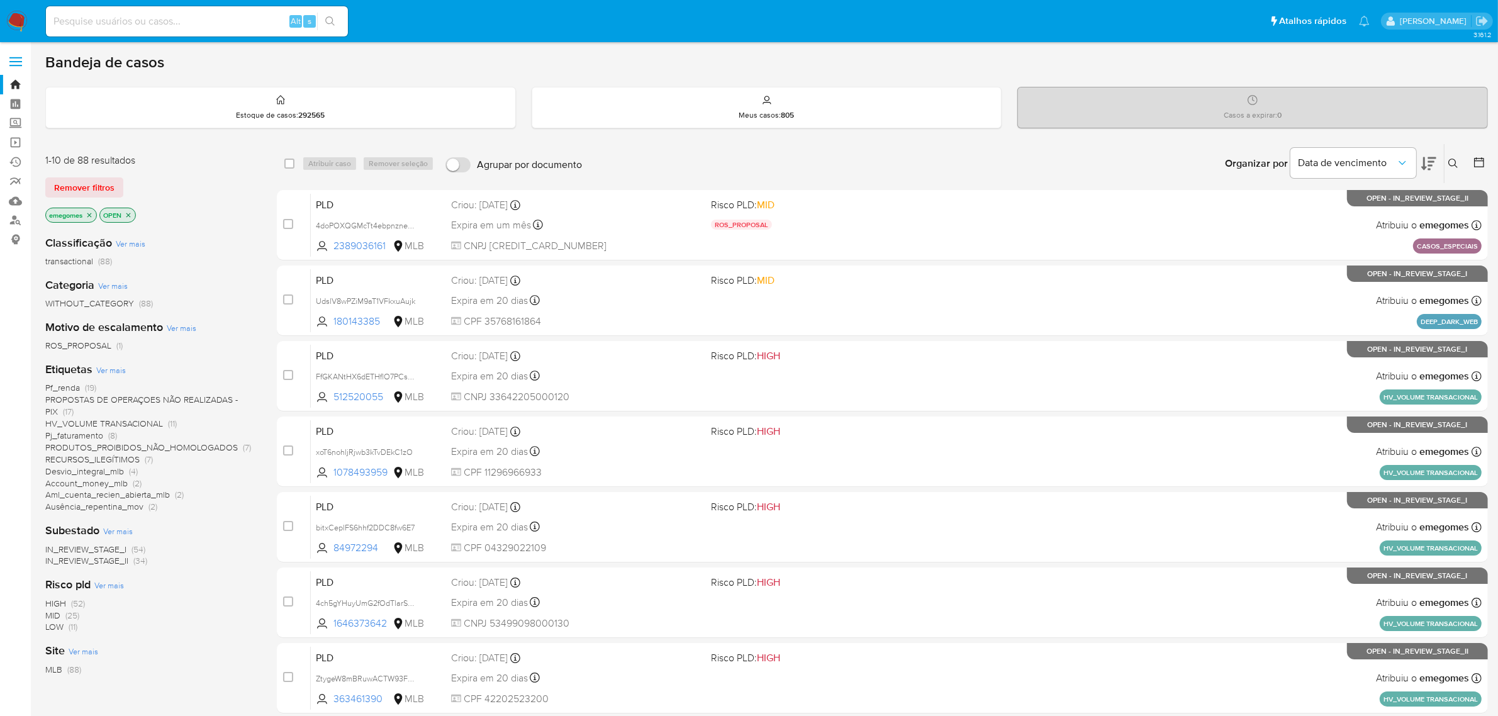
click at [116, 369] on span "Ver mais" at bounding box center [111, 369] width 30 height 11
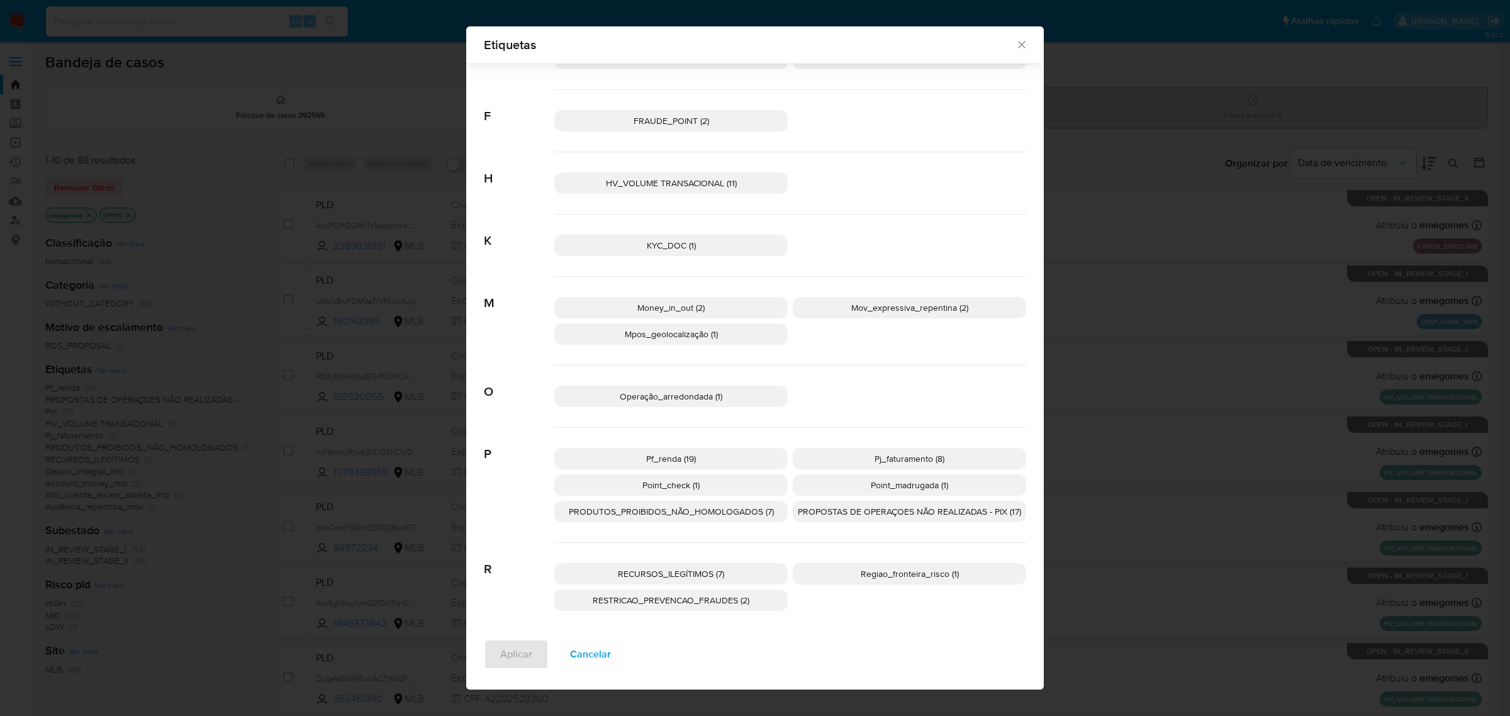
scroll to position [369, 0]
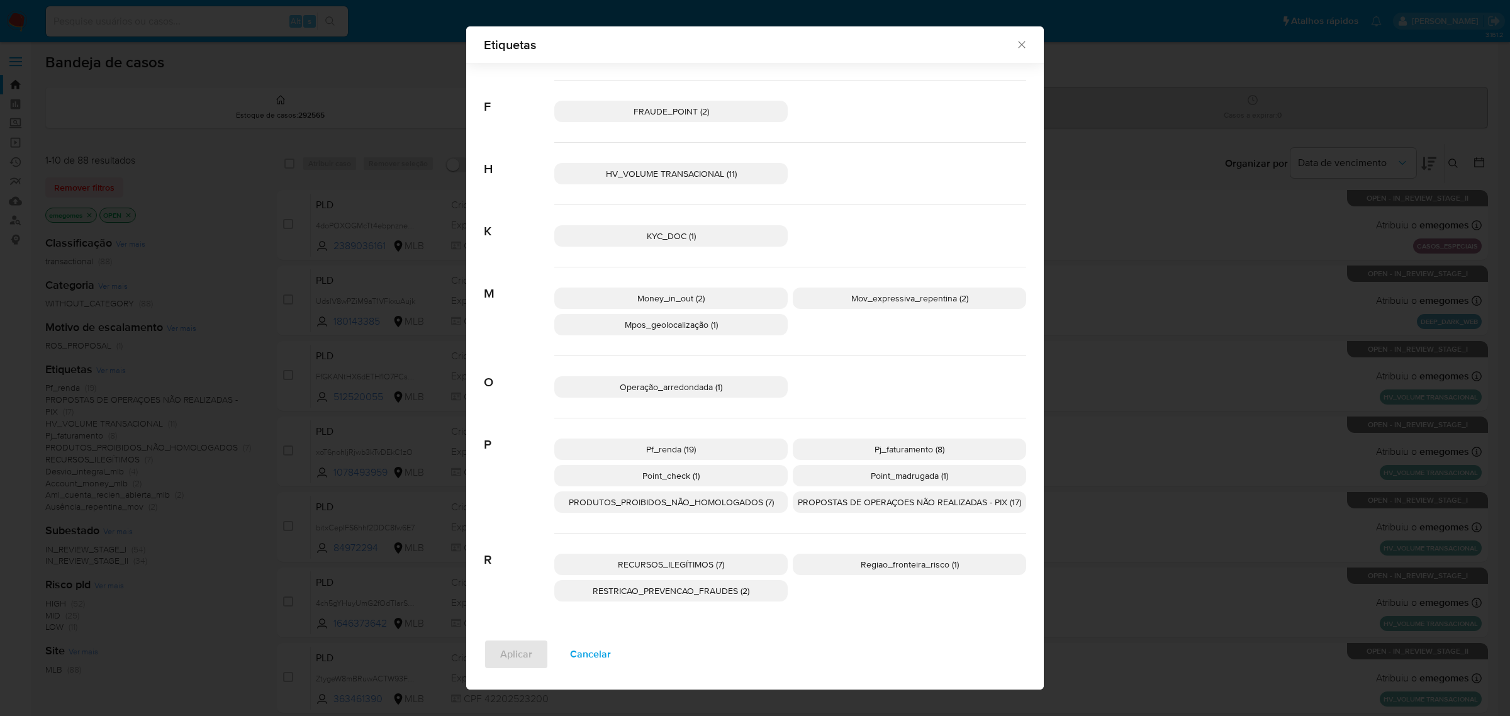
click at [865, 564] on span "Regiao_fronteira_risco (1)" at bounding box center [910, 564] width 98 height 13
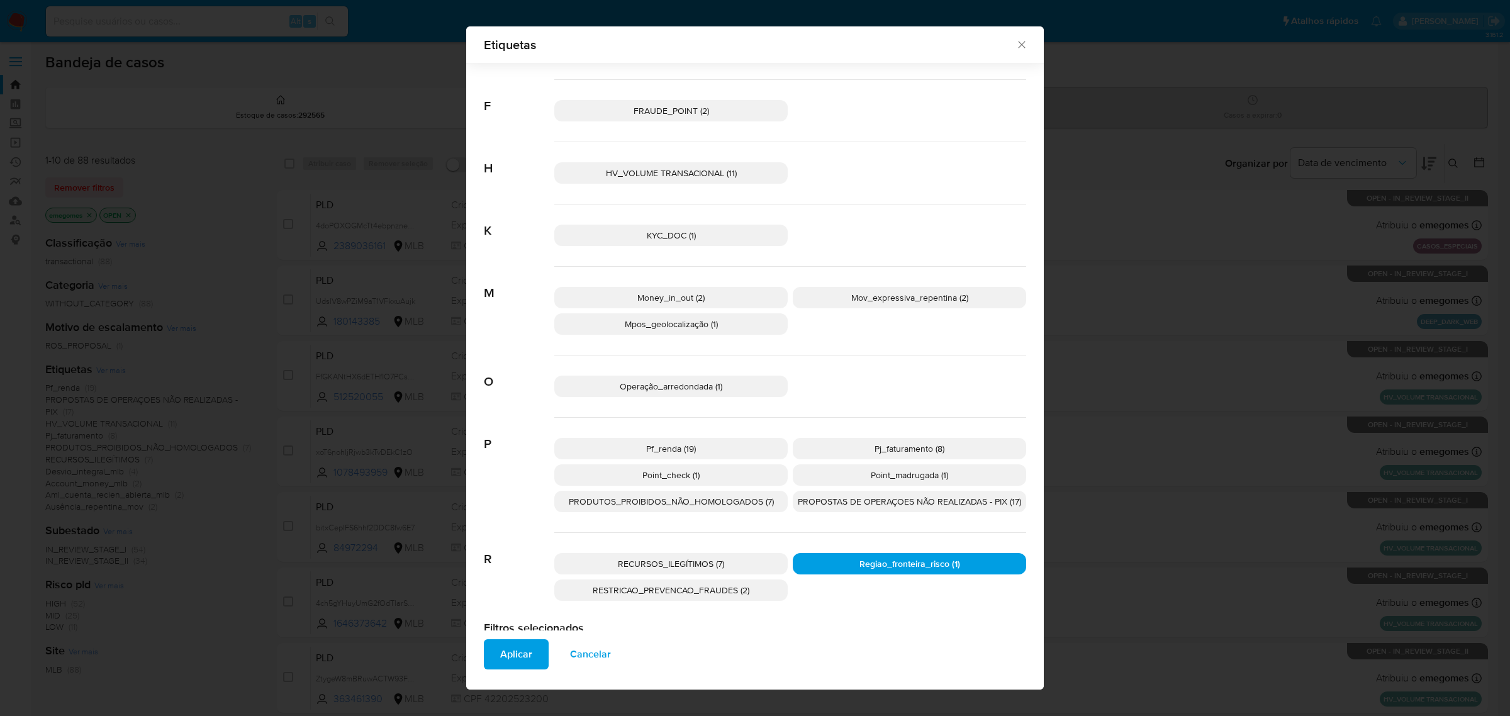
click at [510, 651] on span "Aplicar" at bounding box center [516, 655] width 32 height 28
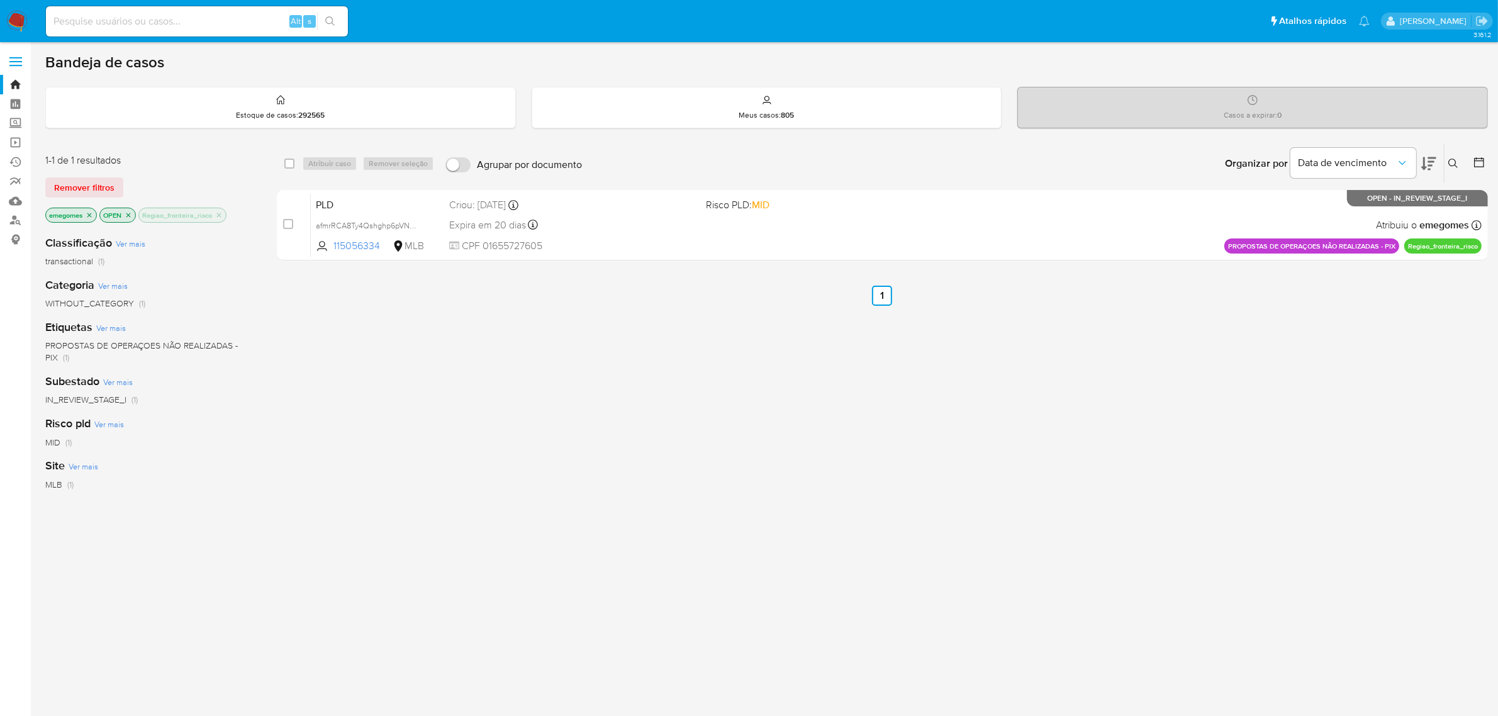
click at [219, 213] on icon "close-filter" at bounding box center [219, 215] width 4 height 4
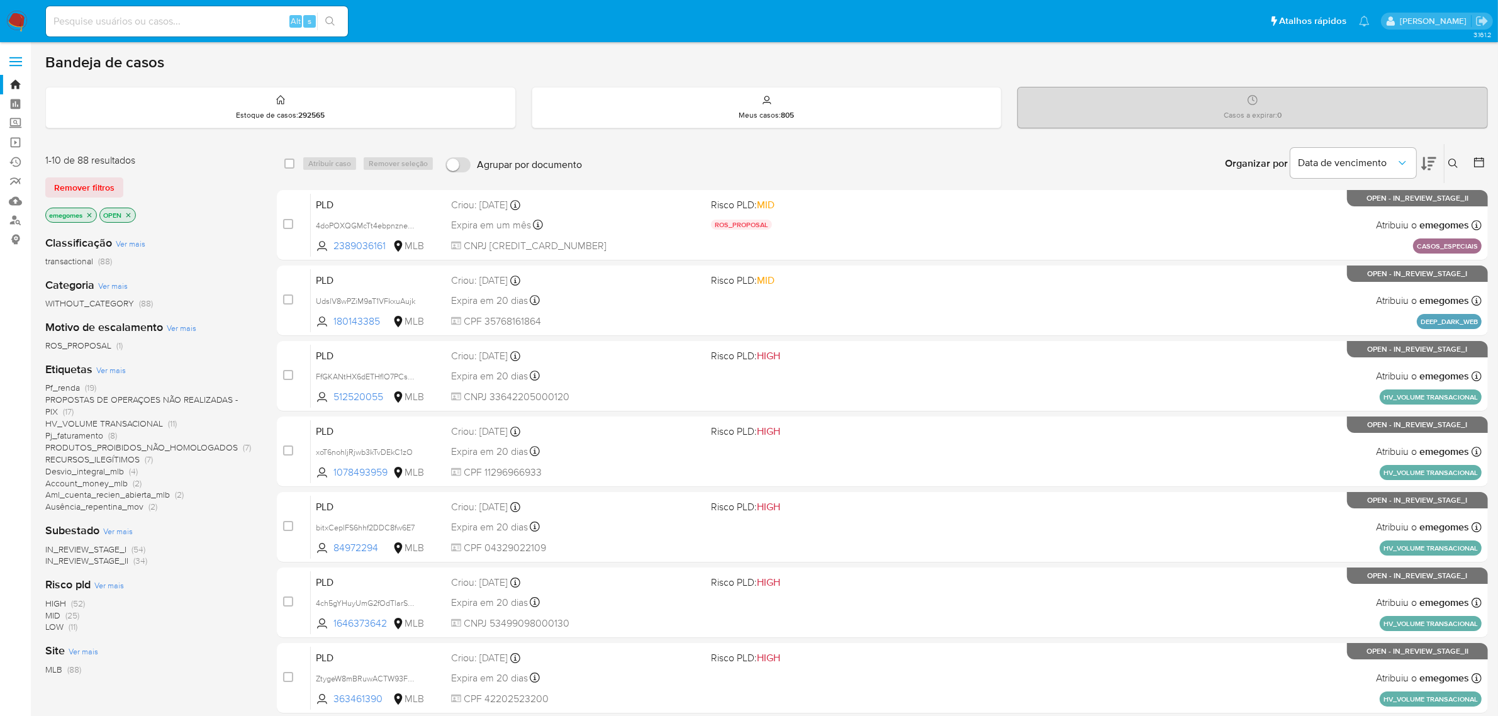
click at [114, 366] on span "Ver mais" at bounding box center [111, 369] width 30 height 11
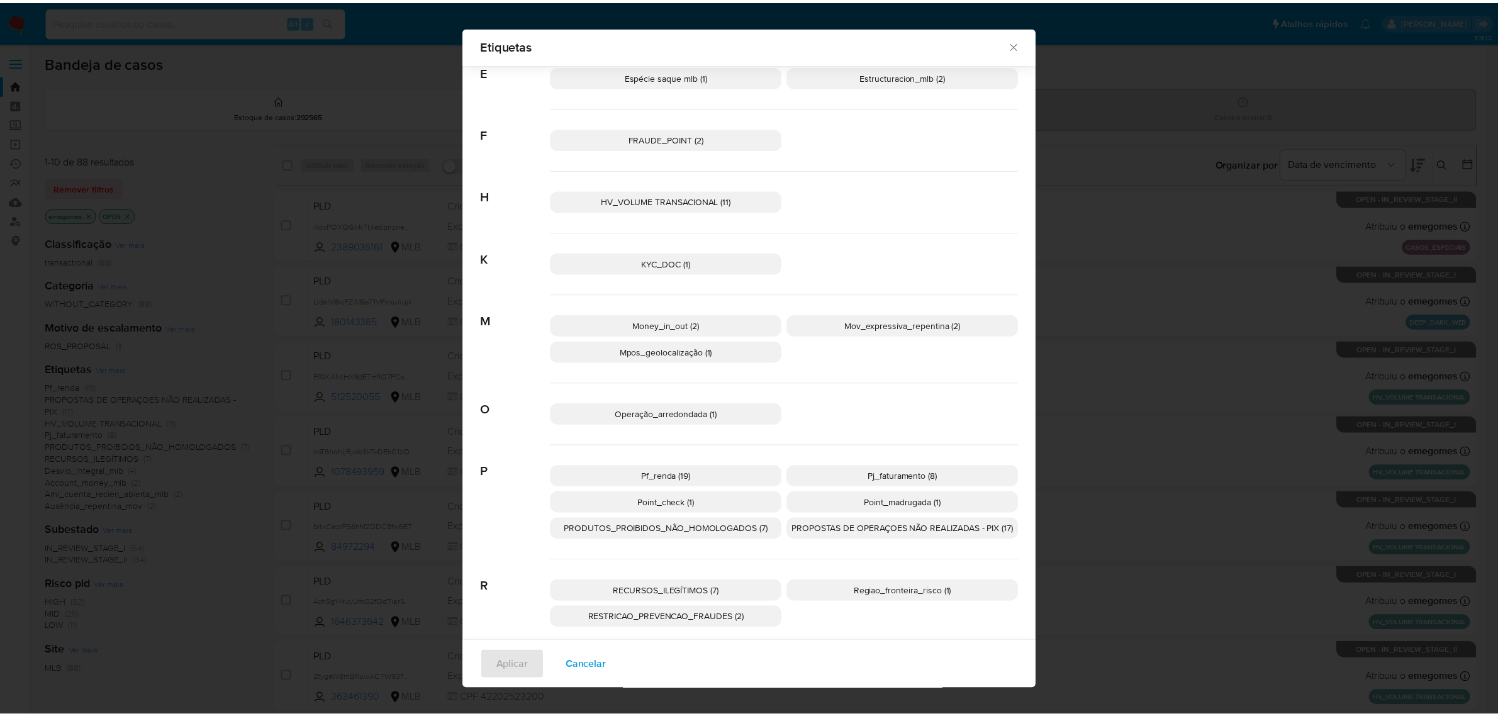
scroll to position [359, 0]
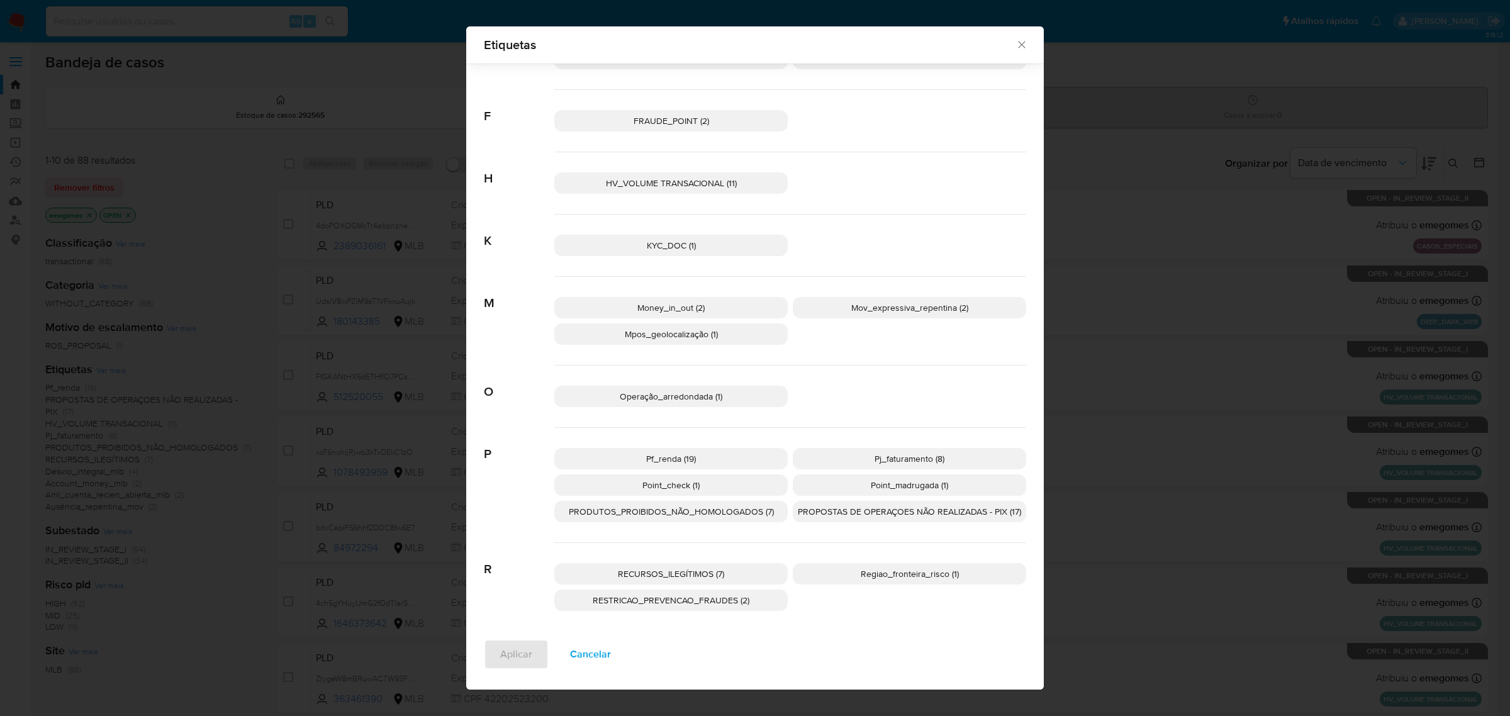
click at [880, 510] on span "PROPOSTAS DE OPERAÇOES NÃO REALIZADAS - PIX (17)" at bounding box center [909, 511] width 223 height 13
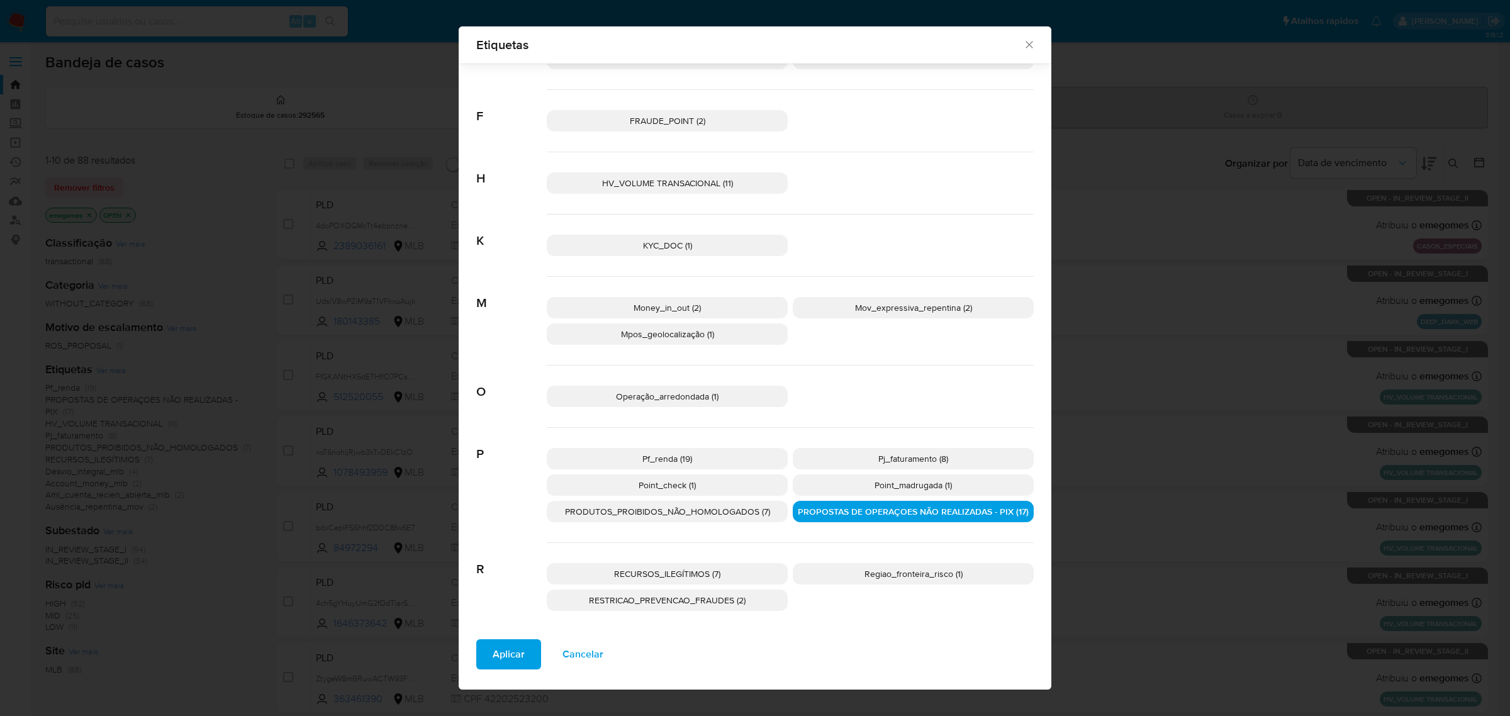
click at [478, 647] on button "Aplicar" at bounding box center [508, 654] width 65 height 30
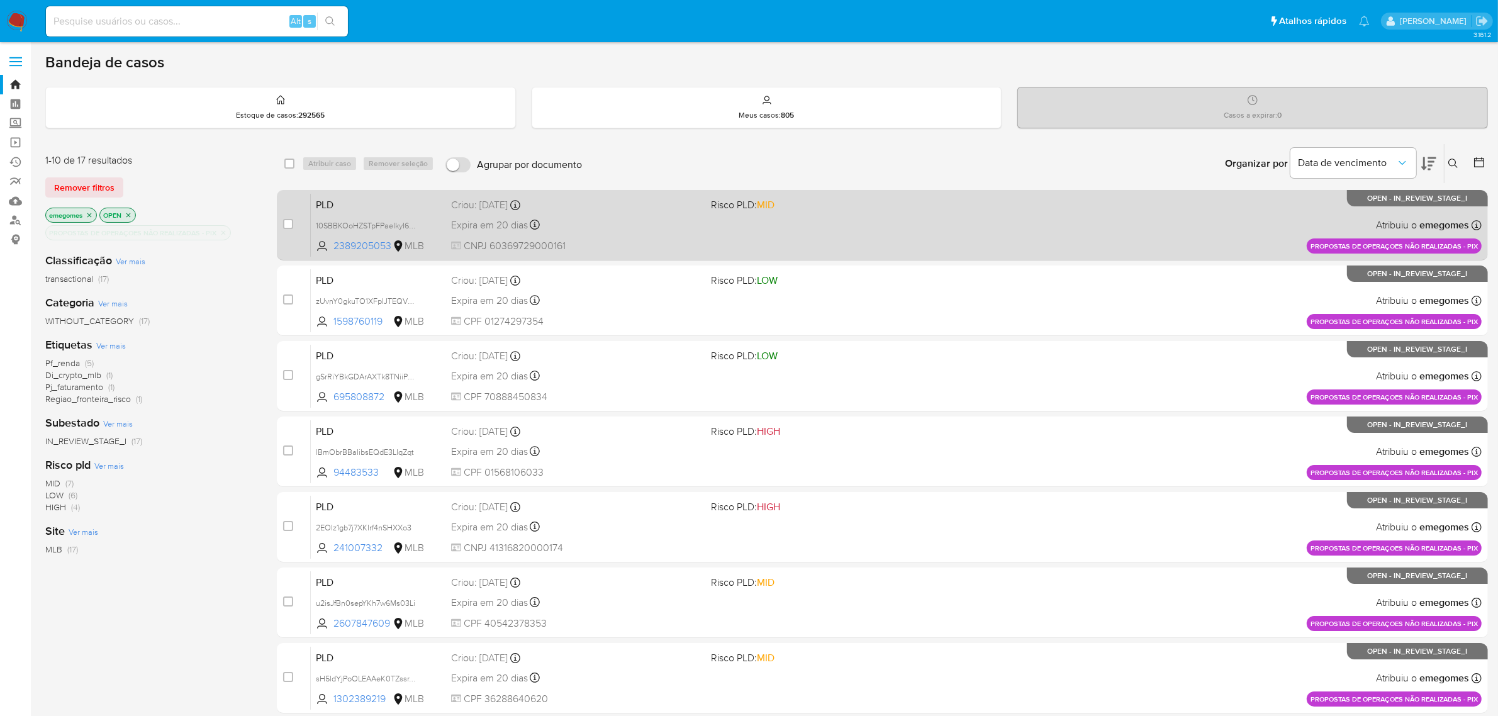
click at [630, 227] on div "Expira em 20 dias Expira em 27/10/2025 16:21:25" at bounding box center [576, 224] width 250 height 17
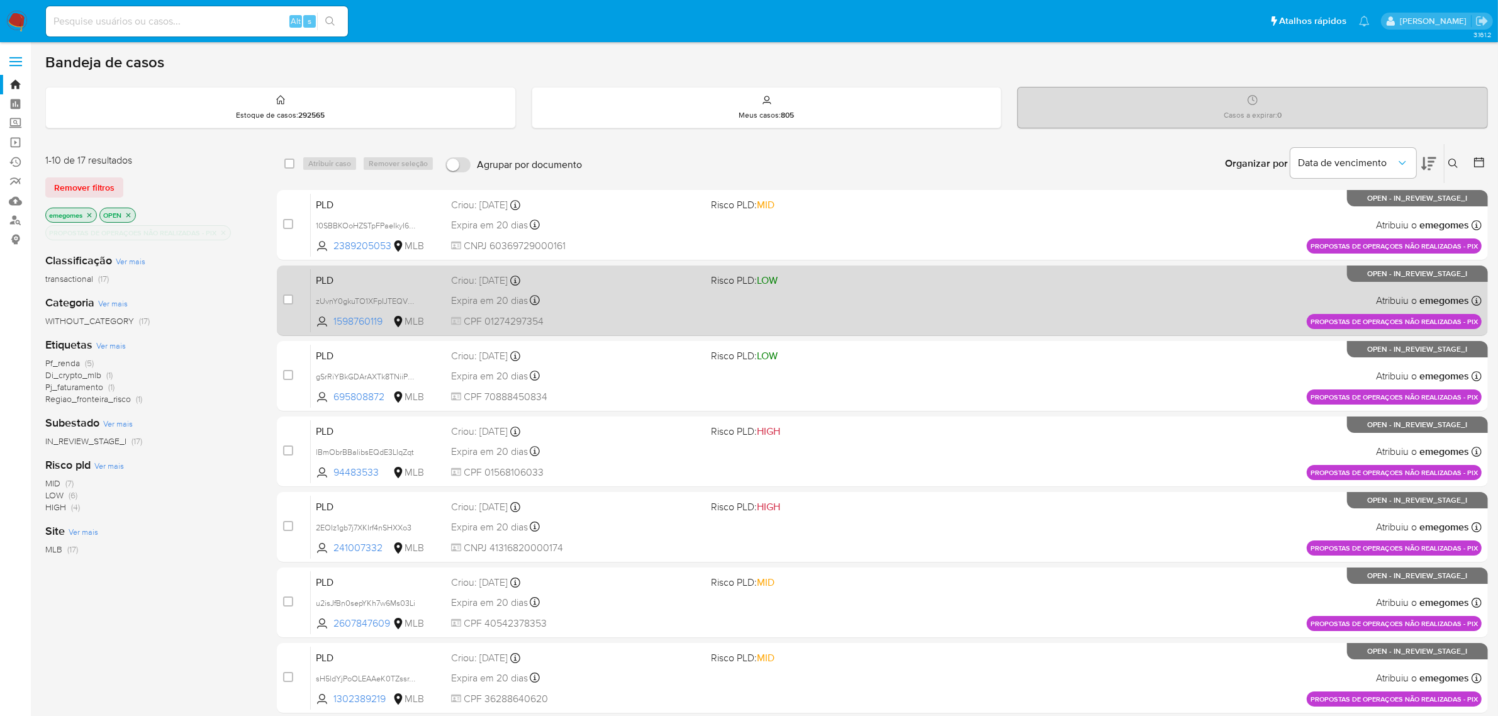
click at [579, 293] on div "Expira em 20 dias Expira em 27/10/2025 16:21:22" at bounding box center [576, 300] width 250 height 17
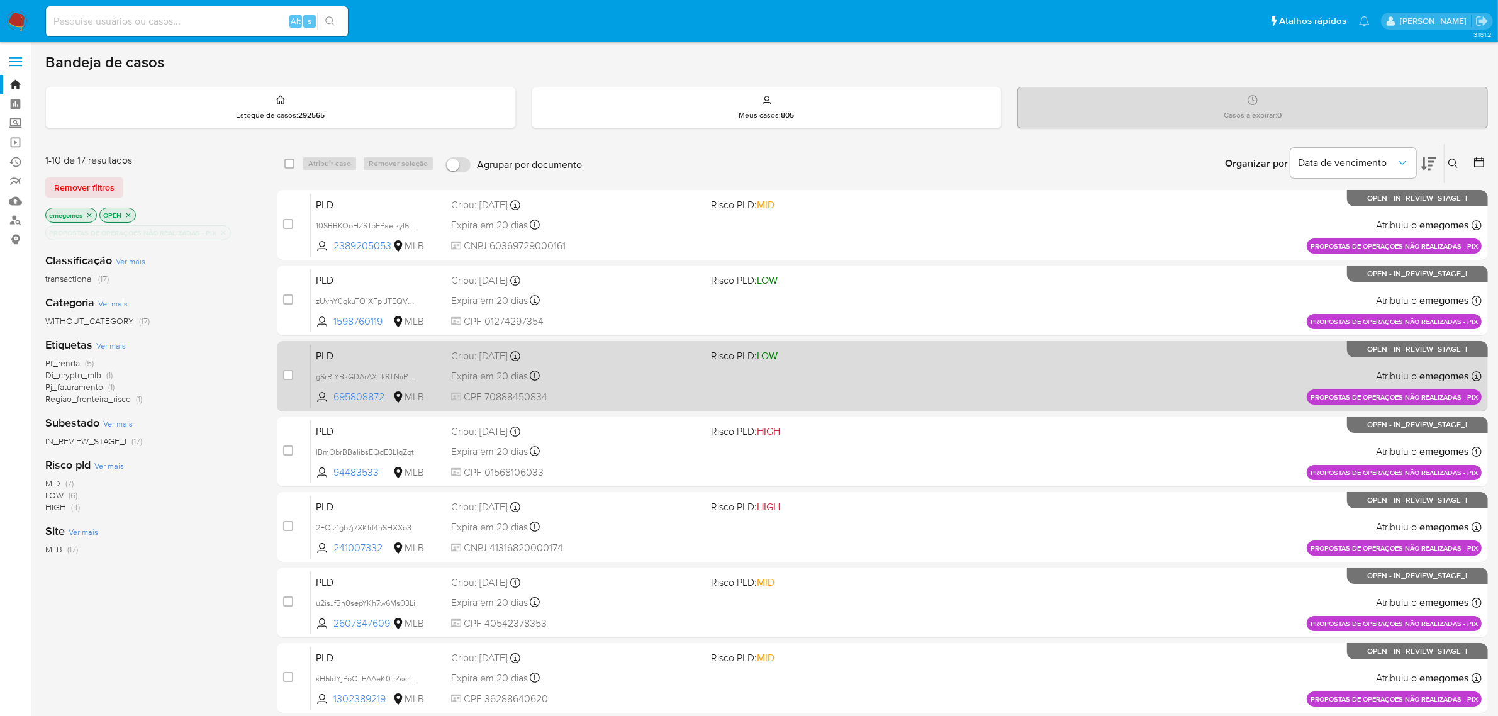
click at [642, 384] on div "PLD gSrRiYBkGDArAXTk8TNiiPHg 695808872 MLB Risco PLD: LOW Criou: 12/09/2025 Cri…" at bounding box center [896, 376] width 1171 height 64
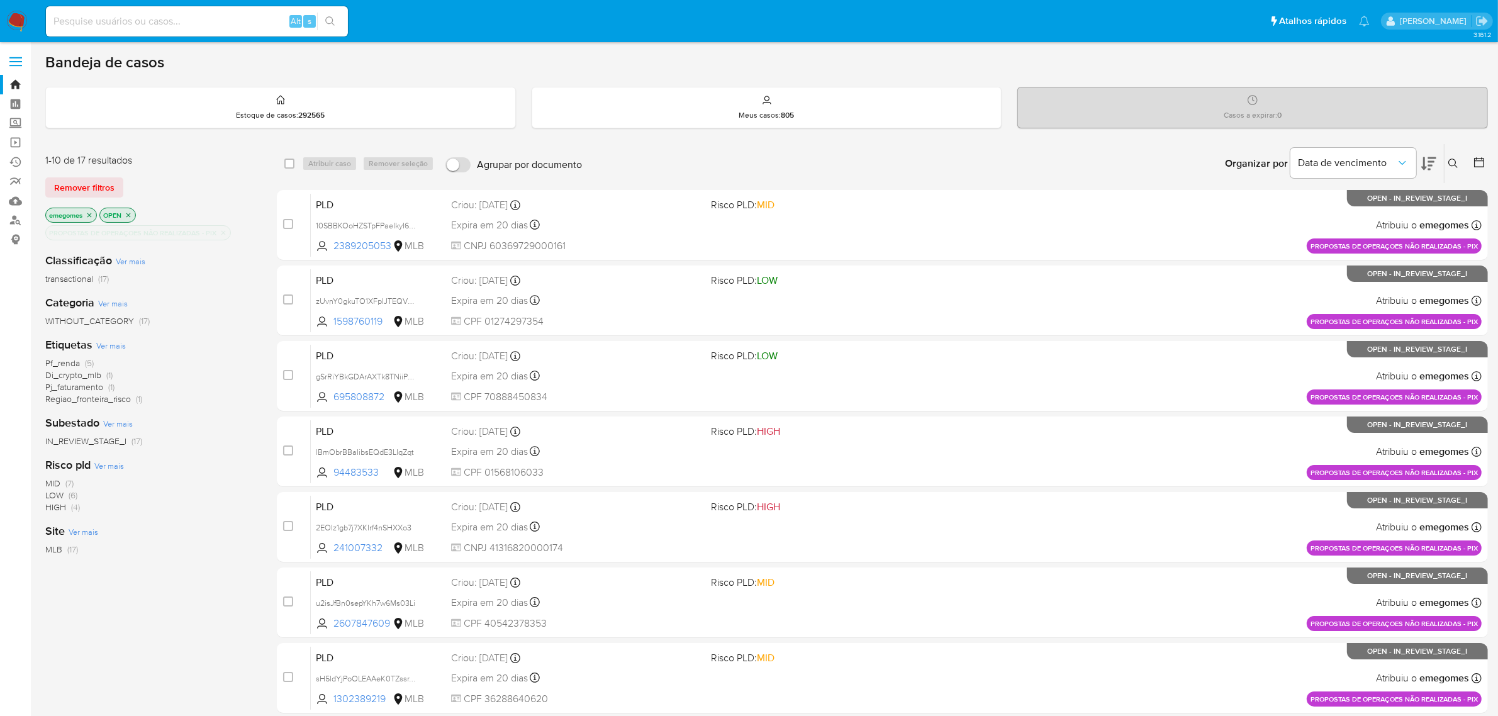
click at [225, 235] on icon "close-filter" at bounding box center [224, 233] width 8 height 8
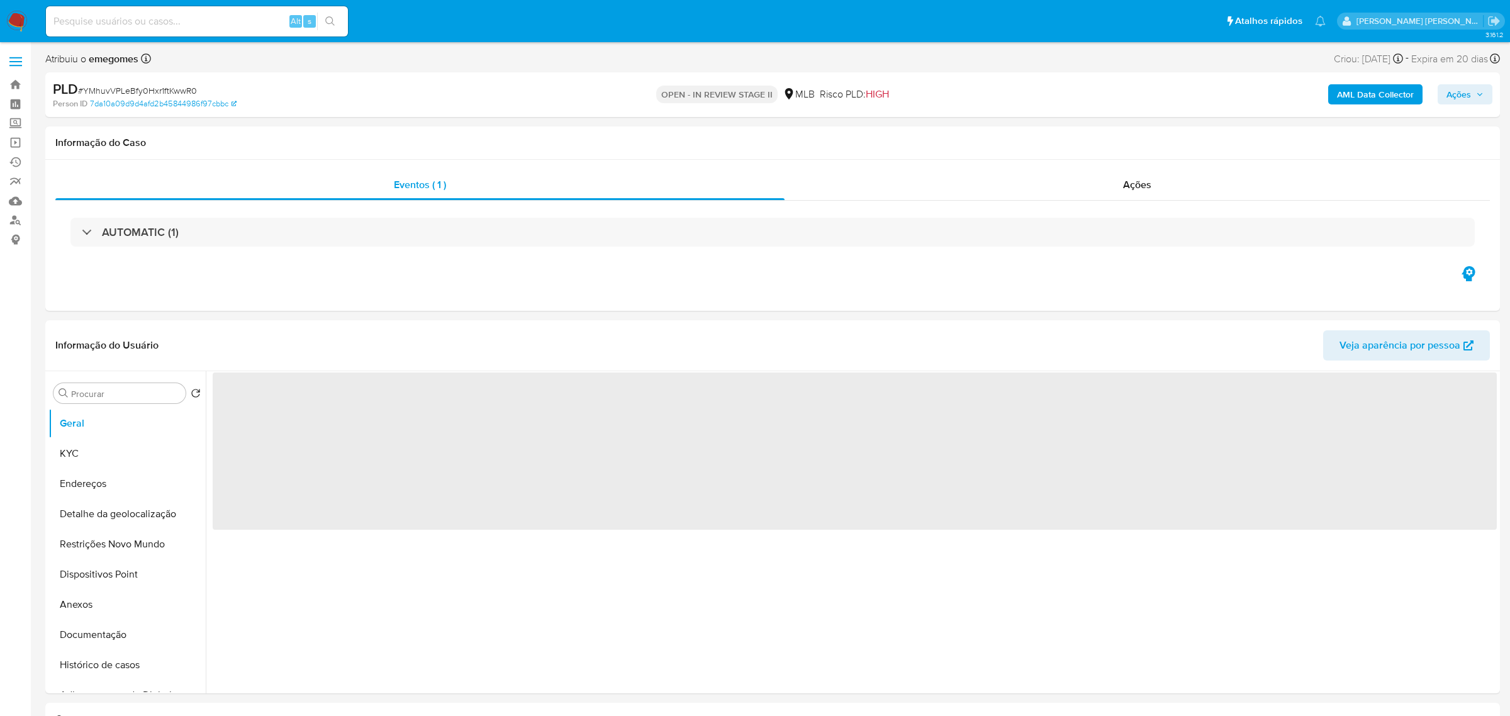
select select "10"
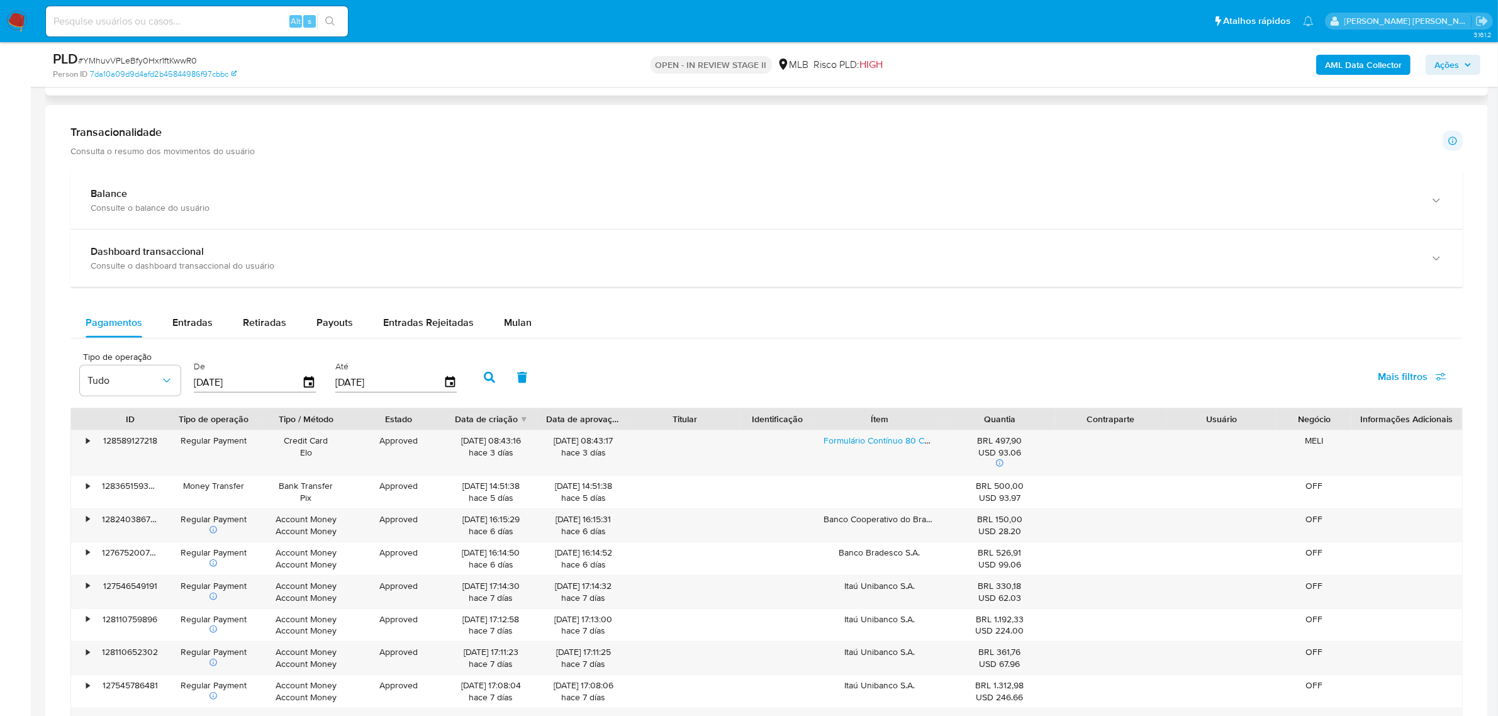
scroll to position [786, 0]
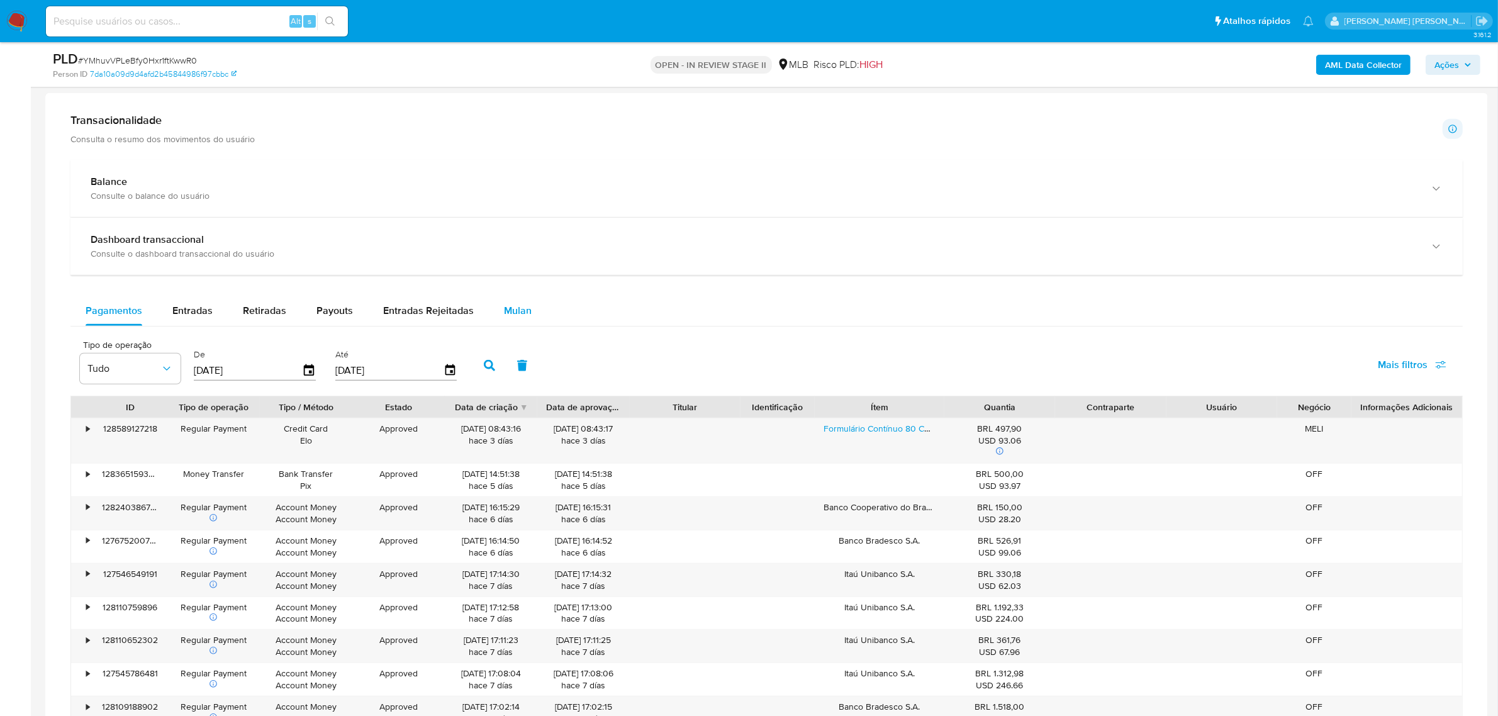
click at [504, 302] on div "Mulan" at bounding box center [518, 311] width 28 height 30
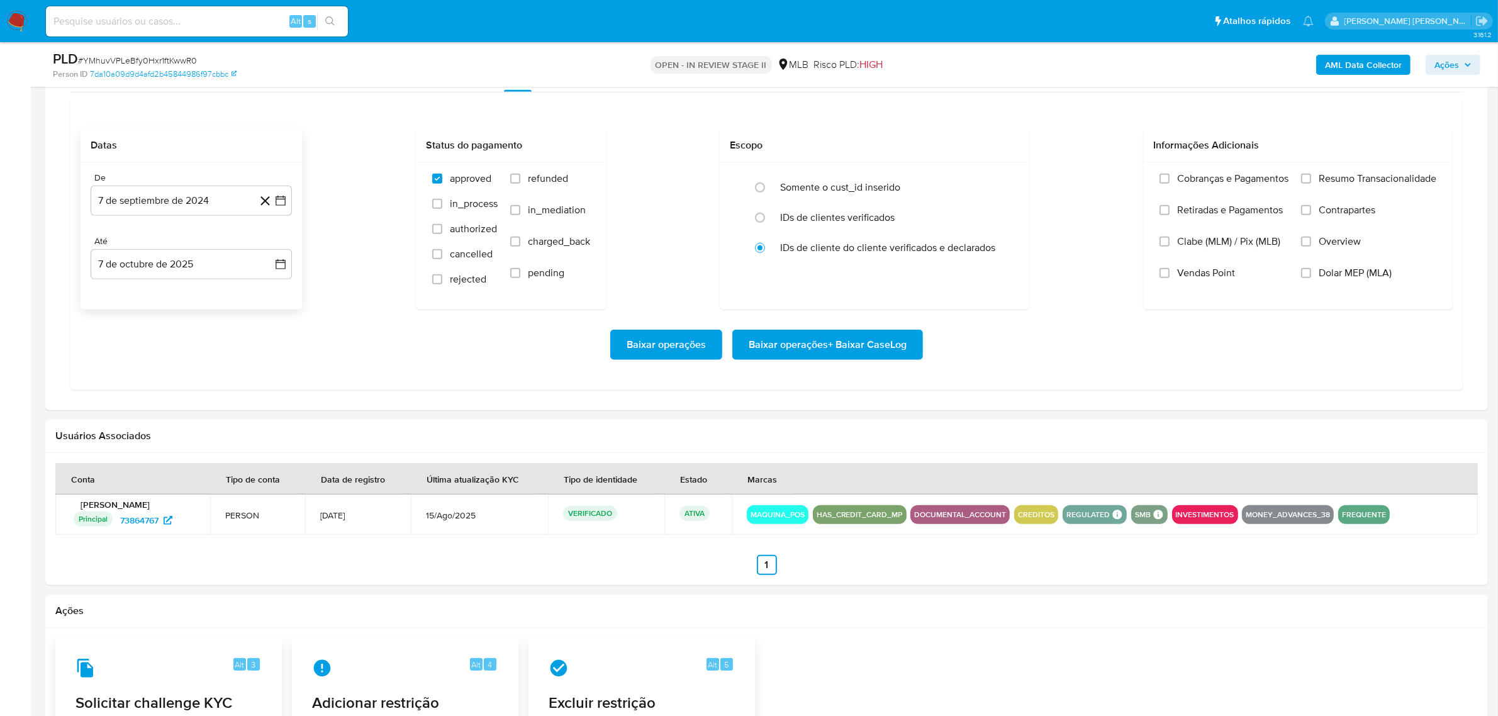
scroll to position [1022, 0]
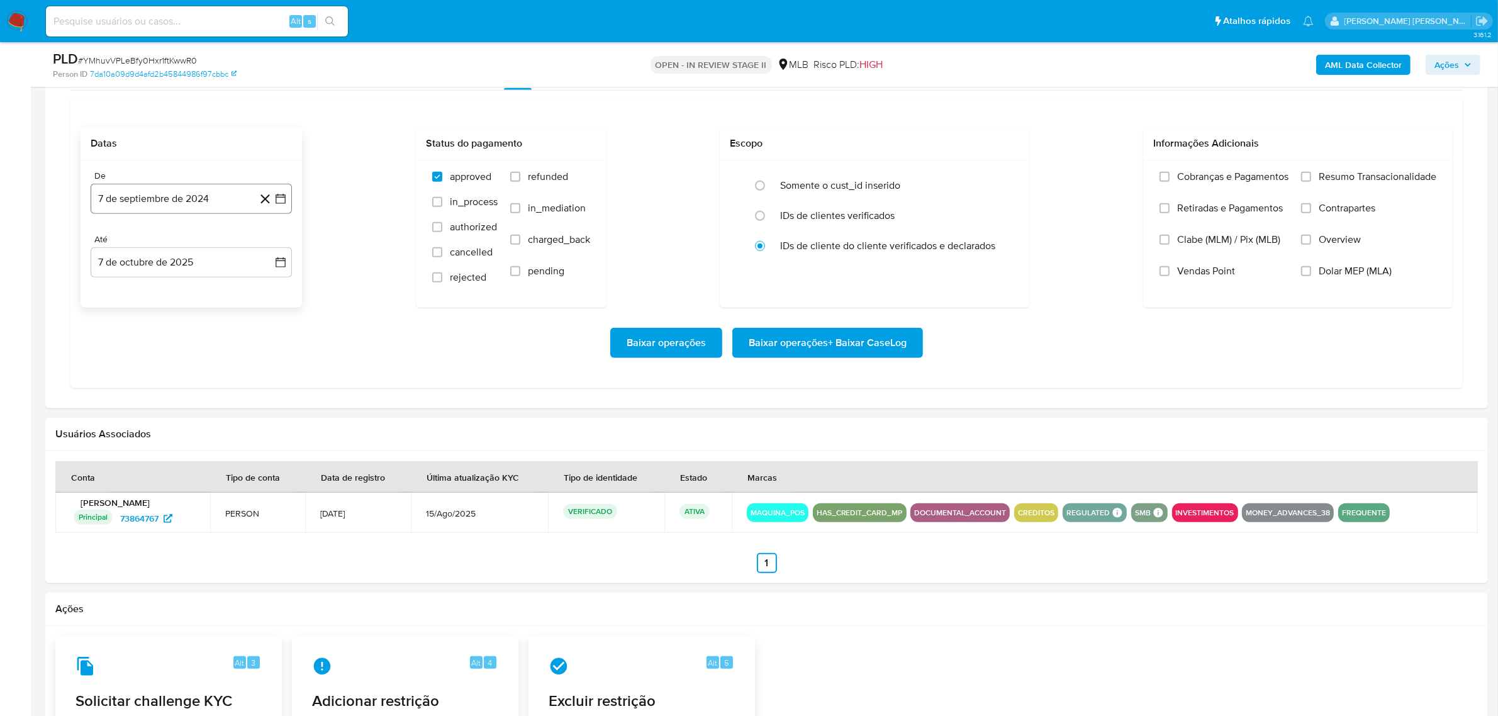
click at [283, 204] on icon "button" at bounding box center [280, 199] width 13 height 13
click at [268, 242] on icon "Mes siguiente" at bounding box center [269, 244] width 5 height 9
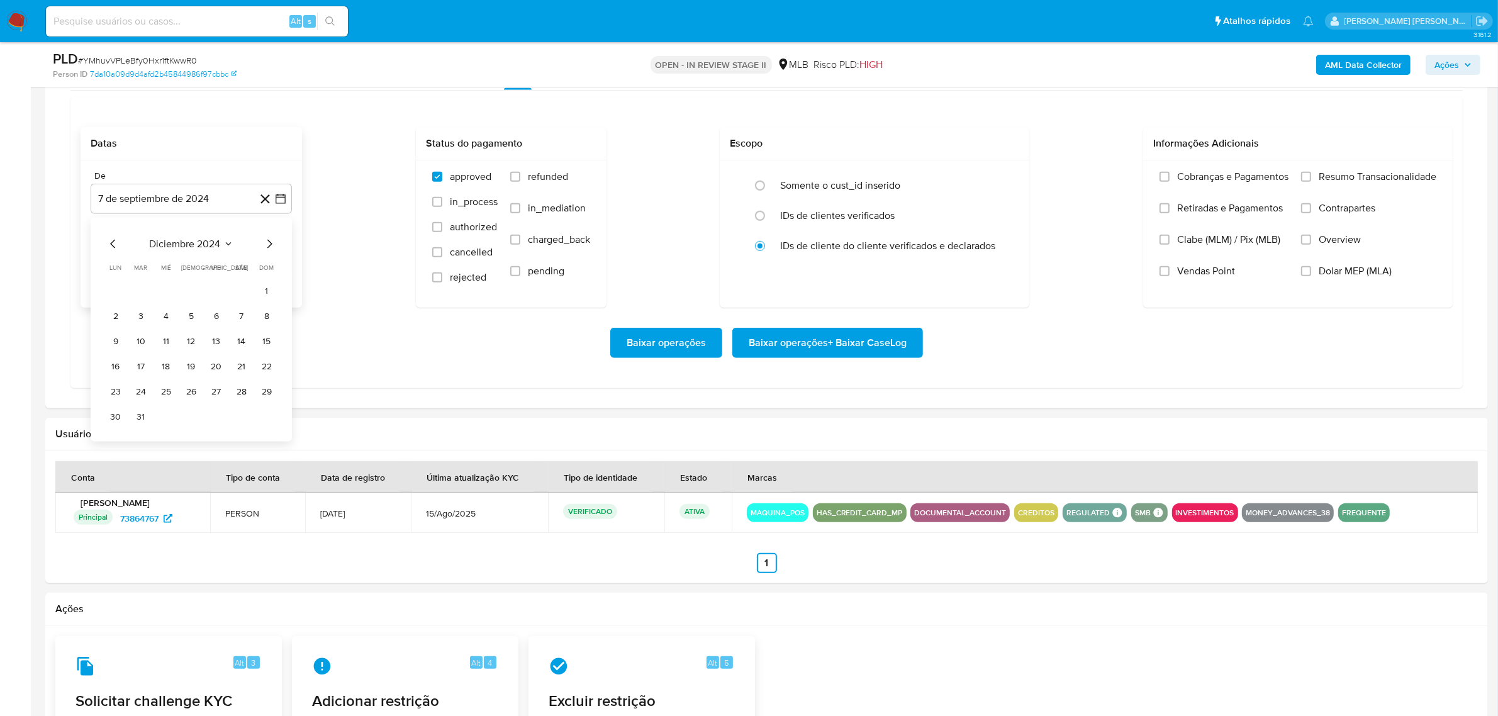
click at [268, 242] on icon "Mes siguiente" at bounding box center [269, 244] width 5 height 9
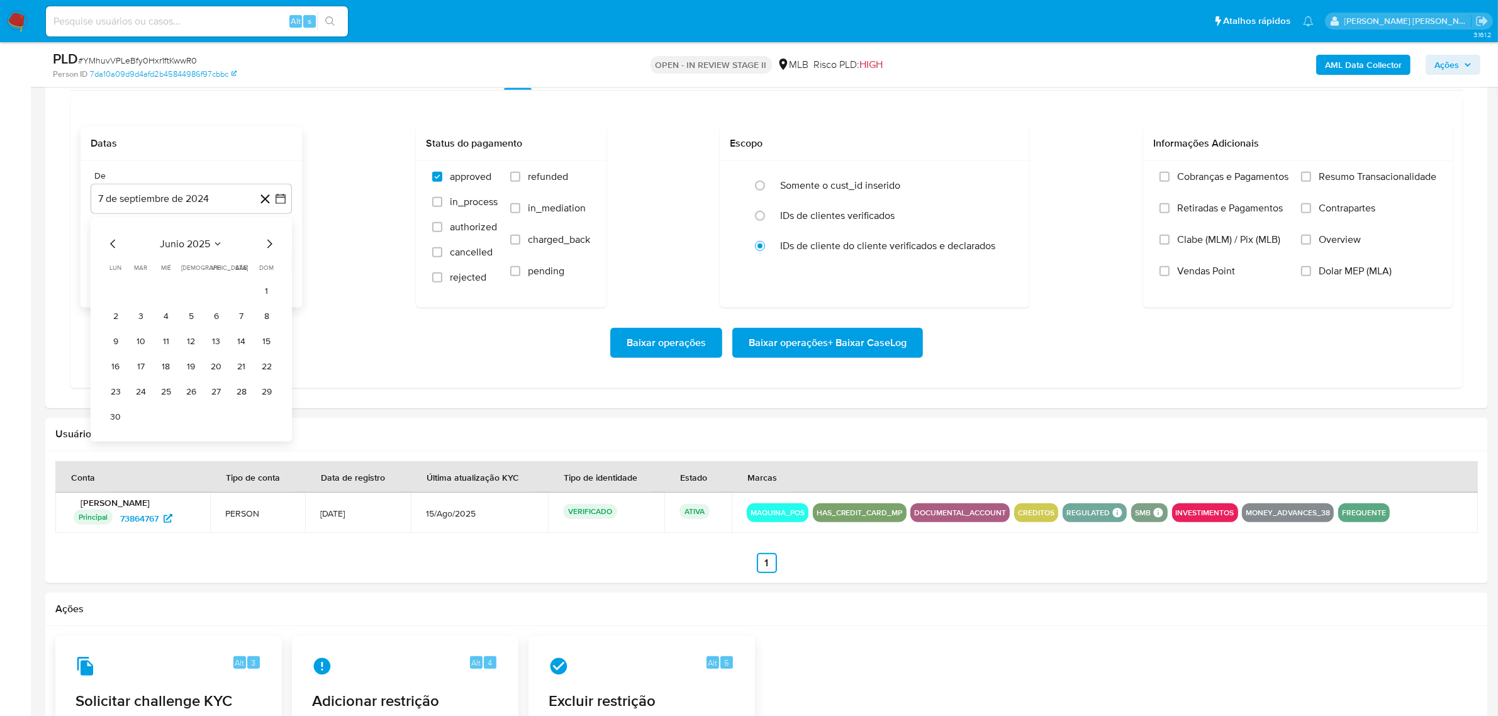
click at [268, 242] on icon "Mes siguiente" at bounding box center [269, 244] width 5 height 9
click at [218, 290] on button "1" at bounding box center [216, 291] width 20 height 20
click at [281, 264] on icon "button" at bounding box center [280, 262] width 13 height 13
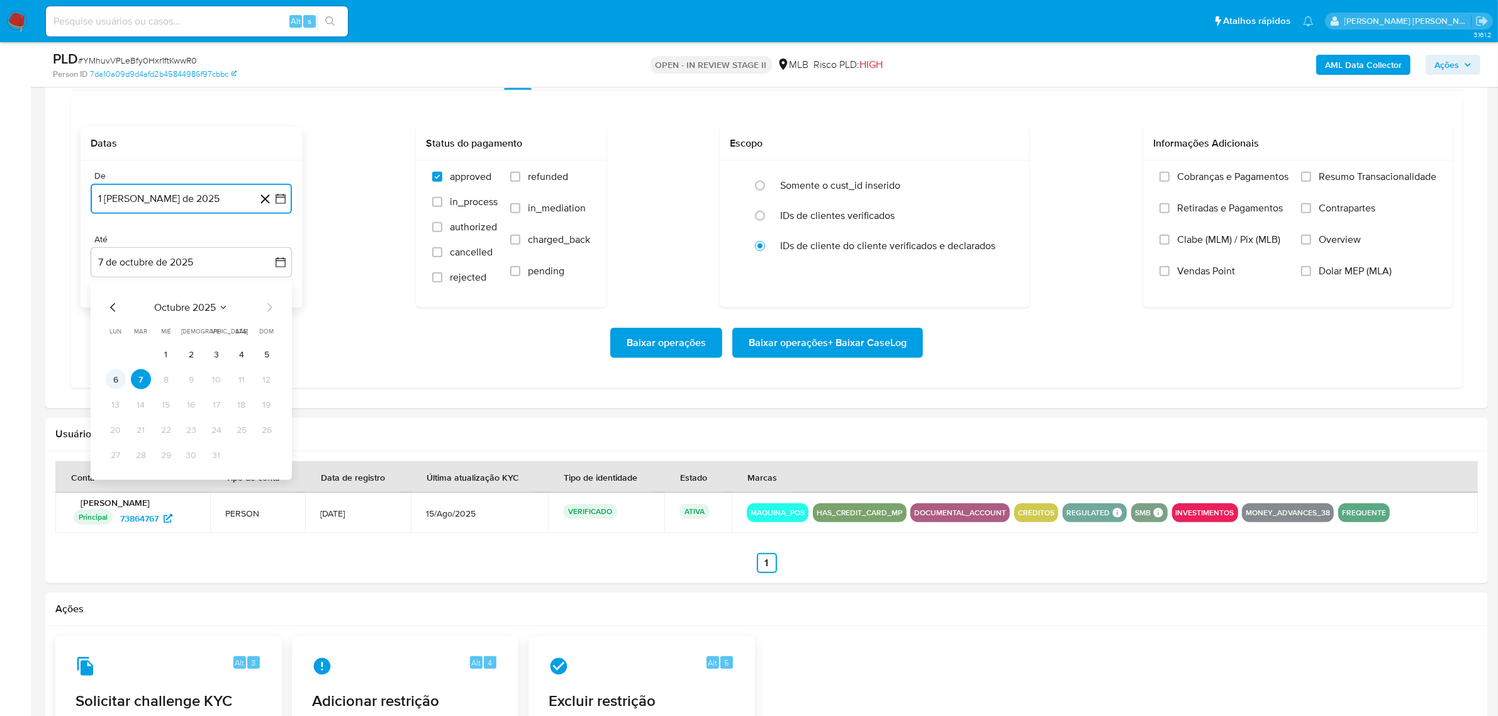
click at [118, 382] on button "6" at bounding box center [116, 379] width 20 height 20
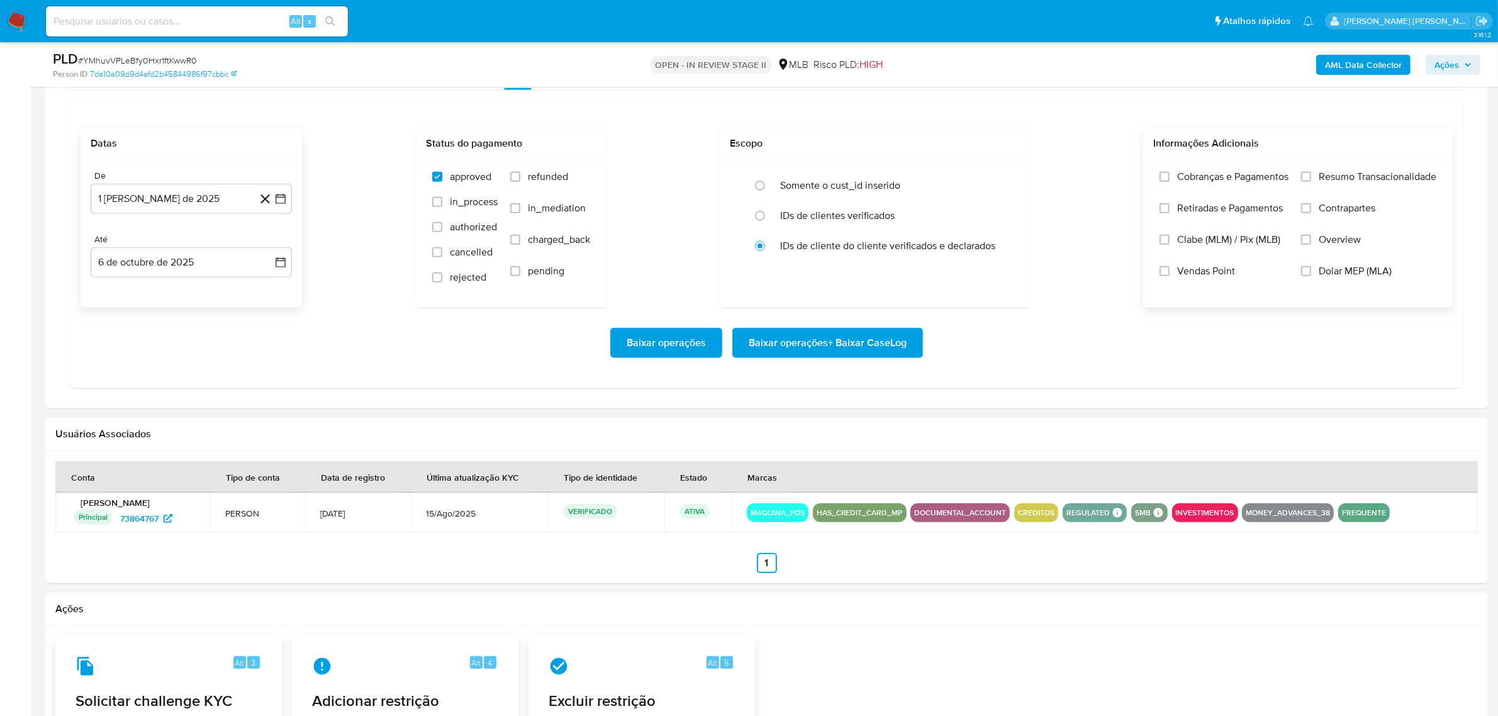
click at [1338, 243] on span "Overview" at bounding box center [1340, 239] width 42 height 13
click at [1311, 243] on input "Overview" at bounding box center [1306, 240] width 10 height 10
click at [1348, 205] on span "Contrapartes" at bounding box center [1347, 208] width 57 height 13
click at [1311, 205] on input "Contrapartes" at bounding box center [1306, 208] width 10 height 10
click at [1357, 182] on span "Resumo Transacionalidade" at bounding box center [1378, 177] width 118 height 13
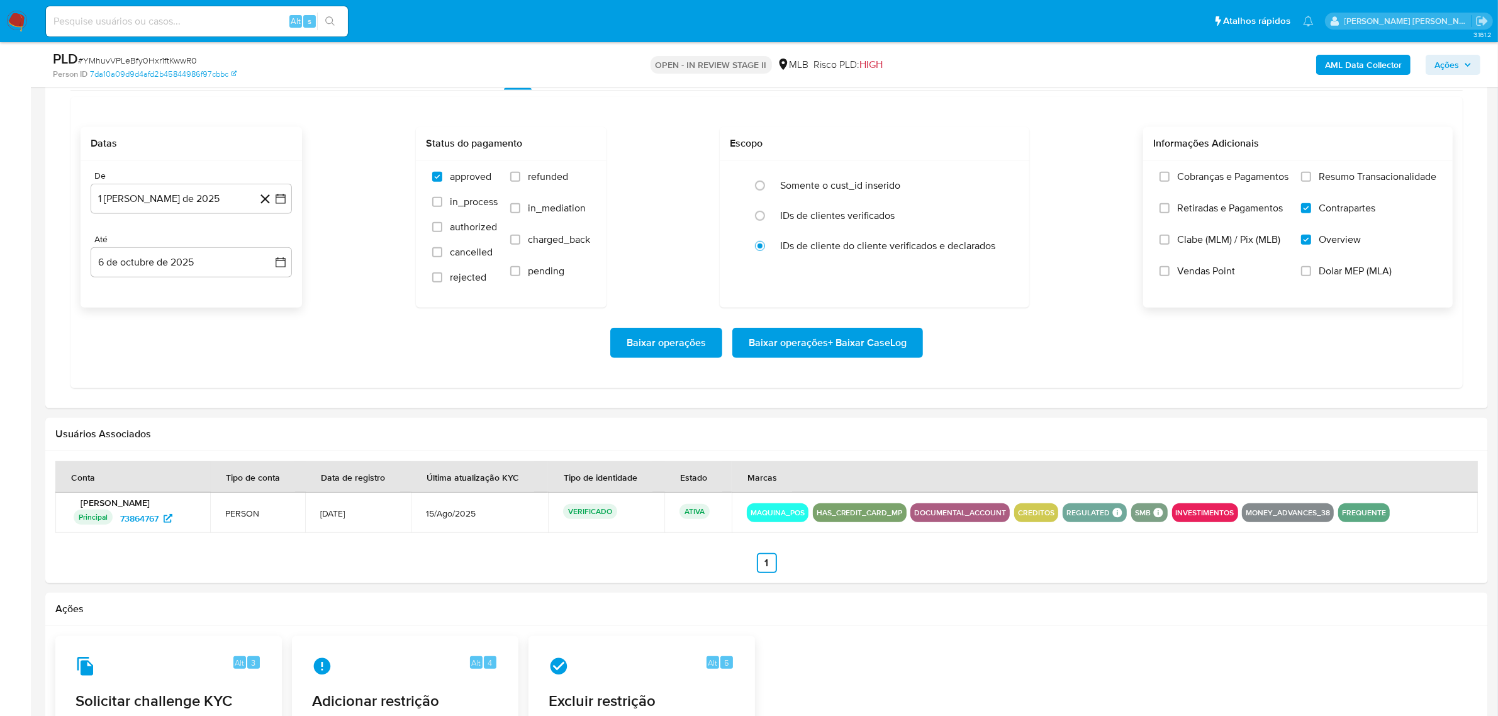
click at [1311, 182] on input "Resumo Transacionalidade" at bounding box center [1306, 177] width 10 height 10
click at [875, 347] on span "Baixar operações + Baixar CaseLog" at bounding box center [828, 343] width 158 height 28
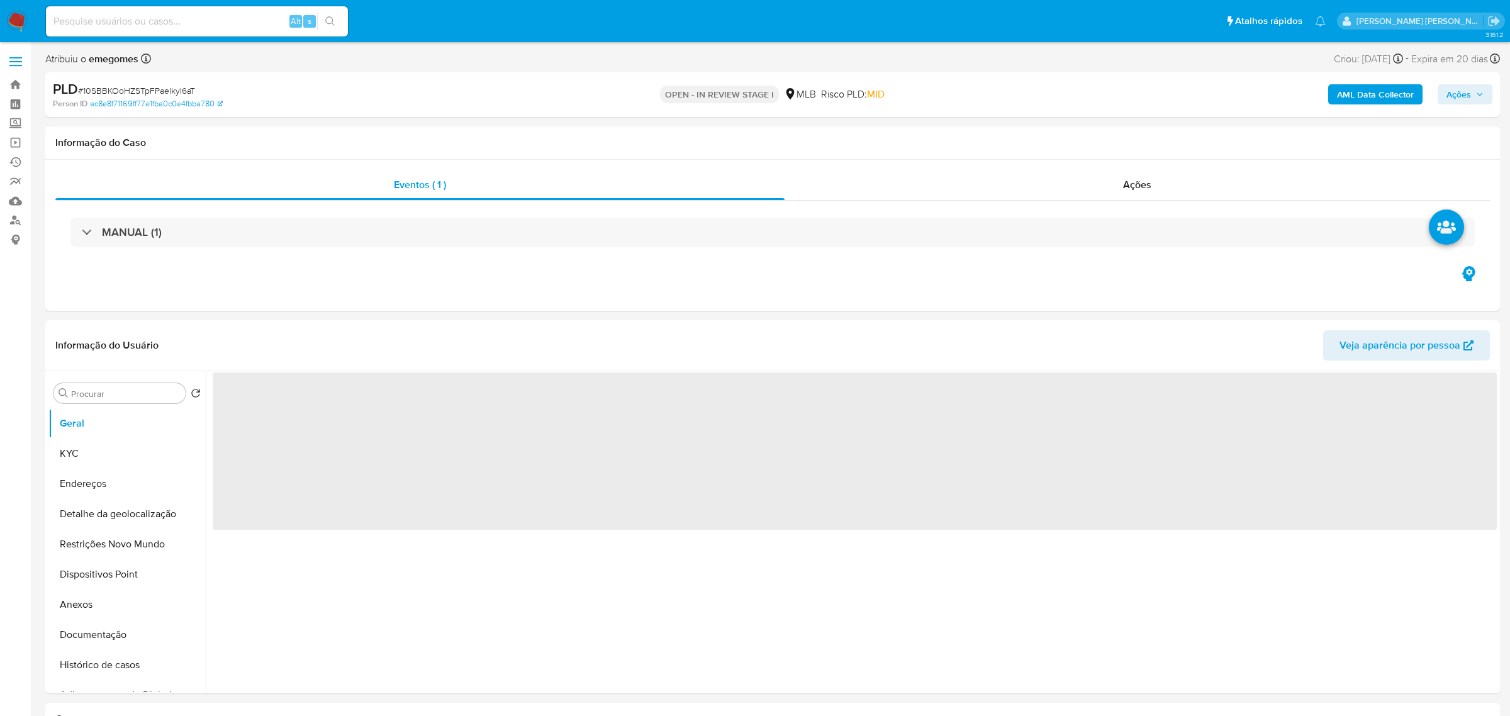
select select "10"
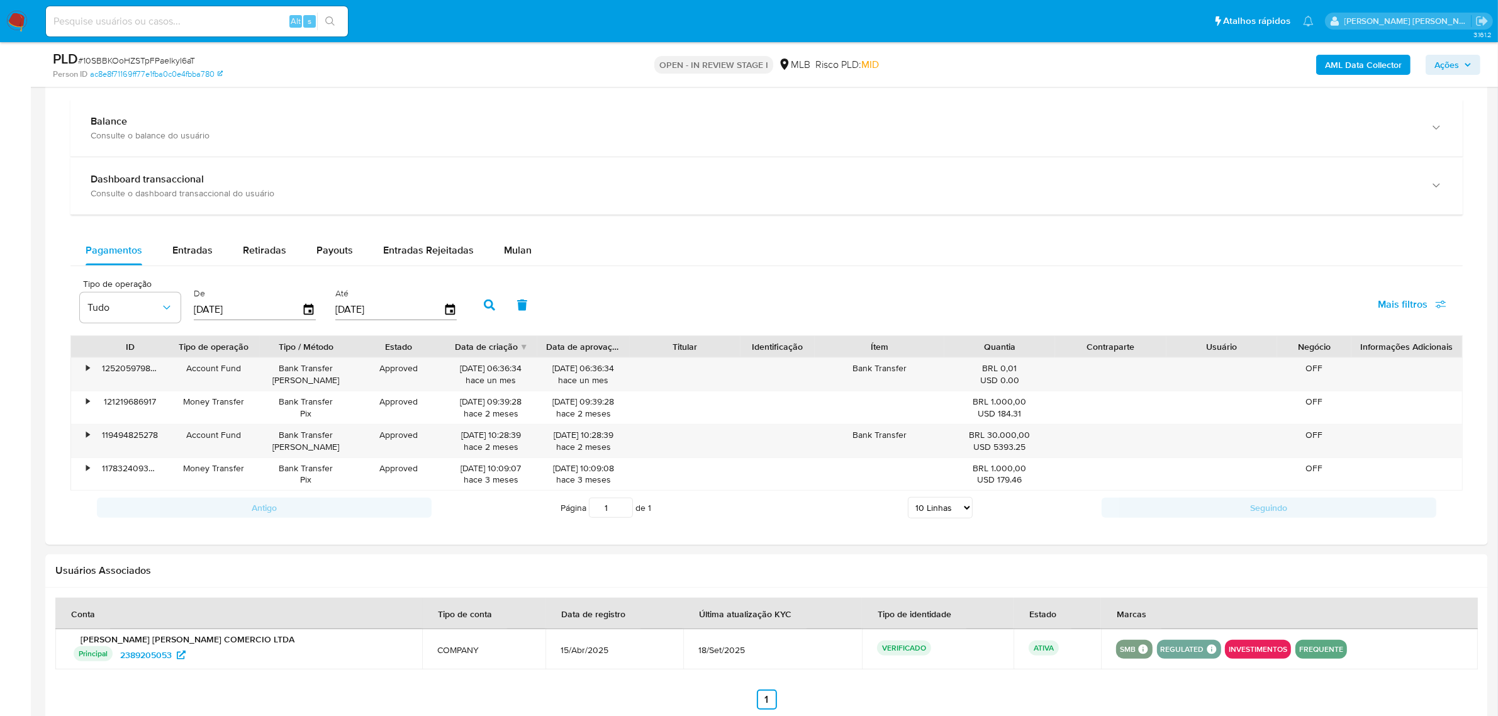
scroll to position [944, 0]
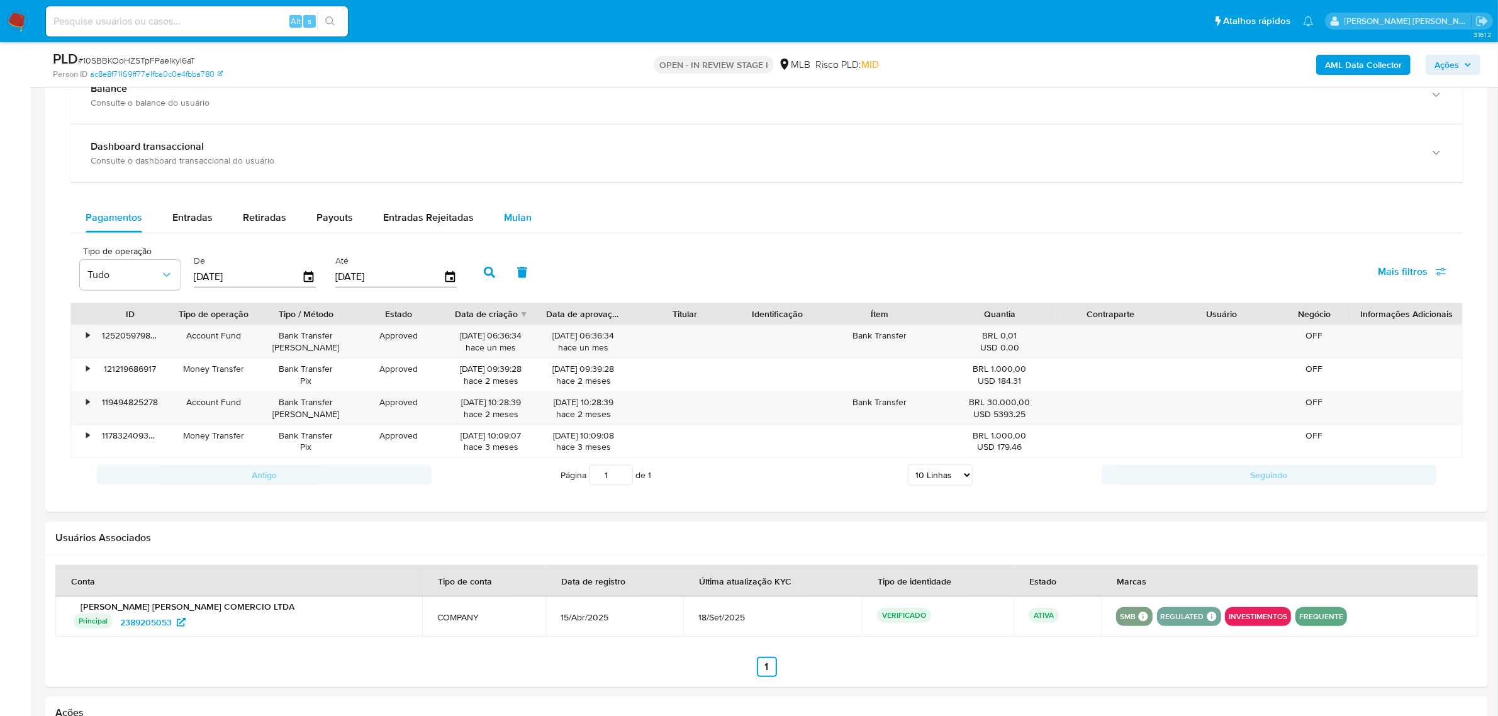
click at [512, 212] on span "Mulan" at bounding box center [518, 217] width 28 height 14
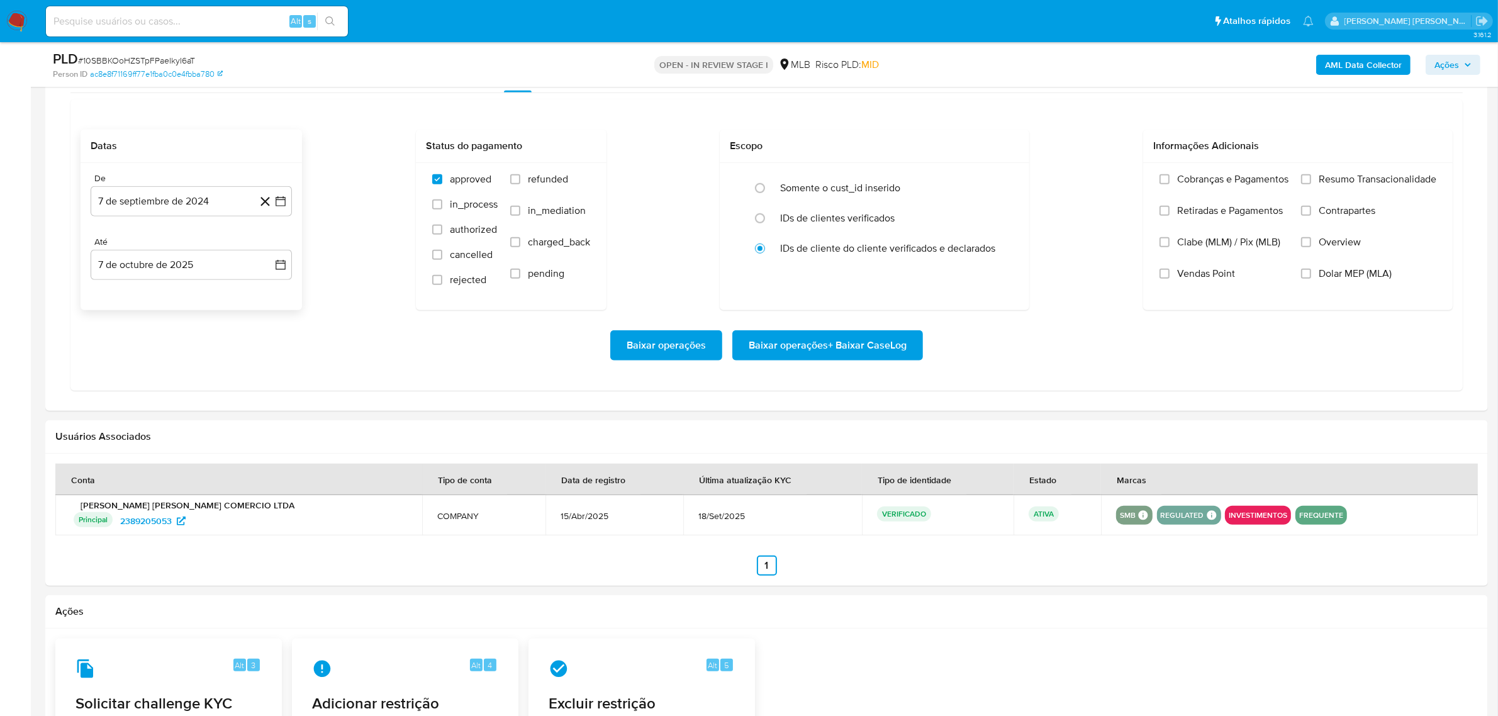
scroll to position [1101, 0]
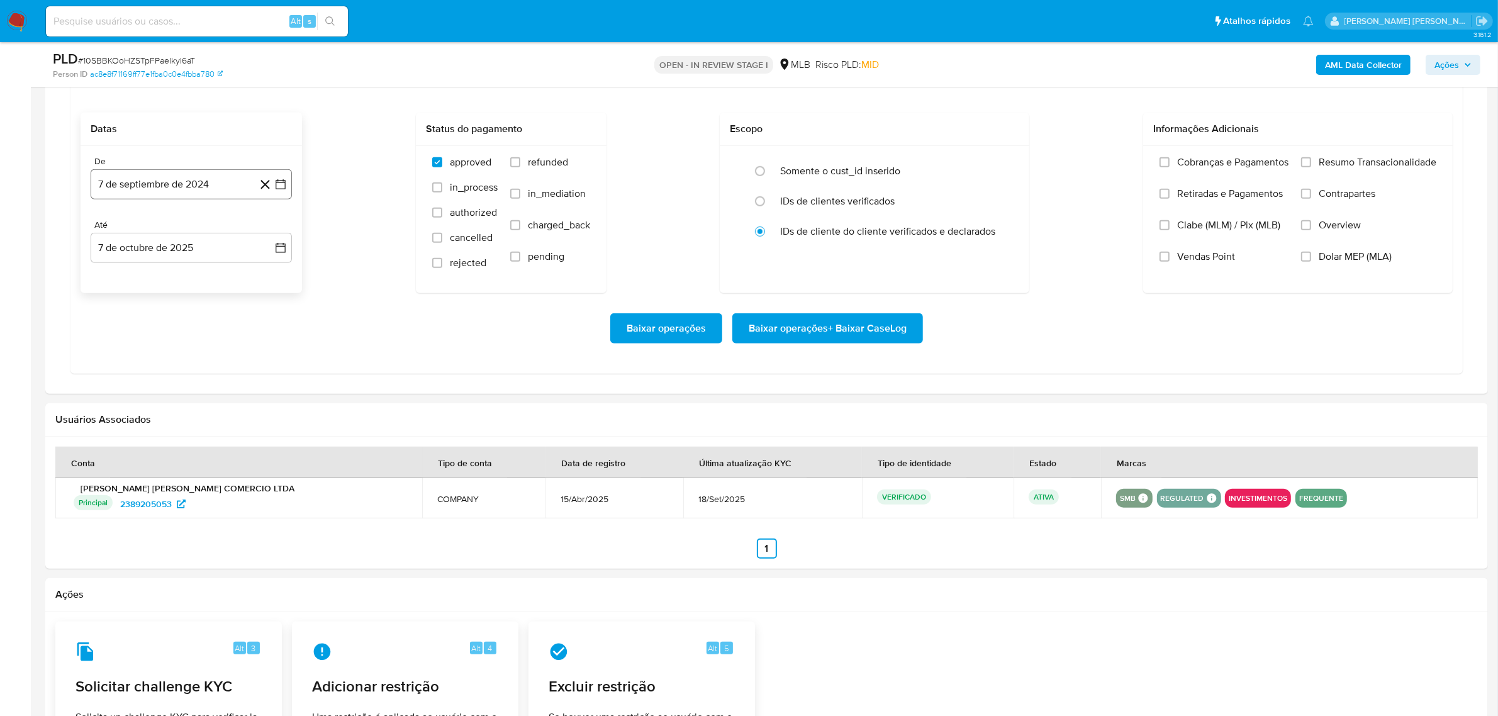
click at [288, 193] on button "7 de septiembre de 2024" at bounding box center [191, 184] width 201 height 30
click at [269, 228] on icon "Mes siguiente" at bounding box center [269, 229] width 15 height 15
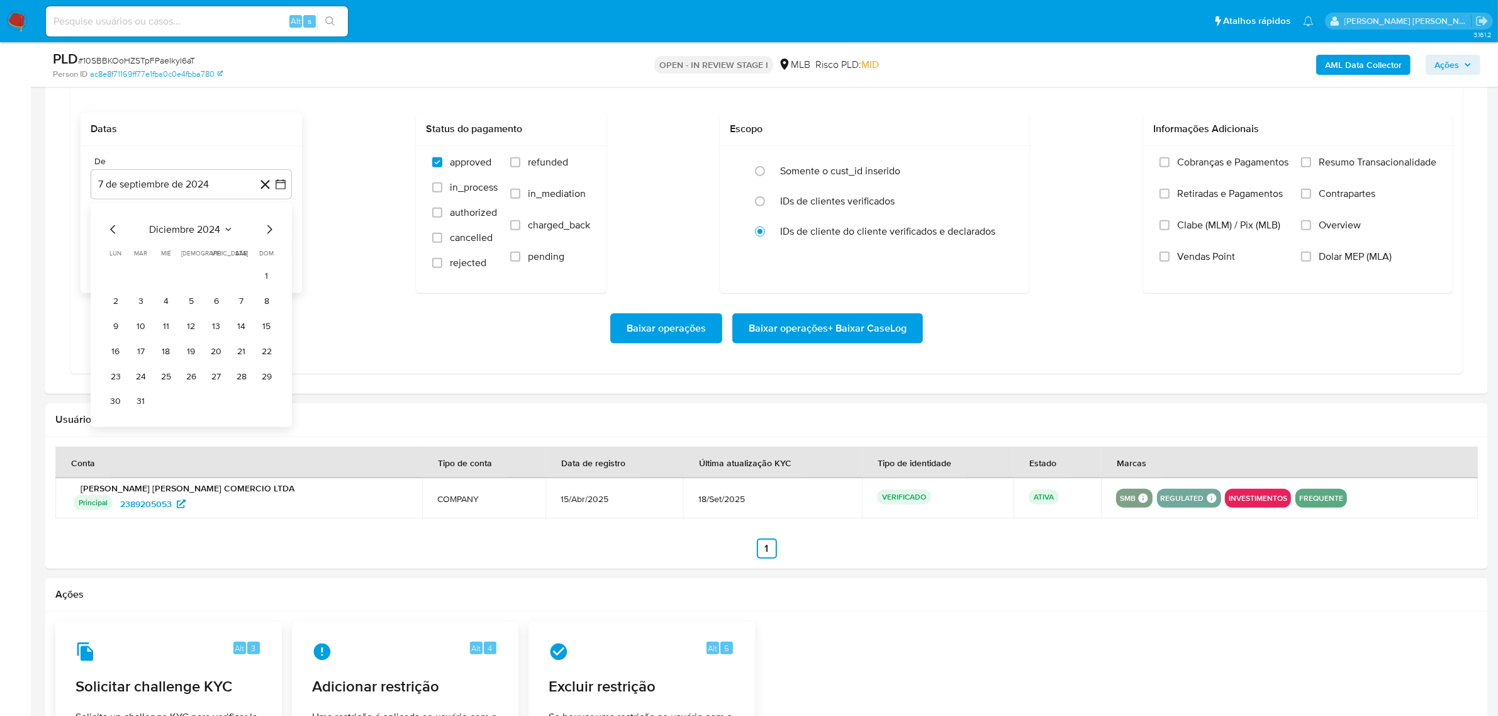
click at [269, 228] on icon "Mes siguiente" at bounding box center [269, 229] width 15 height 15
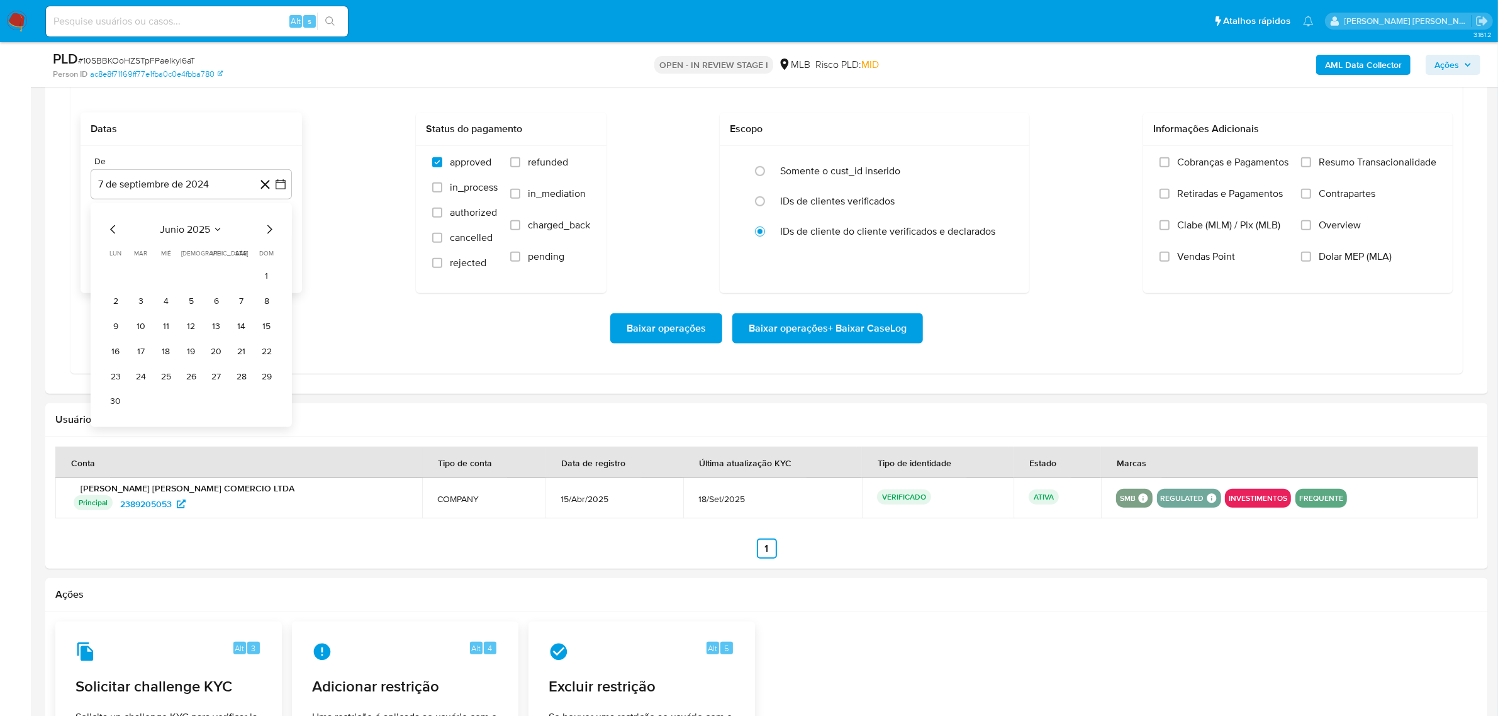
click at [269, 228] on icon "Mes siguiente" at bounding box center [269, 229] width 15 height 15
click at [217, 282] on button "1" at bounding box center [216, 276] width 20 height 20
click at [284, 247] on icon "button" at bounding box center [280, 248] width 13 height 13
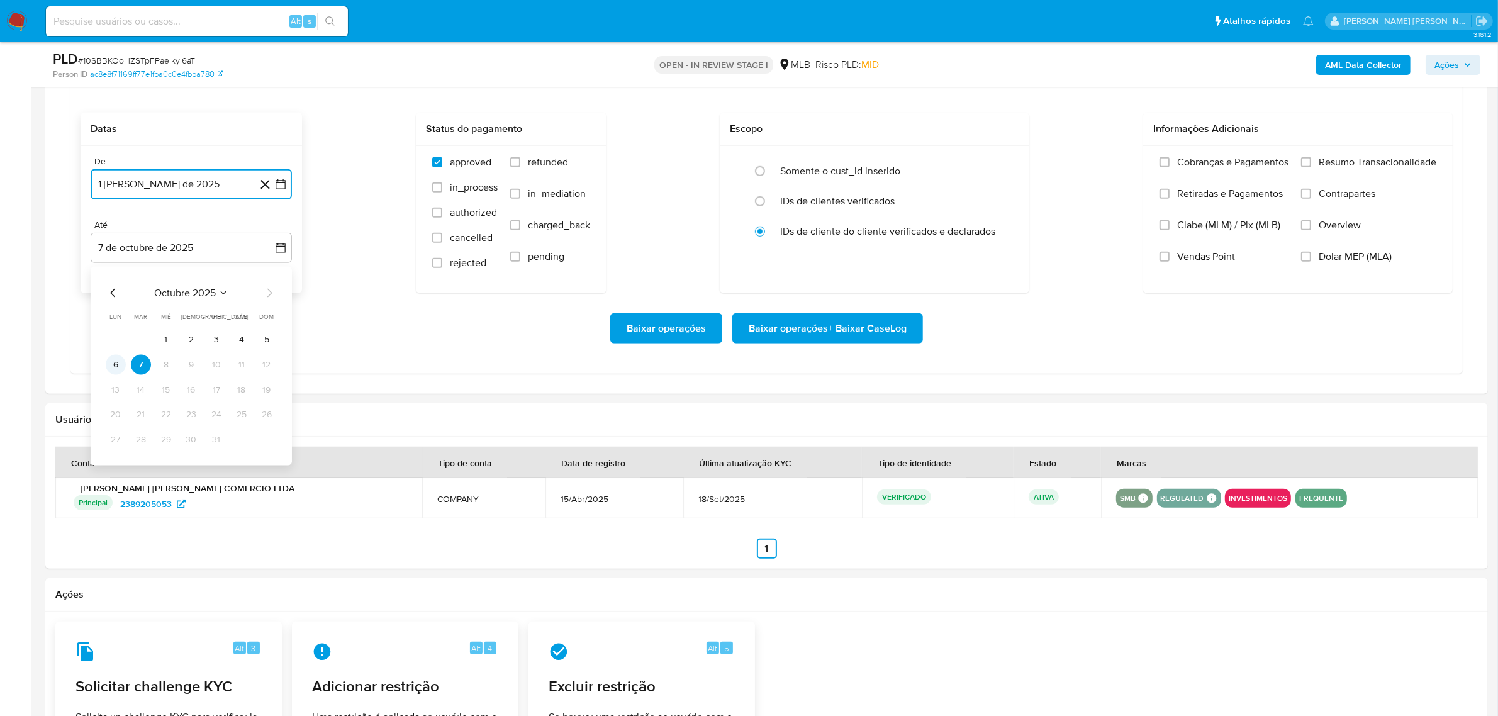
click at [111, 360] on button "6" at bounding box center [116, 365] width 20 height 20
click at [1356, 227] on span "Overview" at bounding box center [1340, 225] width 42 height 13
click at [1311, 227] on input "Overview" at bounding box center [1306, 225] width 10 height 10
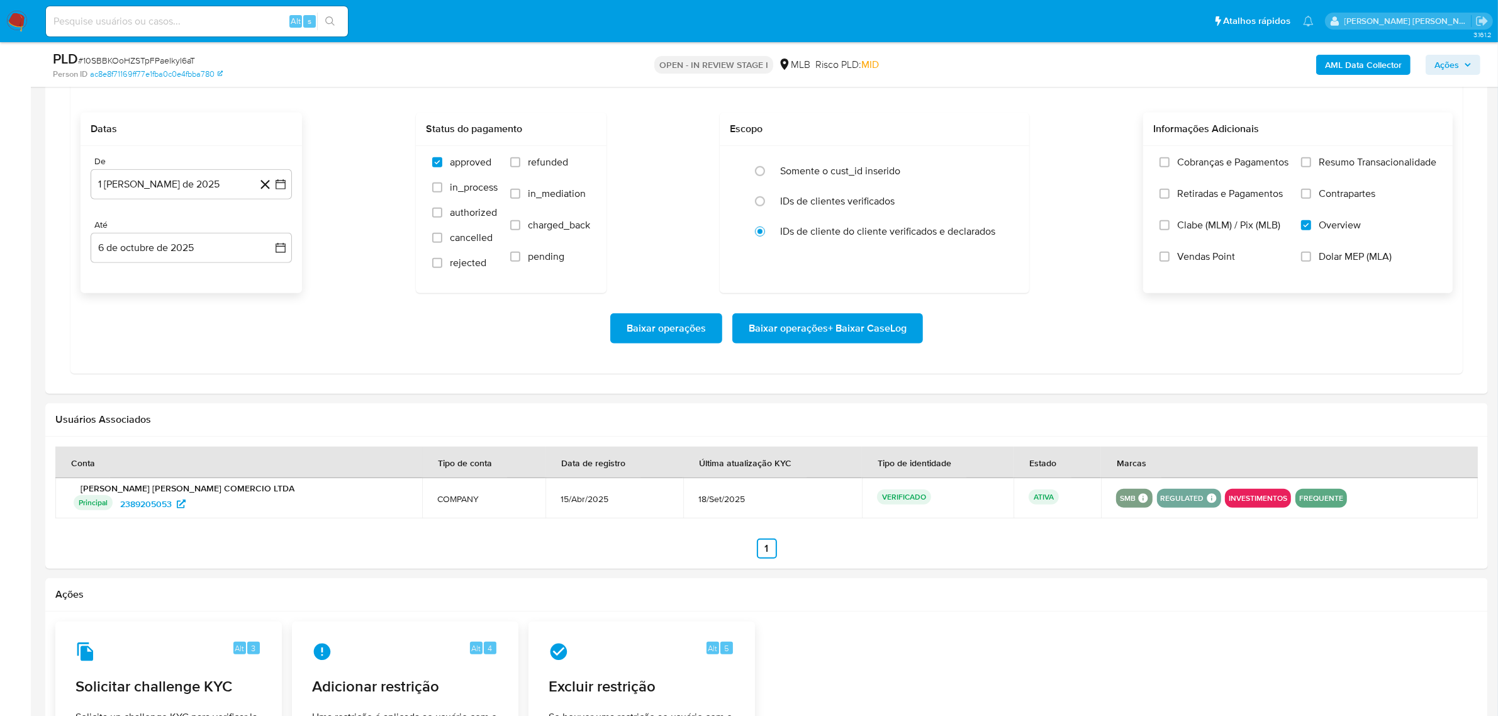
click at [1351, 193] on span "Contrapartes" at bounding box center [1347, 193] width 57 height 13
click at [1311, 193] on input "Contrapartes" at bounding box center [1306, 194] width 10 height 10
click at [1355, 168] on span "Resumo Transacionalidade" at bounding box center [1378, 162] width 118 height 13
click at [1311, 167] on input "Resumo Transacionalidade" at bounding box center [1306, 162] width 10 height 10
click at [851, 324] on span "Baixar operações + Baixar CaseLog" at bounding box center [828, 329] width 158 height 28
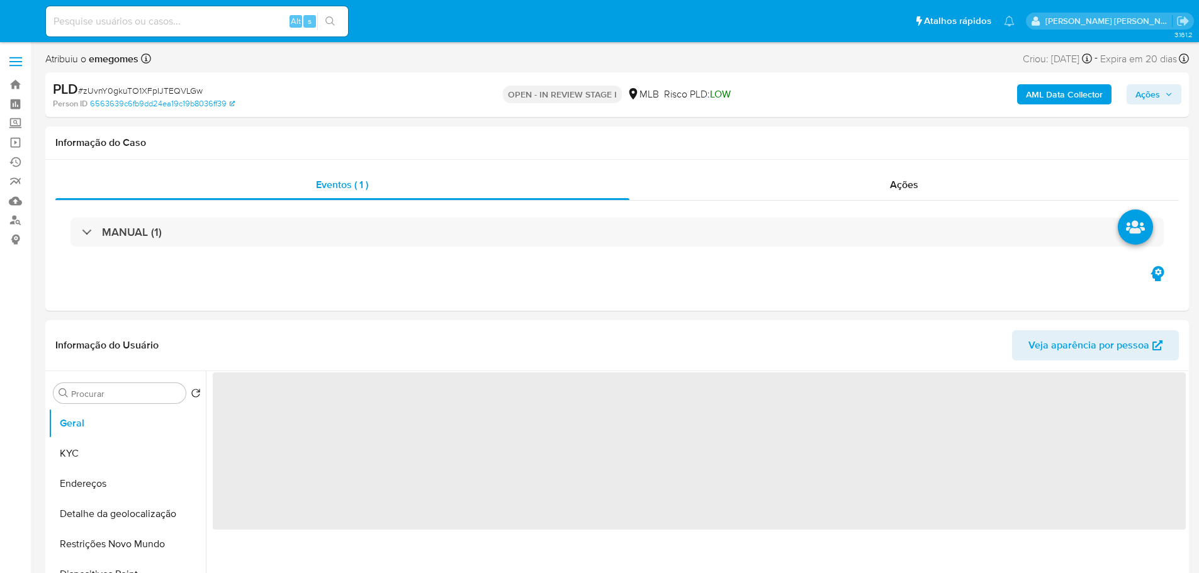
select select "10"
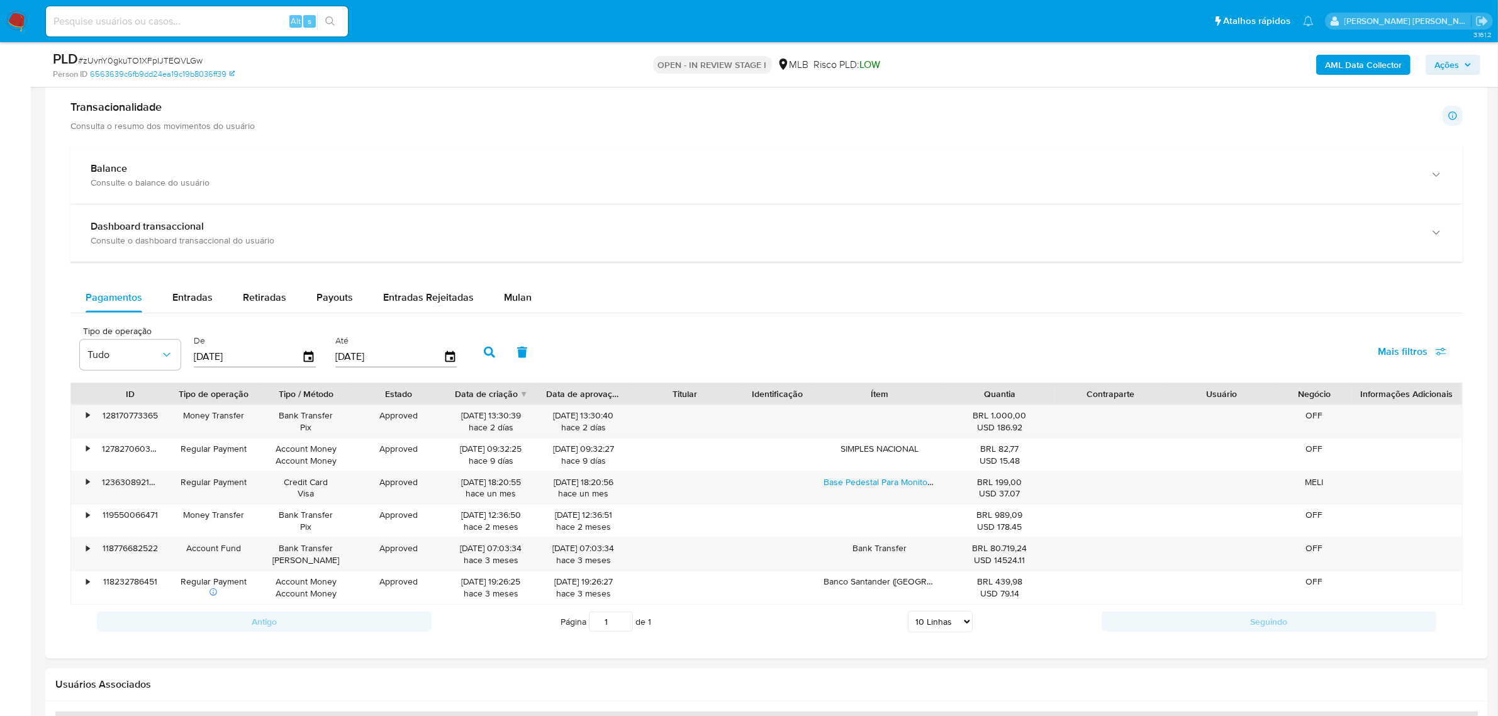
scroll to position [865, 0]
click at [530, 291] on button "Mulan" at bounding box center [518, 296] width 58 height 30
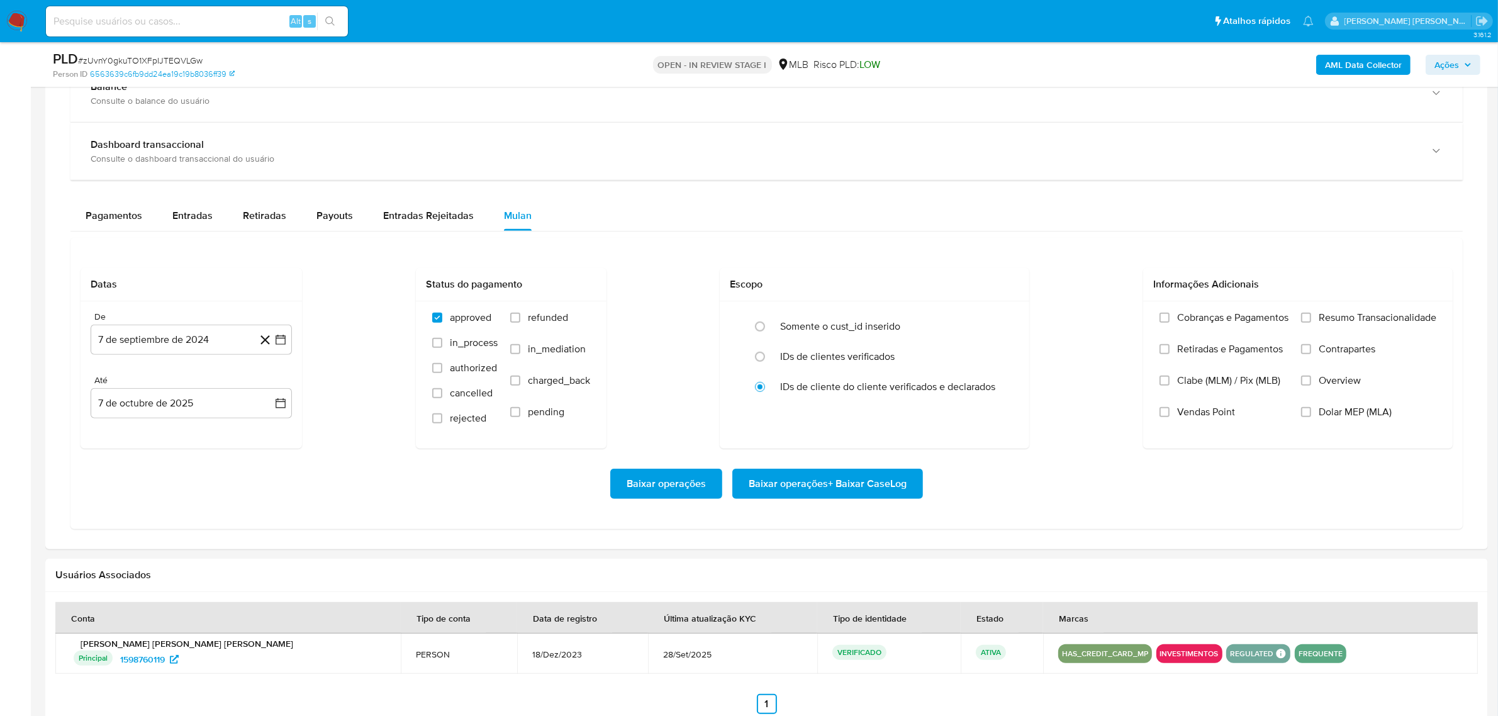
scroll to position [1022, 0]
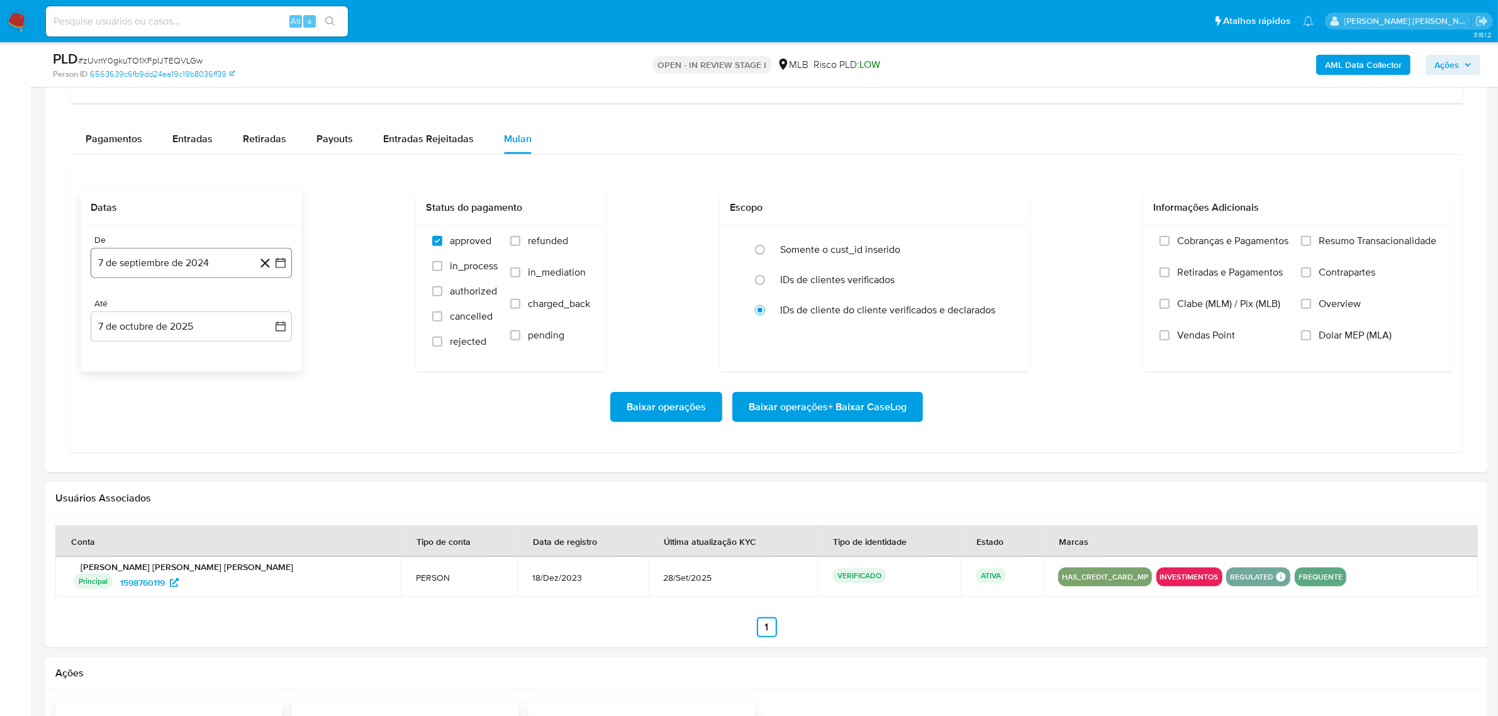
click at [286, 265] on icon "button" at bounding box center [280, 263] width 13 height 13
click at [271, 312] on icon "Mes siguiente" at bounding box center [269, 308] width 15 height 15
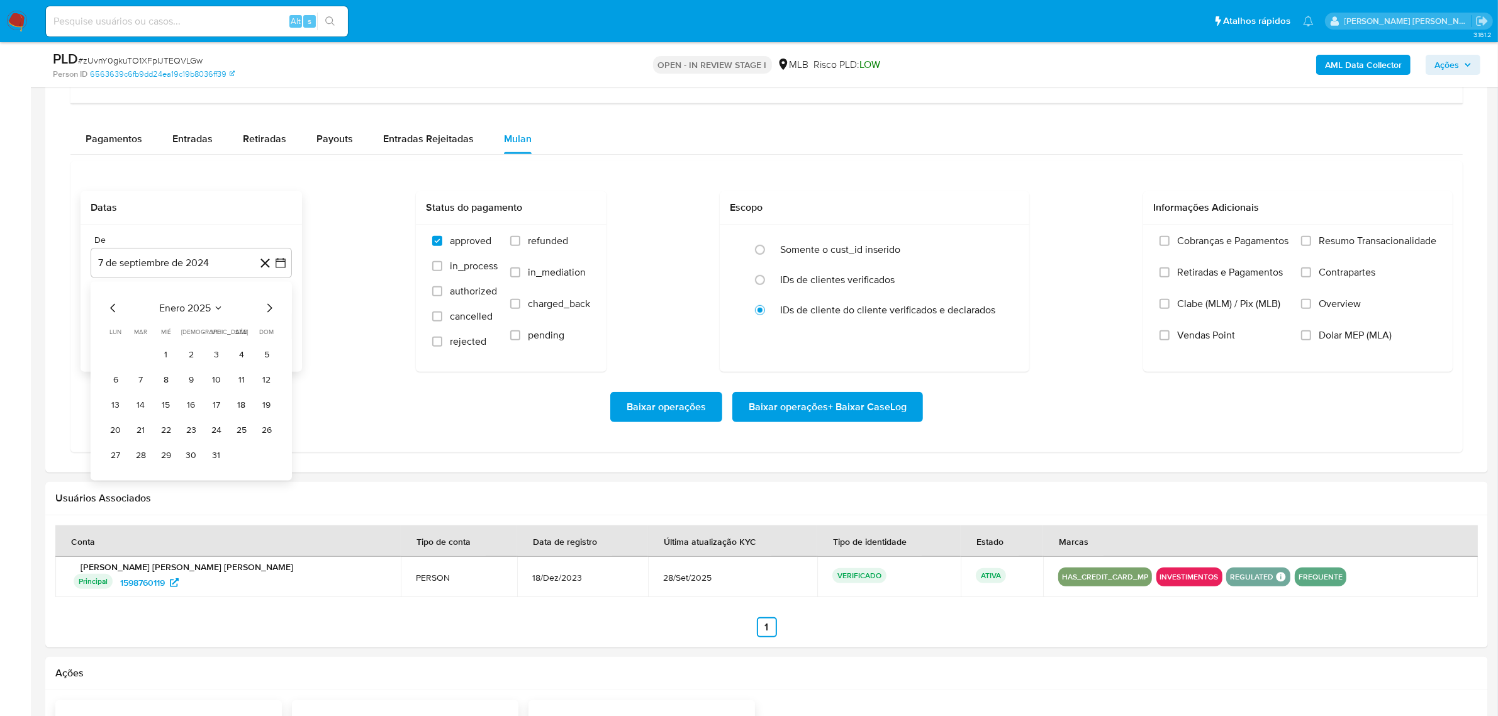
click at [271, 312] on icon "Mes siguiente" at bounding box center [269, 308] width 15 height 15
click at [269, 312] on icon "Mes siguiente" at bounding box center [269, 308] width 5 height 9
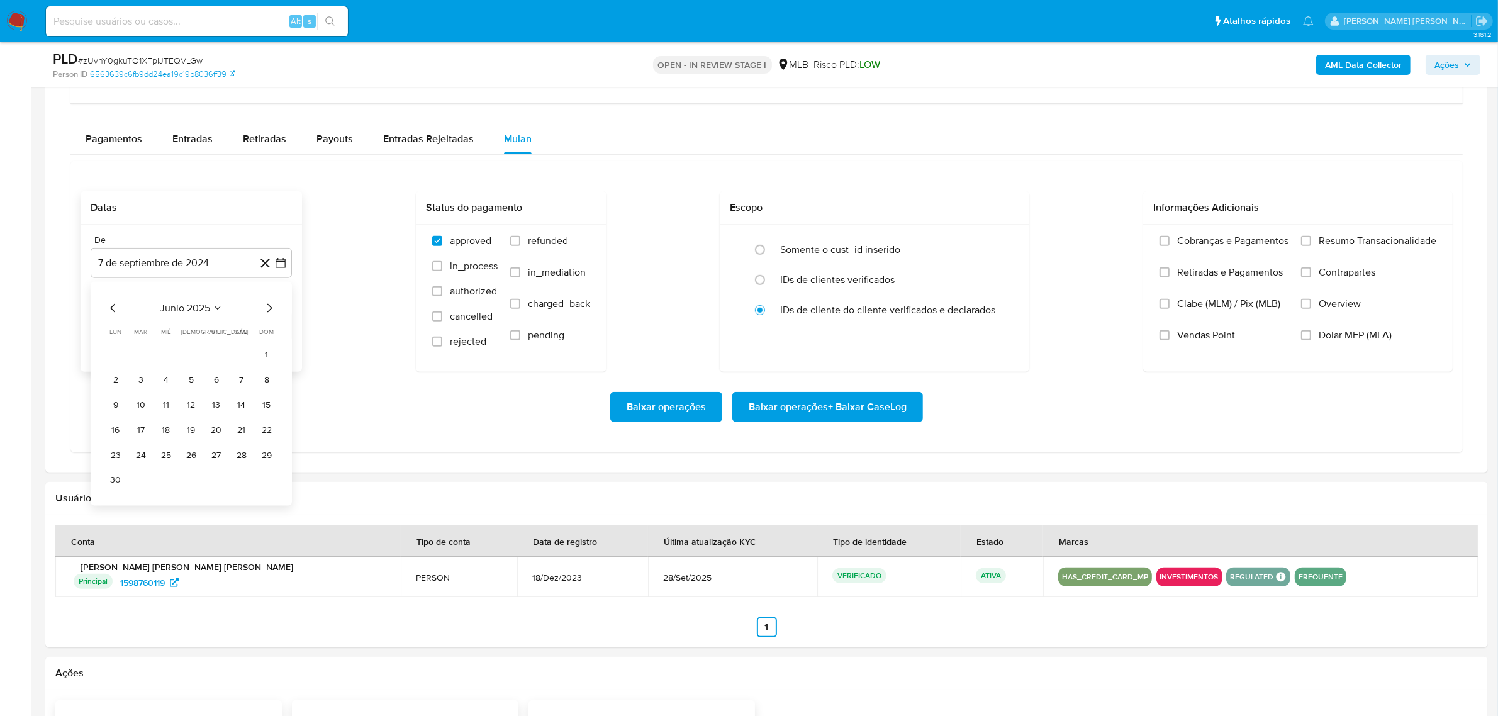
click at [269, 312] on icon "Mes siguiente" at bounding box center [269, 308] width 5 height 9
click at [214, 363] on button "1" at bounding box center [216, 355] width 20 height 20
click at [287, 331] on button "7 de octubre de 2025" at bounding box center [191, 326] width 201 height 30
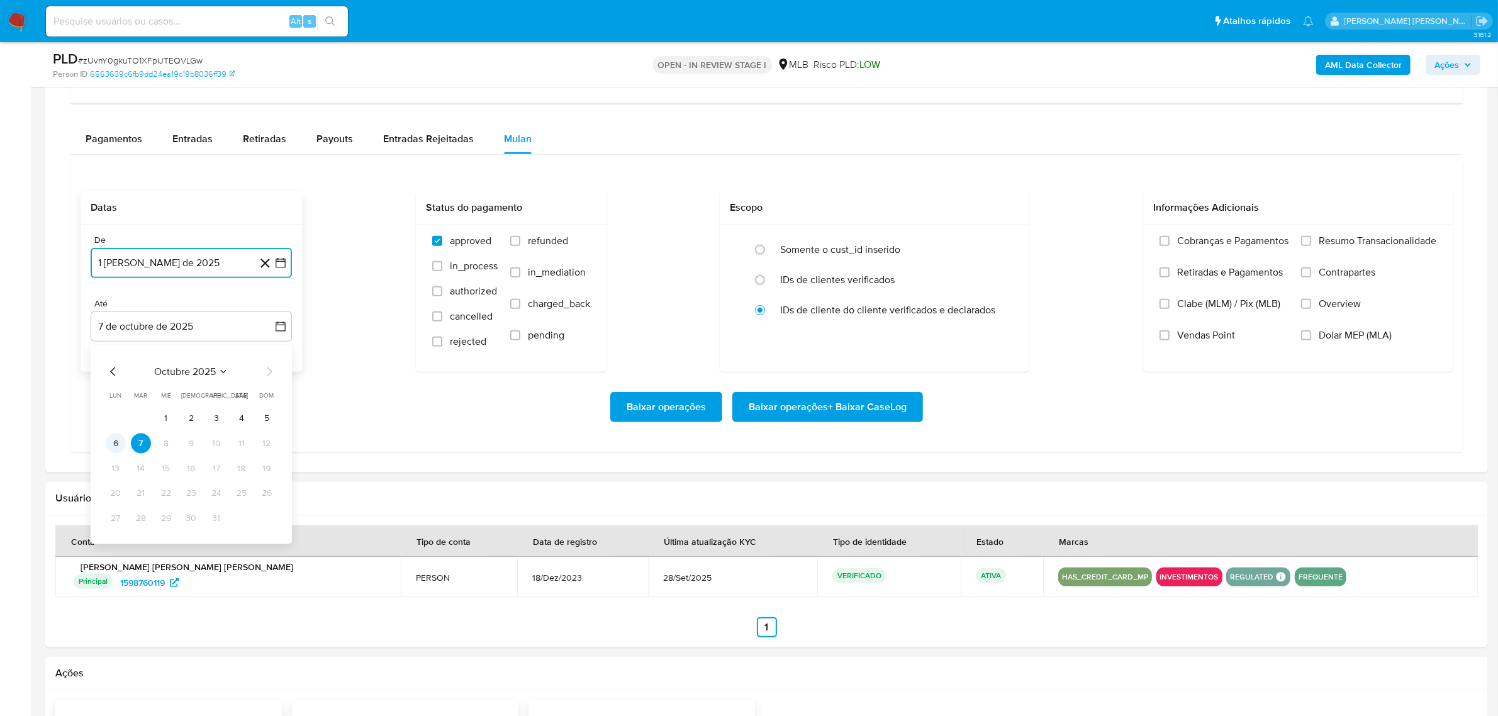
click at [120, 449] on button "6" at bounding box center [116, 444] width 20 height 20
click at [1198, 315] on label "Overview" at bounding box center [1368, 313] width 135 height 31
click at [1198, 309] on input "Overview" at bounding box center [1306, 304] width 10 height 10
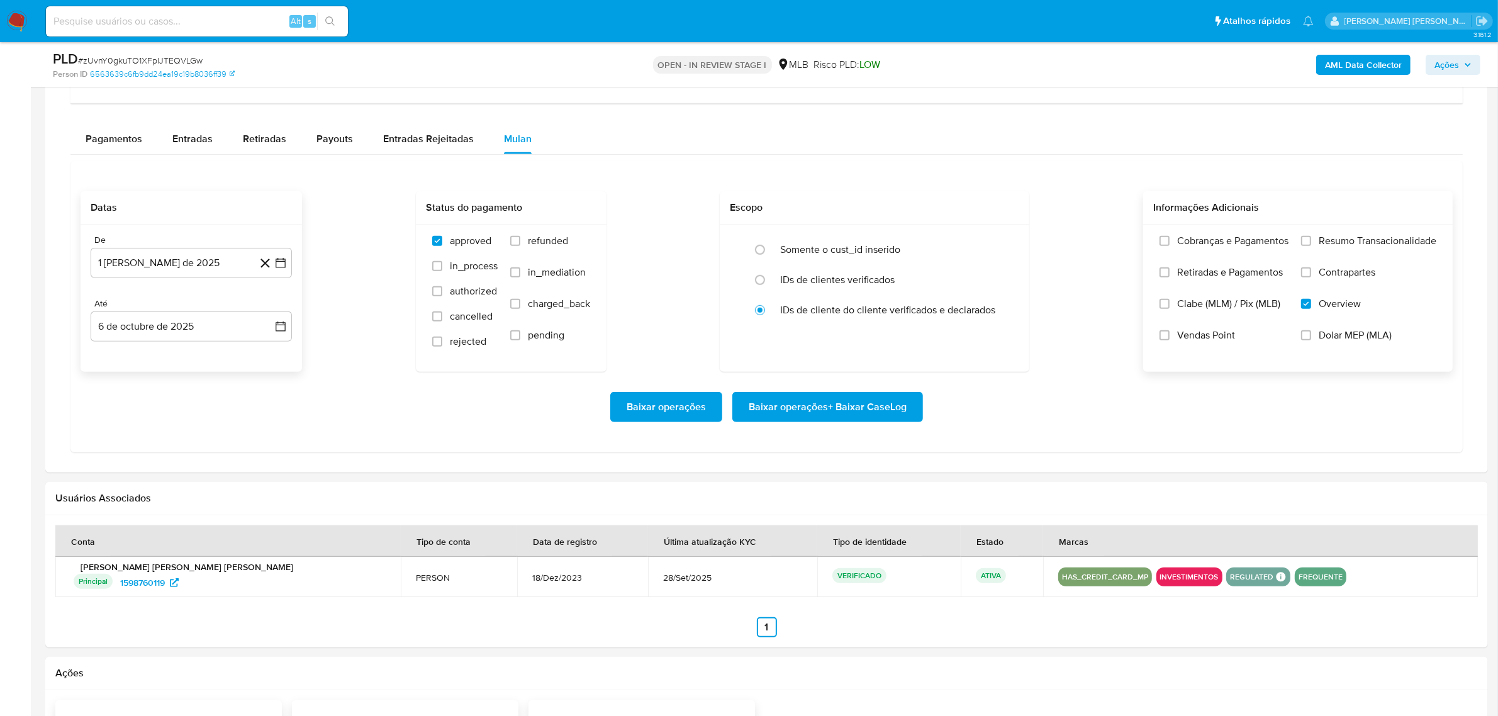
click at [1198, 277] on span "Contrapartes" at bounding box center [1347, 272] width 57 height 13
click at [1198, 277] on input "Contrapartes" at bounding box center [1306, 272] width 10 height 10
click at [1198, 247] on span "Resumo Transacionalidade" at bounding box center [1378, 241] width 118 height 13
click at [1198, 246] on input "Resumo Transacionalidade" at bounding box center [1306, 241] width 10 height 10
click at [853, 401] on span "Baixar operações + Baixar CaseLog" at bounding box center [828, 407] width 158 height 28
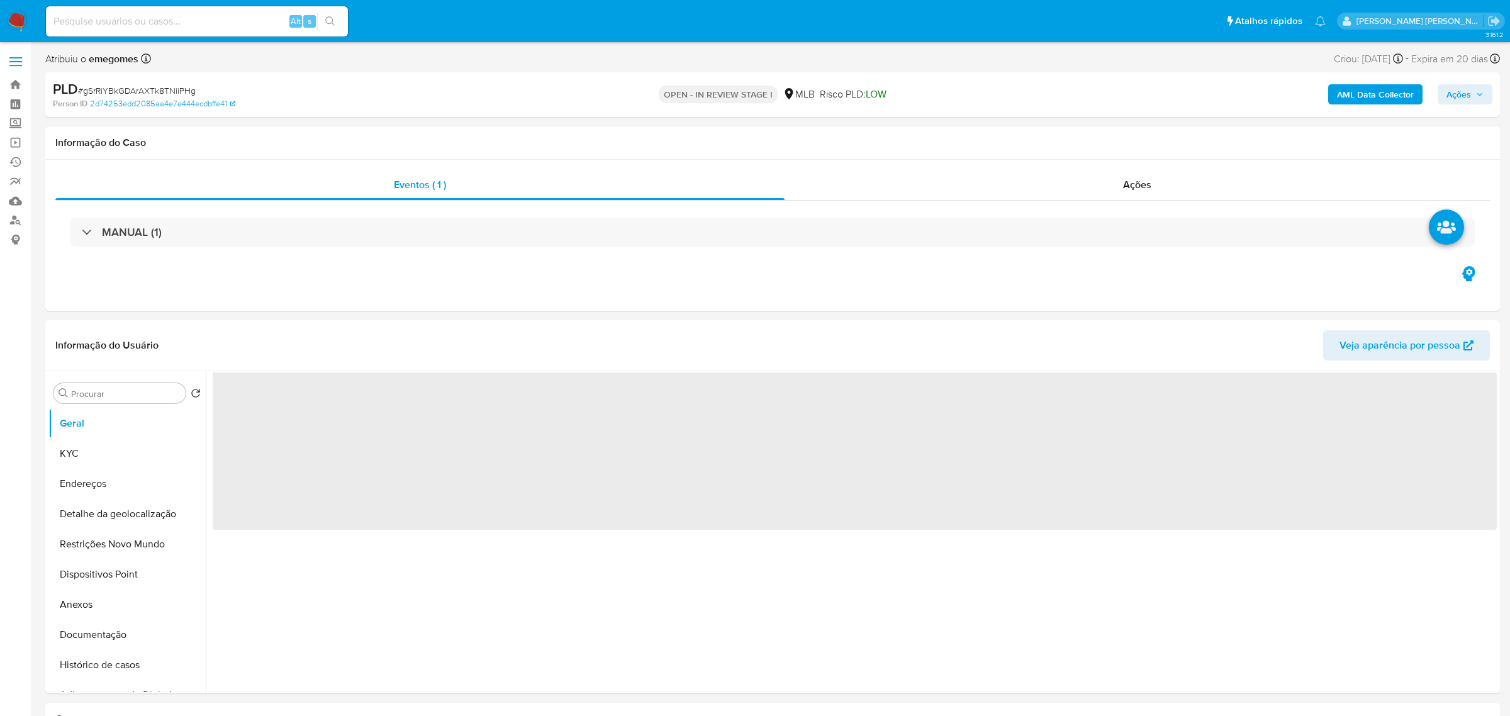
select select "10"
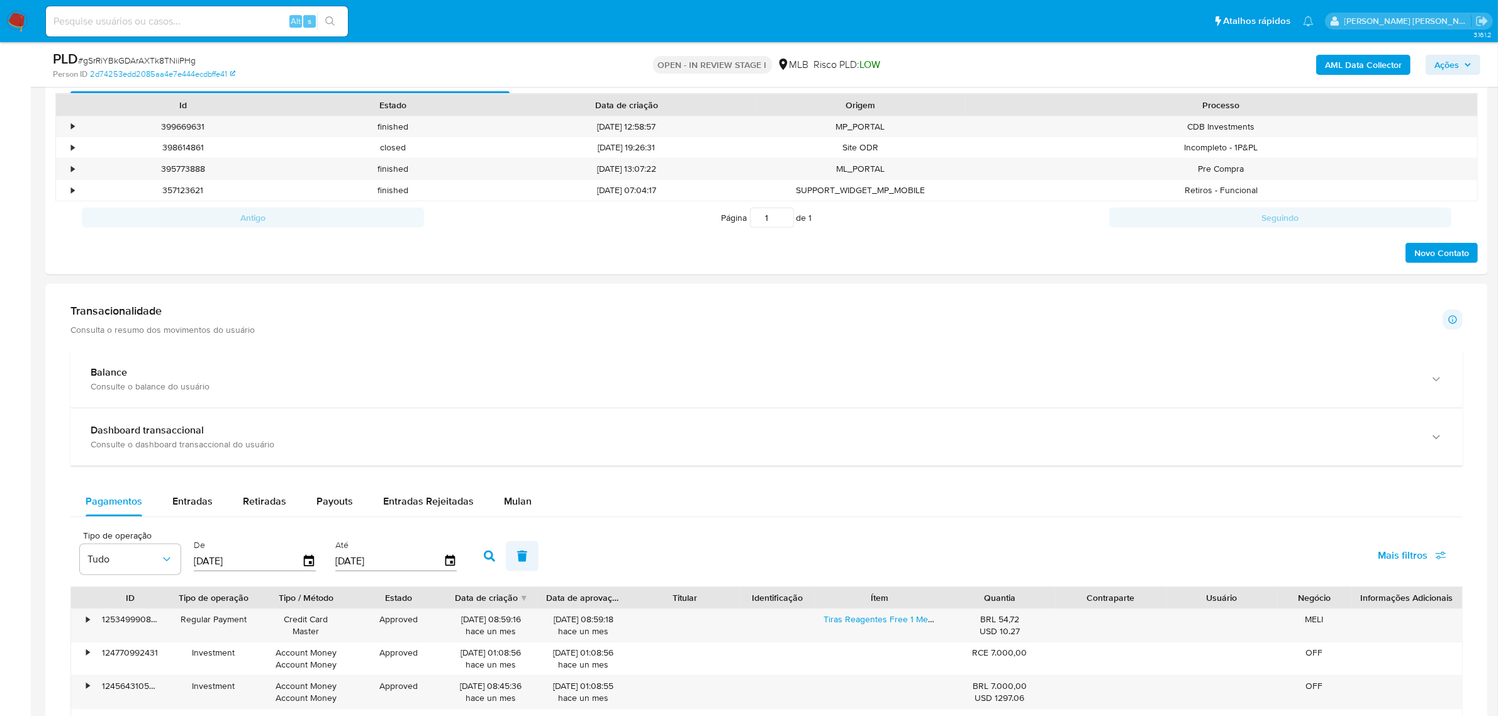
scroll to position [865, 0]
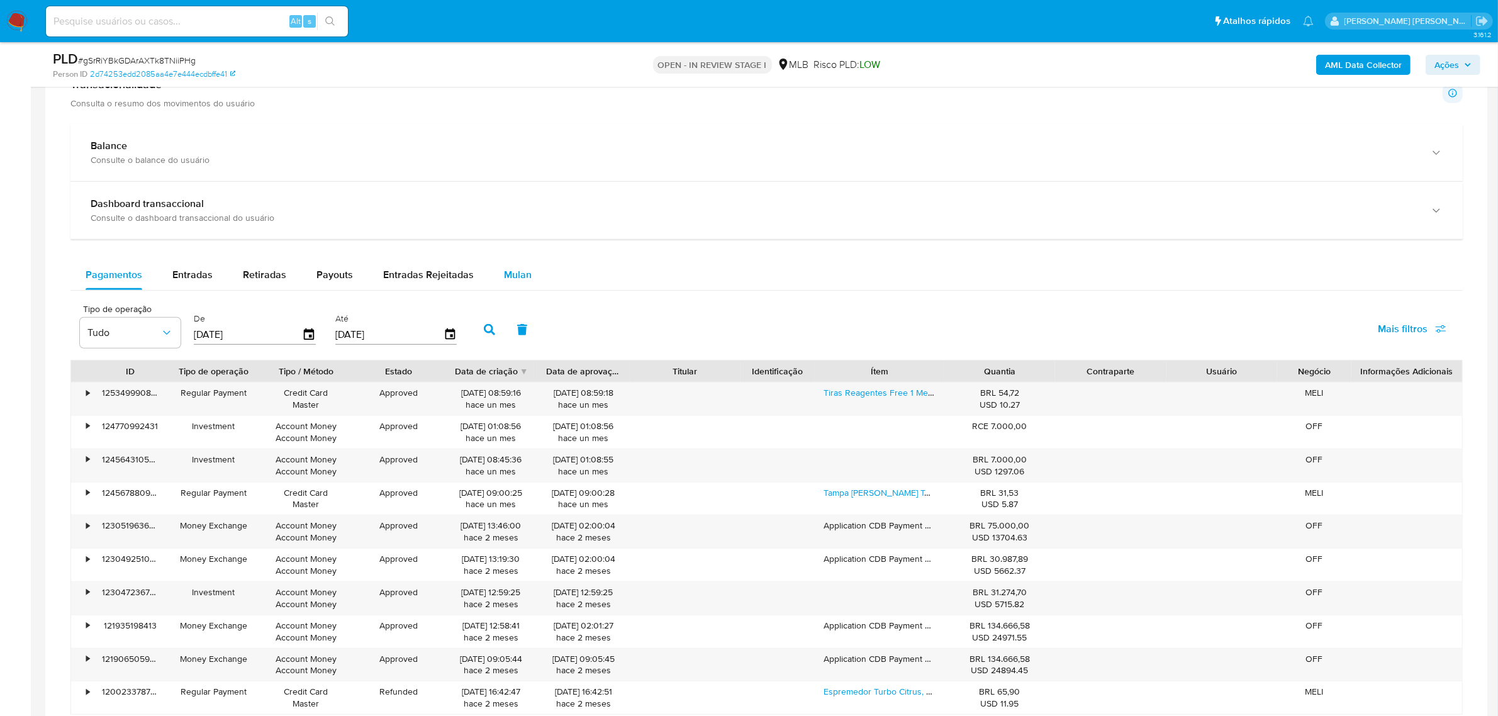
click at [513, 281] on span "Mulan" at bounding box center [518, 274] width 28 height 14
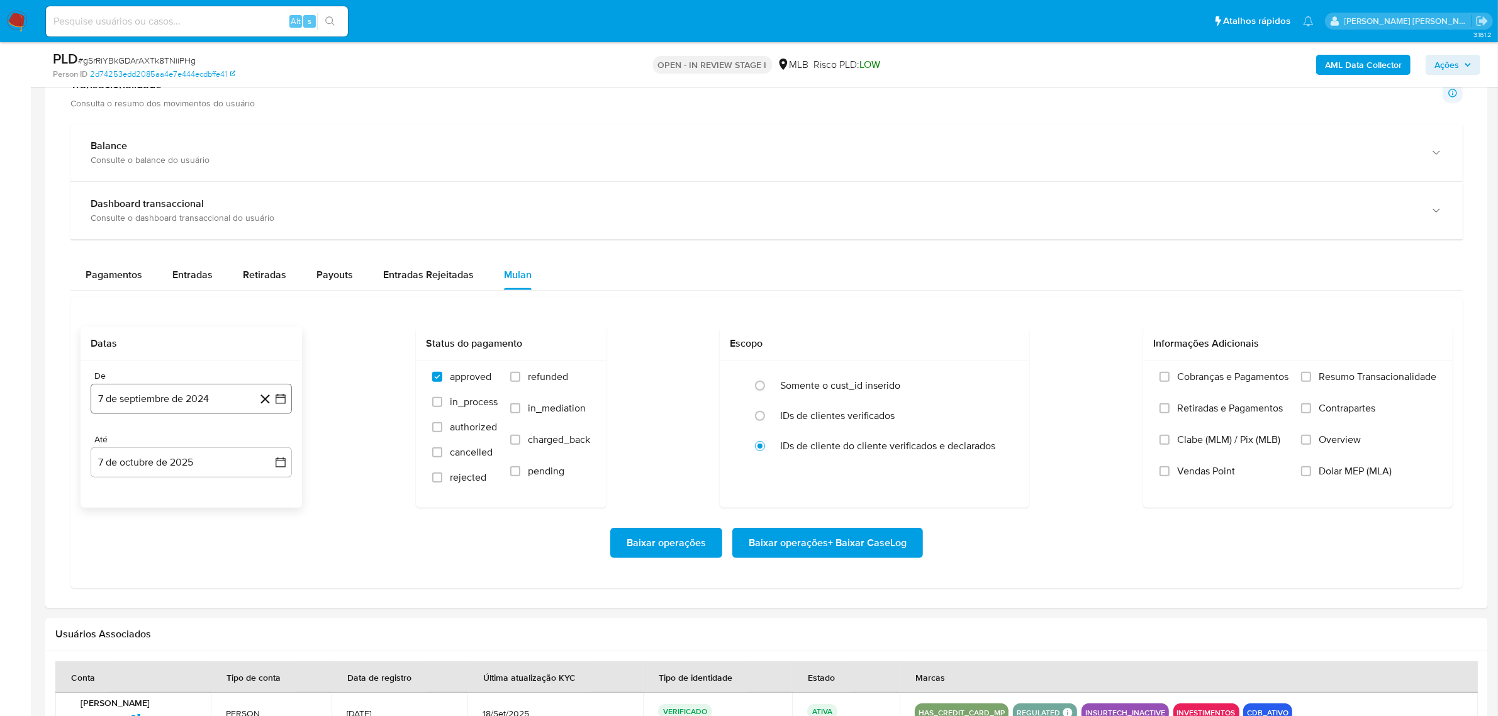
click at [274, 405] on icon "button" at bounding box center [280, 399] width 13 height 13
click at [269, 447] on icon "Mes siguiente" at bounding box center [269, 444] width 15 height 15
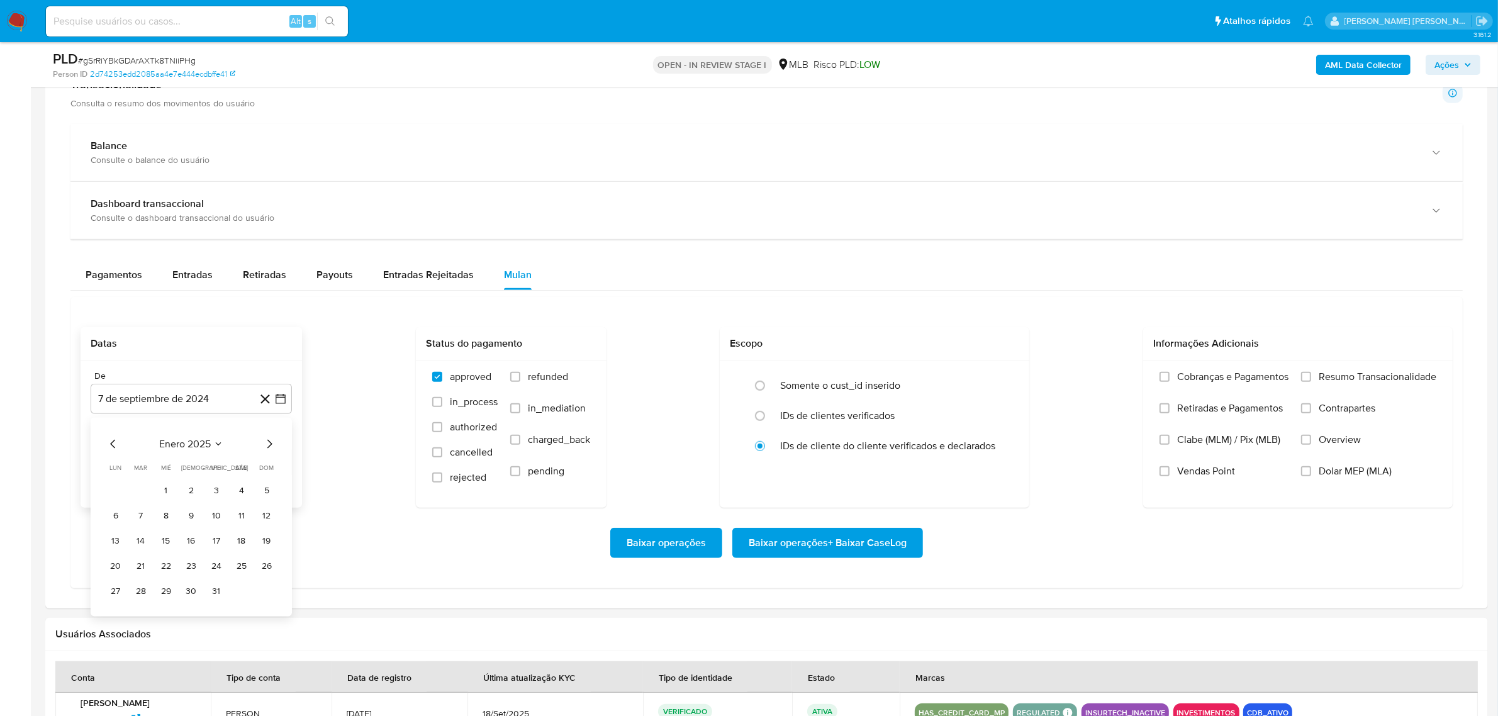
click at [269, 447] on icon "Mes siguiente" at bounding box center [269, 444] width 15 height 15
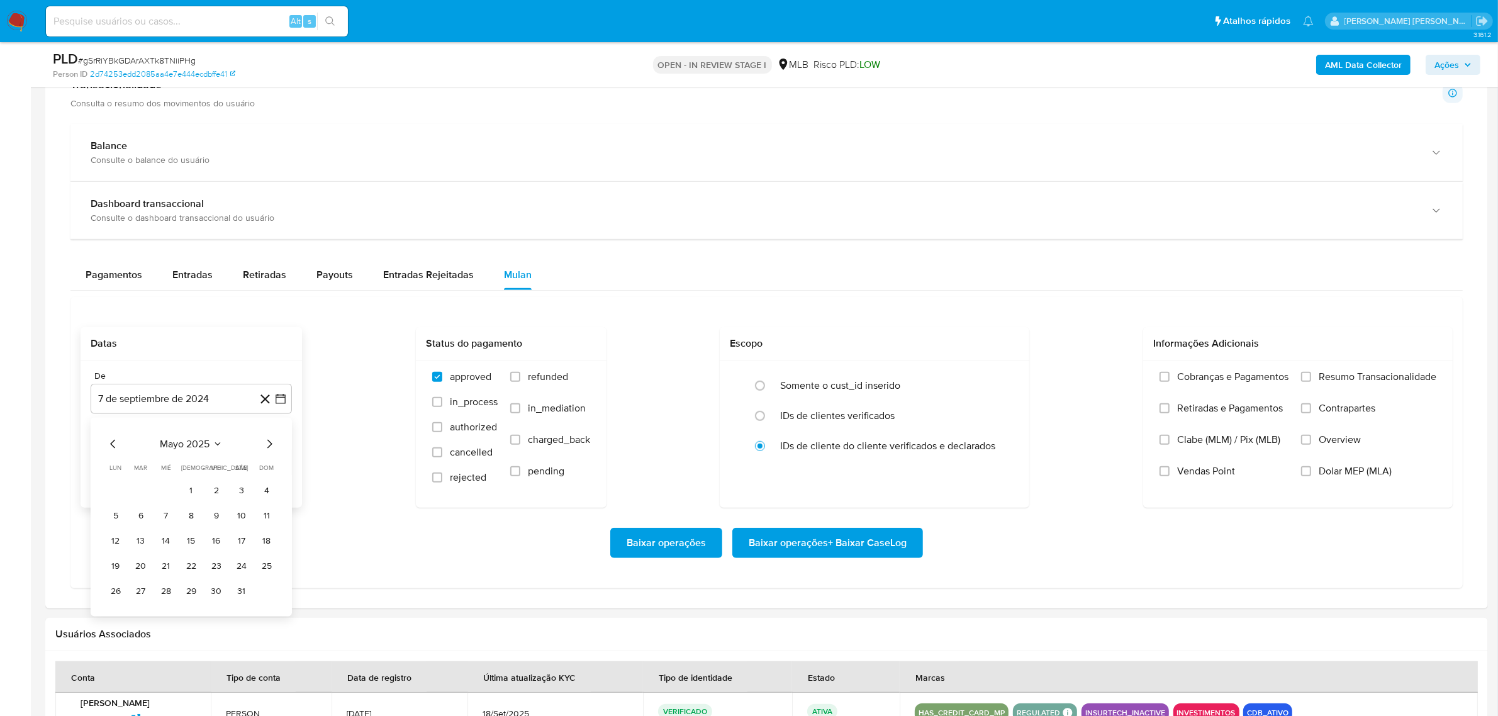
click at [269, 447] on icon "Mes siguiente" at bounding box center [269, 444] width 15 height 15
click at [214, 494] on button "1" at bounding box center [216, 491] width 20 height 20
click at [288, 464] on button "7 de octubre de 2025" at bounding box center [191, 462] width 201 height 30
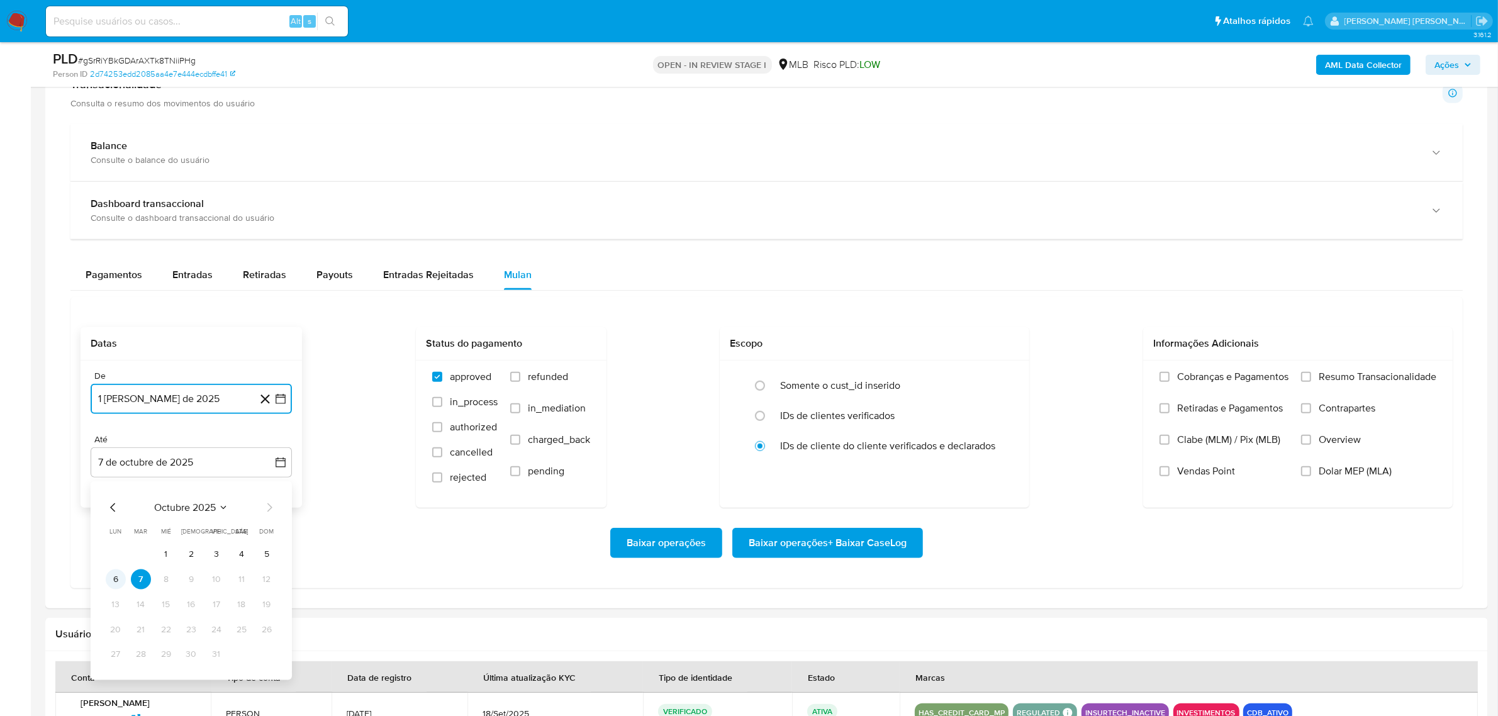
click at [111, 579] on button "6" at bounding box center [116, 579] width 20 height 20
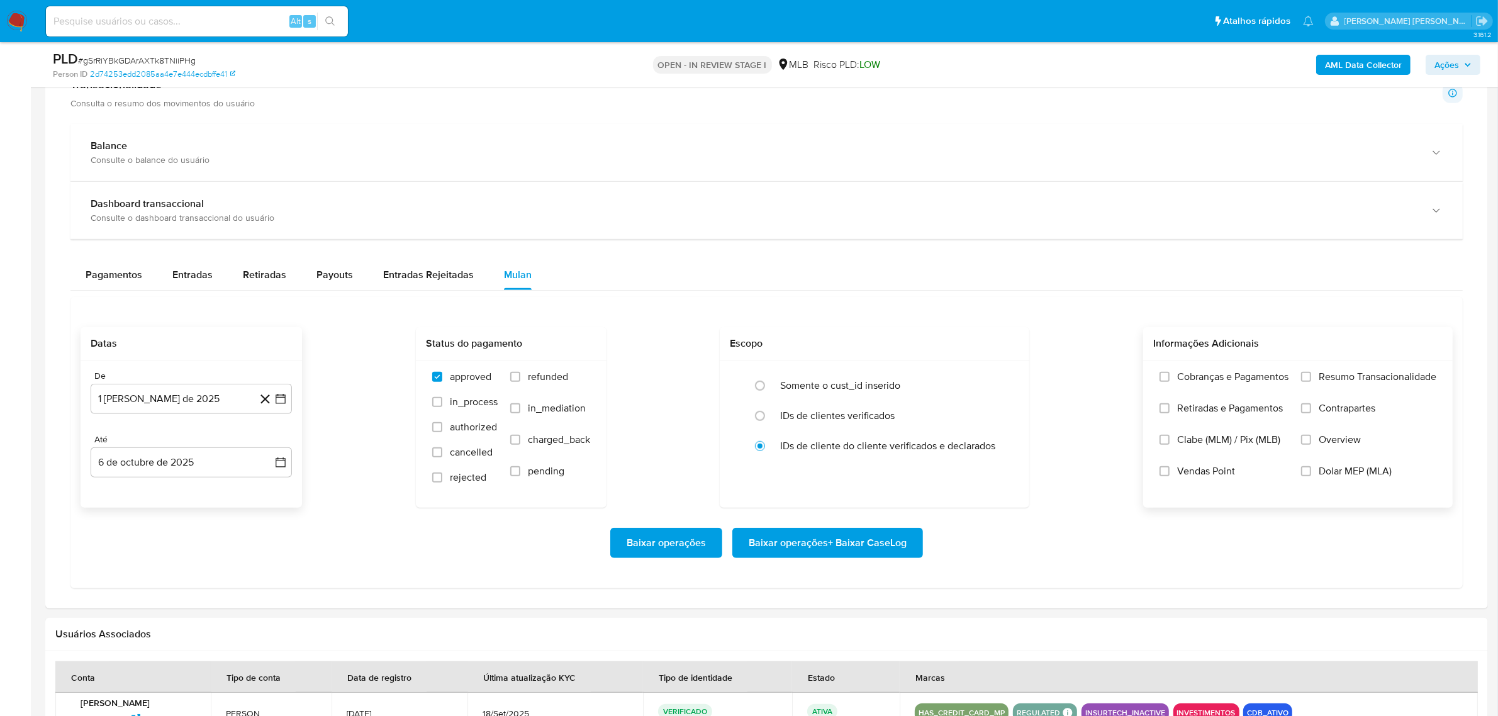
click at [1353, 432] on label "Contrapartes" at bounding box center [1368, 417] width 135 height 31
click at [1311, 413] on input "Contrapartes" at bounding box center [1306, 408] width 10 height 10
click at [1356, 388] on label "Resumo Transacionalidade" at bounding box center [1368, 386] width 135 height 31
click at [1311, 382] on input "Resumo Transacionalidade" at bounding box center [1306, 377] width 10 height 10
click at [1323, 445] on span "Overview" at bounding box center [1340, 440] width 42 height 13
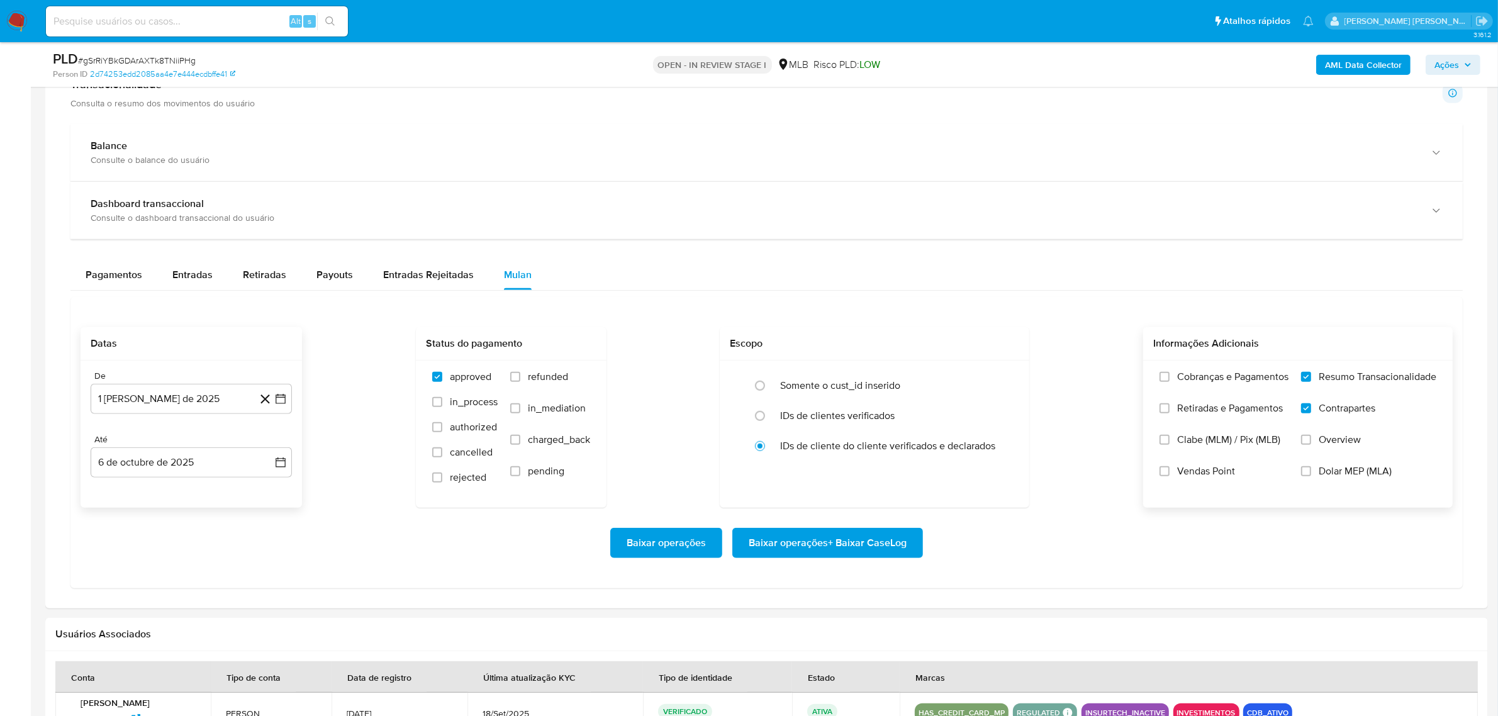
click at [1311, 445] on input "Overview" at bounding box center [1306, 440] width 10 height 10
click at [873, 541] on span "Baixar operações + Baixar CaseLog" at bounding box center [828, 543] width 158 height 28
